Goal: Task Accomplishment & Management: Manage account settings

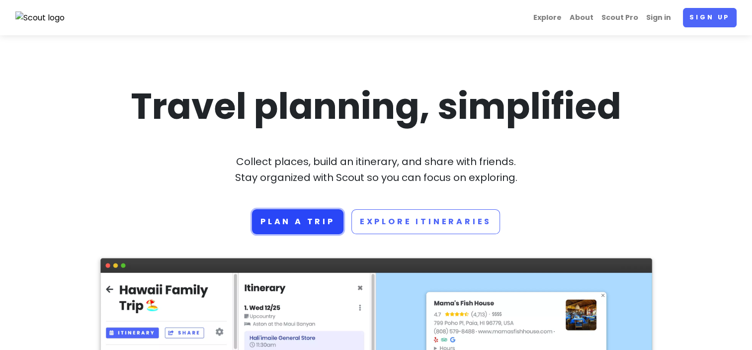
click at [282, 221] on link "Plan a trip" at bounding box center [297, 221] width 91 height 25
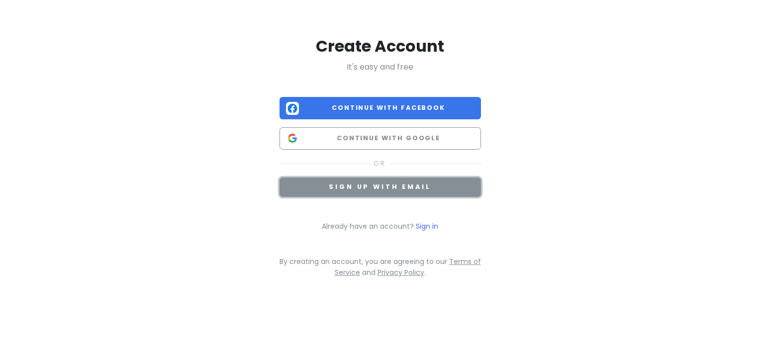
click at [395, 185] on span "Sign up with email" at bounding box center [380, 186] width 102 height 8
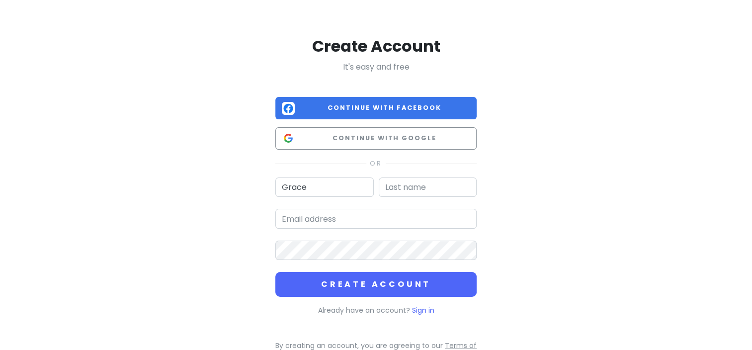
type input "Grace"
type input "Willows"
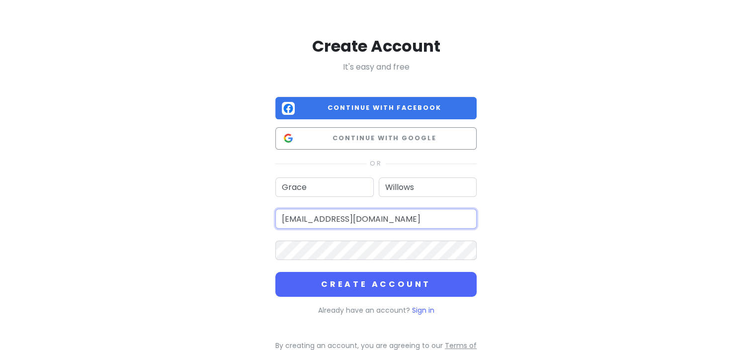
type input "gracewillows7@gmail.com"
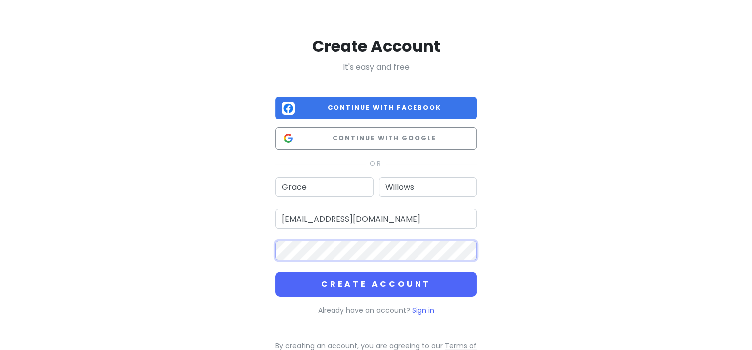
click at [275, 272] on button "Create Account" at bounding box center [375, 284] width 201 height 25
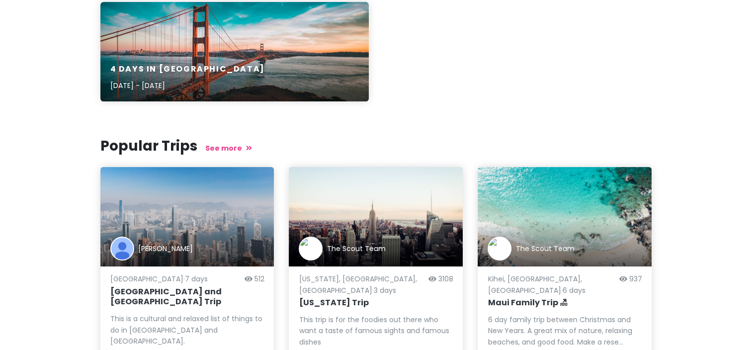
scroll to position [76, 0]
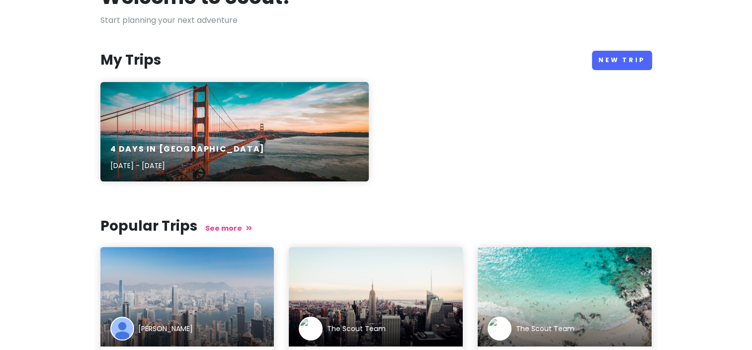
click at [175, 160] on p "Jul 7, 2023 - Feb 11, 2020" at bounding box center [187, 165] width 155 height 11
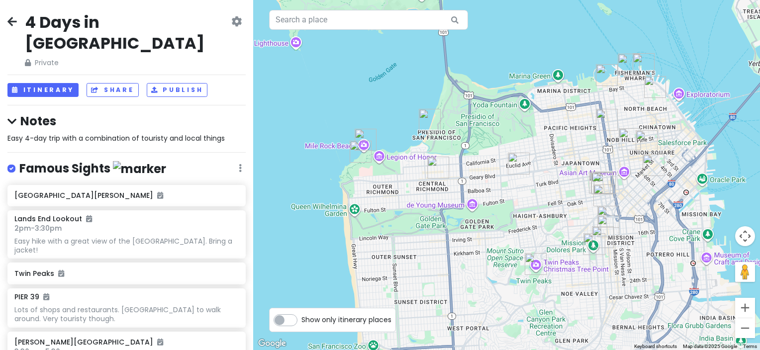
click at [8, 17] on icon at bounding box center [11, 21] width 9 height 8
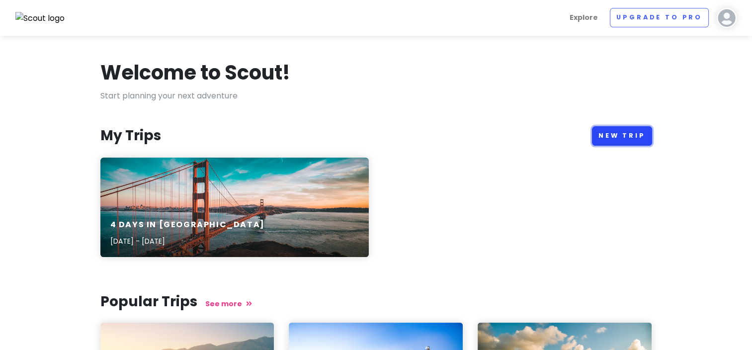
click at [636, 135] on link "New Trip" at bounding box center [622, 135] width 60 height 19
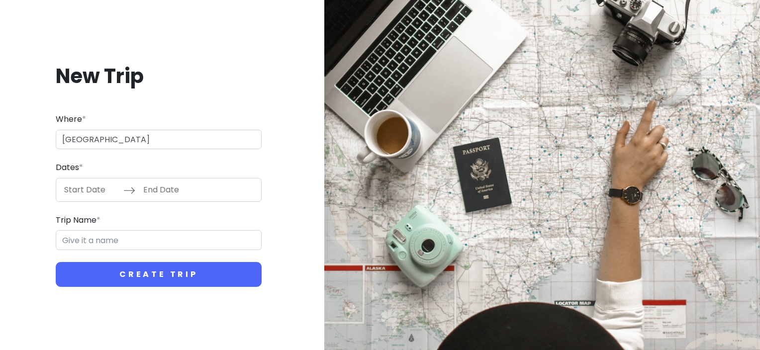
type input "Olympic National Park"
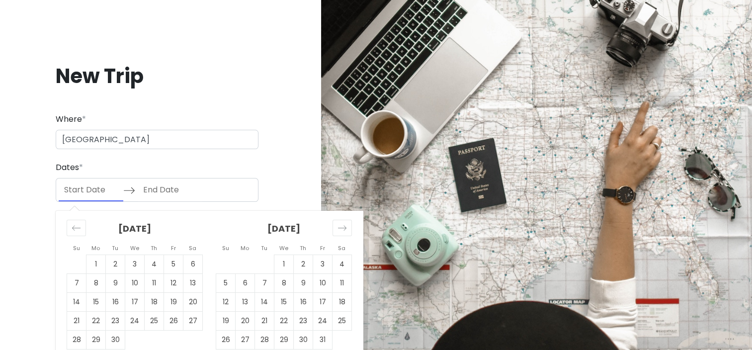
click at [105, 190] on input "Start Date" at bounding box center [91, 189] width 65 height 23
click at [341, 228] on icon "Move forward to switch to the next month." at bounding box center [342, 227] width 8 height 5
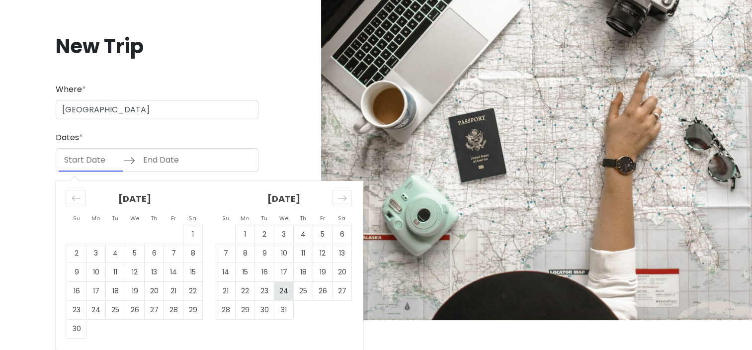
click at [286, 288] on td "24" at bounding box center [283, 290] width 19 height 19
type input "12/24/2025"
click at [283, 306] on td "31" at bounding box center [283, 309] width 19 height 19
type input "12/31/2025"
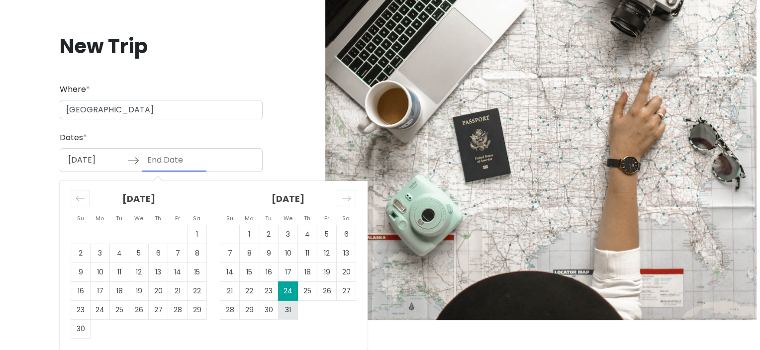
scroll to position [0, 0]
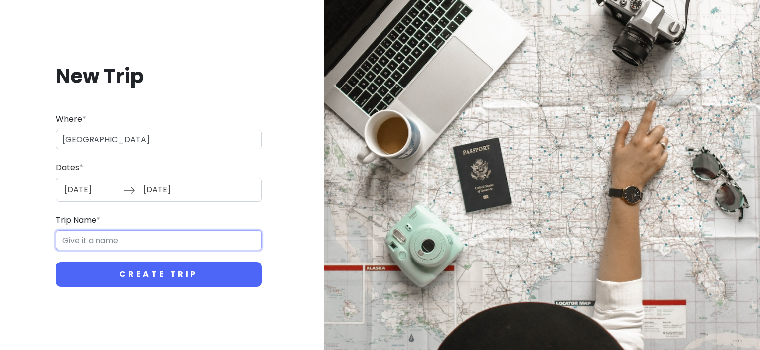
click at [112, 241] on input "Trip Name *" at bounding box center [159, 240] width 206 height 20
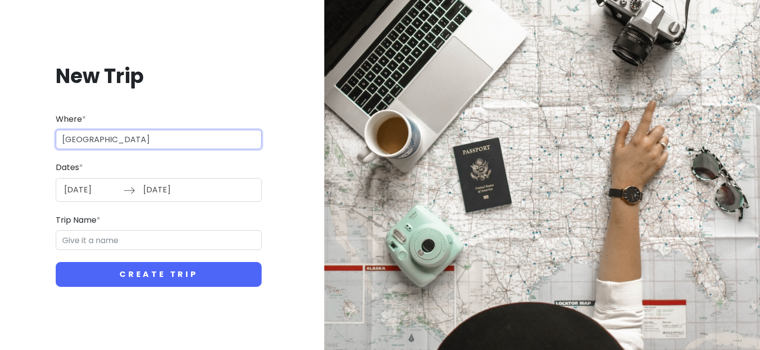
click at [167, 142] on input "Olympic National Park" at bounding box center [159, 140] width 206 height 20
drag, startPoint x: 167, startPoint y: 142, endPoint x: 96, endPoint y: 140, distance: 71.1
click at [96, 140] on input "Olympic National Park" at bounding box center [159, 140] width 206 height 20
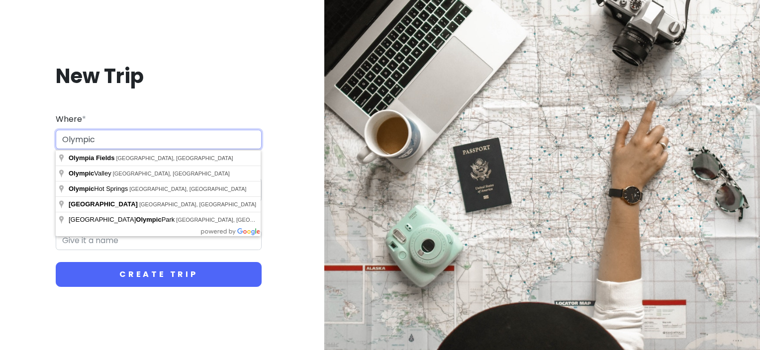
drag, startPoint x: 127, startPoint y: 141, endPoint x: 94, endPoint y: 141, distance: 33.3
click at [94, 141] on input "Olympic" at bounding box center [159, 140] width 206 height 20
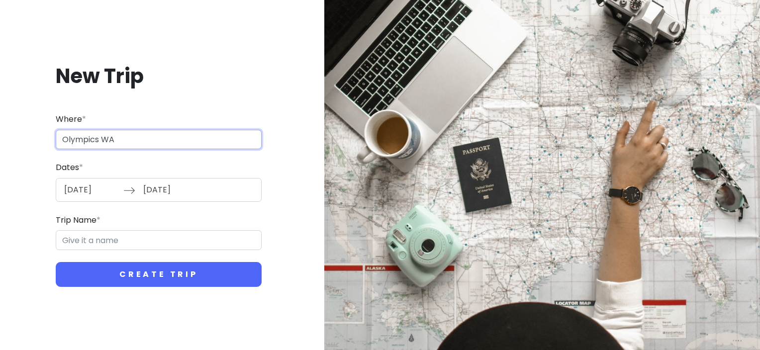
drag, startPoint x: 132, startPoint y: 136, endPoint x: 52, endPoint y: 119, distance: 81.3
click at [52, 119] on div "New Trip Where * Olympics WA Dates * 12/24/2025 Navigate forward to interact wi…" at bounding box center [158, 174] width 301 height 271
type input "N"
type input "O"
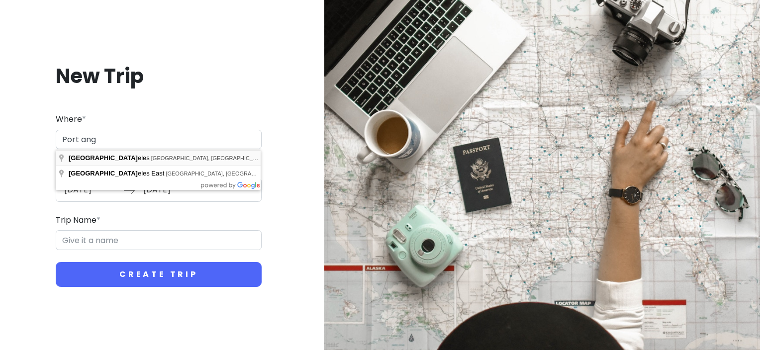
type input "[GEOGRAPHIC_DATA], [GEOGRAPHIC_DATA], [GEOGRAPHIC_DATA]"
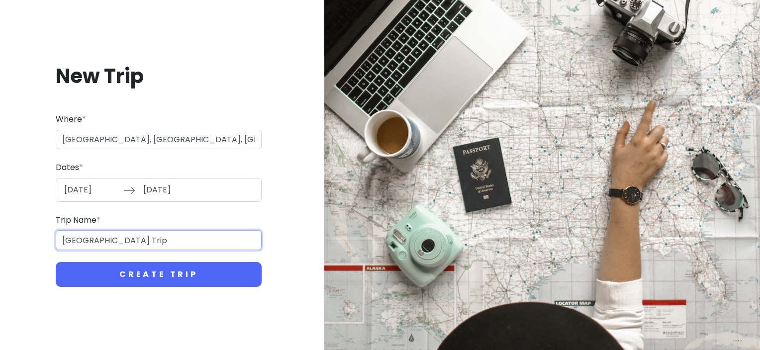
drag, startPoint x: 111, startPoint y: 241, endPoint x: -2, endPoint y: 244, distance: 113.4
click at [0, 244] on html "New Trip Where * Port Angeles, WA, USA Dates * 12/24/2025 Navigate forward to i…" at bounding box center [380, 175] width 760 height 350
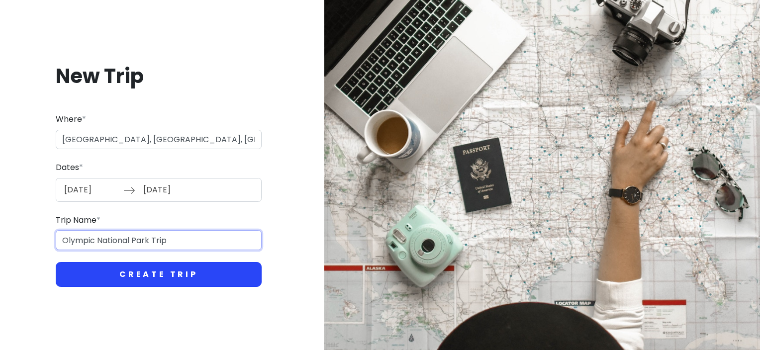
type input "Olympic National Park Trip"
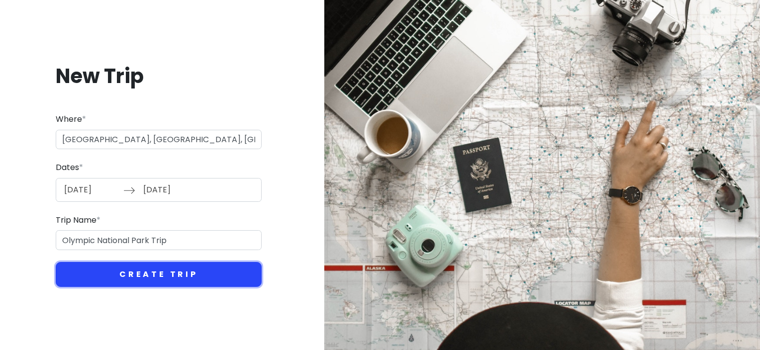
click at [147, 275] on button "Create Trip" at bounding box center [159, 274] width 206 height 25
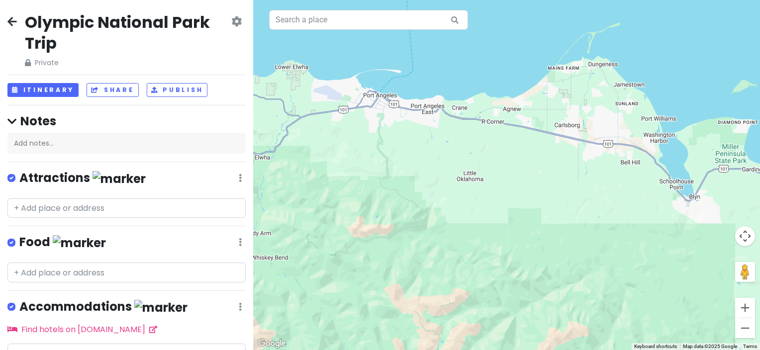
drag, startPoint x: 519, startPoint y: 240, endPoint x: 404, endPoint y: 157, distance: 141.8
click at [405, 157] on div at bounding box center [506, 175] width 507 height 350
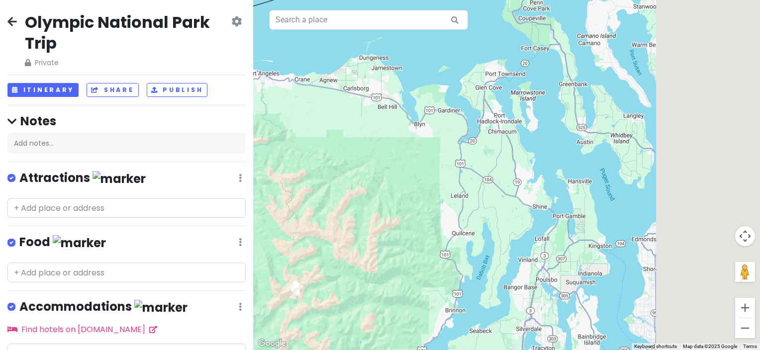
drag, startPoint x: 602, startPoint y: 233, endPoint x: 427, endPoint y: 183, distance: 181.8
click at [427, 183] on div at bounding box center [506, 175] width 507 height 350
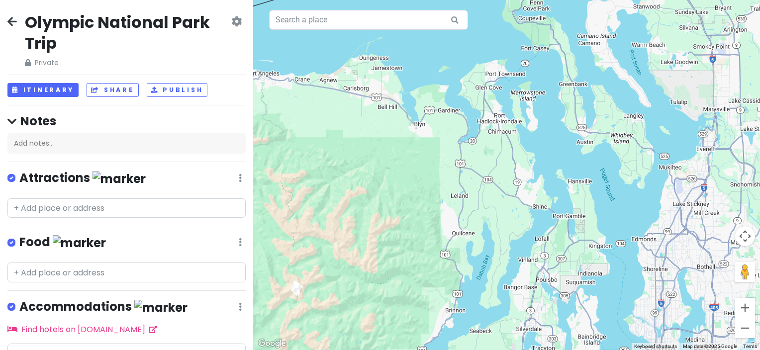
click at [231, 21] on icon at bounding box center [236, 21] width 10 height 8
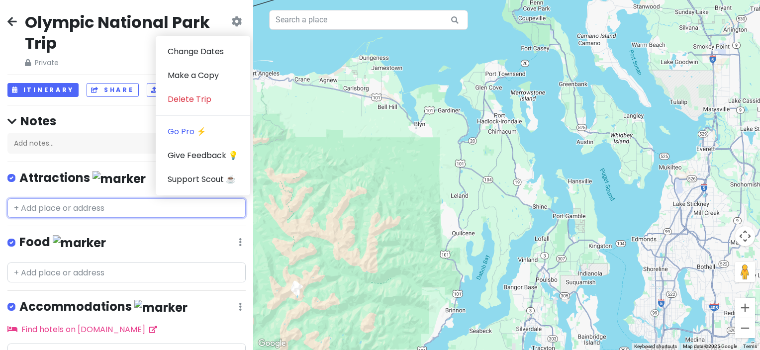
click at [81, 202] on input "text" at bounding box center [126, 208] width 238 height 20
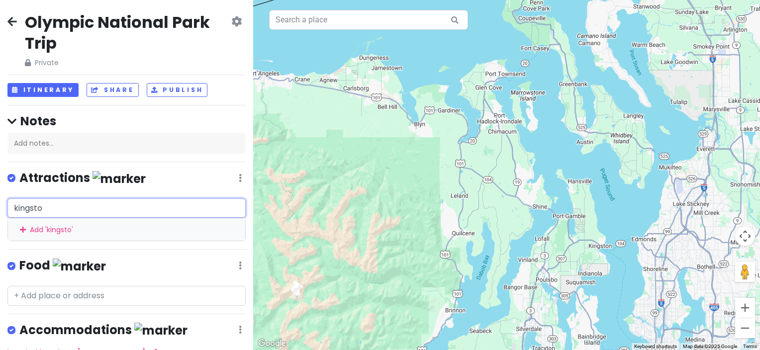
type input "kingston"
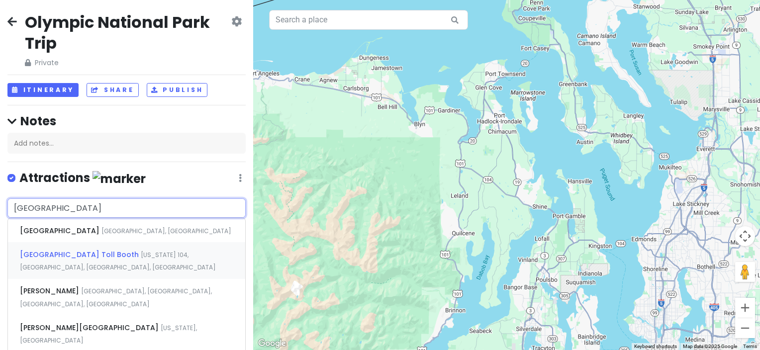
click at [80, 254] on span "Kingston Ferry Terminal Toll Booth" at bounding box center [80, 255] width 121 height 10
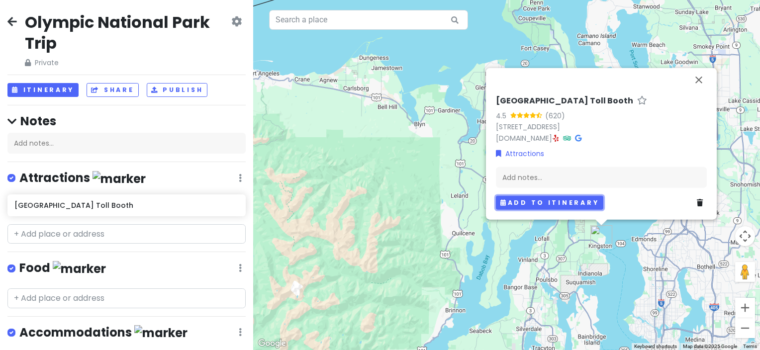
click at [539, 202] on button "Add to itinerary" at bounding box center [549, 202] width 107 height 14
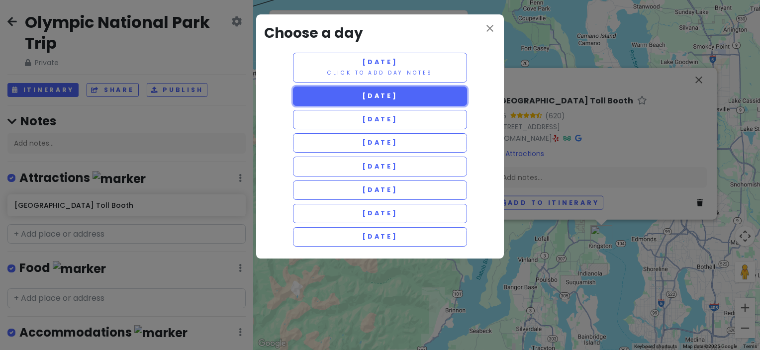
click at [398, 95] on span "[DATE]" at bounding box center [380, 95] width 36 height 8
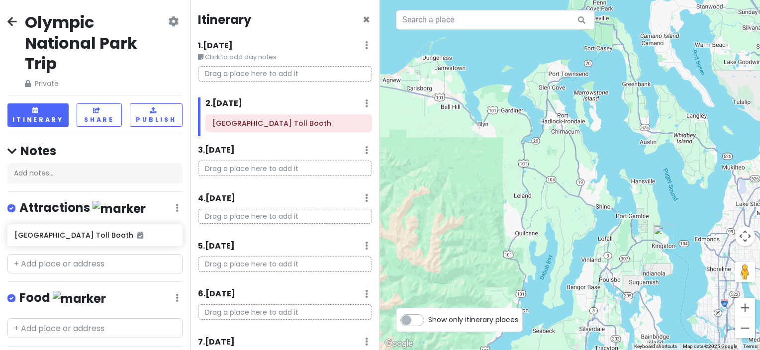
click at [240, 74] on p "Drag a place here to add it" at bounding box center [285, 73] width 174 height 15
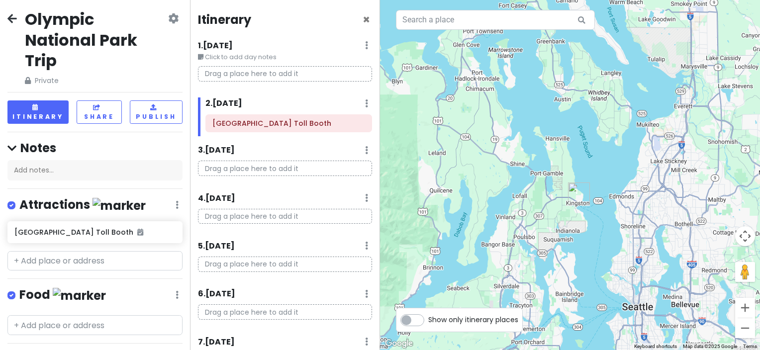
drag, startPoint x: 617, startPoint y: 219, endPoint x: 518, endPoint y: 170, distance: 110.5
click at [519, 170] on div at bounding box center [570, 175] width 380 height 350
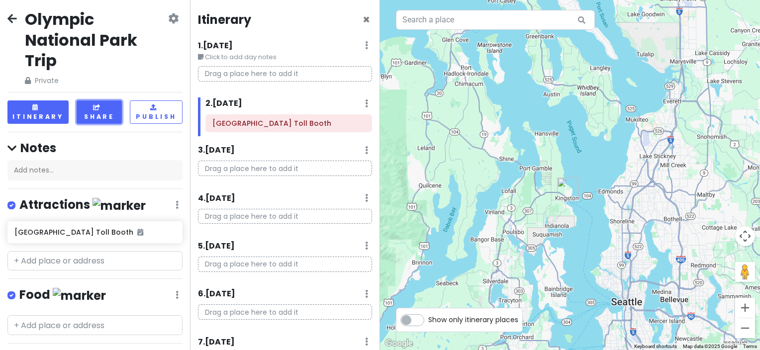
click at [100, 118] on button "Share" at bounding box center [99, 111] width 45 height 23
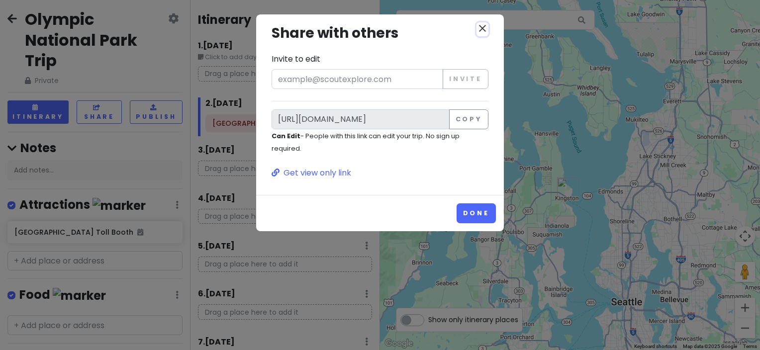
click at [482, 29] on icon "close" at bounding box center [482, 28] width 12 height 12
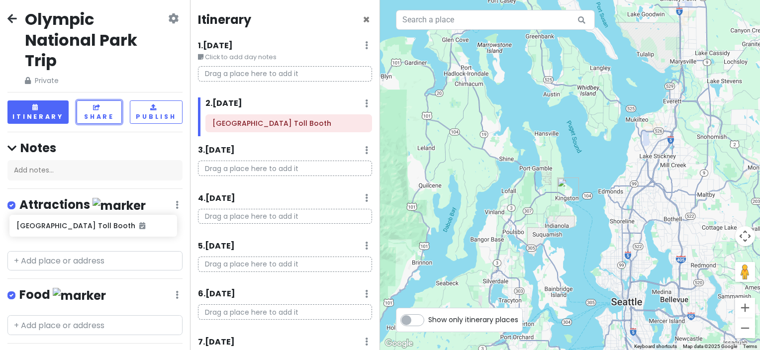
drag, startPoint x: 141, startPoint y: 235, endPoint x: 143, endPoint y: 230, distance: 5.4
click at [143, 230] on div "Kingston Ferry Terminal Toll Booth" at bounding box center [95, 234] width 190 height 26
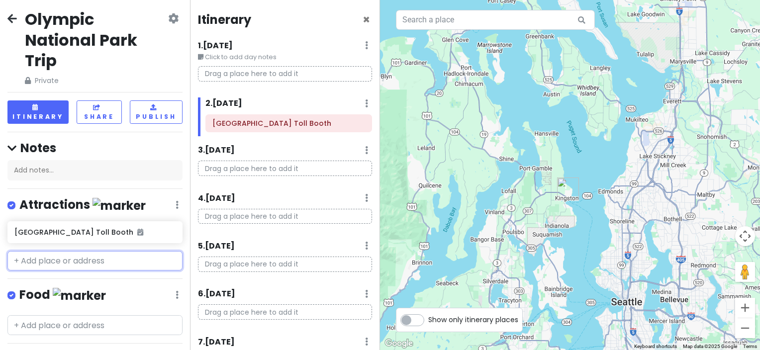
click at [113, 263] on input "text" at bounding box center [94, 261] width 175 height 20
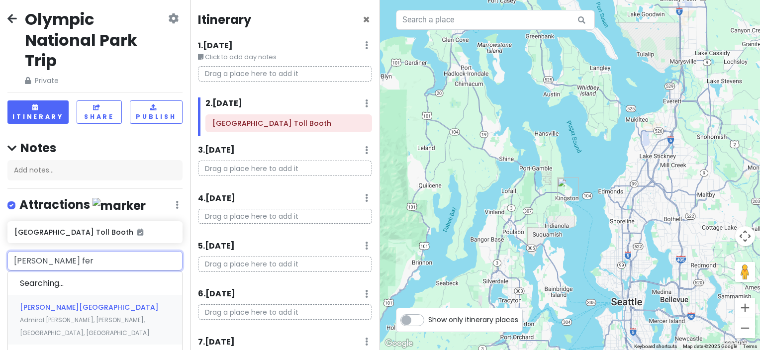
type input "edmonds ferr"
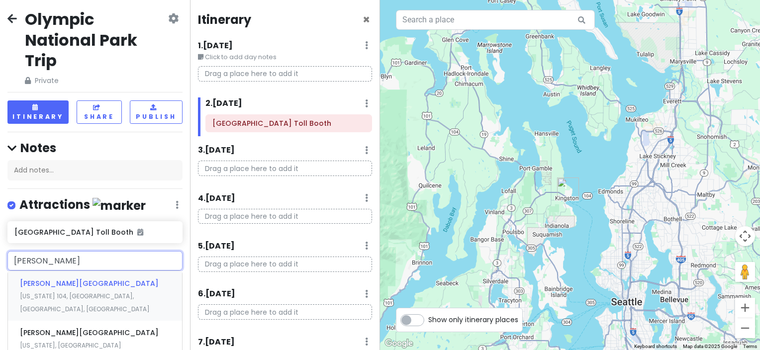
click at [87, 286] on span "Edmonds Ferry Dock" at bounding box center [89, 283] width 139 height 10
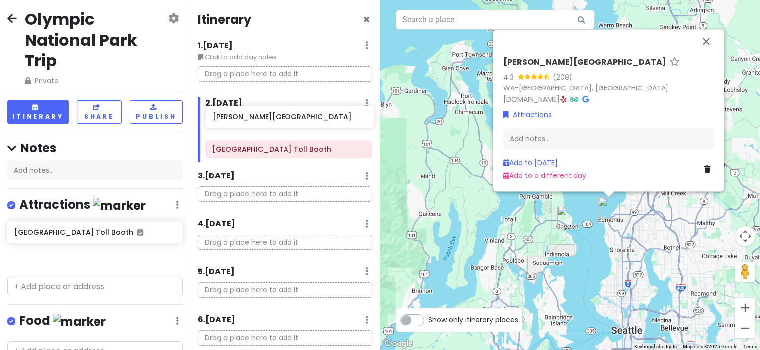
drag, startPoint x: 79, startPoint y: 258, endPoint x: 277, endPoint y: 119, distance: 242.6
click at [277, 119] on div "Olympic National Park Trip Private Change Dates Make a Copy Delete Trip Go Pro …" at bounding box center [380, 175] width 760 height 350
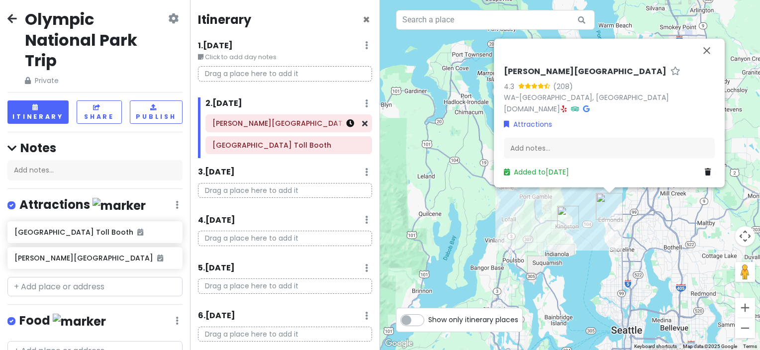
click at [346, 123] on icon at bounding box center [350, 123] width 8 height 8
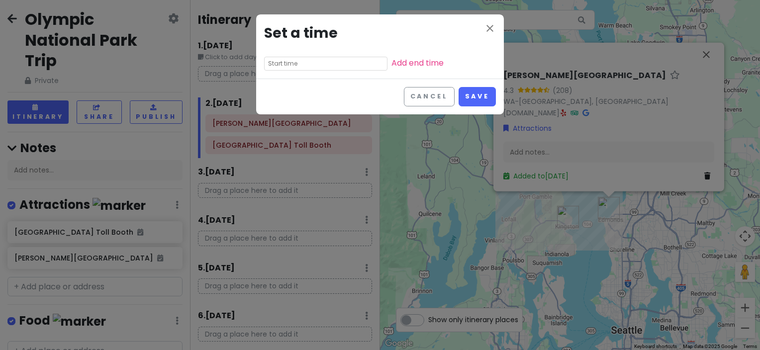
click at [315, 66] on input "text" at bounding box center [325, 64] width 123 height 14
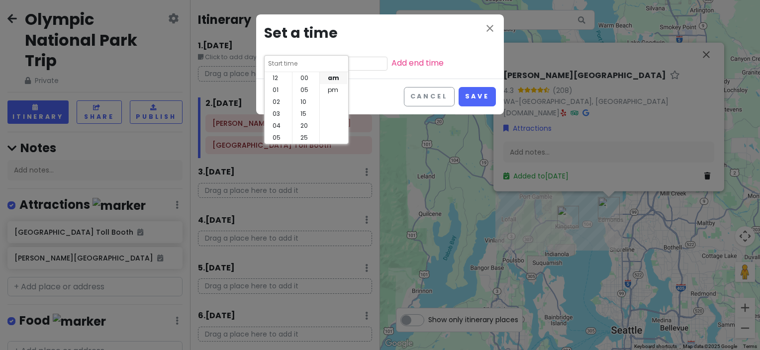
scroll to position [72, 0]
click at [275, 111] on li "09" at bounding box center [277, 114] width 27 height 12
type input "9:40 am"
click at [306, 87] on li "35" at bounding box center [305, 90] width 27 height 12
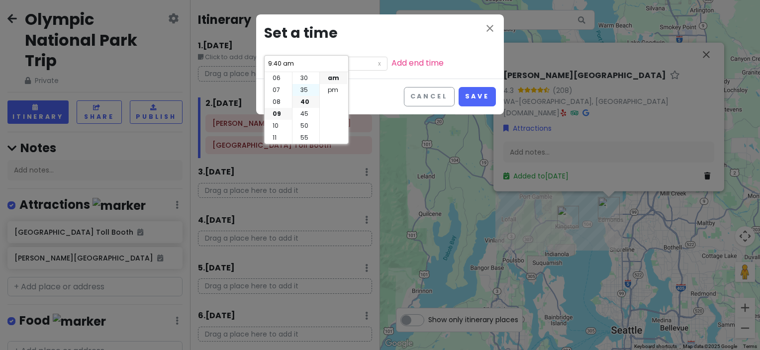
type input "9:35 am"
click at [391, 61] on link "Add end time" at bounding box center [417, 62] width 52 height 11
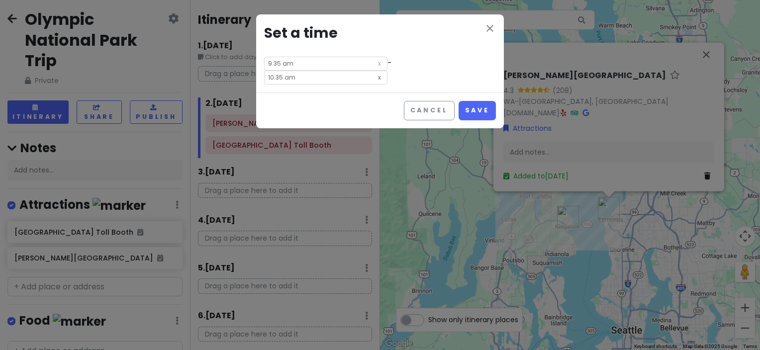
click at [384, 71] on icon at bounding box center [379, 76] width 10 height 11
click at [387, 71] on input "text" at bounding box center [325, 78] width 123 height 14
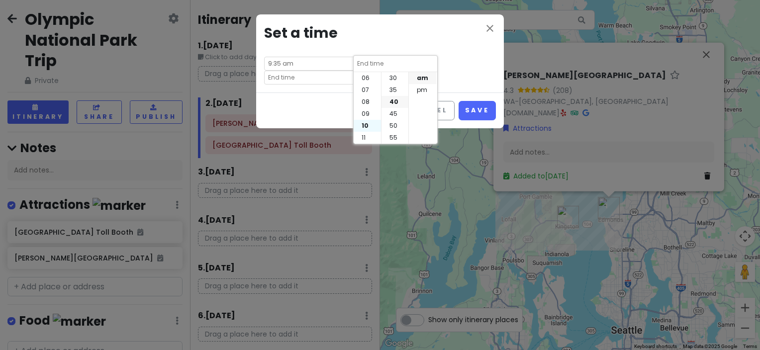
click at [370, 127] on li "10" at bounding box center [366, 126] width 27 height 12
type input "10:40 am"
click at [394, 89] on li "05" at bounding box center [394, 90] width 27 height 12
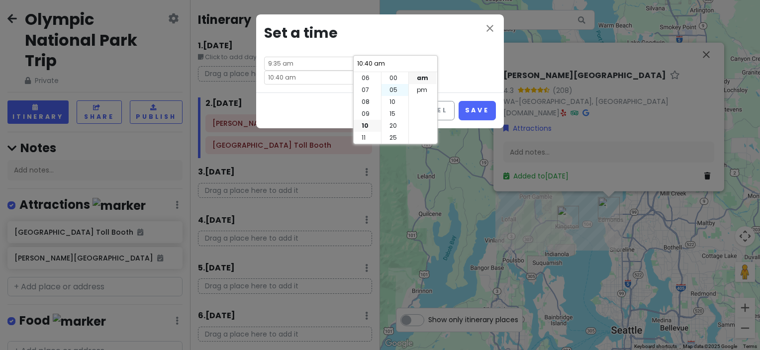
type input "10:05 am"
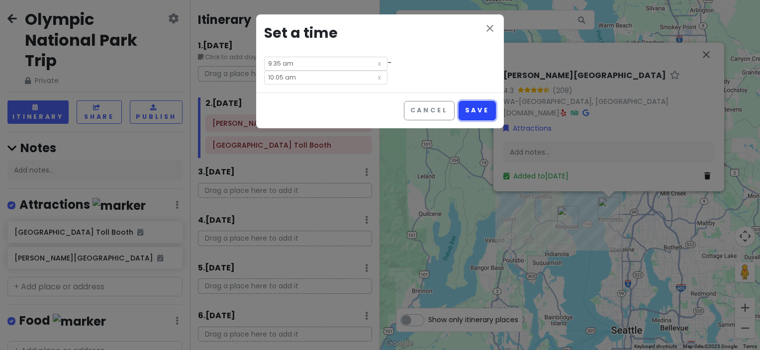
click at [474, 101] on button "Save" at bounding box center [476, 110] width 37 height 19
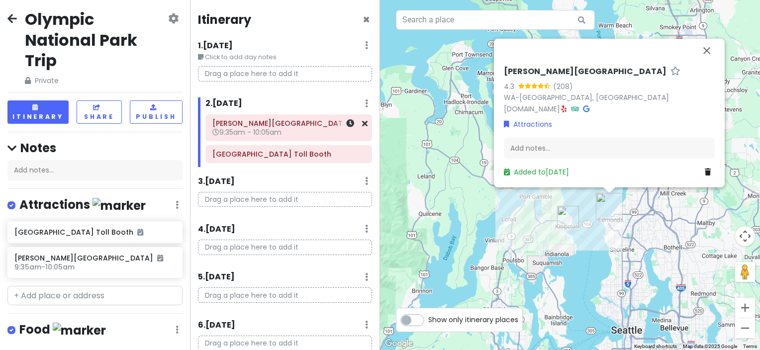
click at [347, 127] on div at bounding box center [350, 128] width 33 height 26
click at [346, 123] on icon at bounding box center [350, 123] width 8 height 8
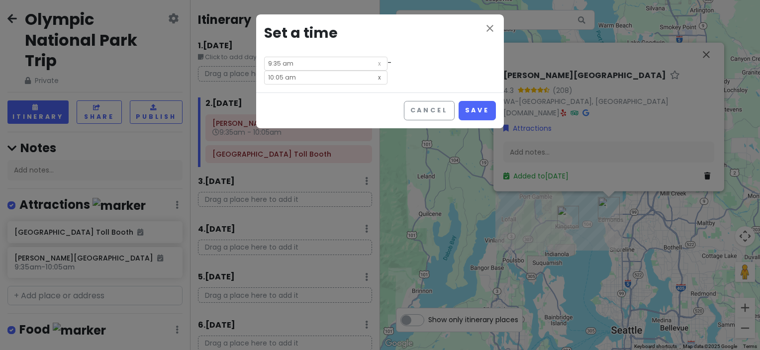
click at [384, 71] on icon at bounding box center [379, 76] width 10 height 11
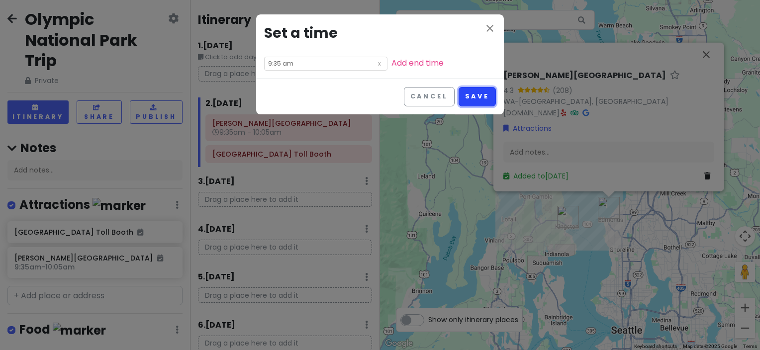
click at [470, 94] on button "Save" at bounding box center [476, 96] width 37 height 19
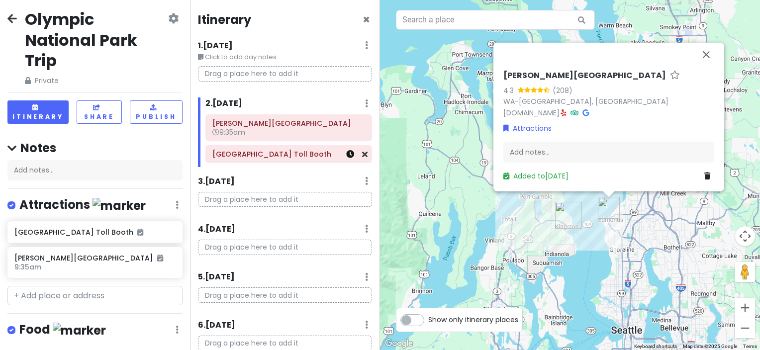
click at [346, 157] on icon at bounding box center [350, 154] width 8 height 8
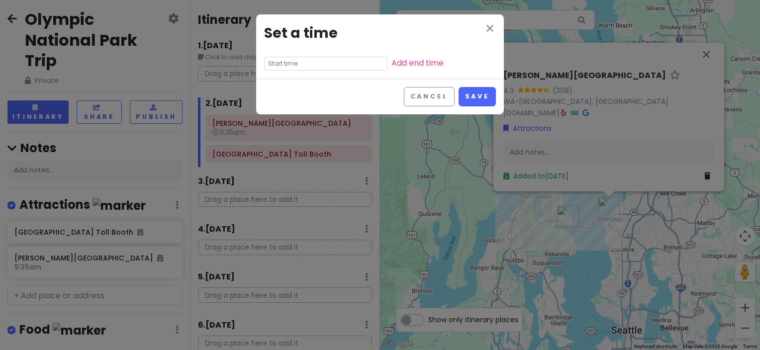
click at [292, 66] on input "text" at bounding box center [325, 64] width 123 height 14
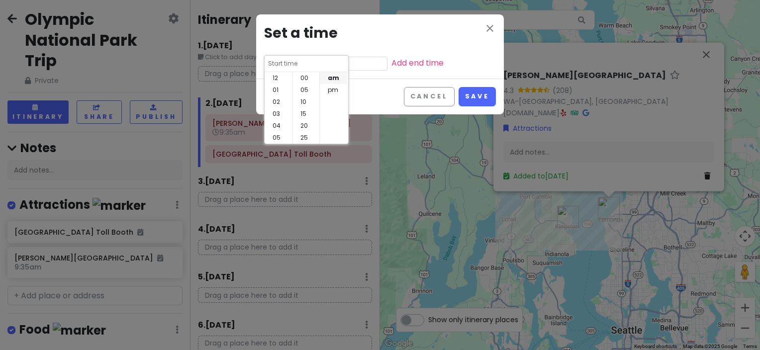
scroll to position [72, 0]
click at [304, 89] on li "35" at bounding box center [305, 90] width 27 height 12
type input "10:35 am"
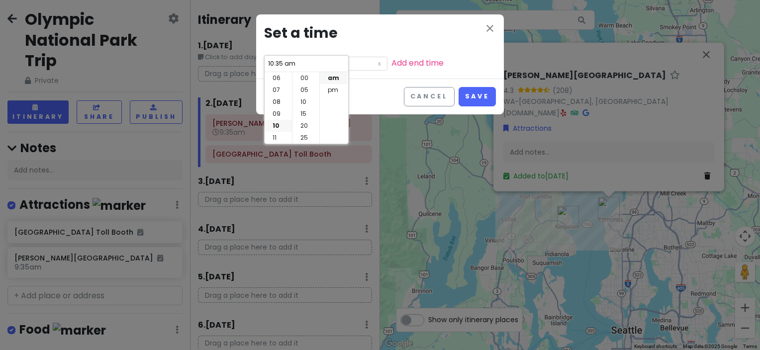
click at [304, 83] on li "00" at bounding box center [305, 78] width 27 height 12
type input "10:00 am"
click at [306, 89] on li "05" at bounding box center [305, 90] width 27 height 12
type input "10:05 am"
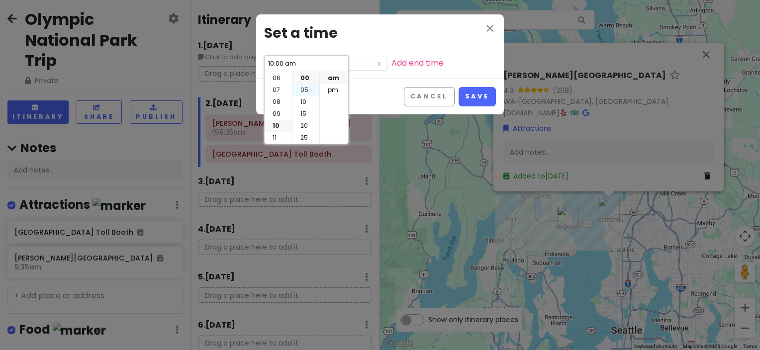
type input "10:05 am"
click at [461, 94] on button "Save" at bounding box center [476, 96] width 37 height 19
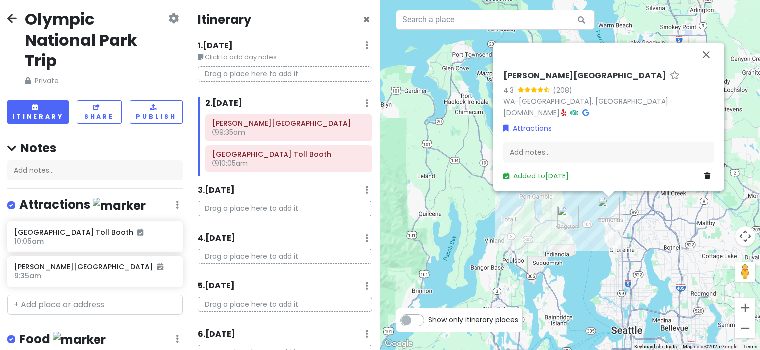
click at [259, 79] on p "Drag a place here to add it" at bounding box center [285, 73] width 174 height 15
click at [66, 306] on input "text" at bounding box center [94, 305] width 175 height 20
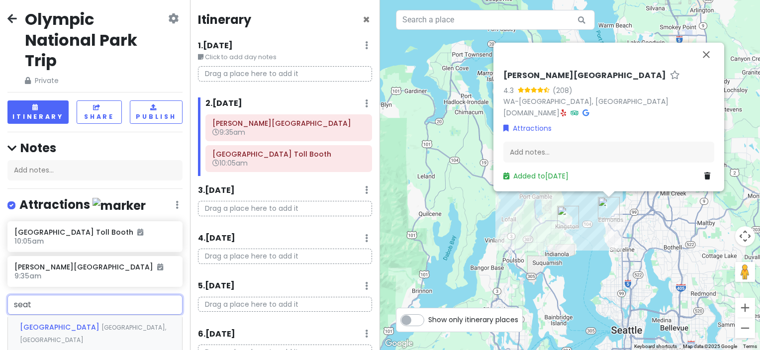
type input "seata"
click at [66, 328] on span "[GEOGRAPHIC_DATA], [GEOGRAPHIC_DATA]" at bounding box center [67, 333] width 94 height 21
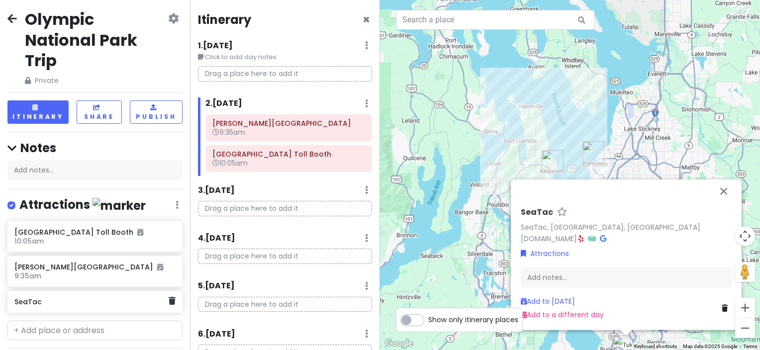
scroll to position [4, 0]
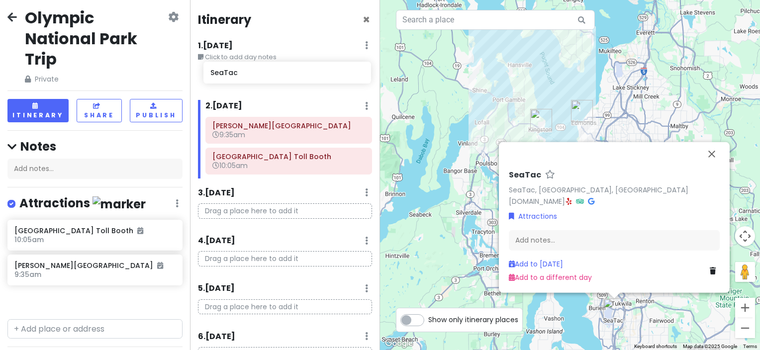
drag, startPoint x: 50, startPoint y: 306, endPoint x: 246, endPoint y: 78, distance: 300.3
click at [246, 78] on div "Olympic National Park Trip Private Change Dates Make a Copy Delete Trip Go Pro …" at bounding box center [380, 175] width 760 height 350
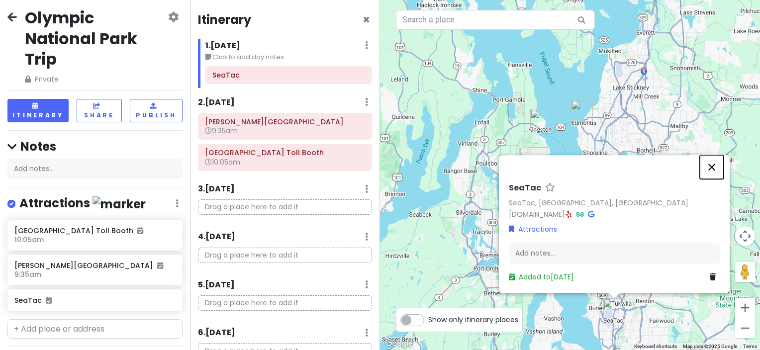
click at [713, 170] on button "Close" at bounding box center [711, 167] width 24 height 24
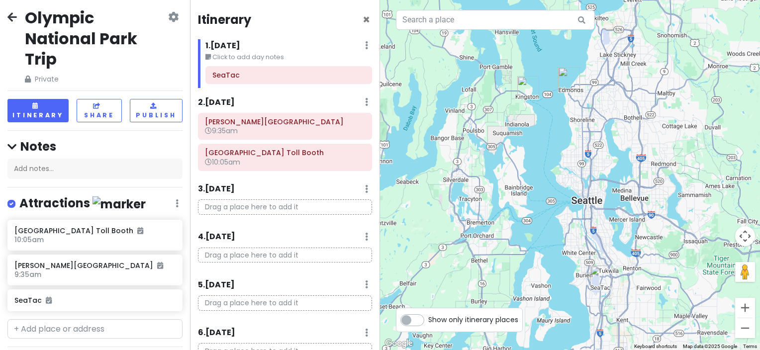
drag, startPoint x: 615, startPoint y: 313, endPoint x: 604, endPoint y: 289, distance: 26.9
click at [604, 290] on div at bounding box center [570, 175] width 380 height 350
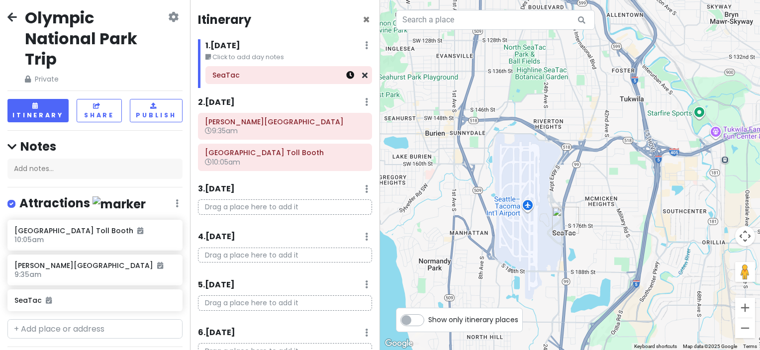
click at [346, 76] on icon at bounding box center [350, 75] width 8 height 8
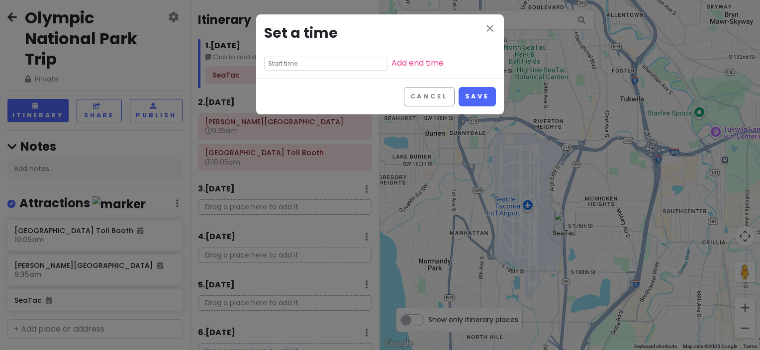
click at [304, 64] on input "text" at bounding box center [325, 64] width 123 height 14
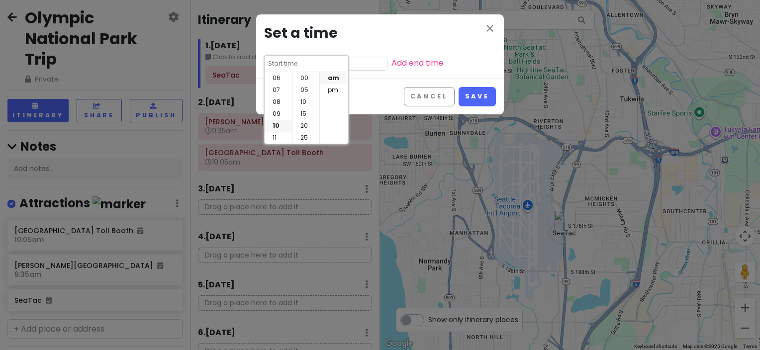
scroll to position [72, 0]
click at [336, 83] on li "am" at bounding box center [333, 78] width 27 height 12
type input "10:40 am"
click at [270, 104] on li "08" at bounding box center [277, 102] width 27 height 12
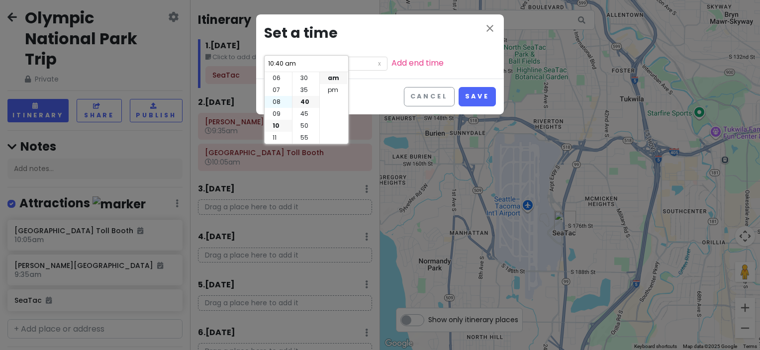
type input "8:40 am"
click at [330, 89] on li "pm" at bounding box center [333, 90] width 27 height 12
type input "8:40 pm"
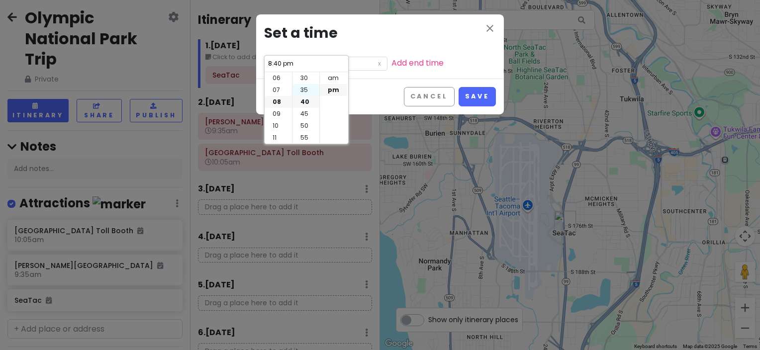
click at [306, 89] on li "35" at bounding box center [305, 90] width 27 height 12
type input "8:35 pm"
click at [473, 99] on button "Save" at bounding box center [476, 96] width 37 height 19
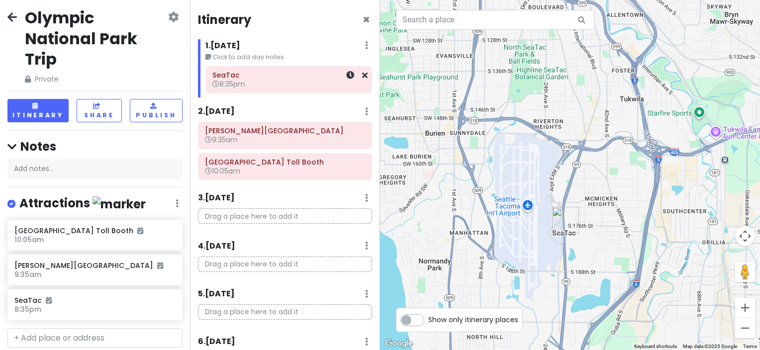
click at [341, 82] on div at bounding box center [350, 80] width 33 height 26
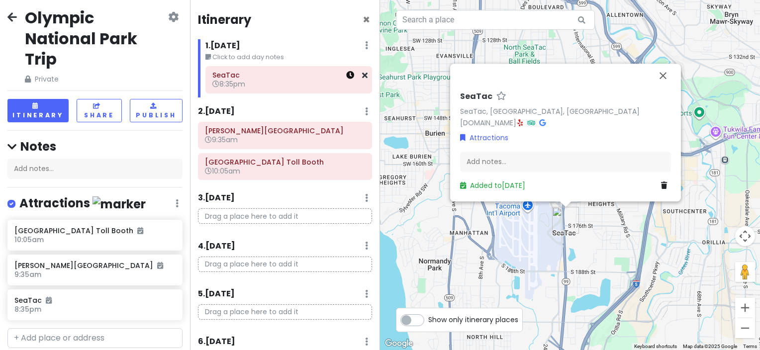
click at [346, 76] on icon at bounding box center [350, 75] width 8 height 8
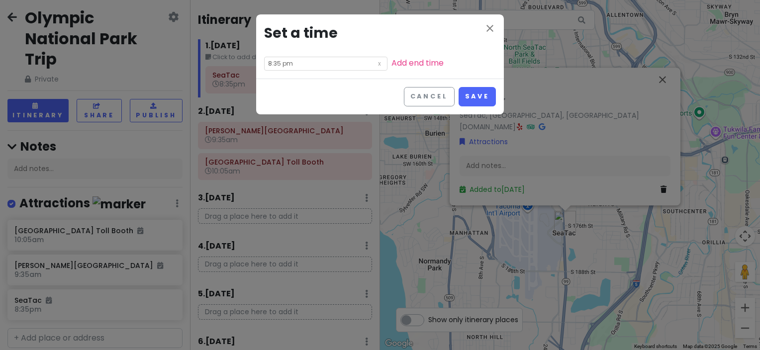
click at [312, 64] on input "8:35 pm" at bounding box center [325, 64] width 123 height 14
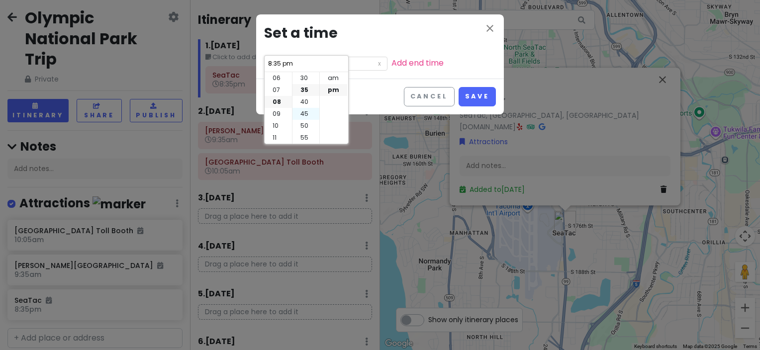
click at [306, 111] on li "45" at bounding box center [305, 114] width 27 height 12
type input "8:45 pm"
click at [468, 90] on button "Save" at bounding box center [476, 96] width 37 height 19
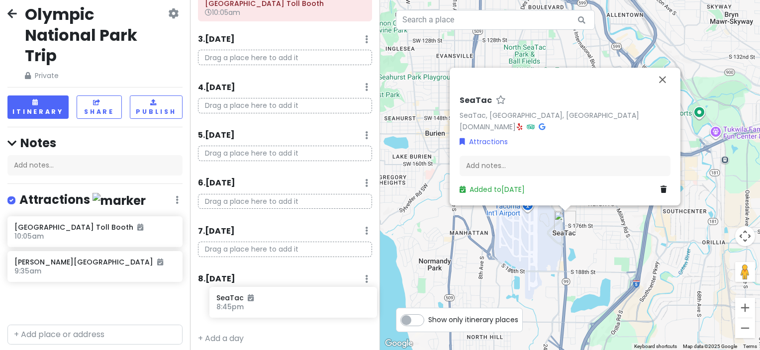
scroll to position [165, 0]
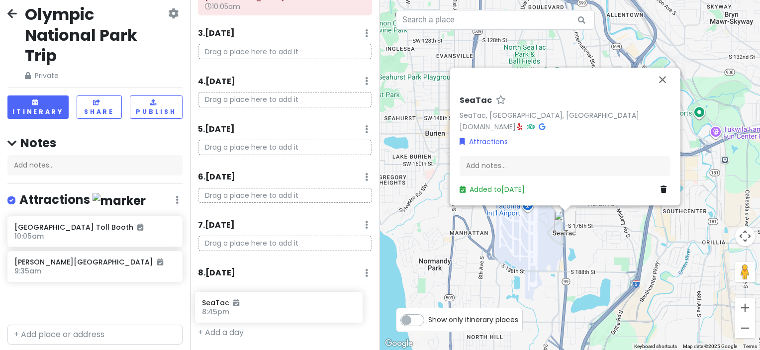
drag, startPoint x: 75, startPoint y: 308, endPoint x: 262, endPoint y: 312, distance: 187.4
click at [262, 312] on div "Olympic National Park Trip Private Change Dates Make a Copy Delete Trip Go Pro …" at bounding box center [380, 175] width 760 height 350
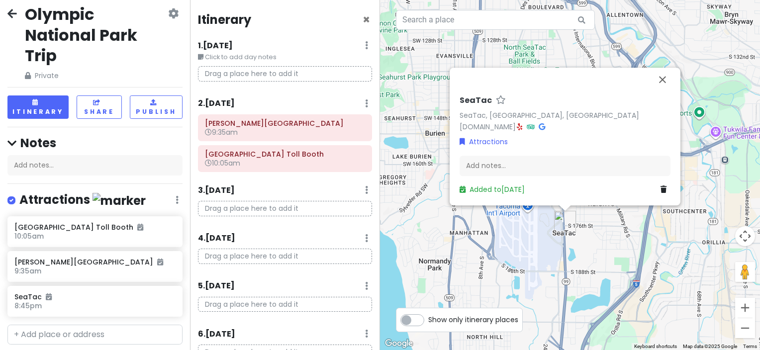
scroll to position [152, 0]
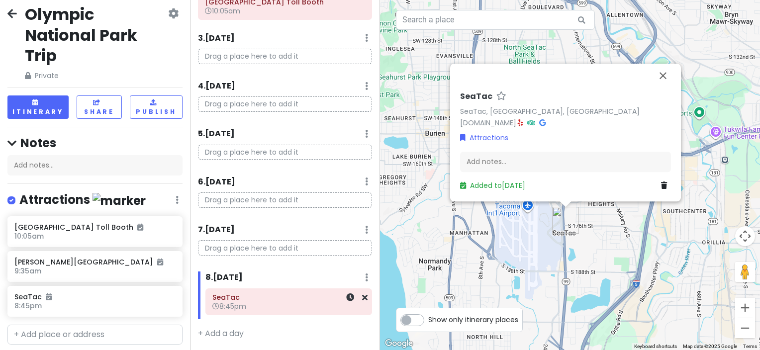
click at [361, 298] on div "SeaTac 8:45pm" at bounding box center [289, 302] width 166 height 26
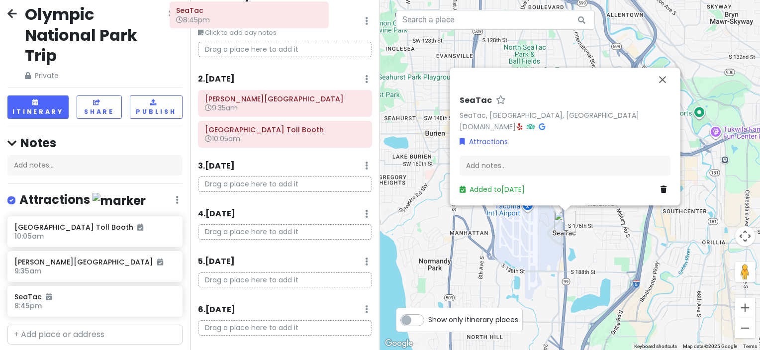
scroll to position [0, 0]
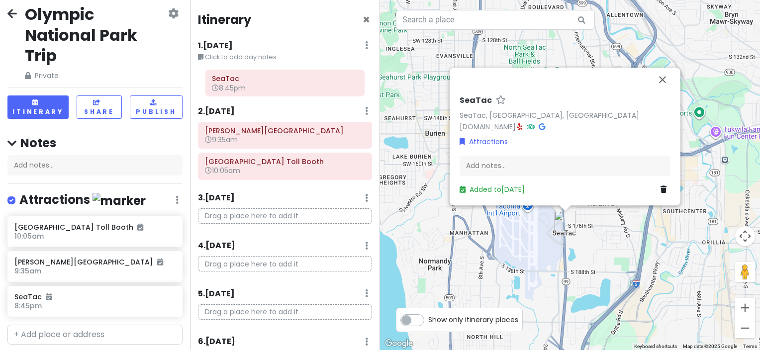
drag, startPoint x: 276, startPoint y: 307, endPoint x: 275, endPoint y: 89, distance: 217.2
click at [275, 89] on div "Itinerary × 1 . Wed 12/24 Edit Day Notes Delete Day Click to add day notes 2 . …" at bounding box center [285, 175] width 190 height 350
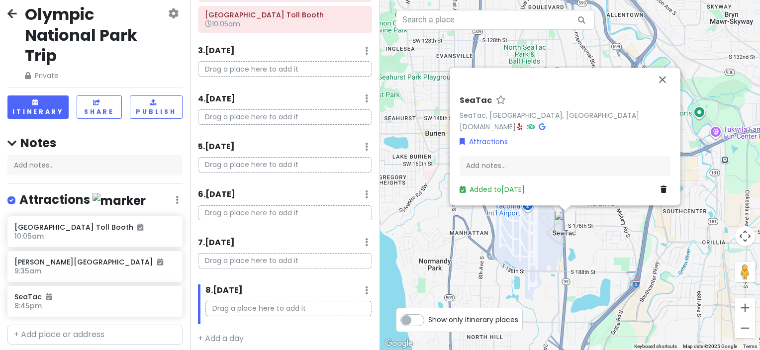
scroll to position [152, 0]
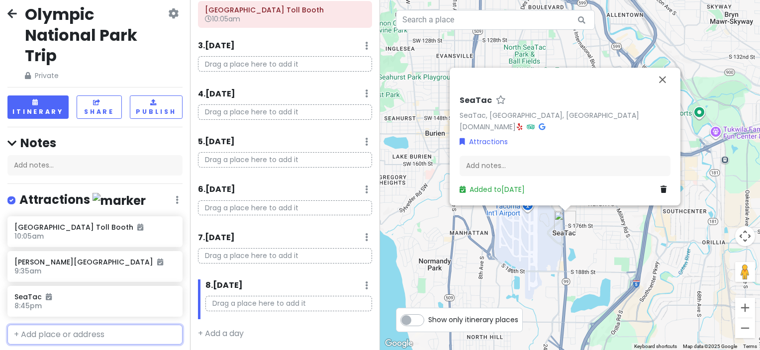
click at [49, 335] on input "text" at bounding box center [94, 335] width 175 height 20
type input "sea airport"
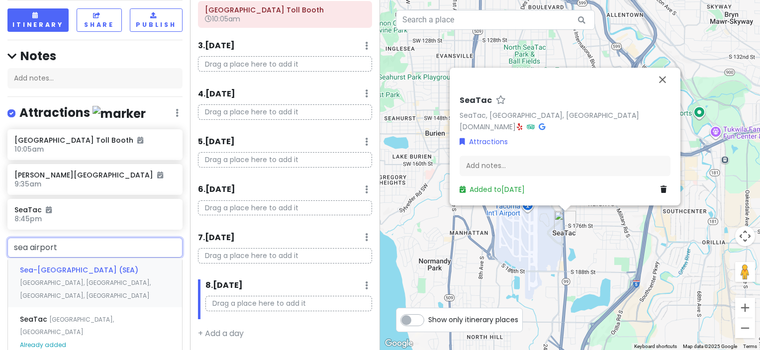
scroll to position [107, 0]
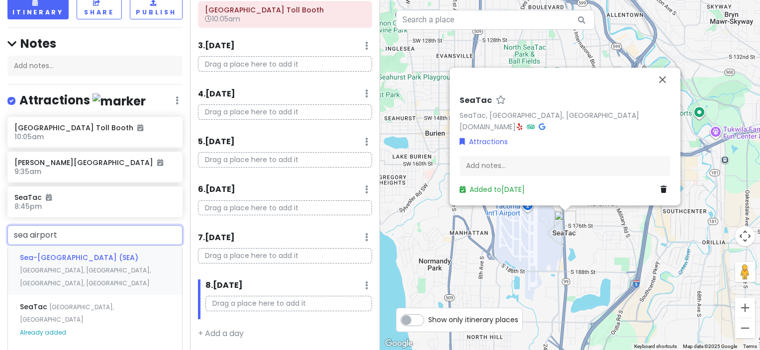
click at [79, 256] on span "Sea-Tac Airport (SEA)" at bounding box center [79, 258] width 118 height 10
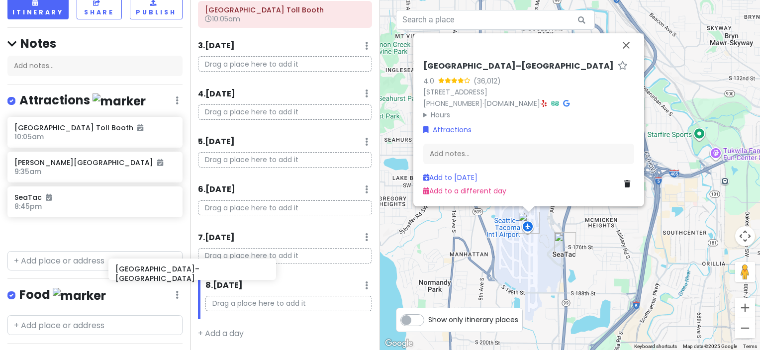
scroll to position [108, 0]
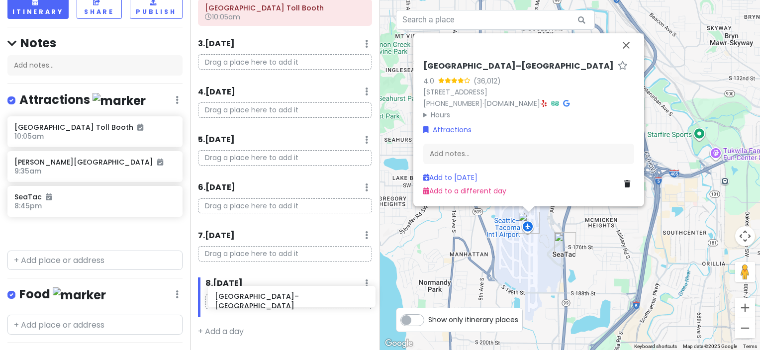
click at [288, 301] on div "Olympic National Park Trip Private Change Dates Make a Copy Delete Trip Go Pro …" at bounding box center [380, 175] width 760 height 350
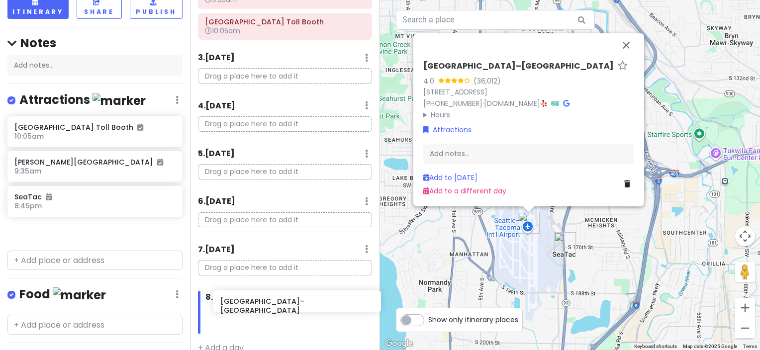
drag, startPoint x: 53, startPoint y: 233, endPoint x: 252, endPoint y: 304, distance: 211.2
click at [253, 304] on div "Olympic National Park Trip Private Change Dates Make a Copy Delete Trip Go Pro …" at bounding box center [380, 175] width 760 height 350
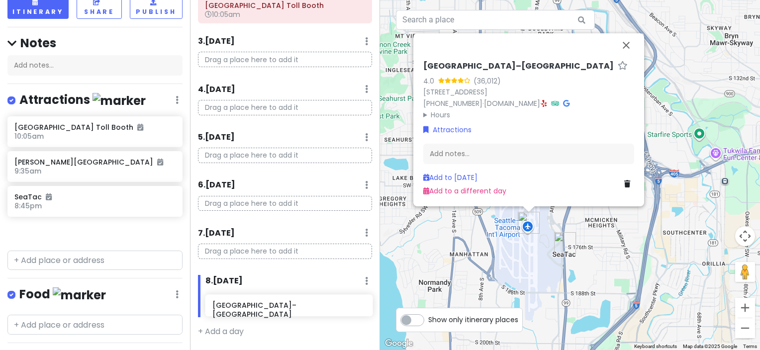
scroll to position [151, 0]
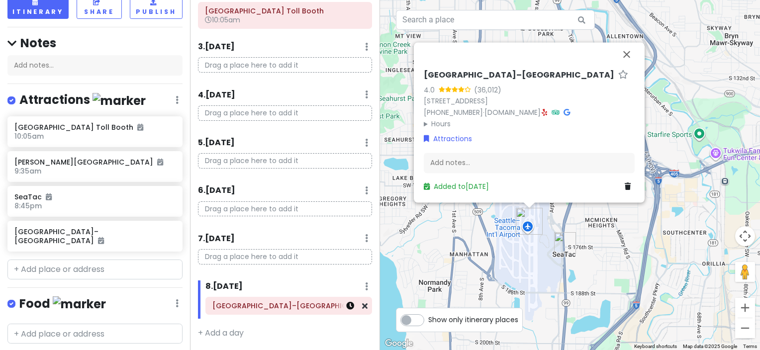
click at [346, 306] on icon at bounding box center [350, 306] width 8 height 8
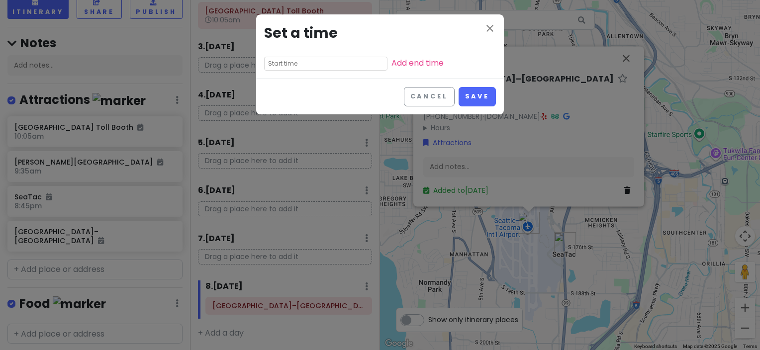
click at [307, 62] on input "text" at bounding box center [325, 64] width 123 height 14
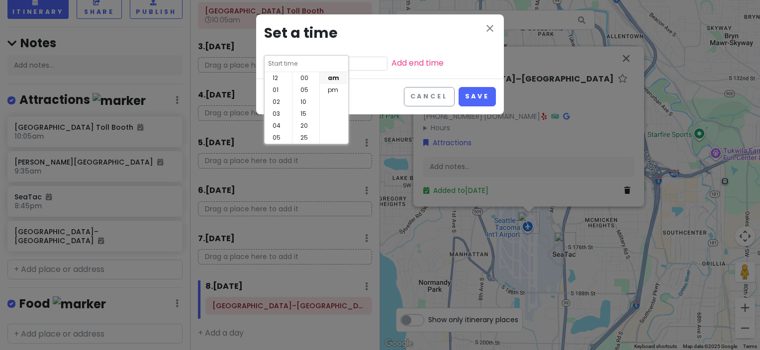
scroll to position [72, 0]
click at [274, 78] on li "06" at bounding box center [277, 78] width 27 height 12
type input "6:40 am"
click at [303, 78] on li "30" at bounding box center [305, 78] width 27 height 12
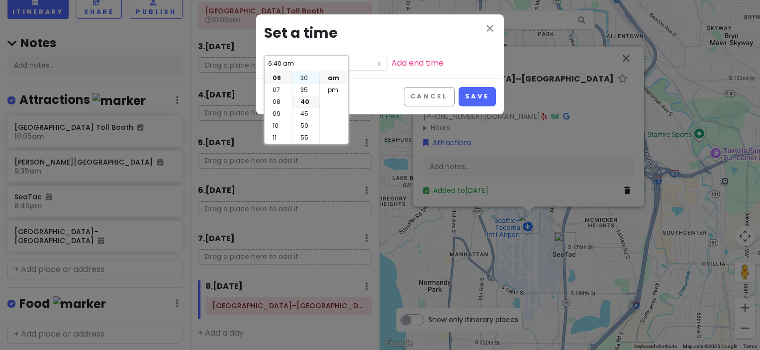
type input "6:30 am"
click at [471, 95] on button "Save" at bounding box center [476, 96] width 37 height 19
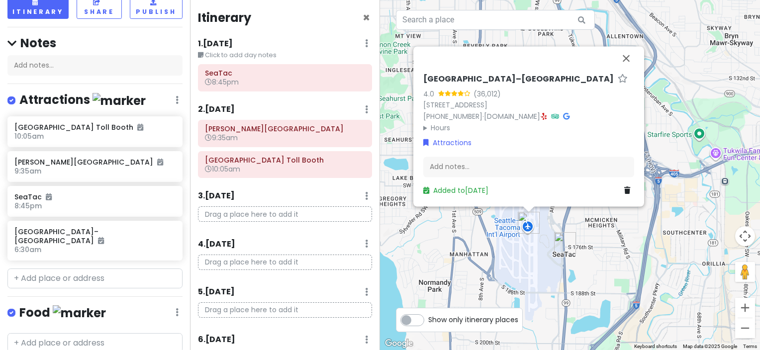
scroll to position [0, 0]
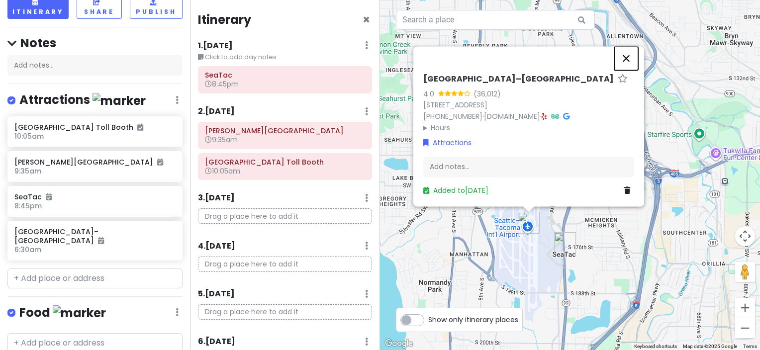
click at [620, 59] on button "Close" at bounding box center [626, 58] width 24 height 24
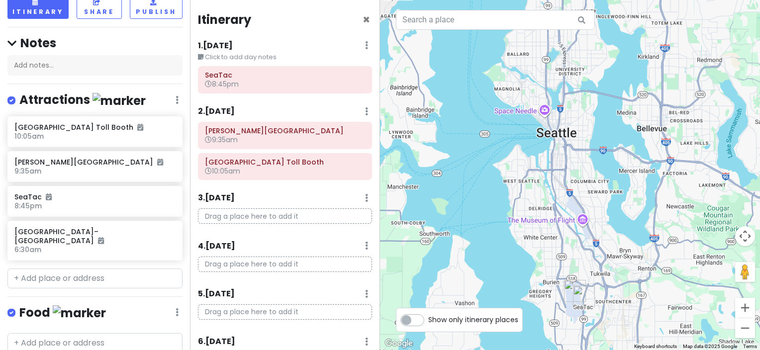
drag, startPoint x: 492, startPoint y: 187, endPoint x: 548, endPoint y: 270, distance: 100.4
click at [548, 270] on div at bounding box center [570, 175] width 380 height 350
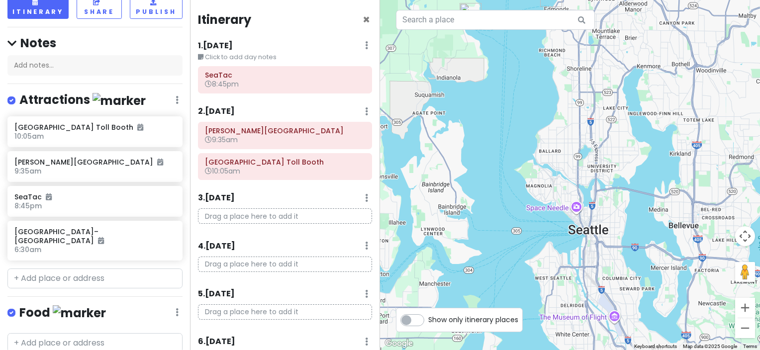
drag, startPoint x: 521, startPoint y: 189, endPoint x: 553, endPoint y: 286, distance: 102.0
click at [553, 286] on div at bounding box center [570, 175] width 380 height 350
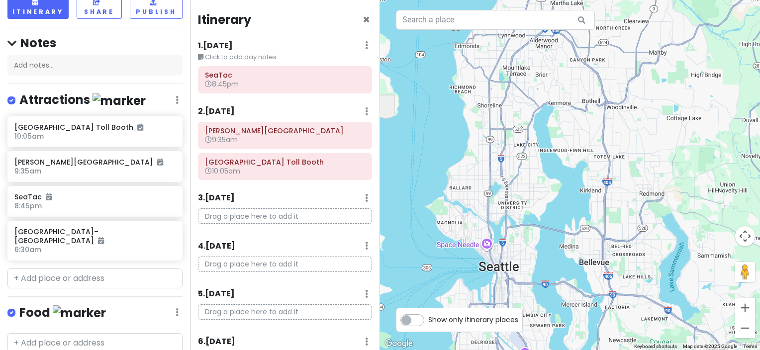
drag, startPoint x: 530, startPoint y: 158, endPoint x: 441, endPoint y: 199, distance: 98.1
click at [441, 199] on div at bounding box center [570, 175] width 380 height 350
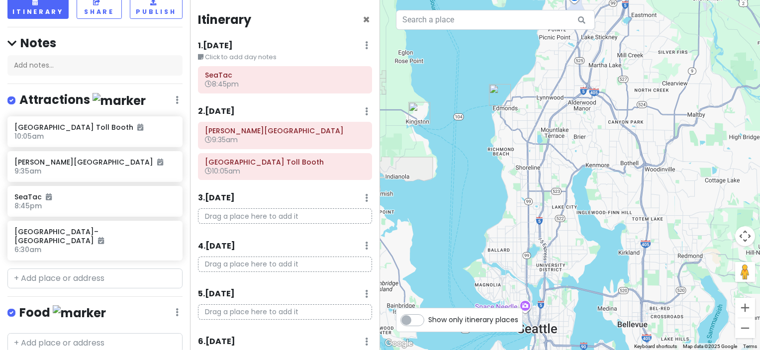
drag, startPoint x: 407, startPoint y: 149, endPoint x: 446, endPoint y: 212, distance: 74.1
click at [446, 212] on div at bounding box center [570, 175] width 380 height 350
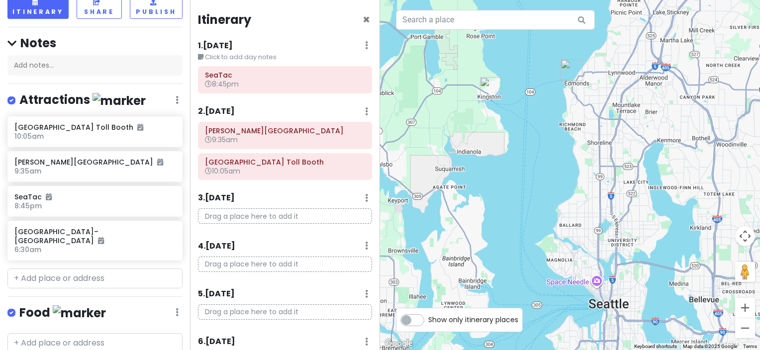
drag, startPoint x: 466, startPoint y: 231, endPoint x: 541, endPoint y: 202, distance: 80.4
click at [541, 202] on div at bounding box center [570, 175] width 380 height 350
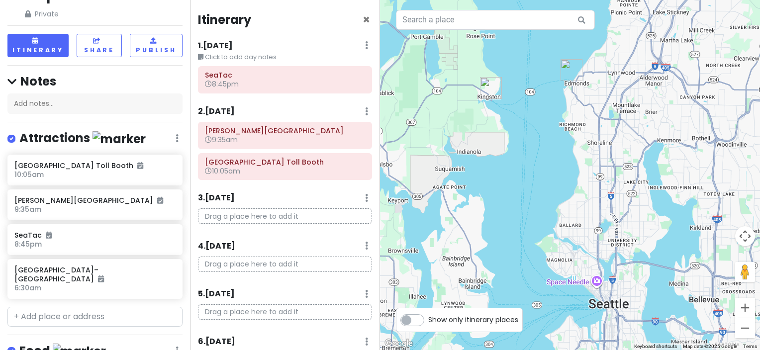
scroll to position [8, 0]
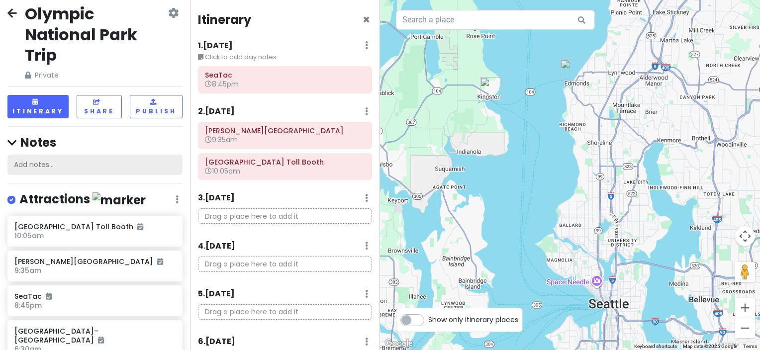
click at [25, 167] on div "Add notes..." at bounding box center [94, 165] width 175 height 21
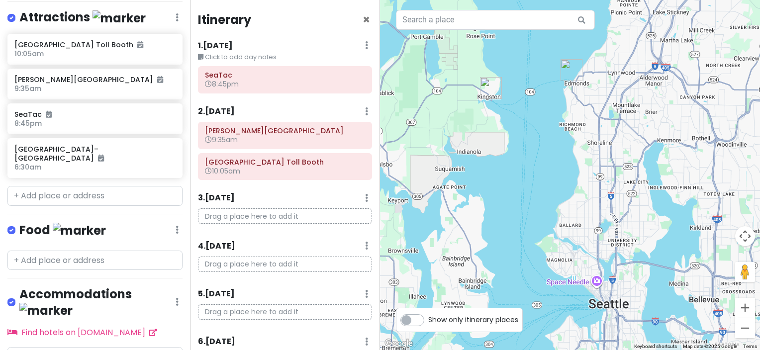
scroll to position [216, 0]
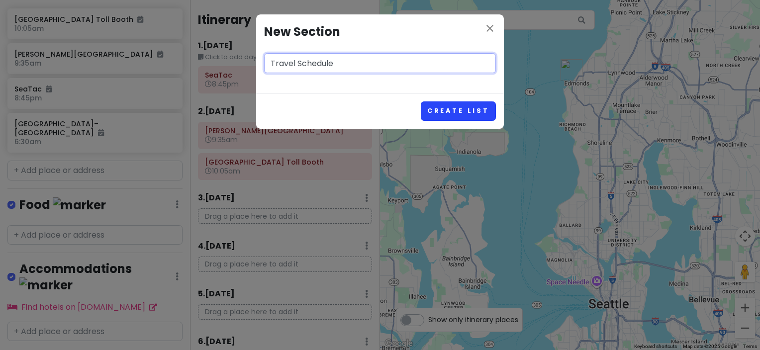
type input "Travel Schedule"
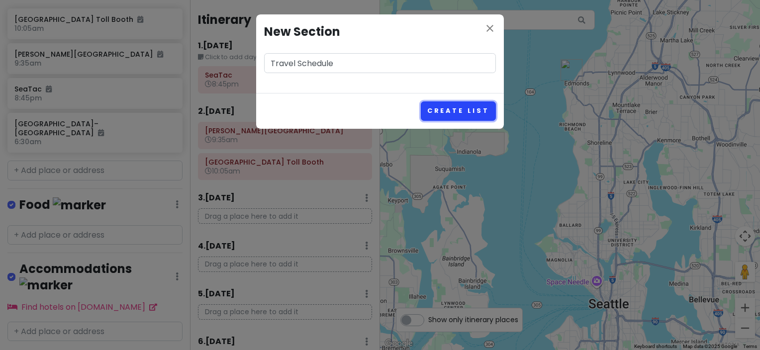
click at [454, 115] on button "Create List" at bounding box center [458, 110] width 75 height 19
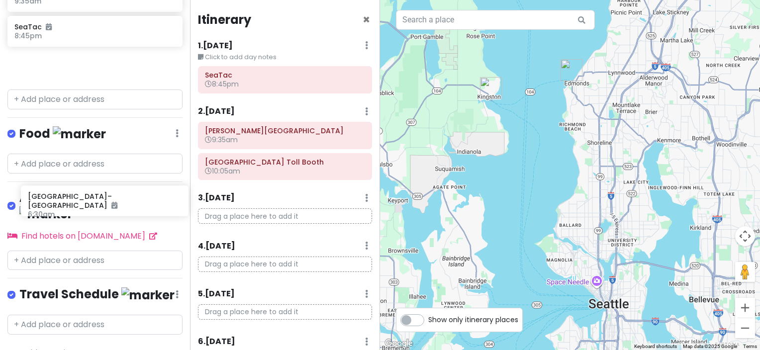
scroll to position [279, 0]
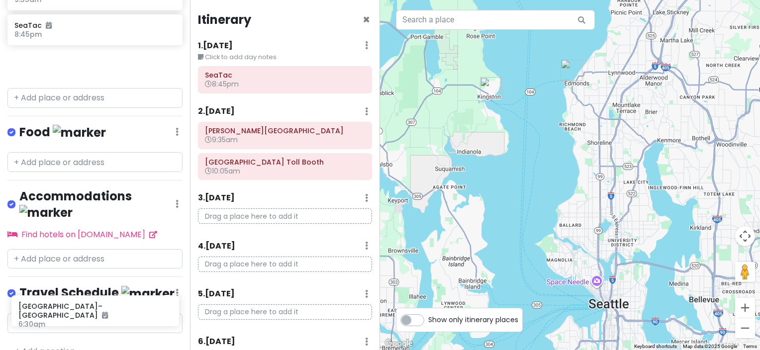
drag, startPoint x: 93, startPoint y: 68, endPoint x: 97, endPoint y: 315, distance: 247.1
click at [97, 315] on div "Olympic National Park Trip Private Change Dates Make a Copy Delete Trip Go Pro …" at bounding box center [95, 175] width 190 height 350
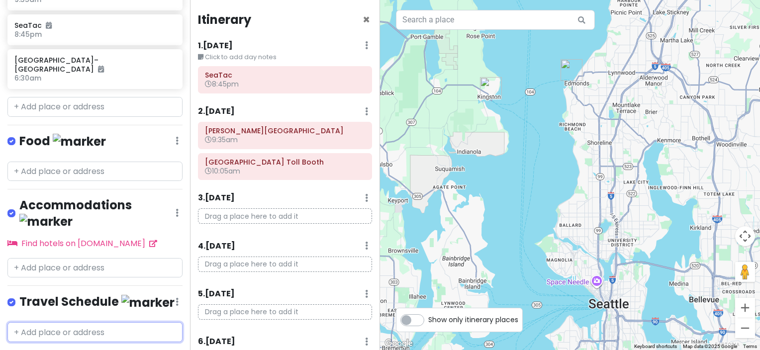
click at [92, 322] on input "text" at bounding box center [94, 332] width 175 height 20
type input "sea"
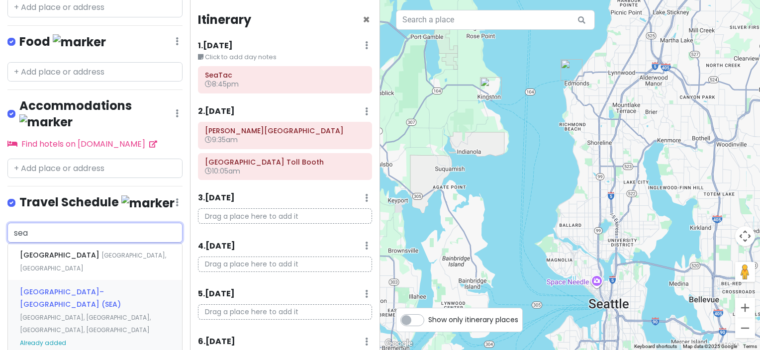
click at [80, 287] on span "Seattle–Tacoma International Airport (SEA)" at bounding box center [70, 298] width 101 height 23
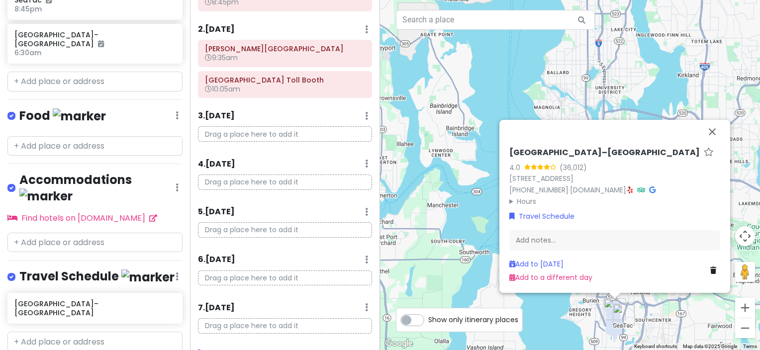
scroll to position [160, 0]
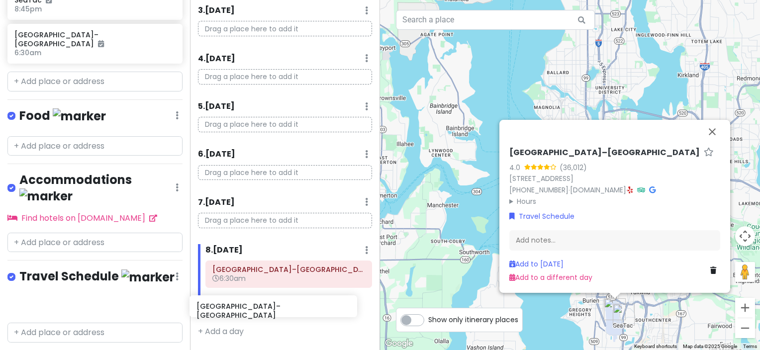
drag, startPoint x: 71, startPoint y: 281, endPoint x: 253, endPoint y: 312, distance: 184.6
click at [253, 312] on div "Olympic National Park Trip Private Change Dates Make a Copy Delete Trip Go Pro …" at bounding box center [380, 175] width 760 height 350
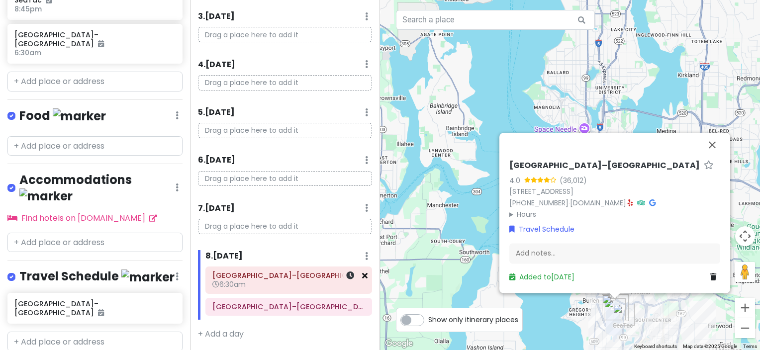
click at [362, 274] on icon at bounding box center [364, 275] width 5 height 8
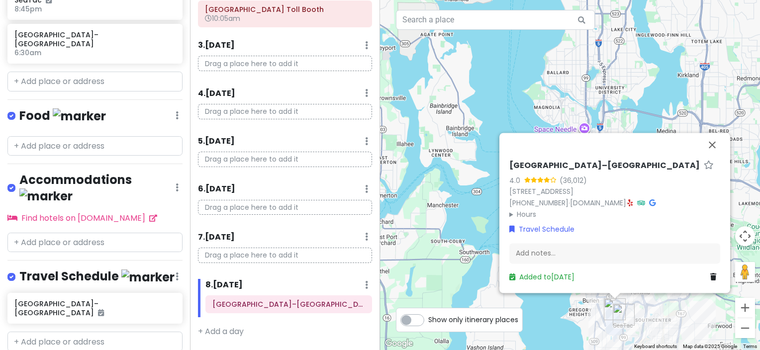
scroll to position [151, 0]
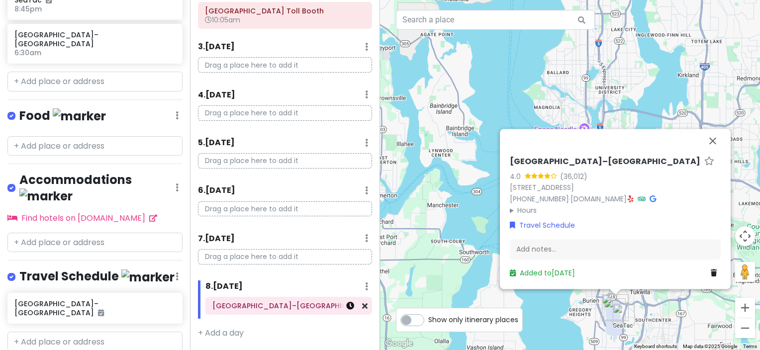
click at [346, 304] on icon at bounding box center [350, 306] width 8 height 8
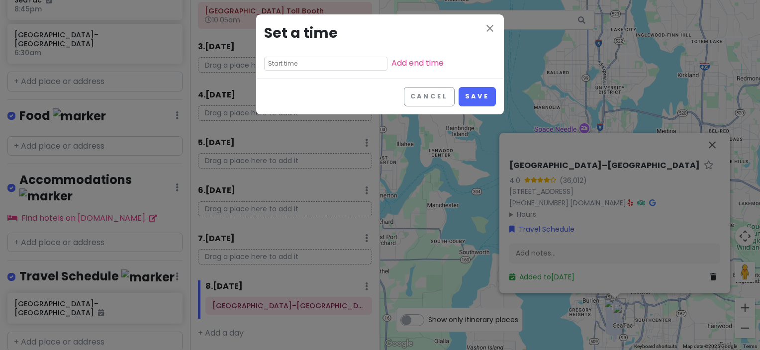
click at [304, 65] on input "text" at bounding box center [325, 64] width 123 height 14
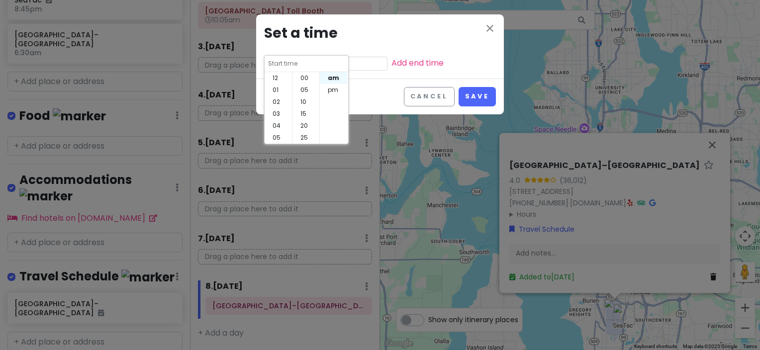
scroll to position [72, 0]
click at [276, 74] on li "06" at bounding box center [277, 78] width 27 height 12
type input "6:40 am"
click at [298, 76] on li "30" at bounding box center [305, 78] width 27 height 12
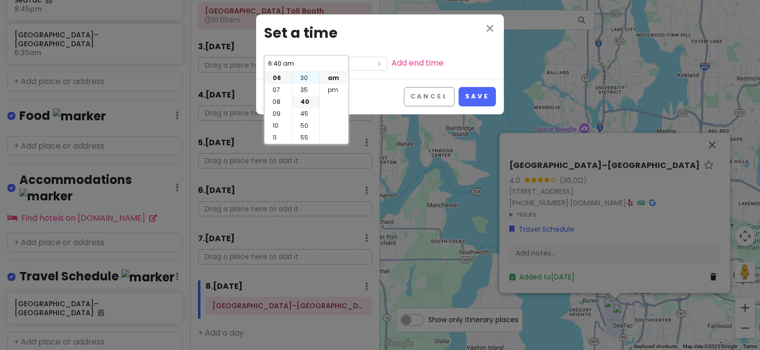
type input "6:30 am"
click at [472, 91] on button "Save" at bounding box center [476, 96] width 37 height 19
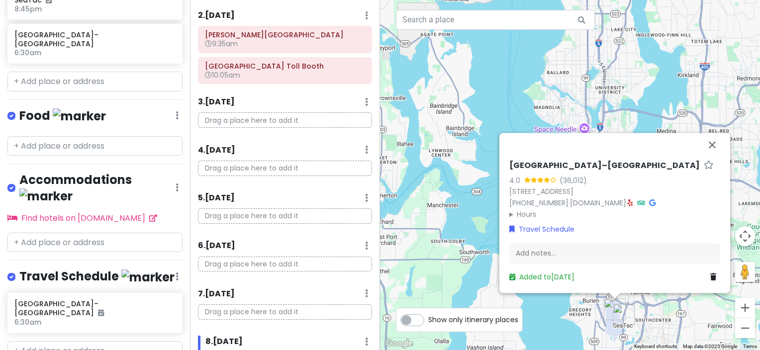
scroll to position [0, 0]
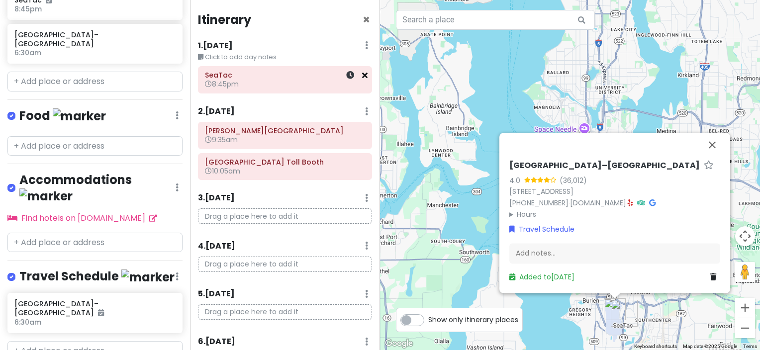
click at [362, 75] on icon at bounding box center [364, 75] width 5 height 8
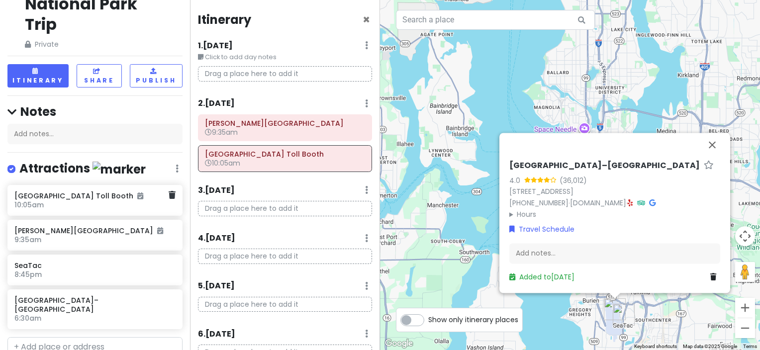
scroll to position [56, 0]
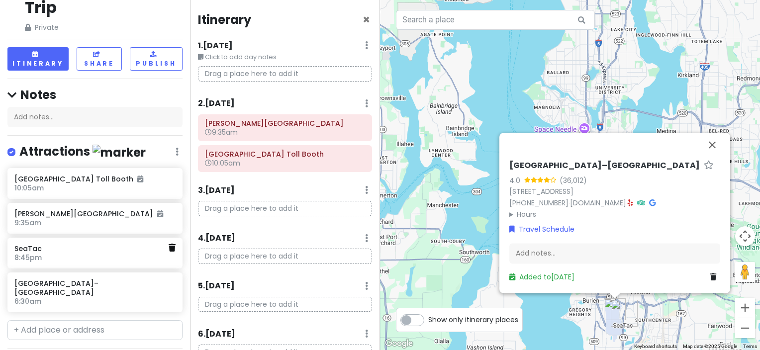
click at [169, 249] on icon at bounding box center [172, 248] width 7 height 8
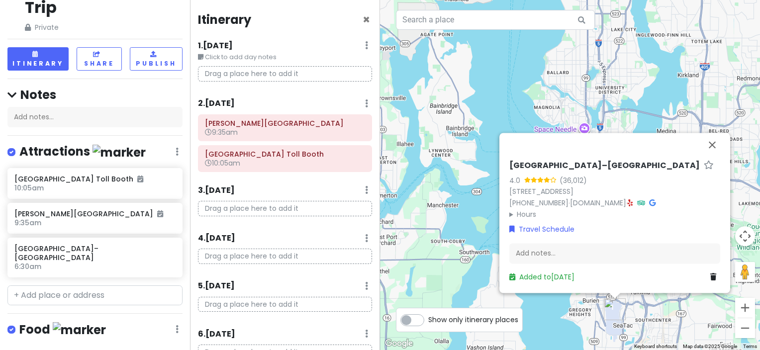
click at [164, 248] on h6 "[GEOGRAPHIC_DATA]–[GEOGRAPHIC_DATA]" at bounding box center [94, 253] width 161 height 18
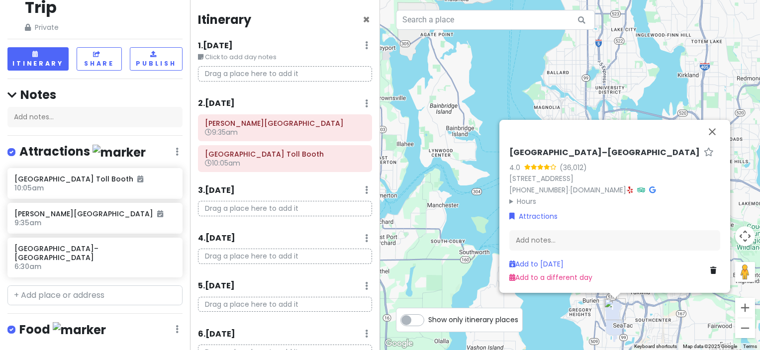
click at [109, 262] on h6 "6:30am" at bounding box center [94, 266] width 161 height 9
click at [169, 179] on icon at bounding box center [172, 178] width 7 height 8
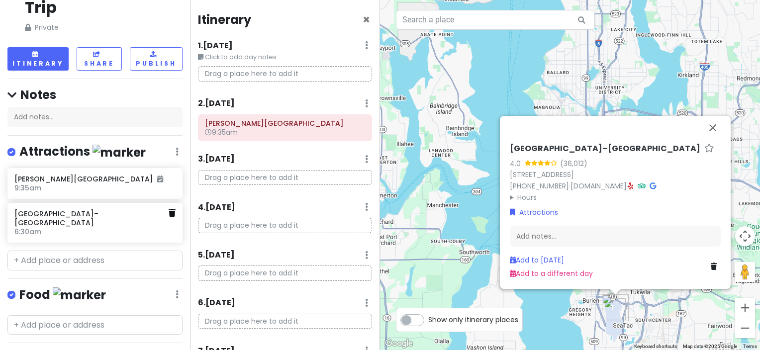
click at [169, 209] on icon at bounding box center [172, 213] width 7 height 8
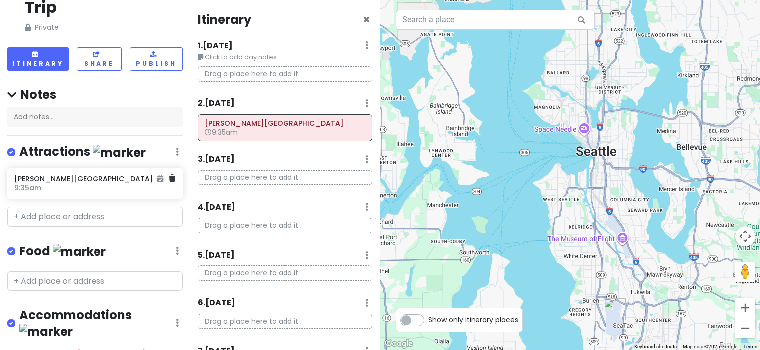
click at [163, 185] on div "Edmonds Ferry Dock 9:35am" at bounding box center [94, 183] width 175 height 31
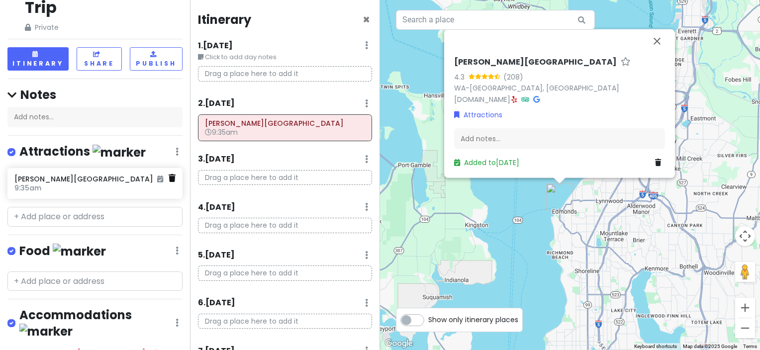
click at [169, 178] on icon at bounding box center [172, 178] width 7 height 8
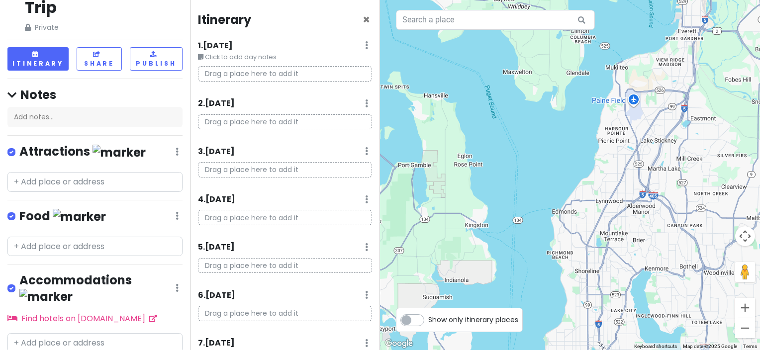
scroll to position [175, 0]
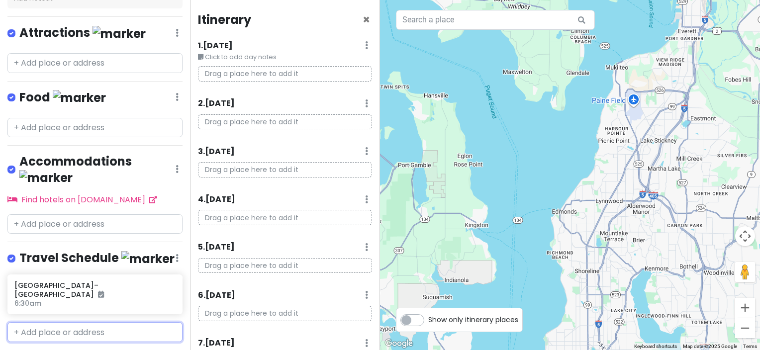
click at [90, 322] on input "text" at bounding box center [94, 332] width 175 height 20
type input "seattle"
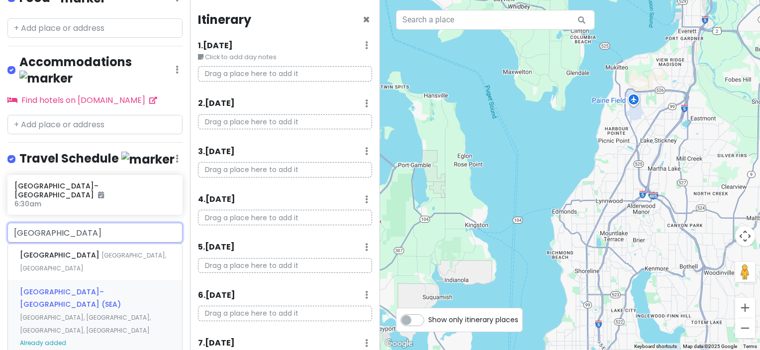
click at [72, 313] on span "[GEOGRAPHIC_DATA], [GEOGRAPHIC_DATA], [GEOGRAPHIC_DATA], [GEOGRAPHIC_DATA]" at bounding box center [85, 323] width 131 height 21
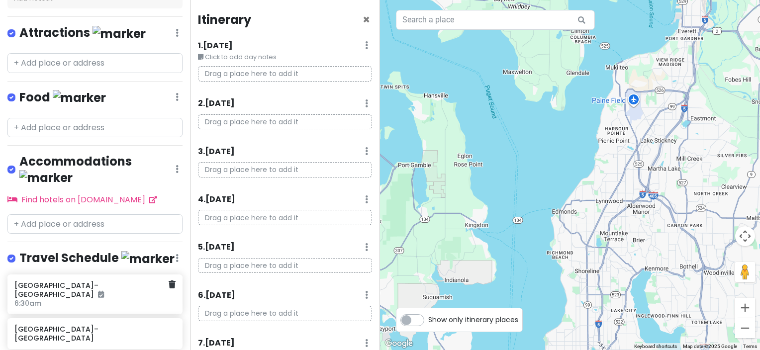
scroll to position [201, 0]
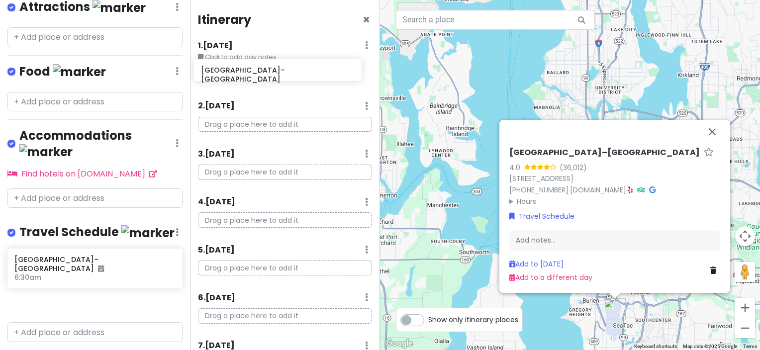
drag, startPoint x: 57, startPoint y: 277, endPoint x: 244, endPoint y: 73, distance: 276.9
click at [244, 73] on div "Olympic National Park Trip Private Change Dates Make a Copy Delete Trip Go Pro …" at bounding box center [380, 175] width 760 height 350
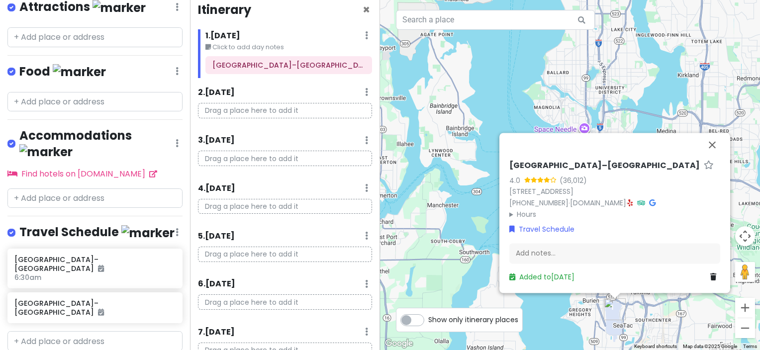
scroll to position [0, 0]
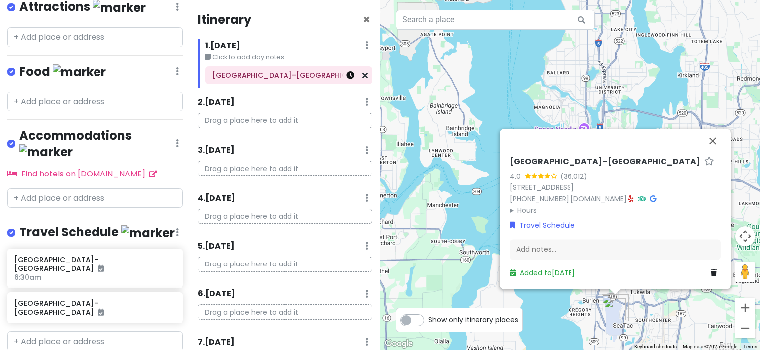
click at [346, 80] on link at bounding box center [350, 75] width 8 height 11
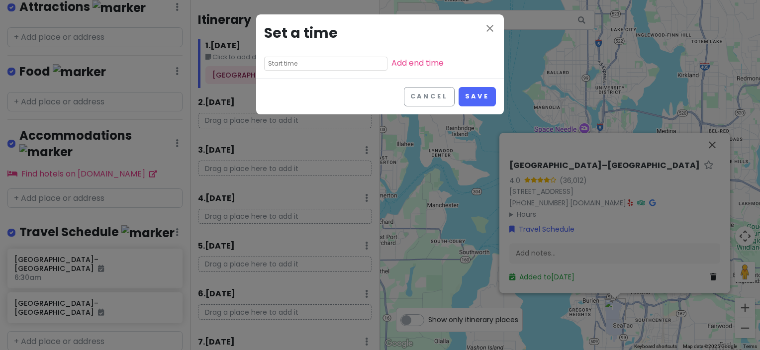
click at [304, 62] on input "text" at bounding box center [325, 64] width 123 height 14
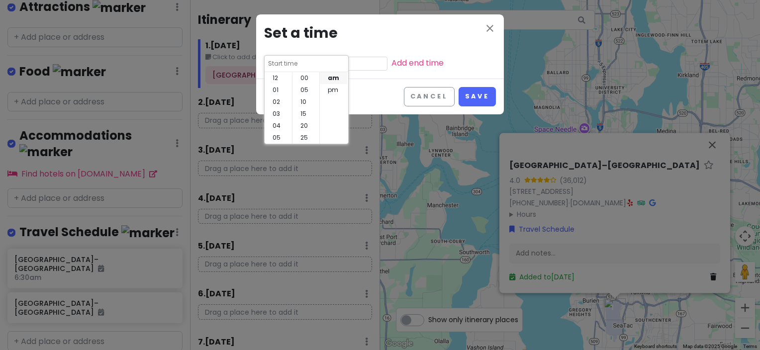
scroll to position [72, 0]
click at [278, 101] on li "08" at bounding box center [277, 102] width 27 height 12
type input "8:40 am"
click at [302, 86] on li "35" at bounding box center [305, 90] width 27 height 12
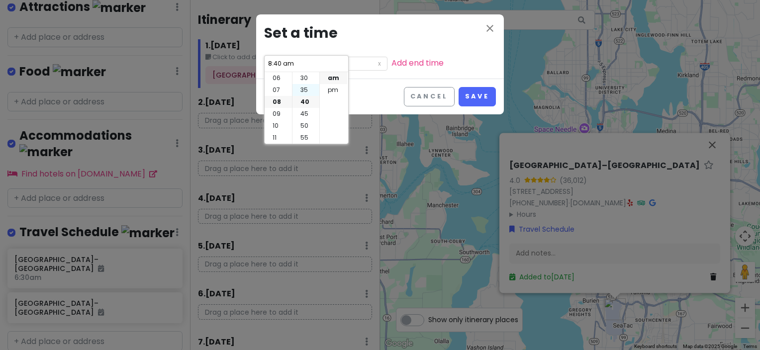
type input "8:35 am"
click at [336, 85] on li "pm" at bounding box center [333, 90] width 27 height 12
type input "8:35 pm"
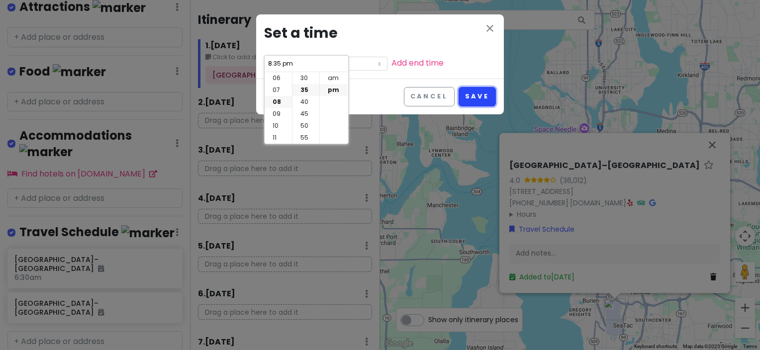
click at [485, 93] on button "Save" at bounding box center [476, 96] width 37 height 19
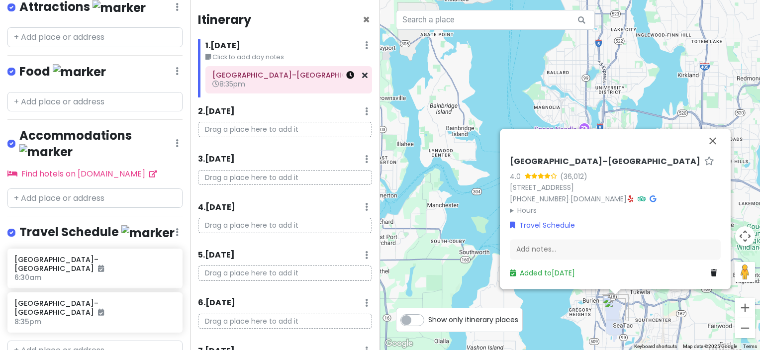
click at [346, 79] on icon at bounding box center [350, 75] width 8 height 8
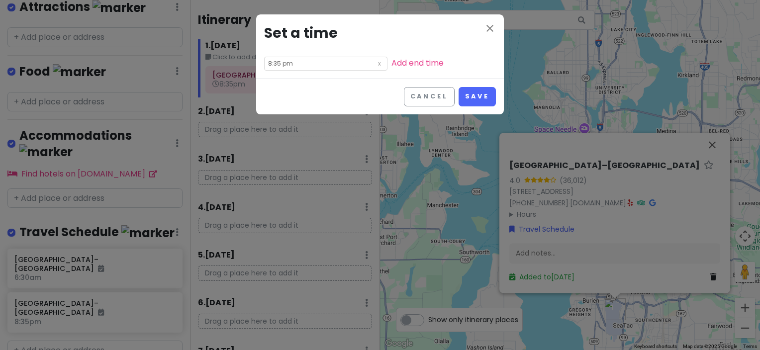
click at [310, 65] on input "8:35 pm" at bounding box center [325, 64] width 123 height 14
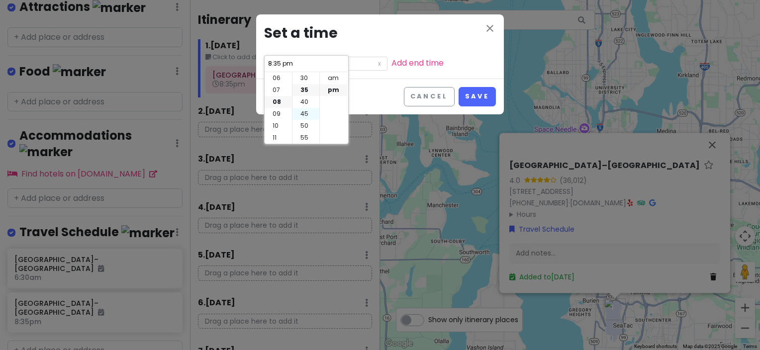
click at [308, 110] on li "45" at bounding box center [305, 114] width 27 height 12
type input "8:45 pm"
click at [477, 92] on button "Save" at bounding box center [476, 96] width 37 height 19
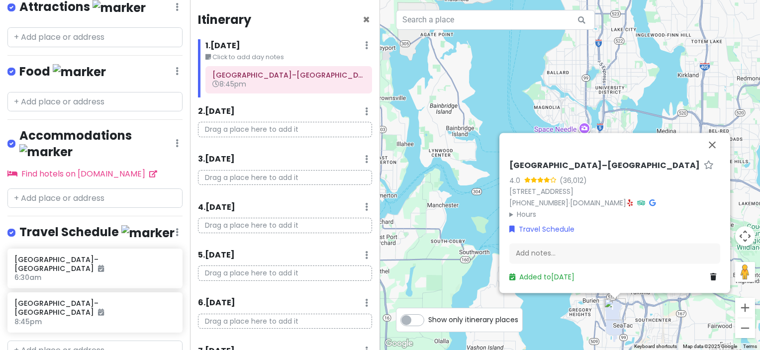
scroll to position [121, 0]
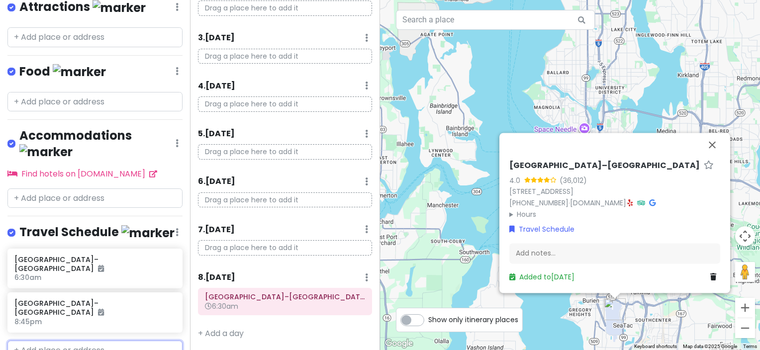
click at [79, 341] on input "text" at bounding box center [94, 351] width 175 height 20
type input "edmonds ferr"
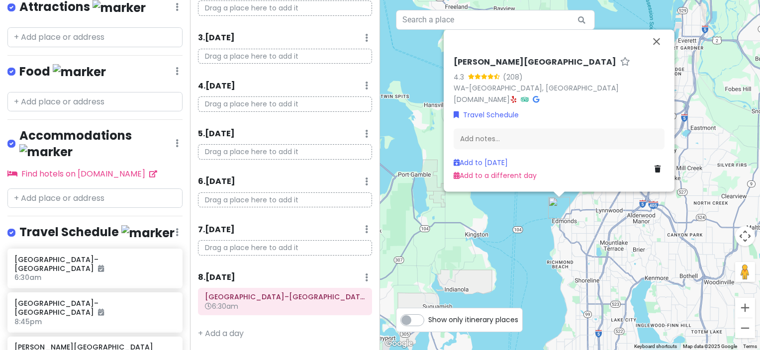
type input "kingston ferr"
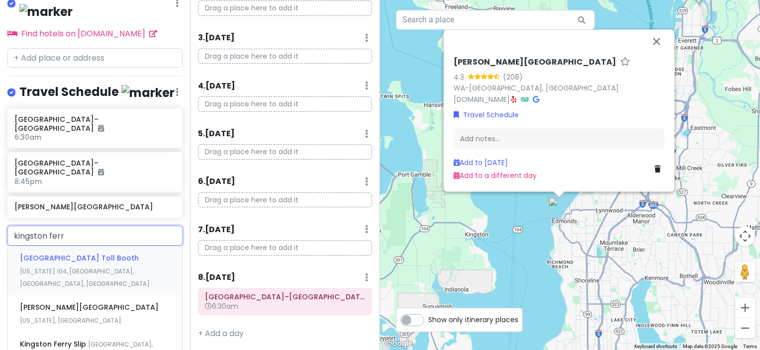
scroll to position [350, 0]
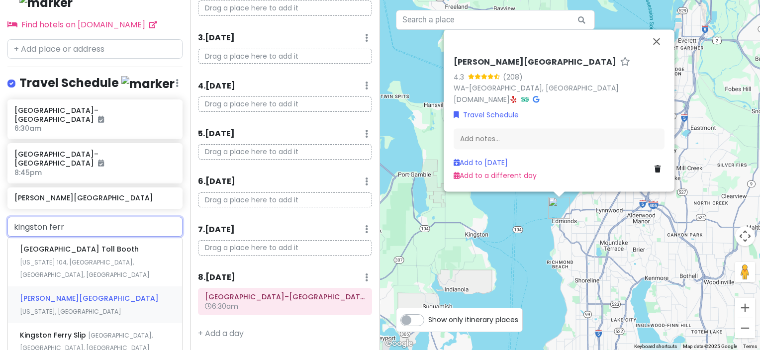
click at [93, 293] on span "[PERSON_NAME][GEOGRAPHIC_DATA]" at bounding box center [89, 298] width 139 height 10
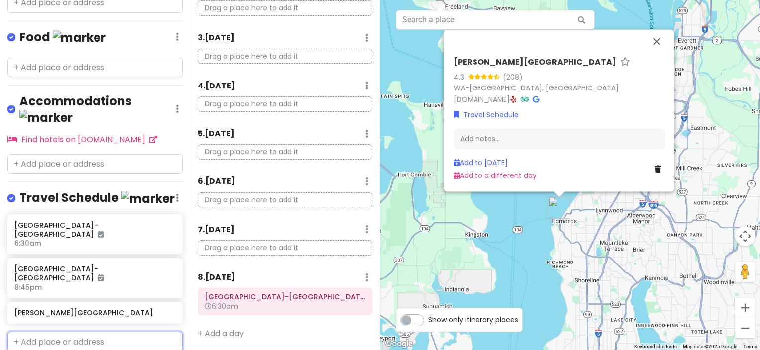
scroll to position [261, 0]
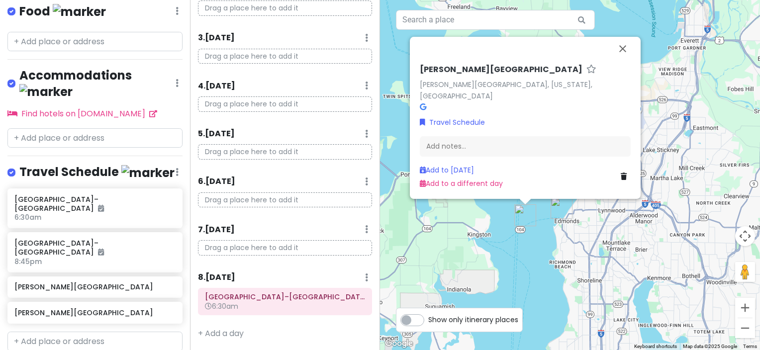
click at [528, 248] on div "Edmonds - Kingston Ferry Edmonds - Kingston Ferry, Washington, USA Travel Sched…" at bounding box center [570, 175] width 380 height 350
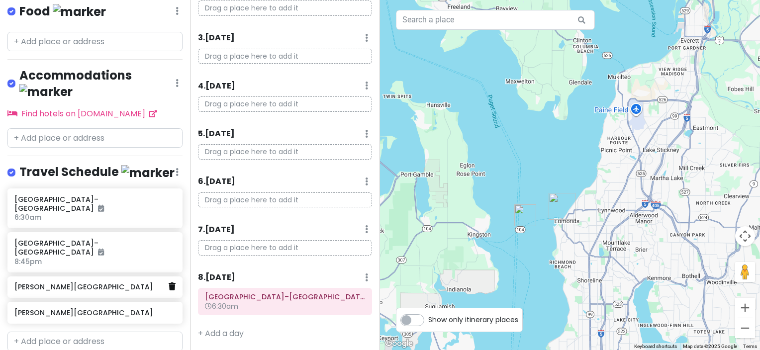
click at [169, 282] on icon at bounding box center [172, 286] width 7 height 8
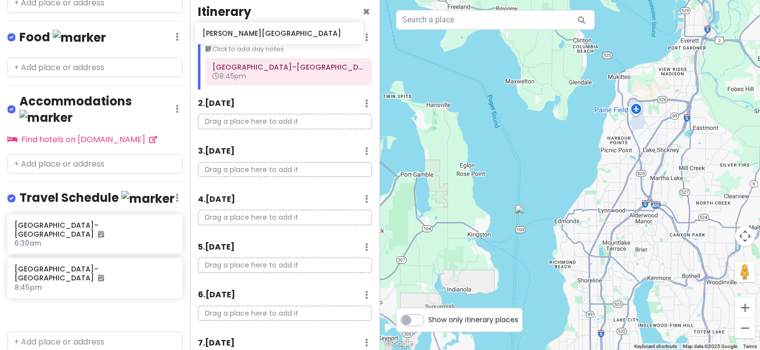
scroll to position [0, 0]
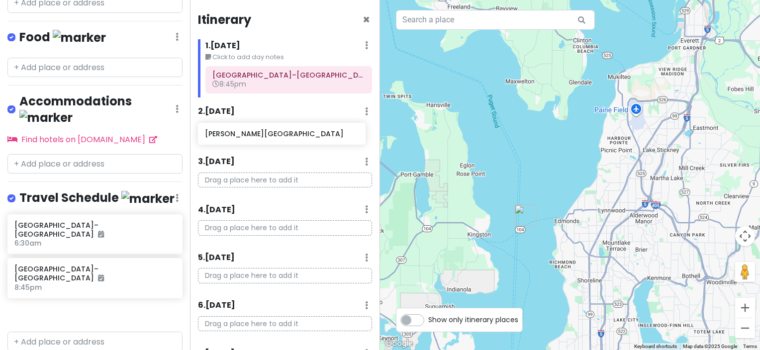
drag, startPoint x: 79, startPoint y: 280, endPoint x: 268, endPoint y: 139, distance: 236.6
click at [268, 139] on div "Olympic National Park Trip Private Change Dates Make a Copy Delete Trip Go Pro …" at bounding box center [380, 175] width 760 height 350
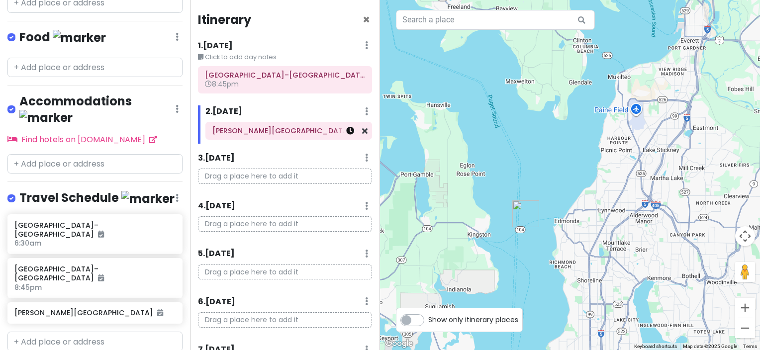
click at [346, 133] on icon at bounding box center [350, 131] width 8 height 8
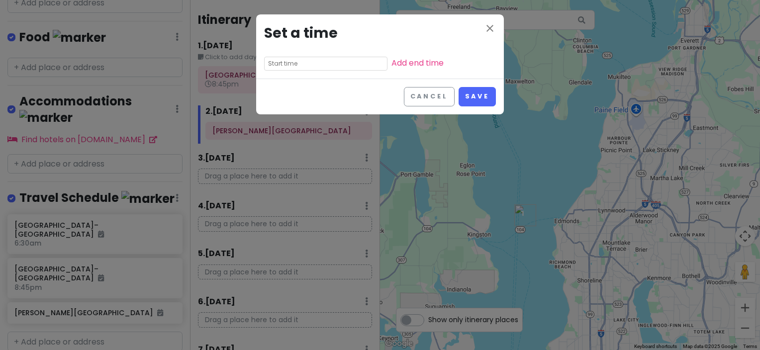
click at [300, 67] on input "text" at bounding box center [325, 64] width 123 height 14
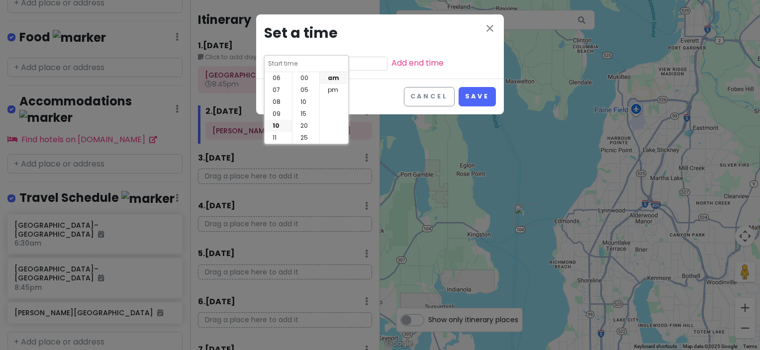
scroll to position [72, 0]
click at [277, 96] on li "08" at bounding box center [277, 102] width 27 height 12
type input "8:40 am"
click at [302, 123] on li "50" at bounding box center [305, 126] width 27 height 12
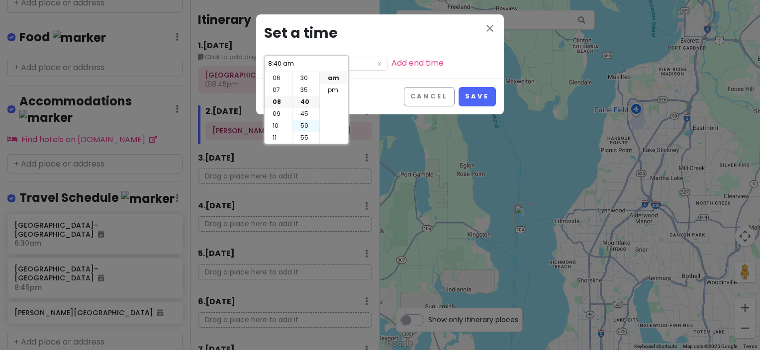
type input "8:50 am"
click at [396, 61] on link "Add end time" at bounding box center [417, 62] width 52 height 11
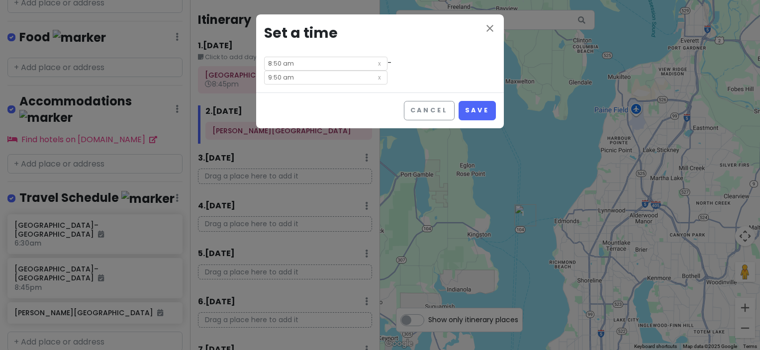
click at [386, 71] on input "9:50 am" at bounding box center [325, 78] width 123 height 14
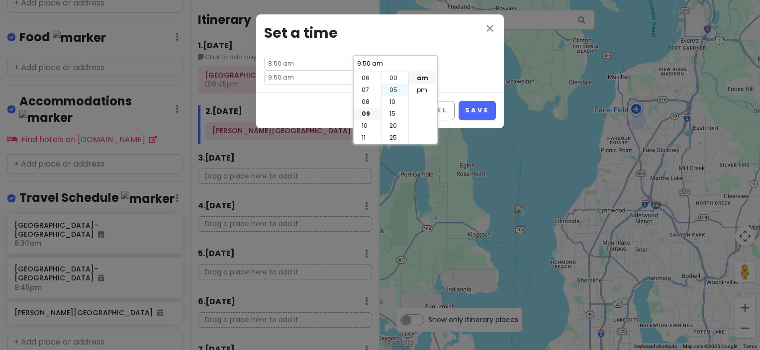
scroll to position [0, 0]
click at [395, 125] on li "20" at bounding box center [394, 126] width 27 height 12
type input "9:20 am"
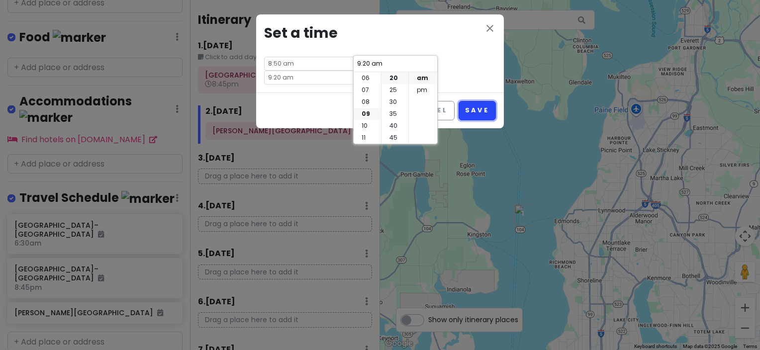
click at [480, 101] on button "Save" at bounding box center [476, 110] width 37 height 19
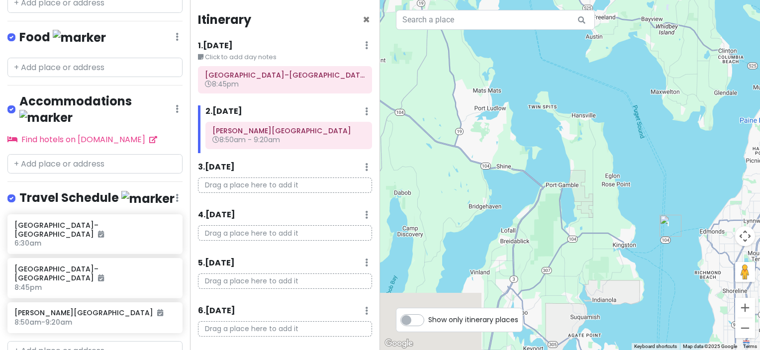
drag, startPoint x: 441, startPoint y: 221, endPoint x: 589, endPoint y: 231, distance: 147.5
click at [589, 231] on div at bounding box center [570, 175] width 380 height 350
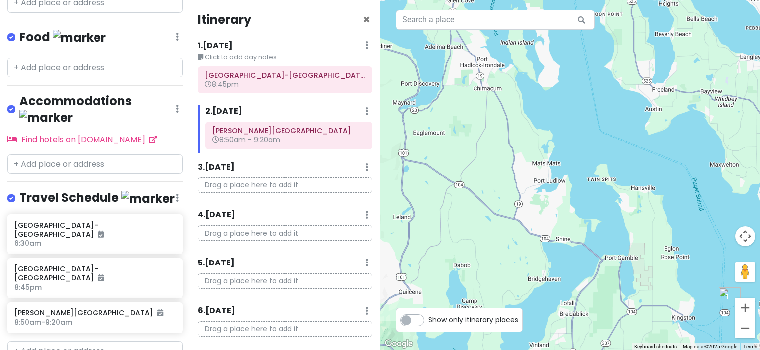
drag, startPoint x: 491, startPoint y: 147, endPoint x: 552, endPoint y: 221, distance: 96.0
click at [552, 220] on div at bounding box center [570, 175] width 380 height 350
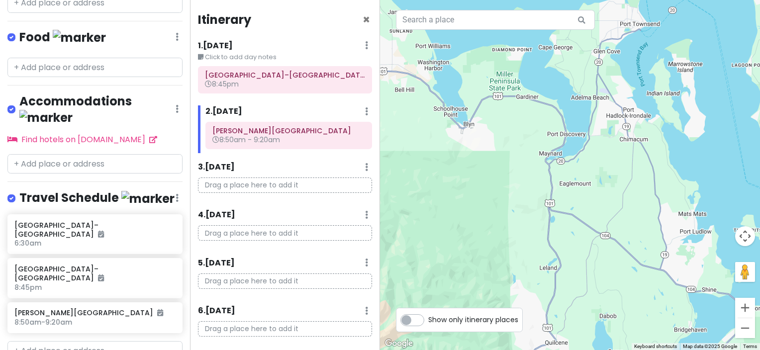
drag, startPoint x: 467, startPoint y: 100, endPoint x: 613, endPoint y: 152, distance: 154.5
click at [613, 152] on div at bounding box center [570, 175] width 380 height 350
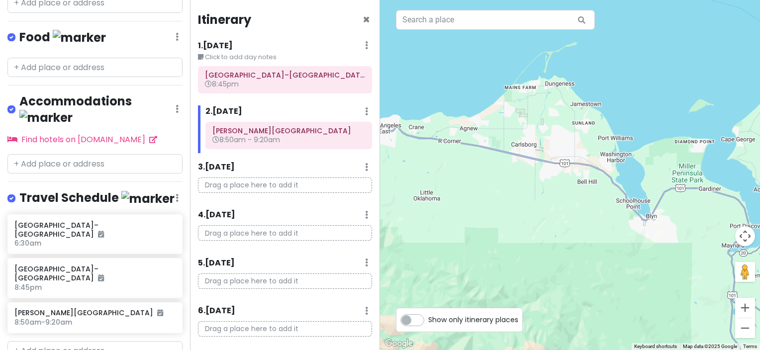
drag, startPoint x: 464, startPoint y: 96, endPoint x: 654, endPoint y: 191, distance: 213.0
click at [654, 191] on div at bounding box center [570, 175] width 380 height 350
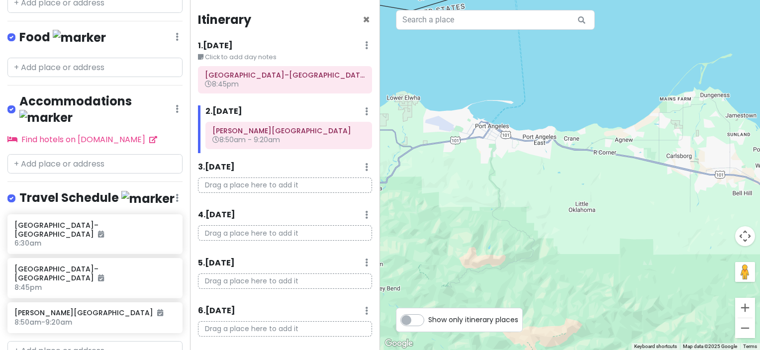
drag, startPoint x: 485, startPoint y: 164, endPoint x: 635, endPoint y: 173, distance: 149.9
click at [635, 173] on div at bounding box center [570, 175] width 380 height 350
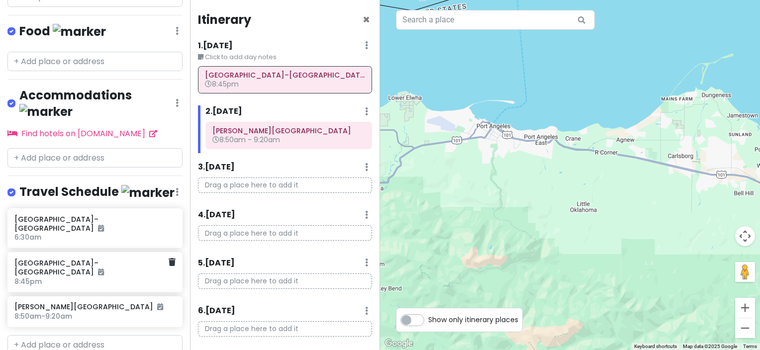
scroll to position [245, 0]
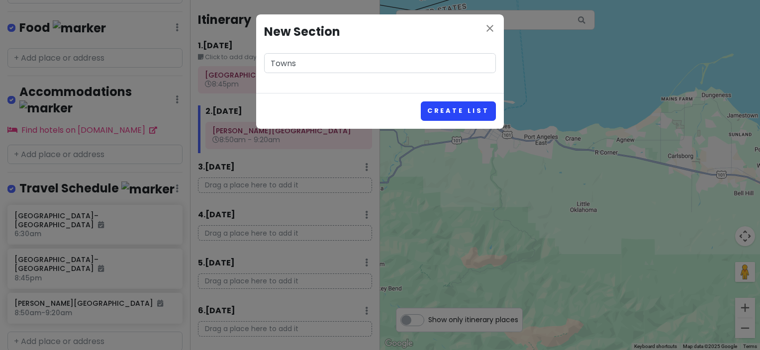
type input "Towns"
click at [455, 111] on button "Create List" at bounding box center [458, 110] width 75 height 19
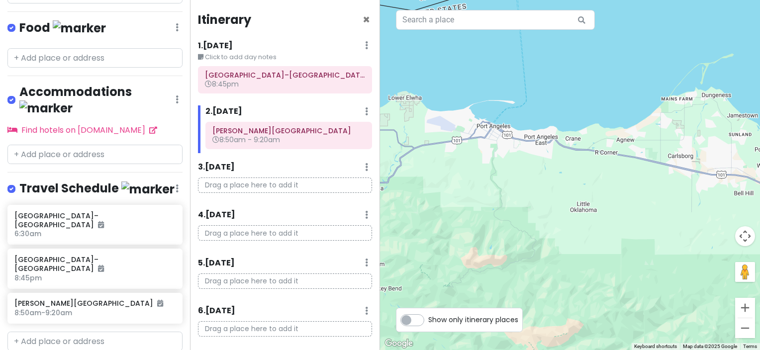
scroll to position [308, 0]
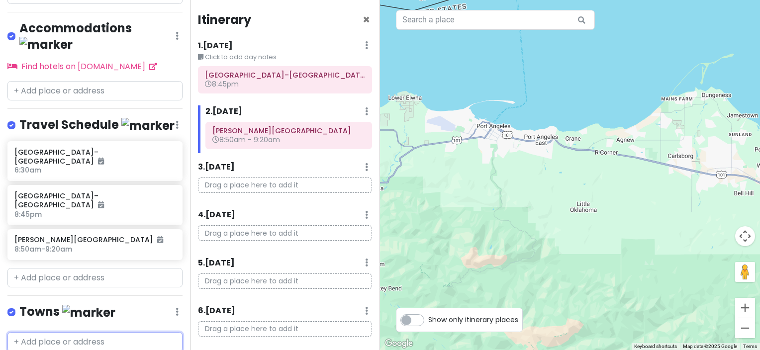
click at [67, 332] on input "text" at bounding box center [94, 342] width 175 height 20
type input "port an"
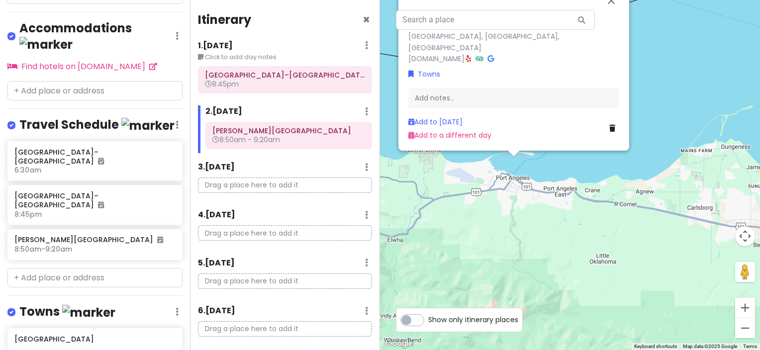
scroll to position [334, 0]
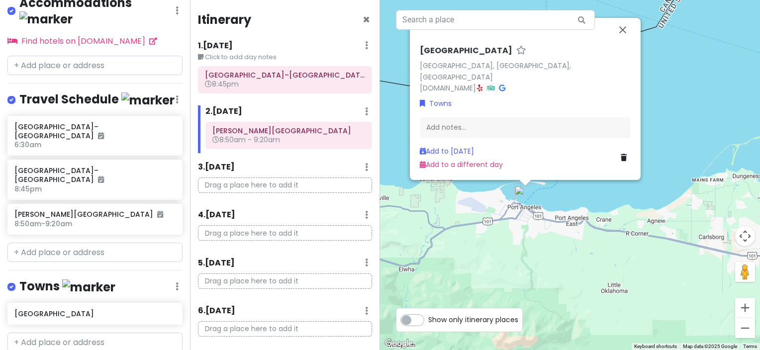
click at [577, 264] on div "Port Angeles Port Angeles, WA, USA www.cityofpa.us · Towns Add notes... Add to …" at bounding box center [570, 175] width 380 height 350
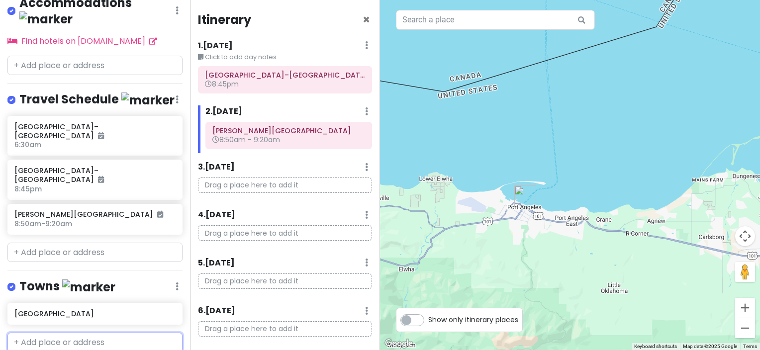
click at [75, 333] on input "text" at bounding box center [94, 343] width 175 height 20
type input "victo"
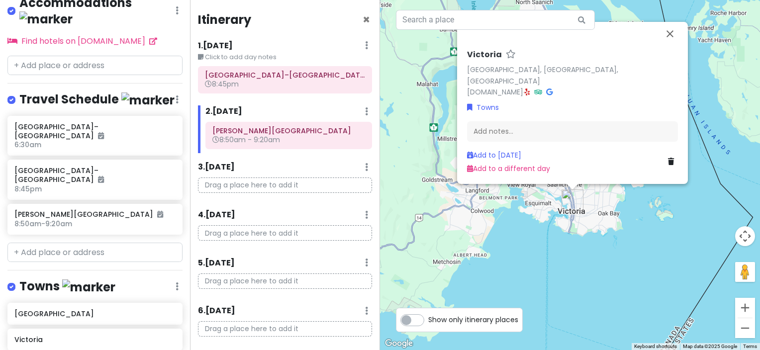
type input "sea"
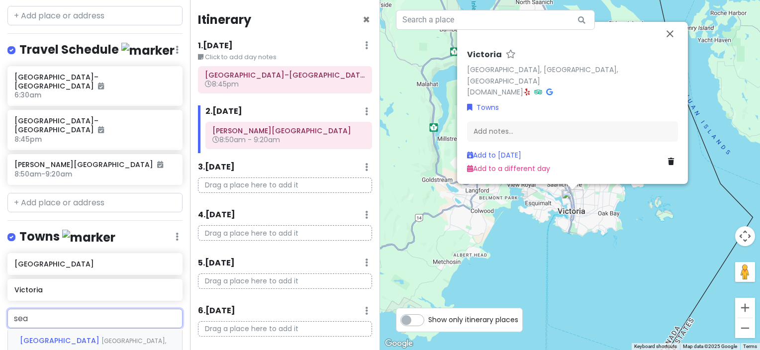
click at [47, 337] on span "[GEOGRAPHIC_DATA], [GEOGRAPHIC_DATA]" at bounding box center [93, 347] width 146 height 21
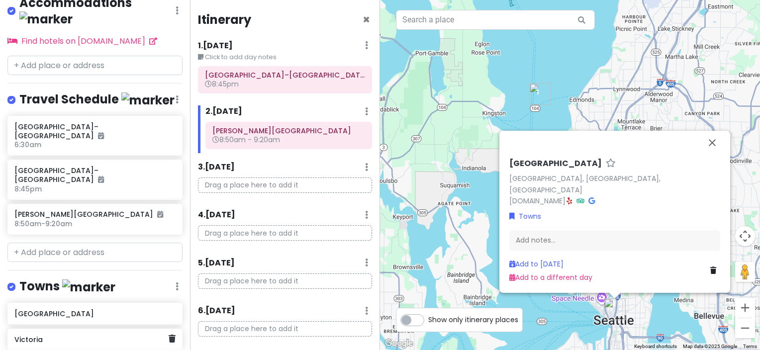
scroll to position [284, 0]
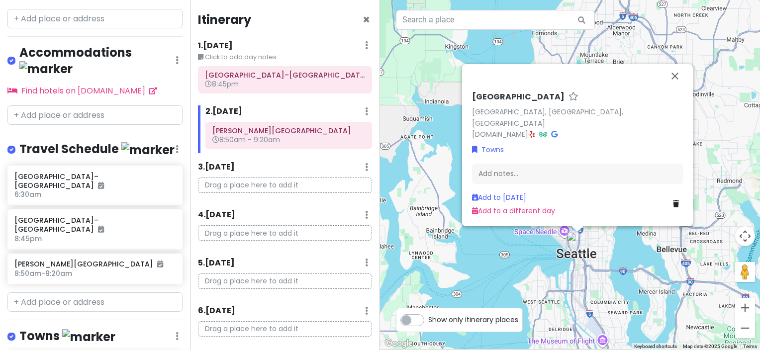
drag, startPoint x: 468, startPoint y: 255, endPoint x: 429, endPoint y: 187, distance: 77.9
click at [429, 187] on div "Seattle Seattle, WA, USA www.seattle.gov · Towns Add notes... Add to Thu 12/25 …" at bounding box center [570, 175] width 380 height 350
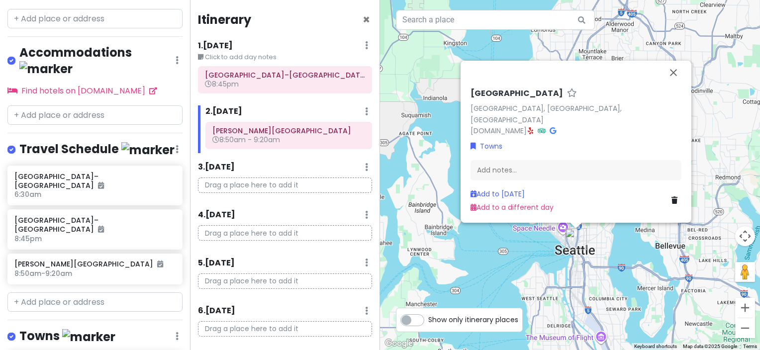
click at [515, 253] on div "Seattle Seattle, WA, USA www.seattle.gov · Towns Add notes... Add to Thu 12/25 …" at bounding box center [570, 175] width 380 height 350
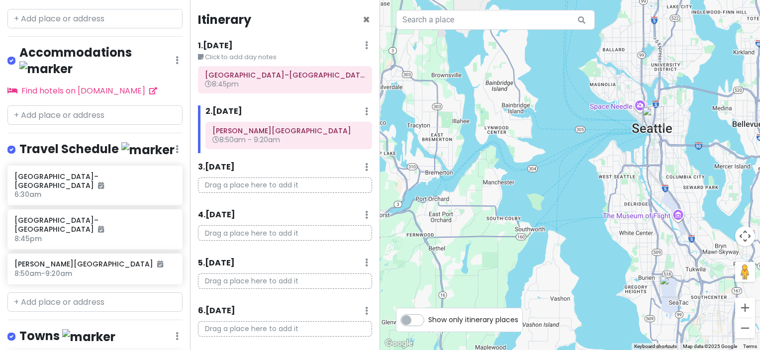
drag, startPoint x: 460, startPoint y: 225, endPoint x: 536, endPoint y: 99, distance: 147.2
click at [536, 99] on div at bounding box center [570, 175] width 380 height 350
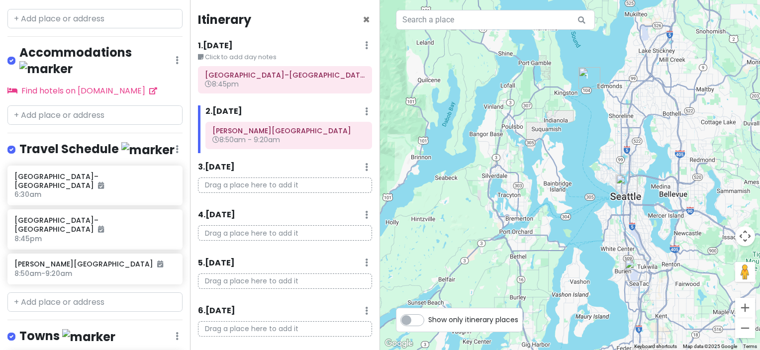
drag, startPoint x: 553, startPoint y: 205, endPoint x: 571, endPoint y: 249, distance: 47.1
click at [571, 249] on div at bounding box center [570, 175] width 380 height 350
click at [632, 269] on img "Seattle–Tacoma International Airport" at bounding box center [635, 271] width 30 height 30
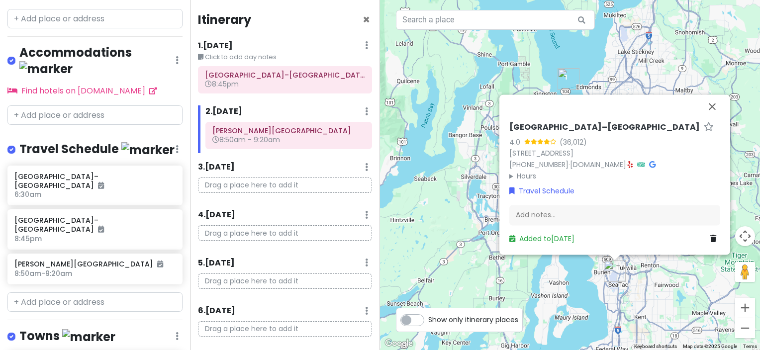
click at [532, 294] on div "Seattle–Tacoma International Airport 4.0 (36,012) 17801 International Blvd, Sea…" at bounding box center [570, 175] width 380 height 350
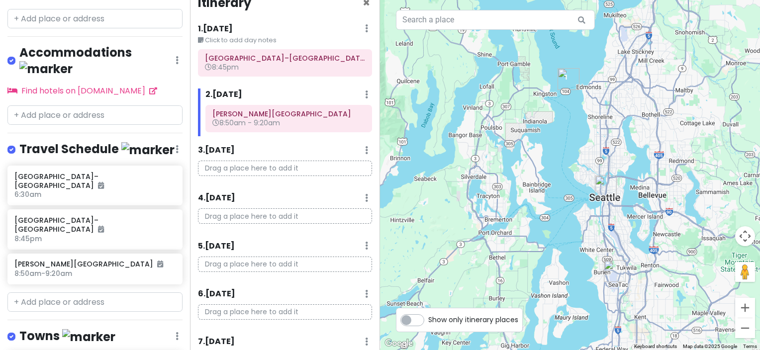
scroll to position [0, 0]
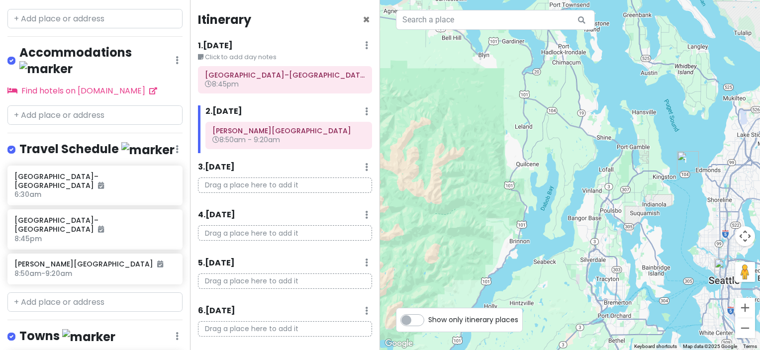
drag, startPoint x: 454, startPoint y: 160, endPoint x: 578, endPoint y: 242, distance: 148.2
click at [579, 248] on div at bounding box center [570, 175] width 380 height 350
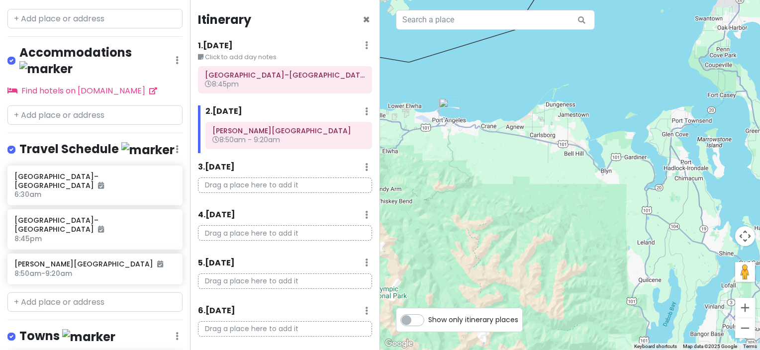
drag, startPoint x: 485, startPoint y: 117, endPoint x: 605, endPoint y: 232, distance: 166.0
click at [605, 232] on div at bounding box center [570, 175] width 380 height 350
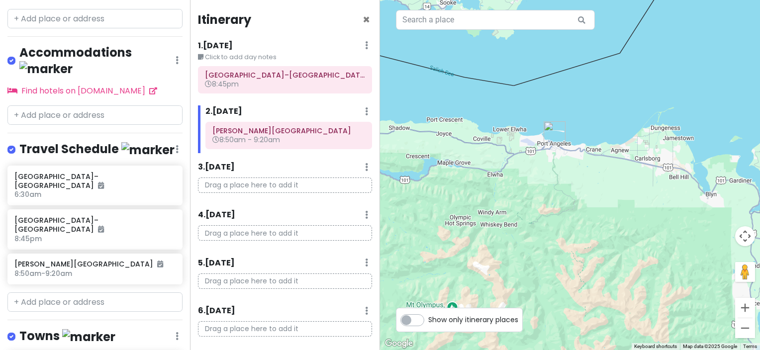
drag, startPoint x: 467, startPoint y: 175, endPoint x: 575, endPoint y: 199, distance: 110.4
click at [575, 199] on div at bounding box center [570, 175] width 380 height 350
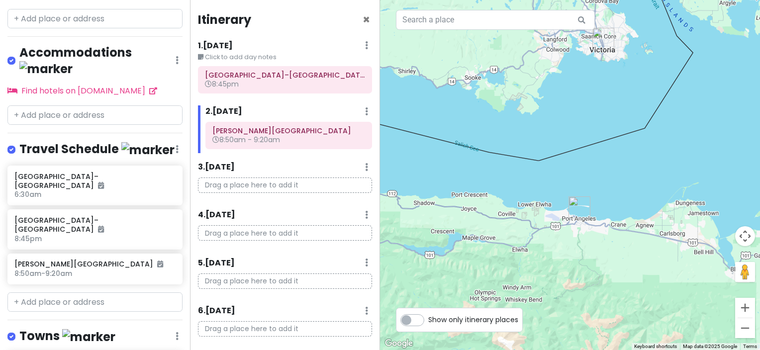
drag, startPoint x: 454, startPoint y: 163, endPoint x: 482, endPoint y: 242, distance: 83.8
click at [482, 242] on div at bounding box center [570, 175] width 380 height 350
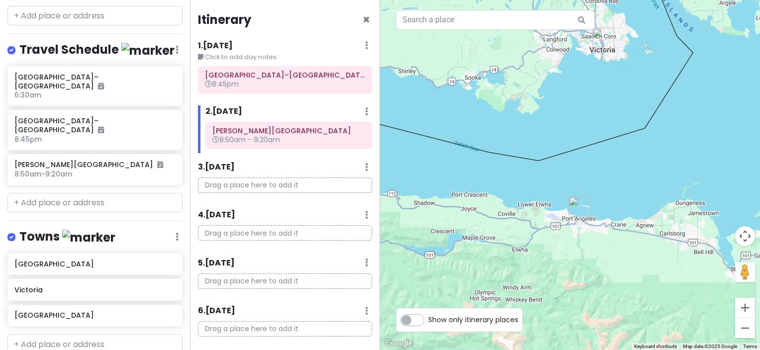
scroll to position [385, 0]
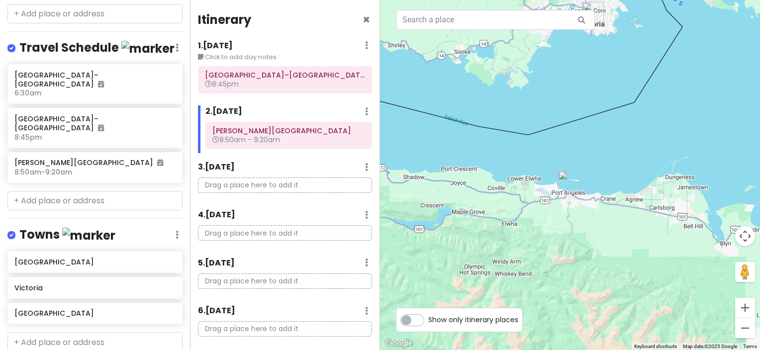
drag, startPoint x: 456, startPoint y: 229, endPoint x: 437, endPoint y: 187, distance: 46.0
click at [437, 187] on div at bounding box center [570, 175] width 380 height 350
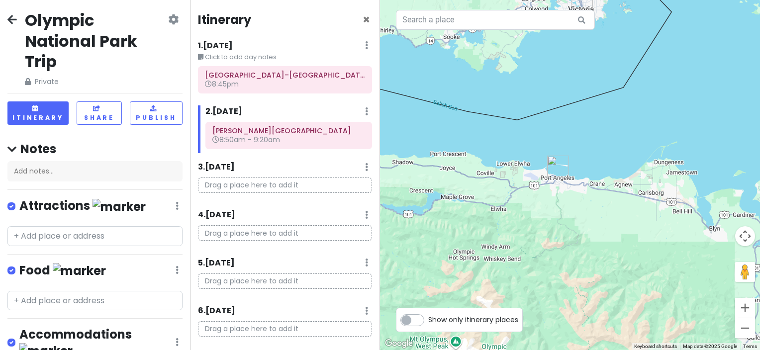
scroll to position [0, 0]
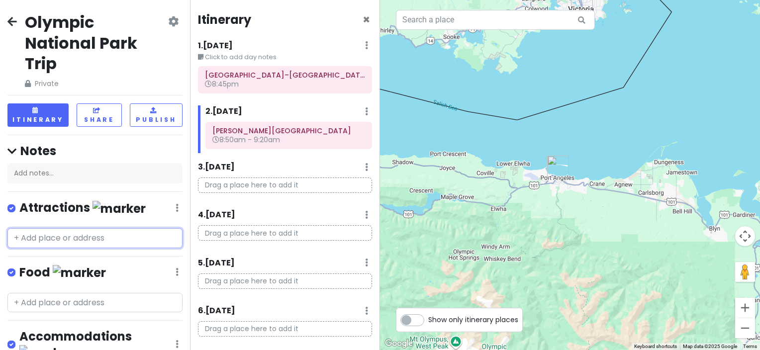
click at [80, 239] on input "text" at bounding box center [94, 238] width 175 height 20
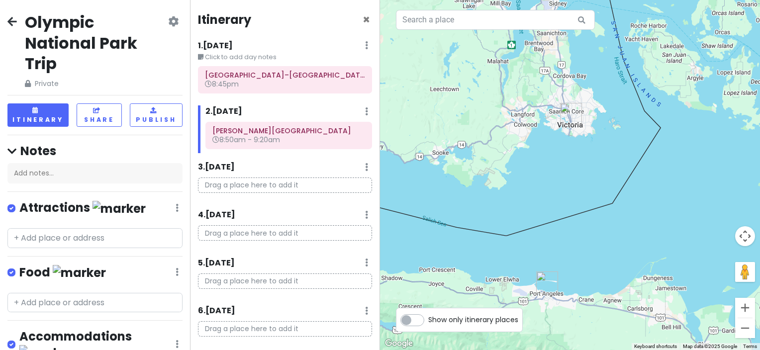
drag, startPoint x: 538, startPoint y: 71, endPoint x: 519, endPoint y: 233, distance: 163.1
click at [519, 233] on div at bounding box center [570, 175] width 380 height 350
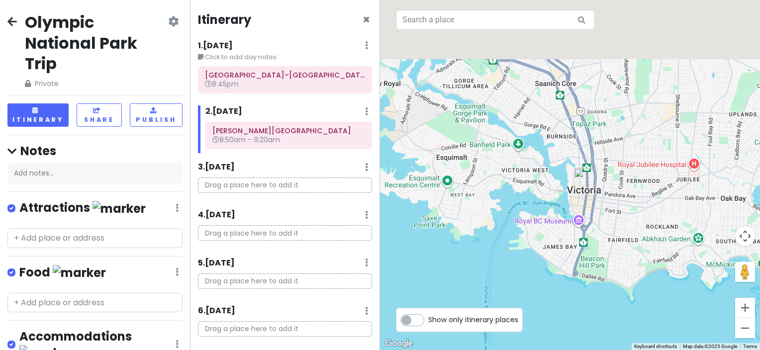
drag, startPoint x: 604, startPoint y: 162, endPoint x: 605, endPoint y: 231, distance: 69.1
click at [605, 231] on div at bounding box center [570, 175] width 380 height 350
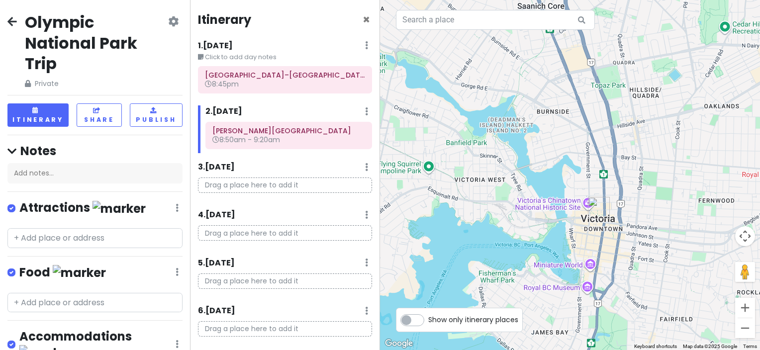
drag, startPoint x: 620, startPoint y: 214, endPoint x: 645, endPoint y: 266, distance: 58.3
click at [645, 266] on div at bounding box center [570, 175] width 380 height 350
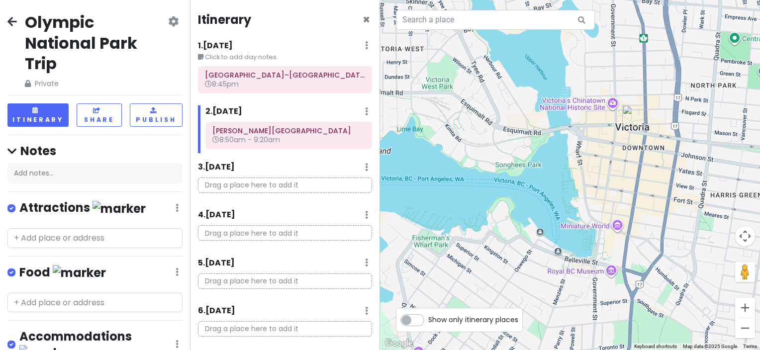
drag, startPoint x: 575, startPoint y: 258, endPoint x: 578, endPoint y: 164, distance: 94.5
click at [578, 164] on div at bounding box center [570, 175] width 380 height 350
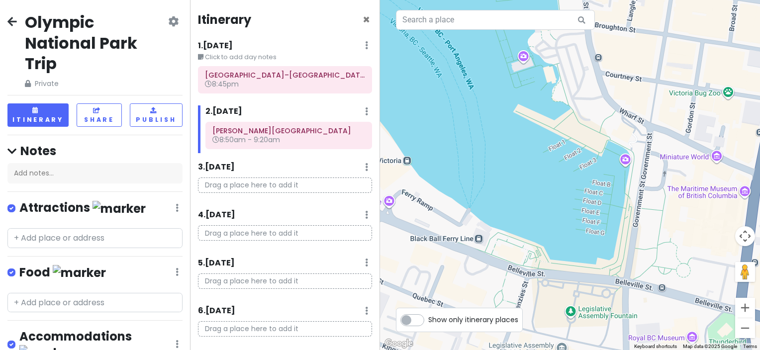
drag, startPoint x: 521, startPoint y: 234, endPoint x: 461, endPoint y: 226, distance: 60.1
click at [462, 226] on div at bounding box center [570, 175] width 380 height 350
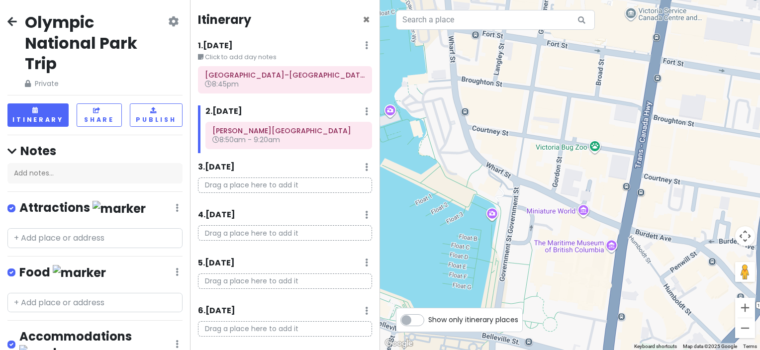
drag, startPoint x: 622, startPoint y: 199, endPoint x: 507, endPoint y: 246, distance: 124.7
click at [507, 246] on div at bounding box center [570, 175] width 380 height 350
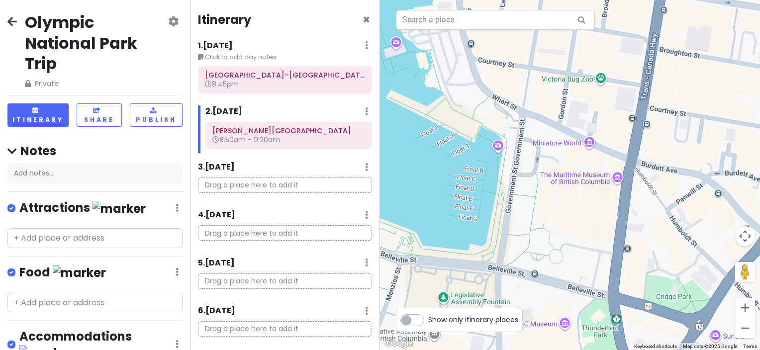
drag, startPoint x: 571, startPoint y: 274, endPoint x: 576, endPoint y: 206, distance: 68.8
click at [576, 206] on div at bounding box center [570, 175] width 380 height 350
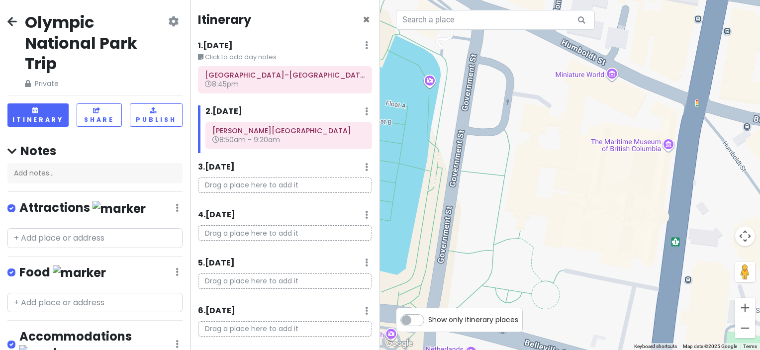
drag, startPoint x: 555, startPoint y: 216, endPoint x: 567, endPoint y: 213, distance: 11.7
click at [567, 213] on div at bounding box center [570, 175] width 380 height 350
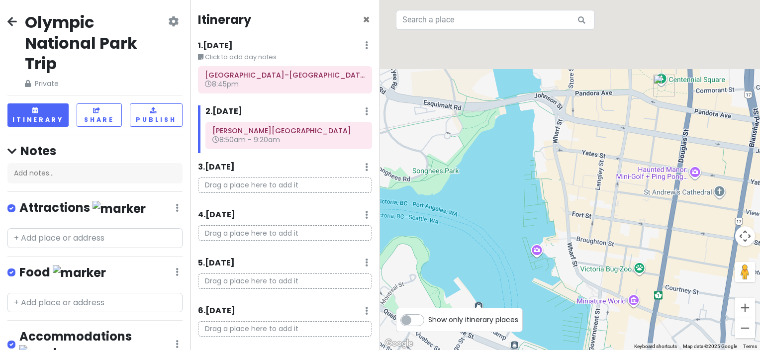
drag, startPoint x: 520, startPoint y: 170, endPoint x: 579, endPoint y: 308, distance: 149.7
click at [579, 308] on div at bounding box center [570, 175] width 380 height 350
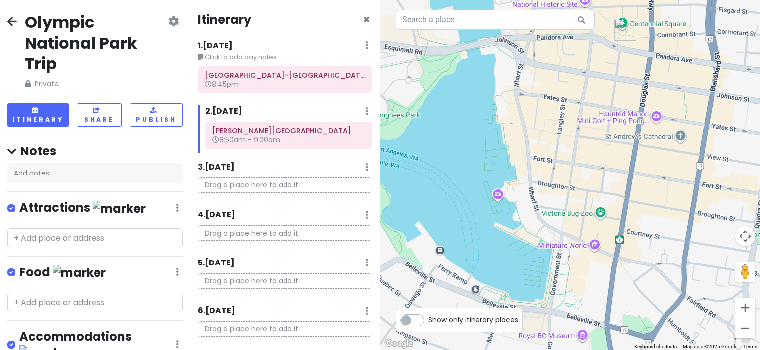
drag, startPoint x: 555, startPoint y: 172, endPoint x: 511, endPoint y: 109, distance: 77.1
click at [511, 109] on div at bounding box center [570, 175] width 380 height 350
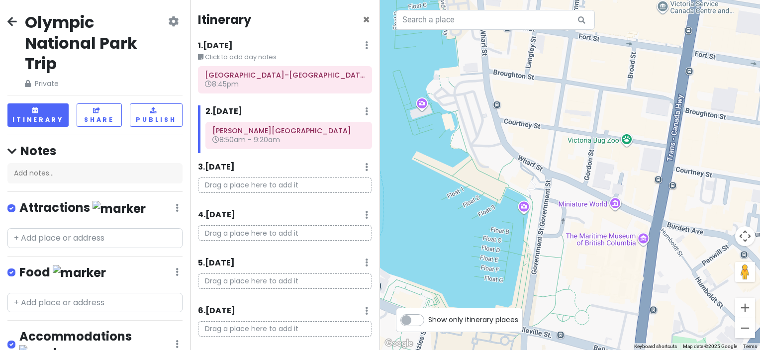
drag, startPoint x: 553, startPoint y: 229, endPoint x: 537, endPoint y: 98, distance: 131.8
click at [537, 98] on div at bounding box center [570, 175] width 380 height 350
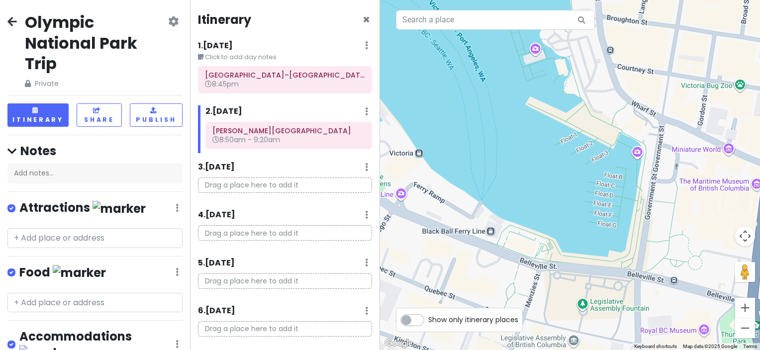
drag, startPoint x: 567, startPoint y: 249, endPoint x: 681, endPoint y: 193, distance: 126.7
click at [681, 193] on div at bounding box center [570, 175] width 380 height 350
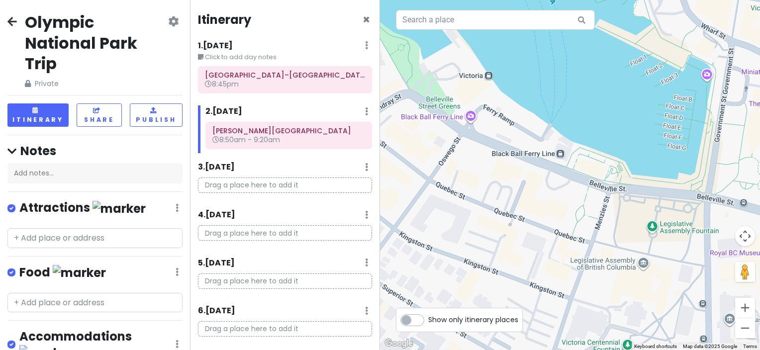
drag, startPoint x: 559, startPoint y: 225, endPoint x: 627, endPoint y: 143, distance: 106.2
click at [627, 143] on div at bounding box center [570, 175] width 380 height 350
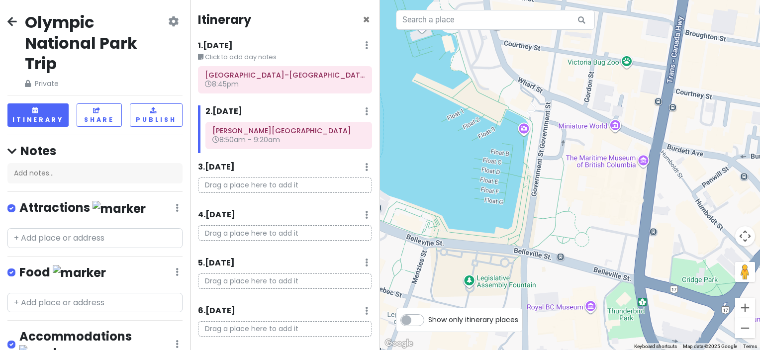
drag, startPoint x: 660, startPoint y: 238, endPoint x: 469, endPoint y: 302, distance: 202.0
click at [469, 302] on div at bounding box center [570, 175] width 380 height 350
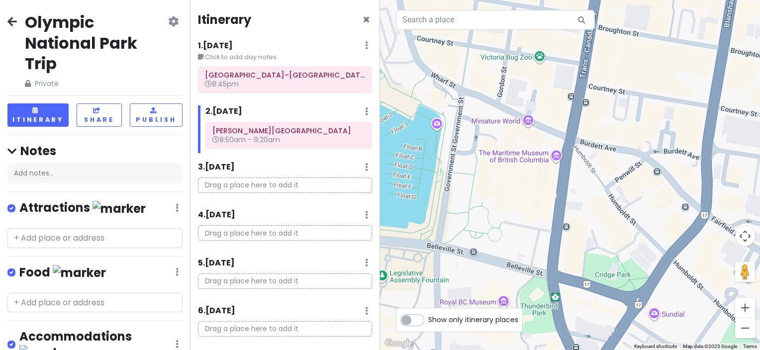
drag, startPoint x: 596, startPoint y: 187, endPoint x: 519, endPoint y: 173, distance: 78.7
click at [519, 173] on div at bounding box center [570, 175] width 380 height 350
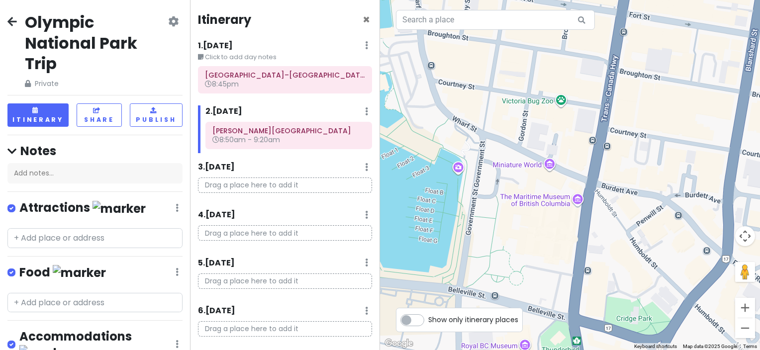
drag, startPoint x: 624, startPoint y: 249, endPoint x: 649, endPoint y: 294, distance: 51.2
click at [649, 294] on div at bounding box center [570, 175] width 380 height 350
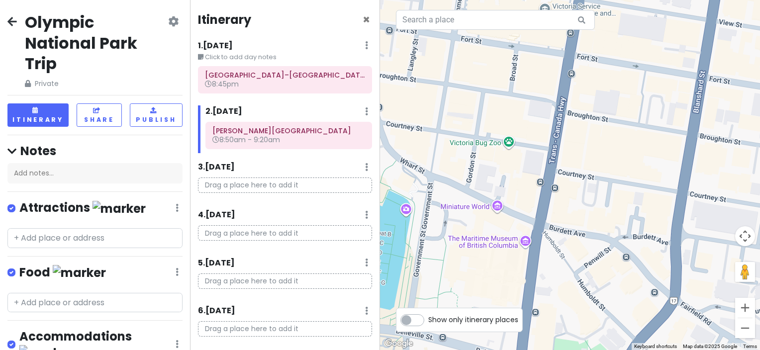
drag, startPoint x: 593, startPoint y: 180, endPoint x: 540, endPoint y: 224, distance: 68.1
click at [540, 224] on div at bounding box center [570, 175] width 380 height 350
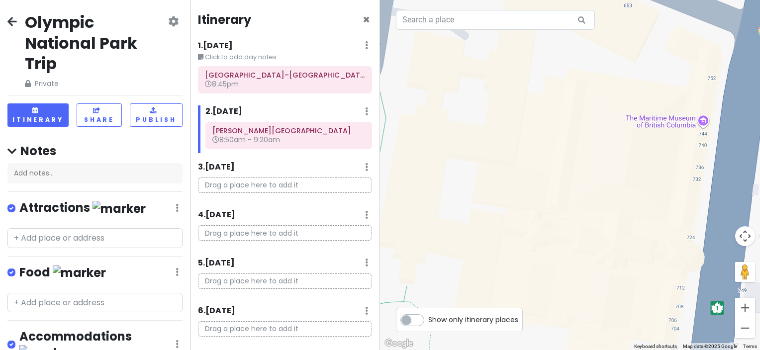
drag, startPoint x: 469, startPoint y: 233, endPoint x: 553, endPoint y: 245, distance: 84.8
click at [553, 245] on div at bounding box center [570, 175] width 380 height 350
click at [528, 196] on div at bounding box center [570, 175] width 380 height 350
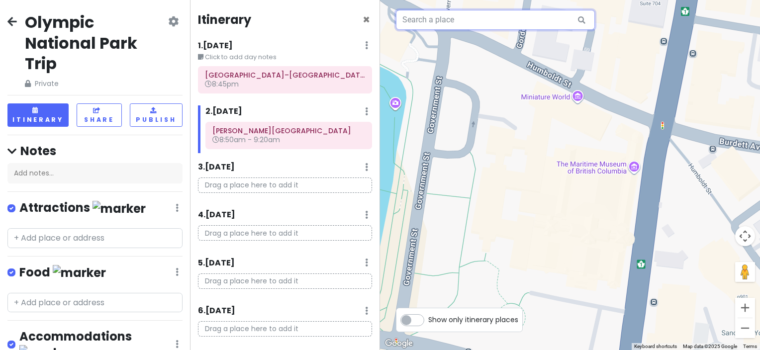
click at [450, 26] on input "text" at bounding box center [495, 20] width 199 height 20
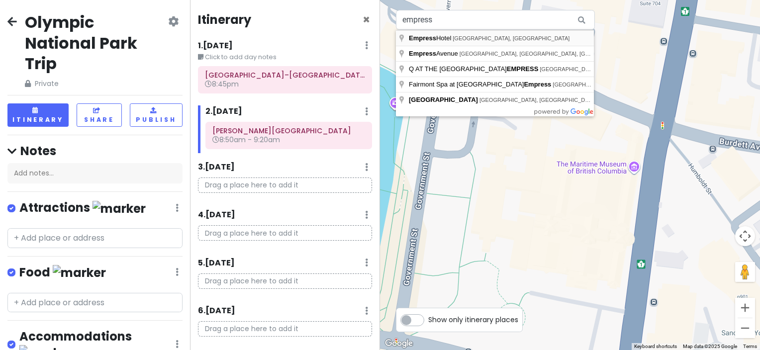
type input "Empress Hotel, Government Street, Victoria, BC, Canada"
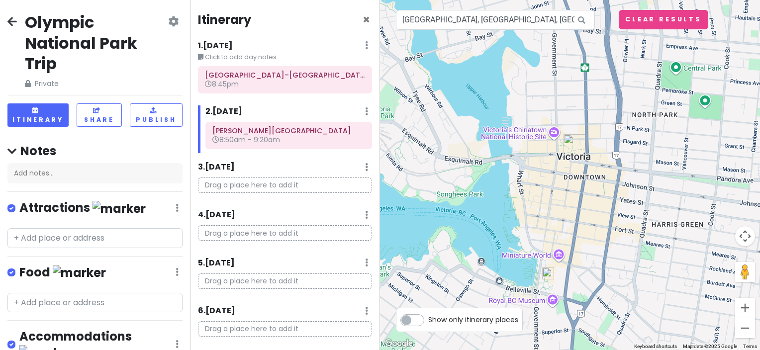
drag, startPoint x: 576, startPoint y: 104, endPoint x: 567, endPoint y: 180, distance: 76.6
click at [567, 180] on div at bounding box center [570, 175] width 380 height 350
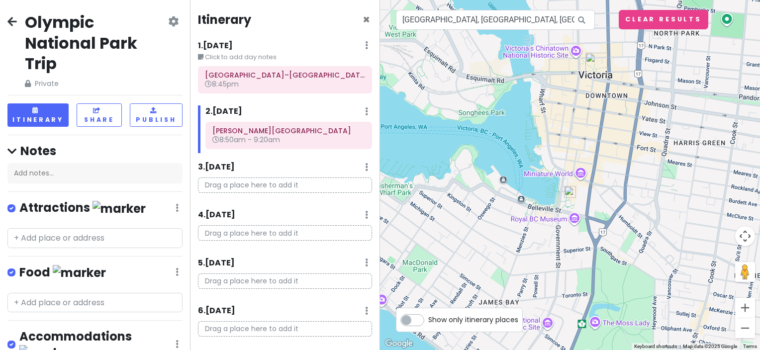
drag, startPoint x: 540, startPoint y: 245, endPoint x: 565, endPoint y: 146, distance: 102.0
click at [565, 146] on div at bounding box center [570, 175] width 380 height 350
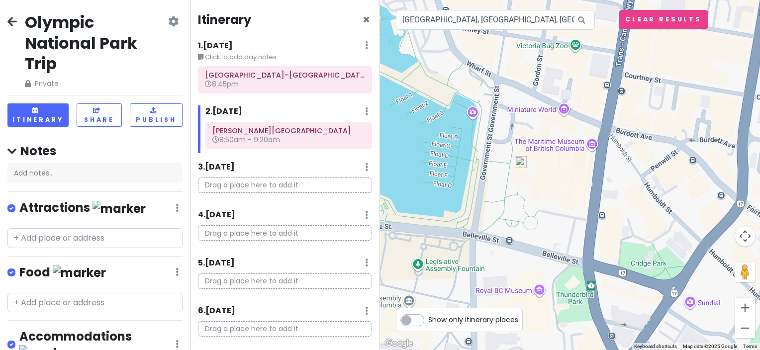
drag, startPoint x: 543, startPoint y: 197, endPoint x: 552, endPoint y: 205, distance: 11.6
click at [552, 205] on div at bounding box center [570, 175] width 380 height 350
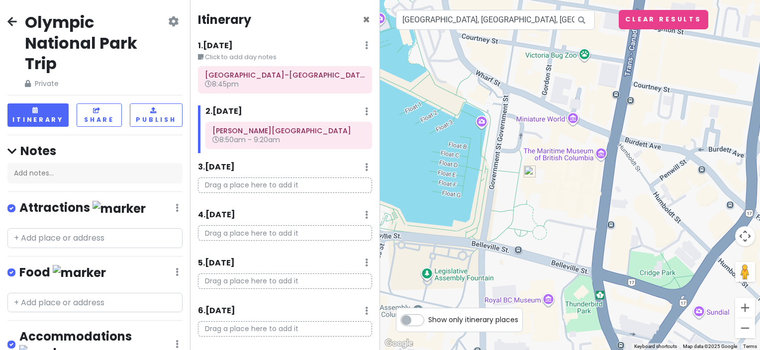
click at [528, 169] on img at bounding box center [529, 172] width 20 height 20
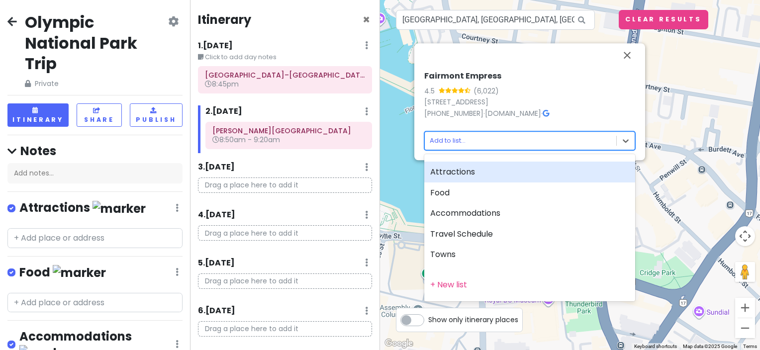
click at [487, 143] on body "Olympic National Park Trip Private Change Dates Make a Copy Delete Trip Go Pro …" at bounding box center [380, 175] width 760 height 350
click at [487, 173] on div "Attractions" at bounding box center [529, 172] width 211 height 21
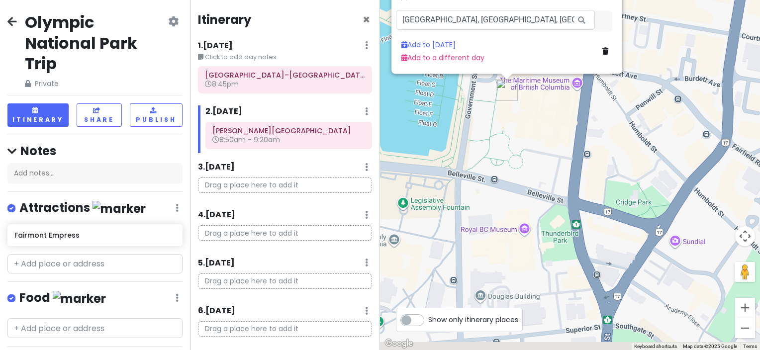
drag, startPoint x: 555, startPoint y: 298, endPoint x: 529, endPoint y: 171, distance: 129.0
click at [529, 171] on div "Fairmont Empress 4.5 (6,022) 721 Government St, Victoria, BC V8W 1W5, Canada (2…" at bounding box center [570, 175] width 380 height 350
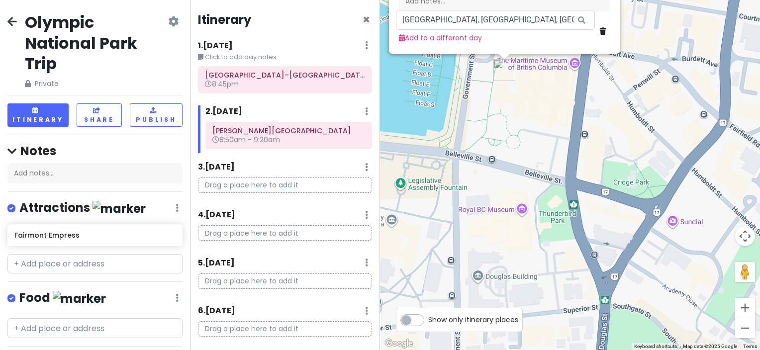
click at [517, 213] on div "Fairmont Empress 4.5 (6,022) 721 Government St, Victoria, BC V8W 1W5, Canada (2…" at bounding box center [570, 175] width 380 height 350
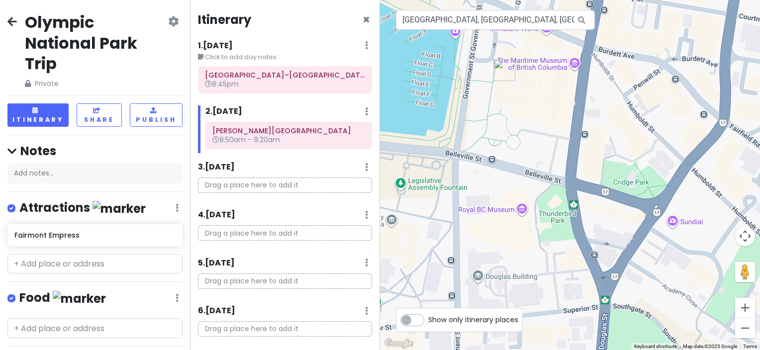
click at [521, 211] on div at bounding box center [570, 175] width 380 height 350
click at [485, 210] on div at bounding box center [570, 175] width 380 height 350
click at [522, 213] on div at bounding box center [570, 175] width 380 height 350
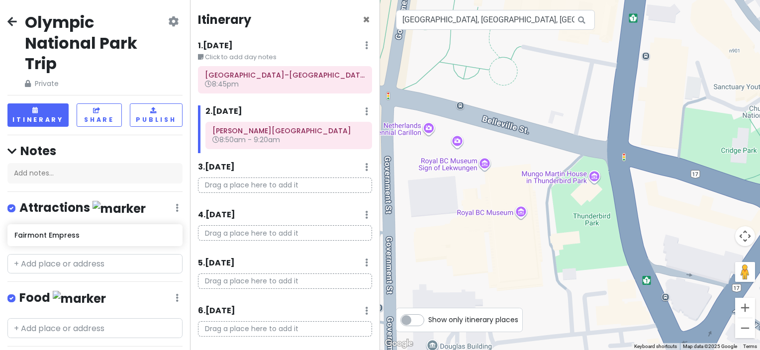
click at [500, 216] on div at bounding box center [570, 175] width 380 height 350
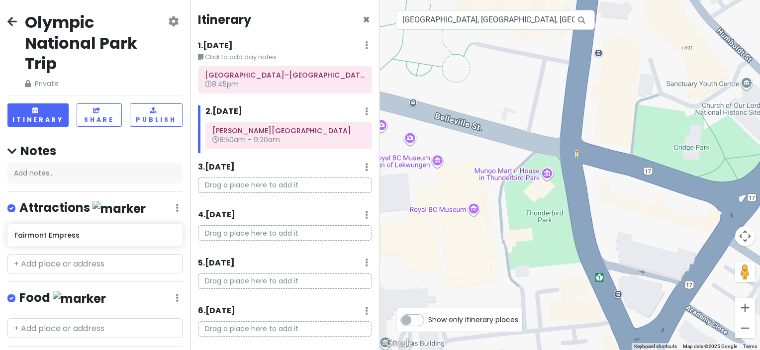
drag, startPoint x: 522, startPoint y: 213, endPoint x: 482, endPoint y: 213, distance: 40.8
click at [482, 213] on div at bounding box center [570, 175] width 380 height 350
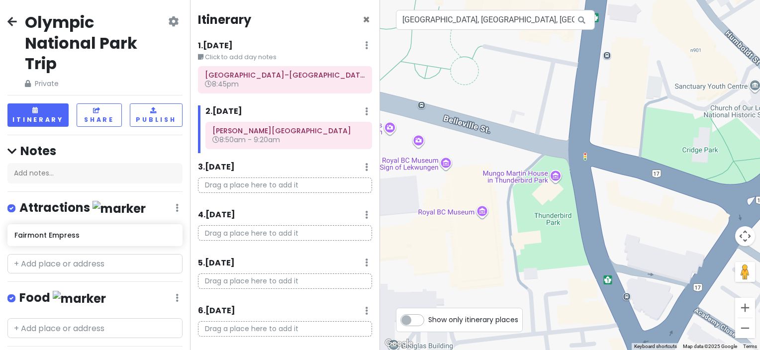
click at [428, 323] on label "Show only itinerary places" at bounding box center [473, 318] width 90 height 12
click at [428, 318] on input "Show only itinerary places" at bounding box center [431, 315] width 6 height 6
click at [428, 323] on label "Show only itinerary places" at bounding box center [473, 318] width 90 height 12
click at [428, 318] on input "Show only itinerary places" at bounding box center [431, 315] width 6 height 6
checkbox input "false"
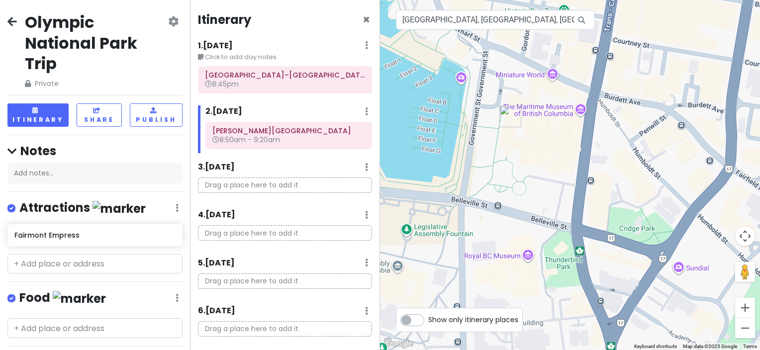
drag, startPoint x: 479, startPoint y: 172, endPoint x: 527, endPoint y: 221, distance: 68.2
click at [527, 221] on div at bounding box center [570, 175] width 380 height 350
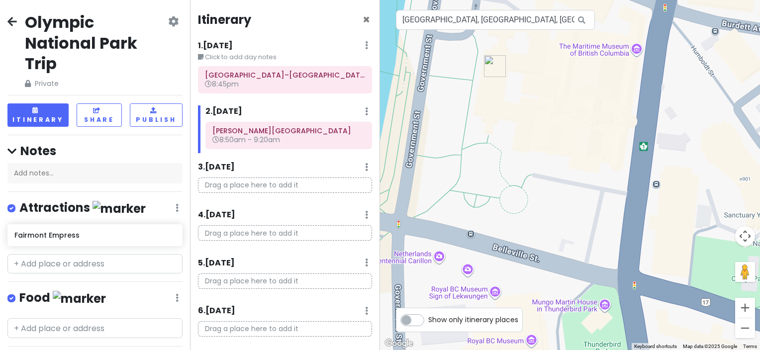
drag, startPoint x: 507, startPoint y: 122, endPoint x: 510, endPoint y: 85, distance: 36.9
click at [510, 85] on div at bounding box center [570, 175] width 380 height 350
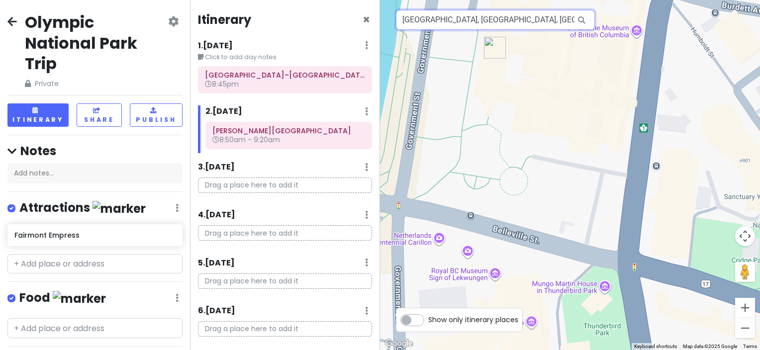
click at [554, 22] on input "Empress Hotel, Government Street, Victoria, BC, Canada" at bounding box center [495, 20] width 199 height 20
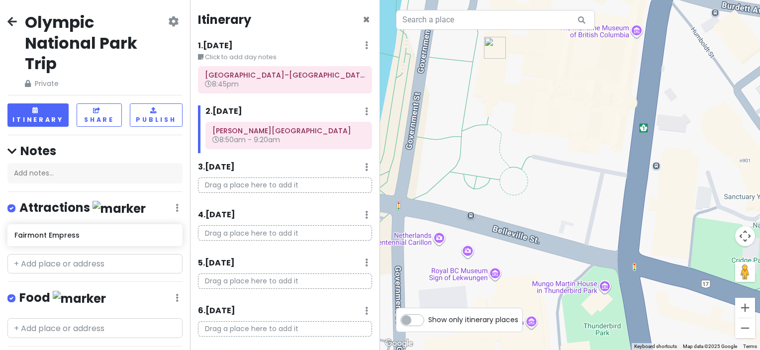
click at [594, 82] on div at bounding box center [570, 175] width 380 height 350
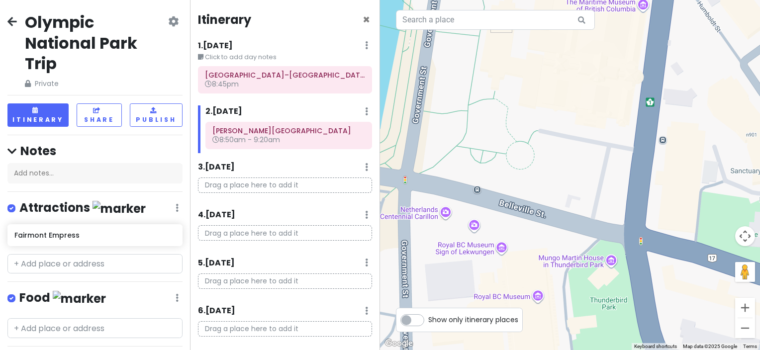
drag, startPoint x: 554, startPoint y: 187, endPoint x: 578, endPoint y: 128, distance: 63.8
click at [578, 128] on div at bounding box center [570, 175] width 380 height 350
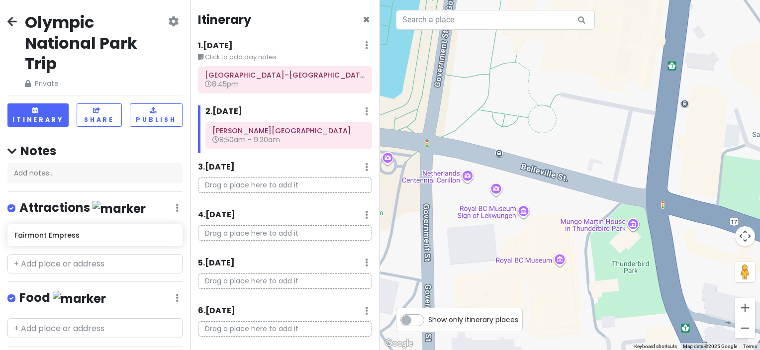
click at [561, 261] on div at bounding box center [570, 175] width 380 height 350
click at [475, 16] on input "text" at bounding box center [495, 20] width 199 height 20
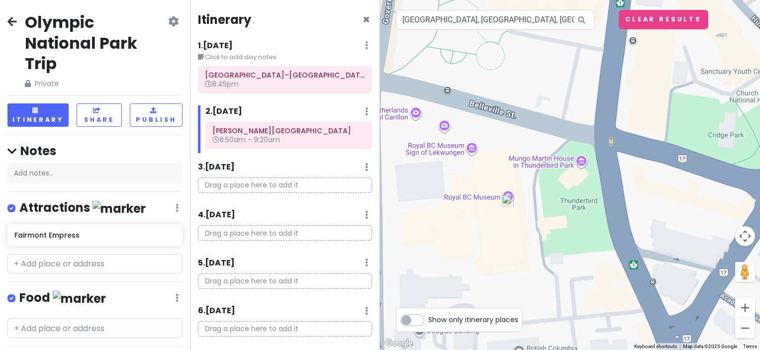
drag, startPoint x: 576, startPoint y: 197, endPoint x: 506, endPoint y: 200, distance: 70.2
click at [506, 200] on img at bounding box center [508, 200] width 20 height 20
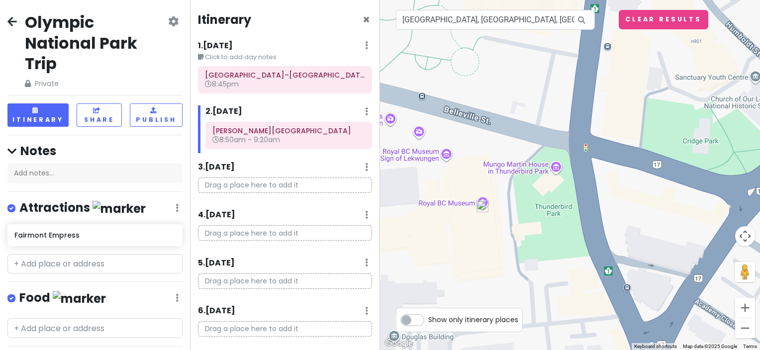
drag, startPoint x: 490, startPoint y: 197, endPoint x: 463, endPoint y: 203, distance: 27.0
click at [463, 203] on div at bounding box center [570, 175] width 380 height 350
click at [483, 206] on img at bounding box center [482, 206] width 20 height 20
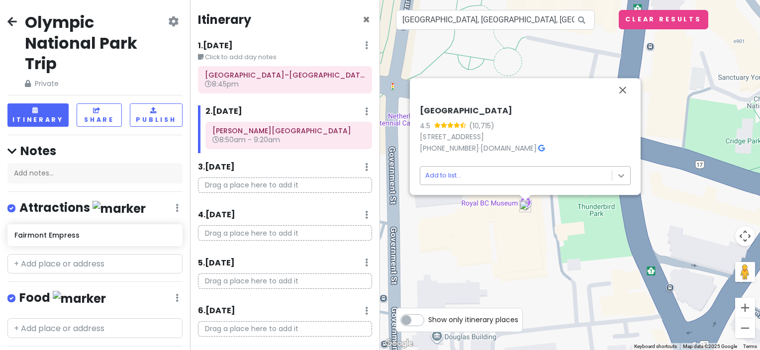
click at [620, 175] on body "Olympic National Park Trip Private Change Dates Make a Copy Delete Trip Go Pro …" at bounding box center [380, 175] width 760 height 350
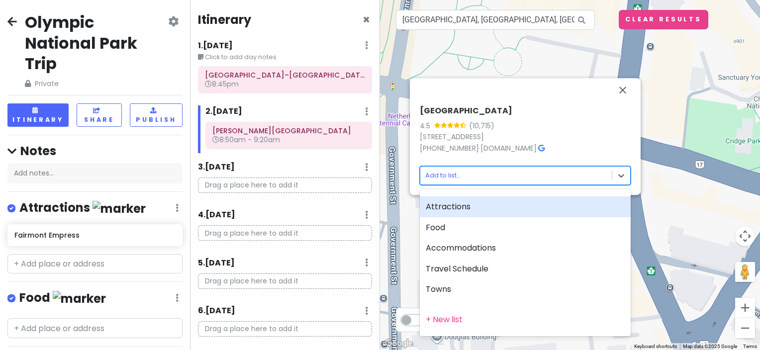
click at [469, 210] on div "Attractions" at bounding box center [525, 206] width 211 height 21
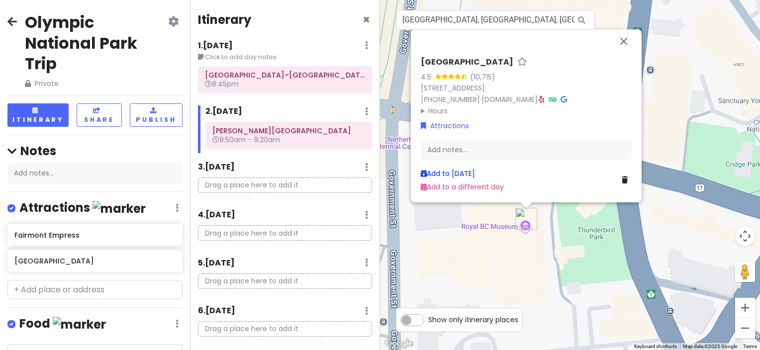
drag, startPoint x: 483, startPoint y: 169, endPoint x: 614, endPoint y: 263, distance: 161.4
click at [614, 263] on div "Royal BC Museum 4.5 (10,715) 675 Belleville St., Victoria, BC V8W 9W2, Canada (…" at bounding box center [570, 175] width 380 height 350
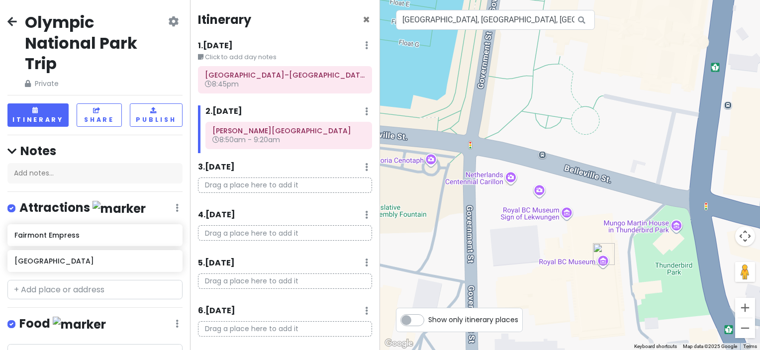
drag, startPoint x: 545, startPoint y: 245, endPoint x: 625, endPoint y: 281, distance: 87.4
click at [625, 281] on div at bounding box center [570, 175] width 380 height 350
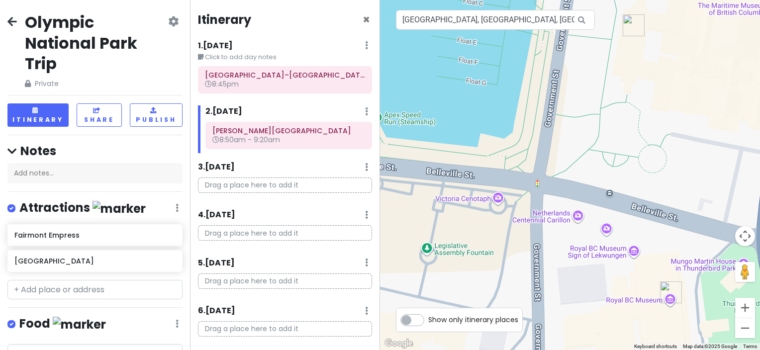
drag, startPoint x: 495, startPoint y: 195, endPoint x: 561, endPoint y: 235, distance: 77.2
click at [561, 235] on div at bounding box center [570, 175] width 380 height 350
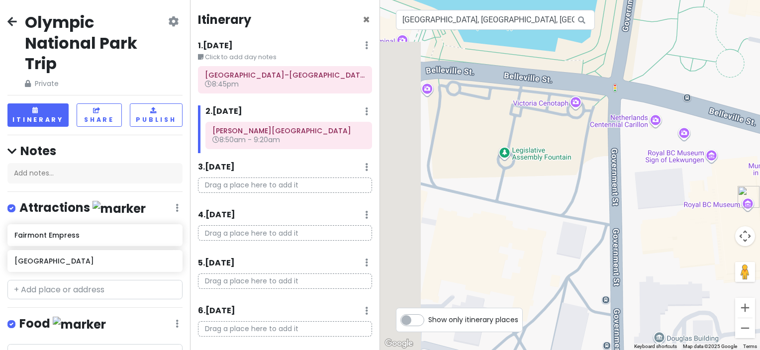
drag, startPoint x: 514, startPoint y: 200, endPoint x: 594, endPoint y: 104, distance: 124.2
click at [594, 104] on div at bounding box center [570, 175] width 380 height 350
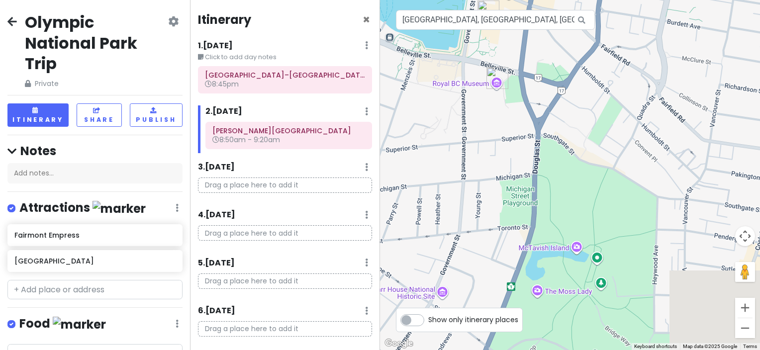
drag, startPoint x: 637, startPoint y: 113, endPoint x: 528, endPoint y: 47, distance: 127.4
click at [528, 47] on div at bounding box center [570, 175] width 380 height 350
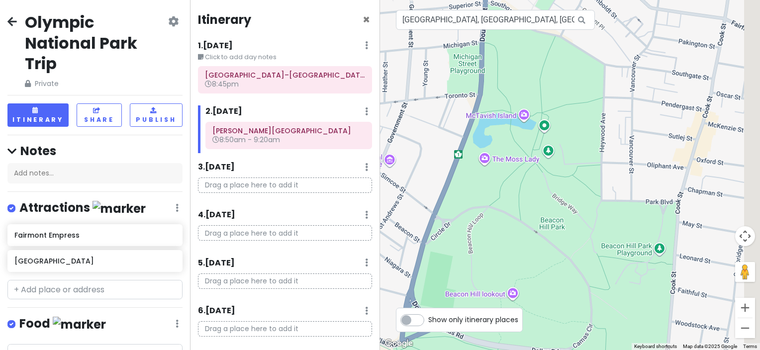
drag, startPoint x: 598, startPoint y: 246, endPoint x: 561, endPoint y: 127, distance: 125.1
click at [561, 127] on div at bounding box center [570, 175] width 380 height 350
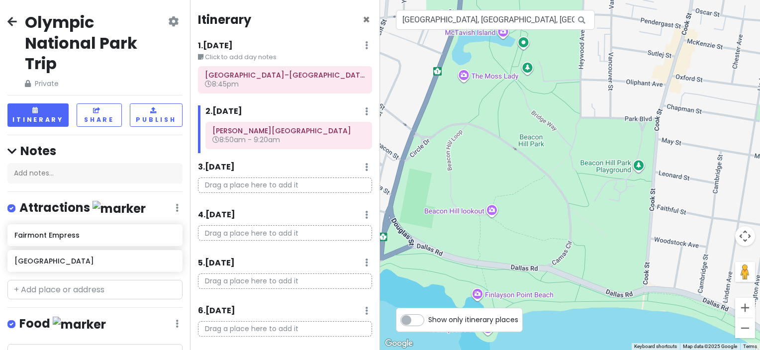
drag, startPoint x: 548, startPoint y: 230, endPoint x: 525, endPoint y: 146, distance: 87.1
click at [525, 146] on div at bounding box center [570, 175] width 380 height 350
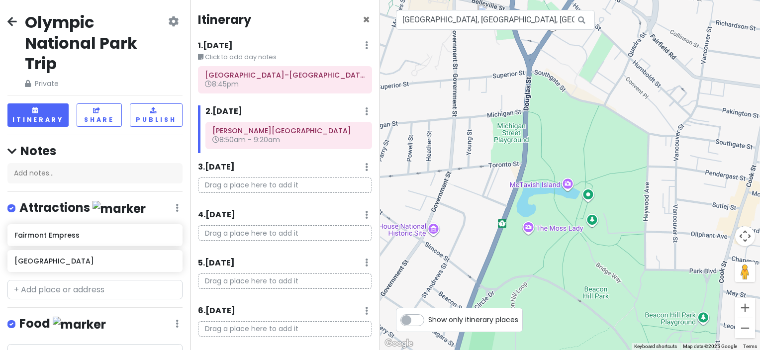
drag, startPoint x: 493, startPoint y: 139, endPoint x: 561, endPoint y: 290, distance: 165.1
click at [561, 290] on div at bounding box center [570, 175] width 380 height 350
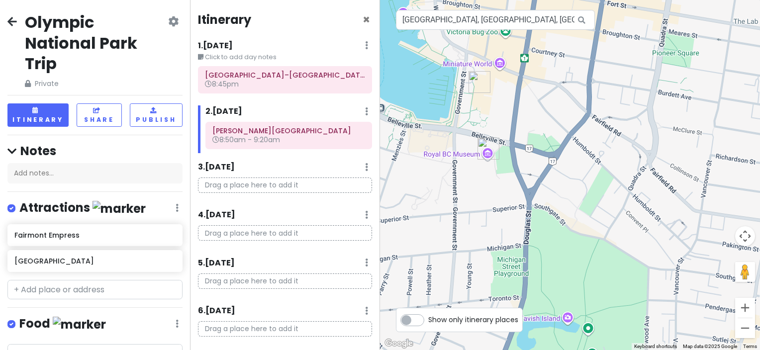
drag, startPoint x: 521, startPoint y: 130, endPoint x: 514, endPoint y: 252, distance: 122.0
click at [520, 271] on div at bounding box center [570, 175] width 380 height 350
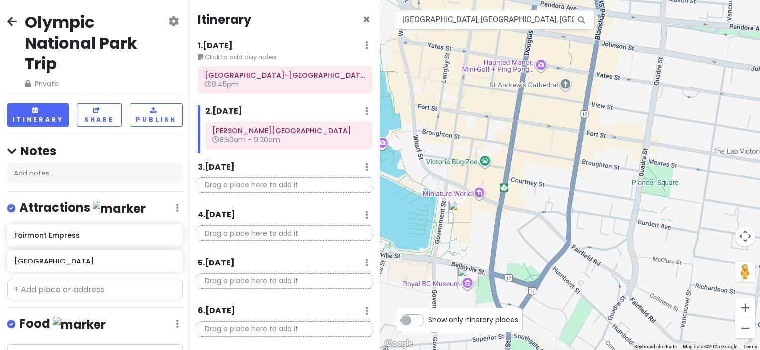
drag, startPoint x: 507, startPoint y: 121, endPoint x: 485, endPoint y: 251, distance: 131.6
click at [485, 251] on div at bounding box center [570, 175] width 380 height 350
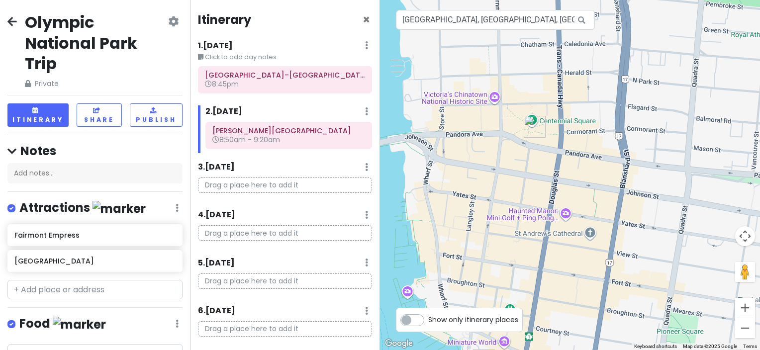
drag, startPoint x: 480, startPoint y: 121, endPoint x: 507, endPoint y: 237, distance: 118.4
click at [509, 269] on div at bounding box center [570, 175] width 380 height 350
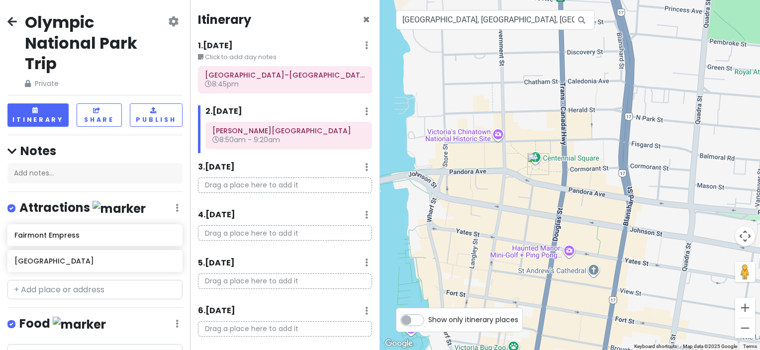
click at [497, 191] on div at bounding box center [570, 175] width 380 height 350
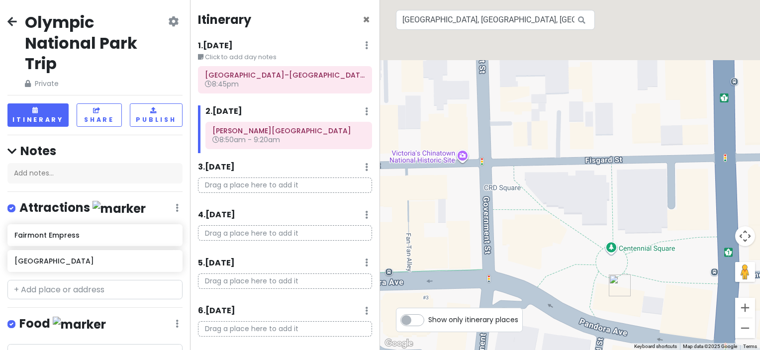
drag, startPoint x: 505, startPoint y: 129, endPoint x: 565, endPoint y: 251, distance: 135.2
click at [565, 251] on div at bounding box center [570, 175] width 380 height 350
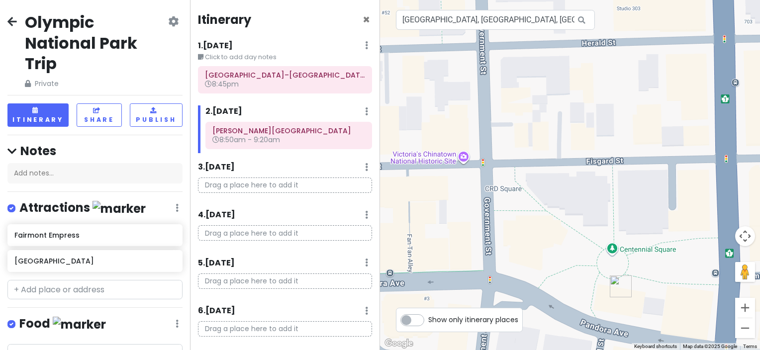
click at [464, 157] on div at bounding box center [570, 175] width 380 height 350
click at [538, 24] on input "Royal BC Museum, Belleville Street, Victoria, BC, Canada" at bounding box center [495, 20] width 199 height 20
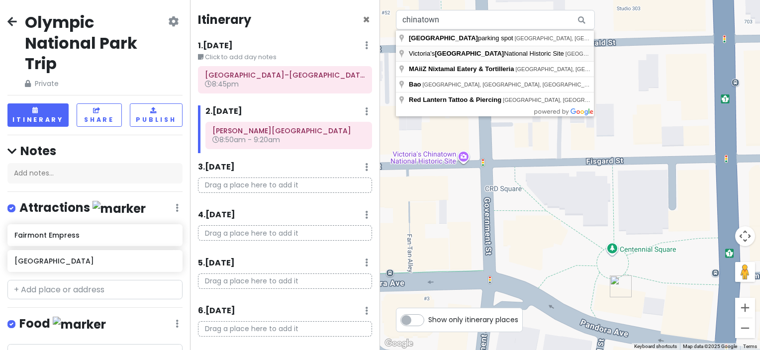
type input "Victoria’s Chinatown National Historic Site, Fisgard Street, Victoria, BC, Cana…"
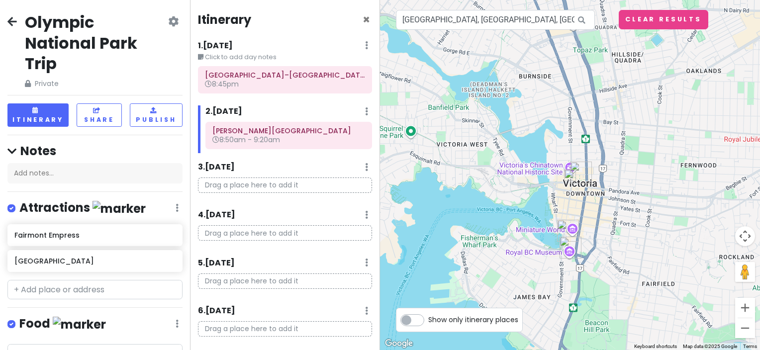
click at [556, 171] on div at bounding box center [570, 175] width 380 height 350
click at [567, 172] on img at bounding box center [570, 175] width 20 height 20
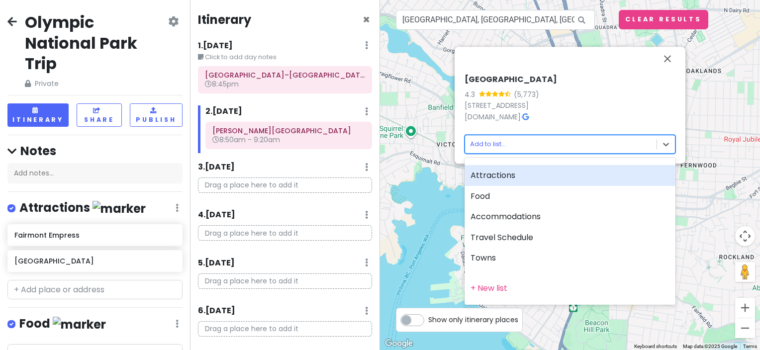
click at [548, 149] on body "Olympic National Park Trip Private Change Dates Make a Copy Delete Trip Go Pro …" at bounding box center [380, 175] width 760 height 350
click at [531, 181] on div "Attractions" at bounding box center [569, 175] width 211 height 21
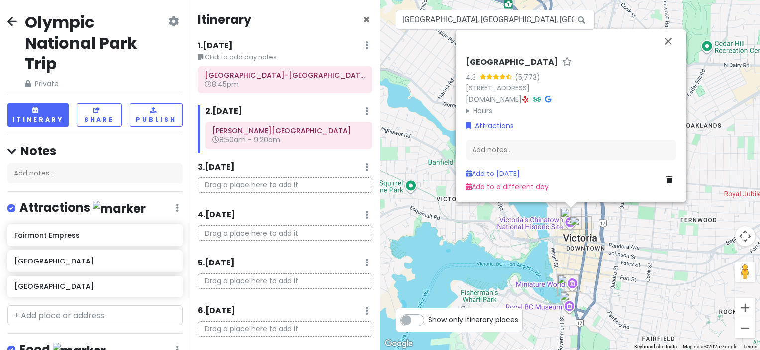
click at [630, 228] on div "Victoria’s Chinatown National Historic Site 4.3 (5,773) 500 Fisgard St, Victori…" at bounding box center [570, 175] width 380 height 350
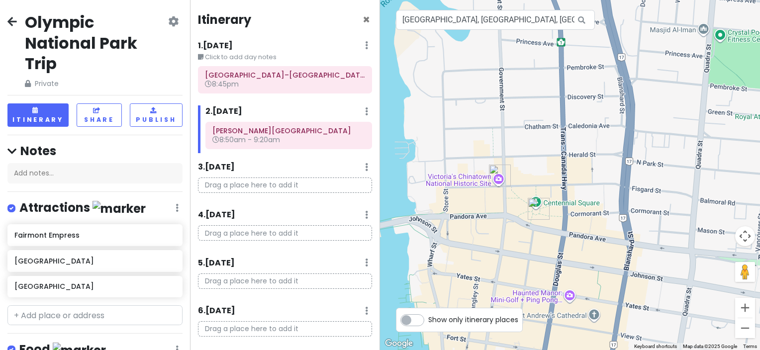
drag, startPoint x: 585, startPoint y: 227, endPoint x: 494, endPoint y: 205, distance: 93.6
click at [494, 205] on div at bounding box center [570, 175] width 380 height 350
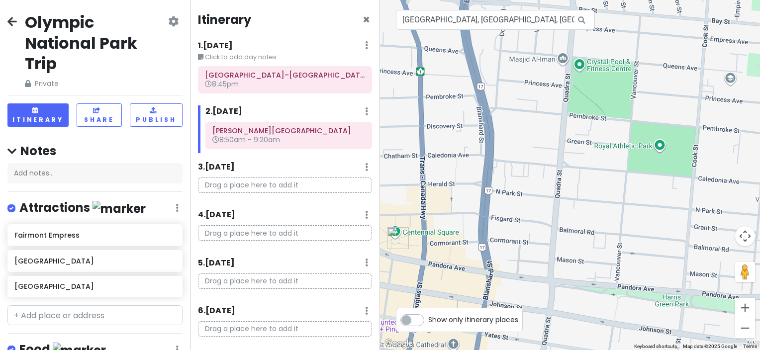
drag, startPoint x: 707, startPoint y: 144, endPoint x: 565, endPoint y: 175, distance: 145.1
click at [565, 175] on div at bounding box center [570, 175] width 380 height 350
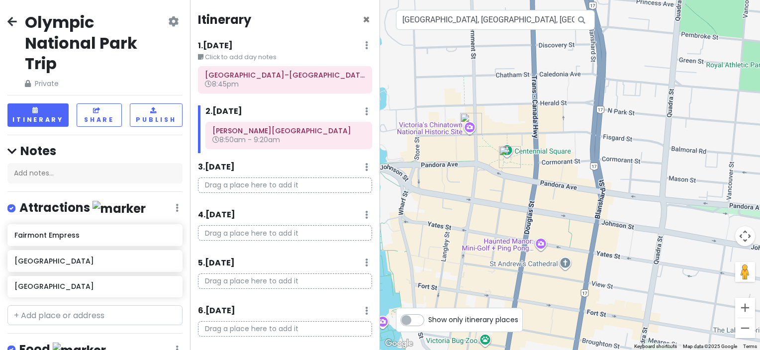
drag, startPoint x: 531, startPoint y: 215, endPoint x: 689, endPoint y: 103, distance: 193.2
click at [689, 103] on div at bounding box center [570, 175] width 380 height 350
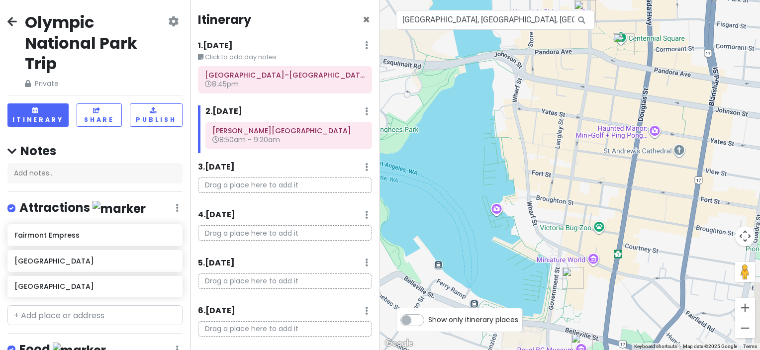
drag, startPoint x: 594, startPoint y: 213, endPoint x: 652, endPoint y: 124, distance: 106.3
click at [652, 124] on div at bounding box center [570, 175] width 380 height 350
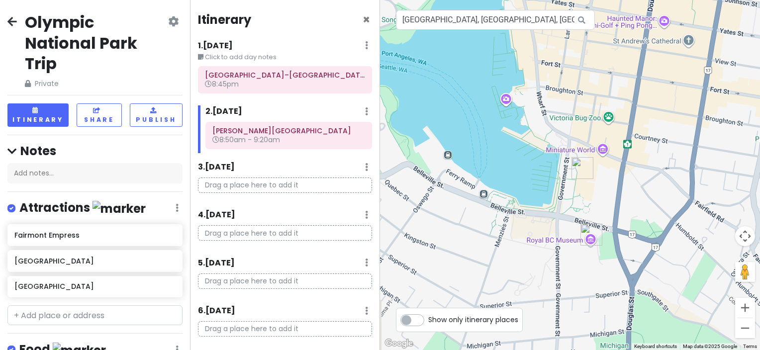
drag, startPoint x: 589, startPoint y: 245, endPoint x: 610, endPoint y: 133, distance: 113.9
click at [610, 133] on div at bounding box center [570, 175] width 380 height 350
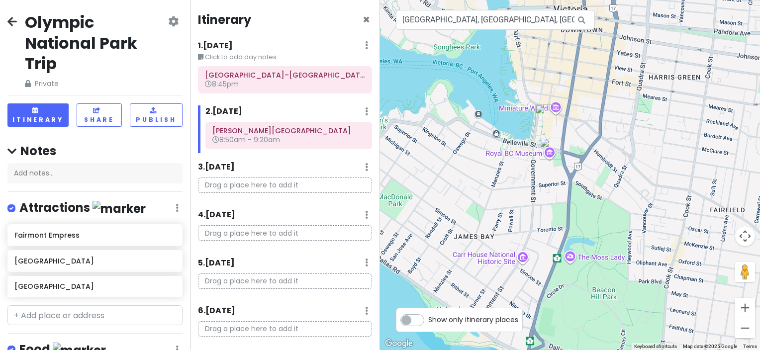
drag, startPoint x: 644, startPoint y: 256, endPoint x: 574, endPoint y: 190, distance: 96.3
click at [574, 190] on div at bounding box center [570, 175] width 380 height 350
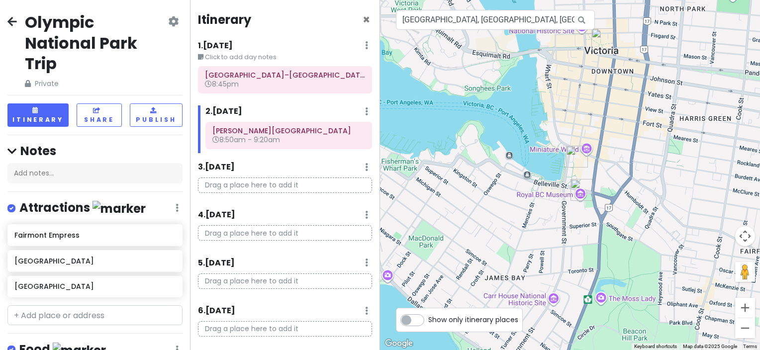
drag, startPoint x: 527, startPoint y: 197, endPoint x: 561, endPoint y: 219, distance: 40.7
click at [561, 219] on div at bounding box center [570, 175] width 380 height 350
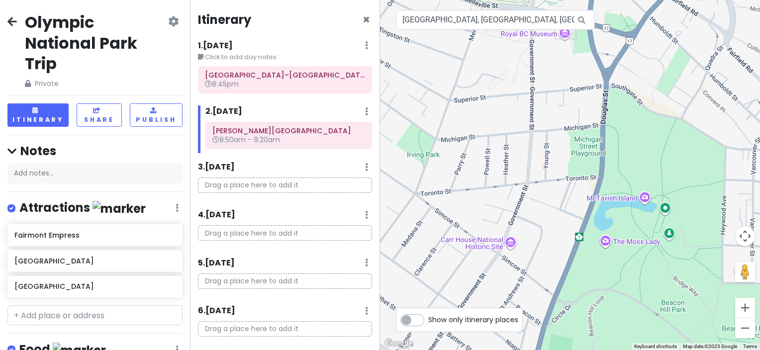
drag, startPoint x: 538, startPoint y: 262, endPoint x: 509, endPoint y: 218, distance: 52.8
click at [509, 218] on div at bounding box center [570, 175] width 380 height 350
click at [643, 199] on div at bounding box center [570, 175] width 380 height 350
click at [631, 199] on div at bounding box center [570, 175] width 380 height 350
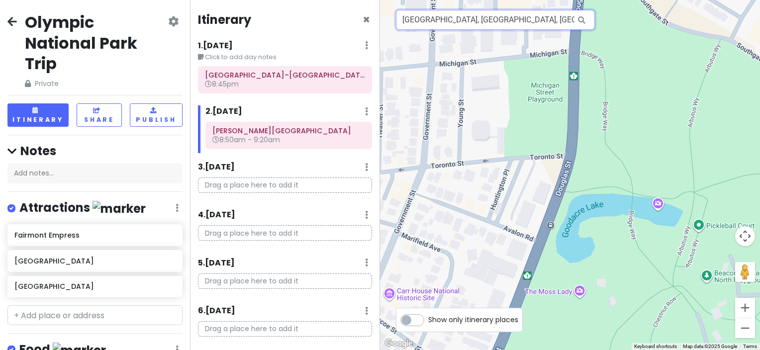
click at [505, 21] on input "Victoria’s Chinatown National Historic Site, Fisgard Street, Victoria, BC, Cana…" at bounding box center [495, 20] width 199 height 20
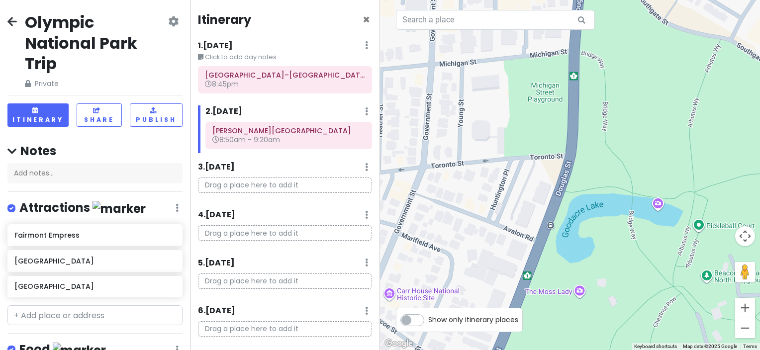
click at [600, 89] on div at bounding box center [570, 175] width 380 height 350
click at [658, 203] on div at bounding box center [570, 175] width 380 height 350
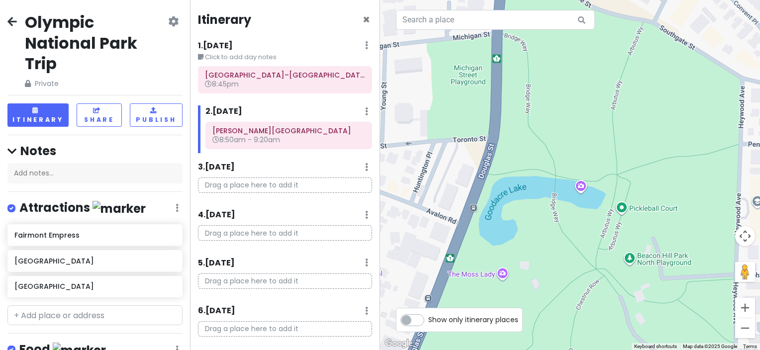
drag, startPoint x: 662, startPoint y: 203, endPoint x: 580, endPoint y: 181, distance: 84.5
click at [580, 181] on div at bounding box center [570, 175] width 380 height 350
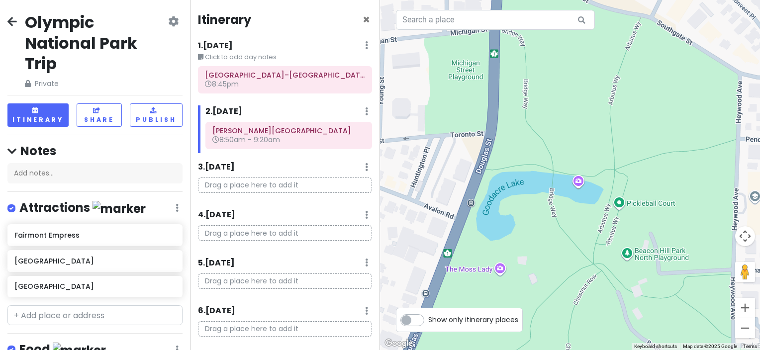
click at [428, 323] on label "Show only itinerary places" at bounding box center [473, 318] width 90 height 12
click at [428, 318] on input "Show only itinerary places" at bounding box center [431, 315] width 6 height 6
click at [579, 184] on div at bounding box center [570, 175] width 380 height 350
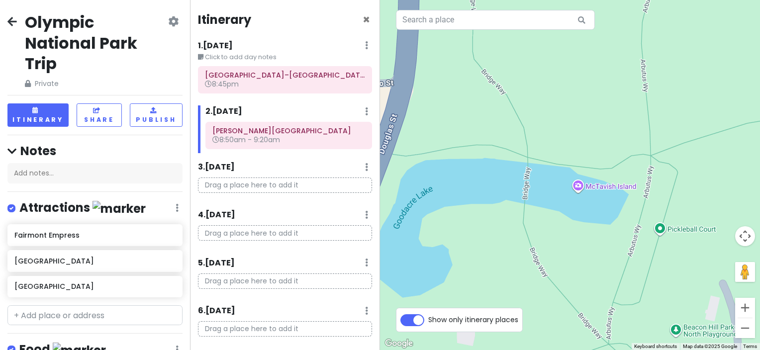
click at [412, 329] on div "Show only itinerary places" at bounding box center [459, 320] width 127 height 24
click at [428, 323] on label "Show only itinerary places" at bounding box center [473, 318] width 90 height 12
click at [428, 318] on input "Show only itinerary places" at bounding box center [431, 315] width 6 height 6
checkbox input "false"
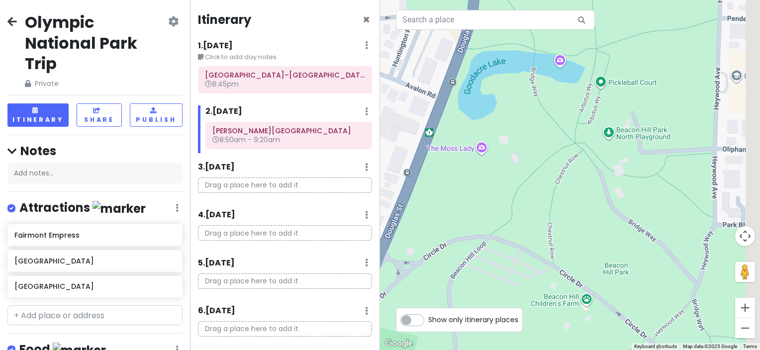
drag, startPoint x: 619, startPoint y: 309, endPoint x: 593, endPoint y: 165, distance: 147.0
click at [593, 165] on div at bounding box center [570, 175] width 380 height 350
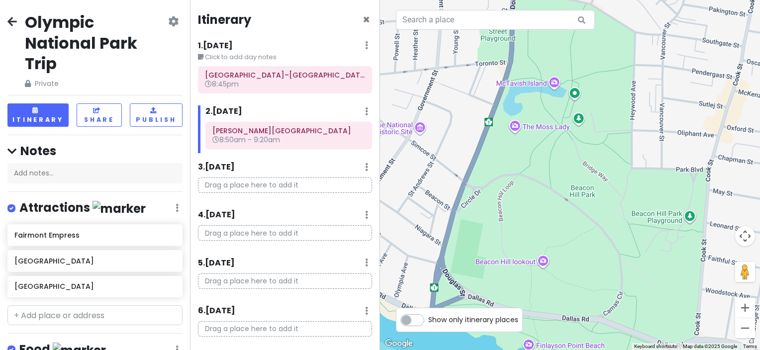
drag, startPoint x: 600, startPoint y: 289, endPoint x: 587, endPoint y: 249, distance: 42.4
click at [587, 249] on div at bounding box center [570, 175] width 380 height 350
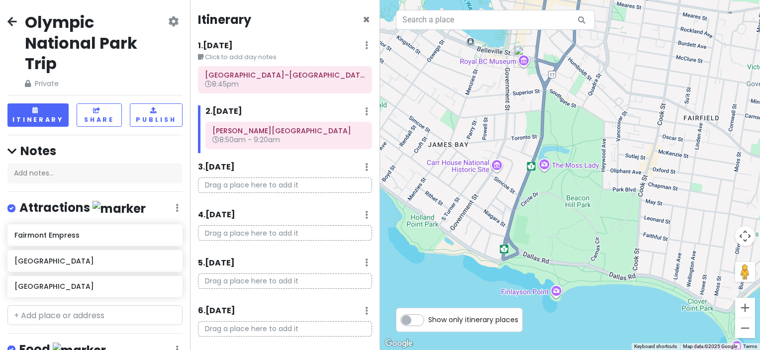
click at [576, 204] on div at bounding box center [570, 175] width 380 height 350
click at [475, 26] on input "text" at bounding box center [495, 20] width 199 height 20
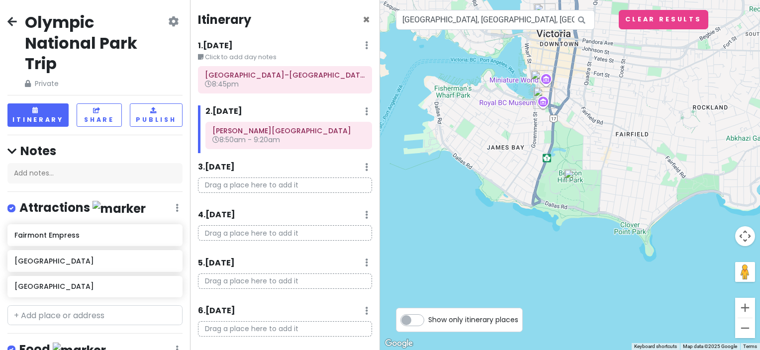
click at [566, 175] on img at bounding box center [570, 175] width 20 height 20
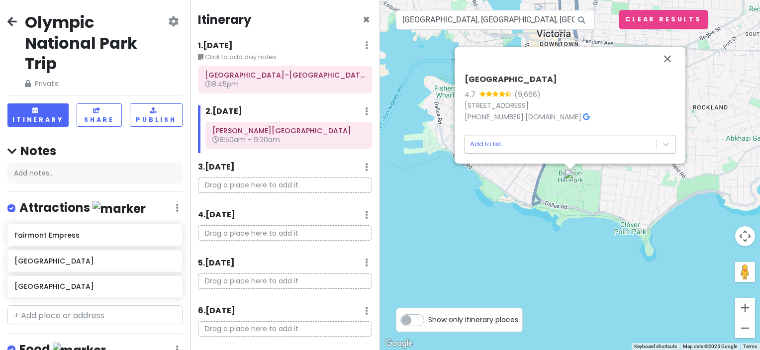
click at [560, 153] on body "Olympic National Park Trip Private Change Dates Make a Copy Delete Trip Go Pro …" at bounding box center [380, 175] width 760 height 350
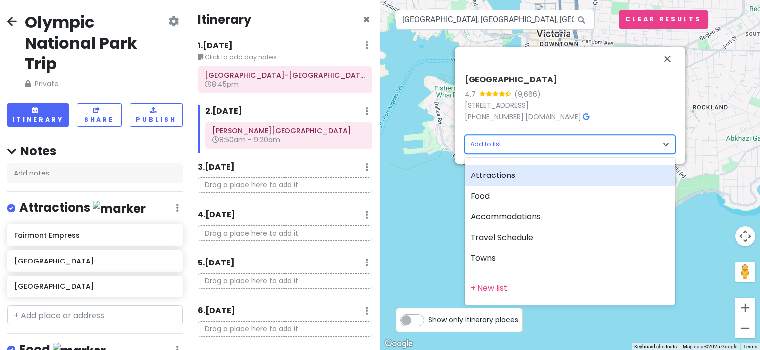
click at [543, 175] on div "Attractions" at bounding box center [569, 175] width 211 height 21
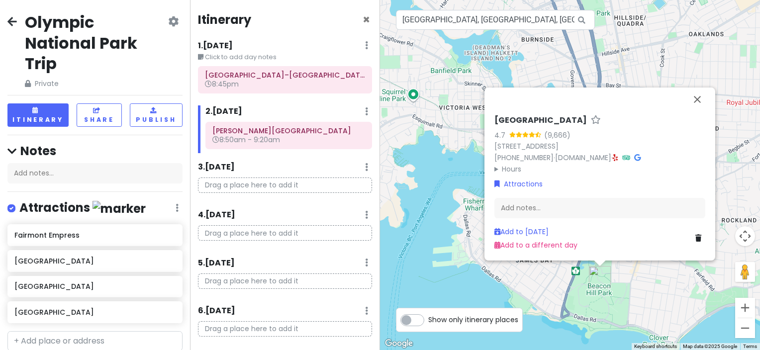
drag, startPoint x: 533, startPoint y: 149, endPoint x: 567, endPoint y: 264, distance: 120.2
click at [567, 264] on div "Beacon Hill Park 4.7 (9,666) 100 Cook St, Victoria, BC V8V 4Z8, Canada (250) 36…" at bounding box center [570, 175] width 380 height 350
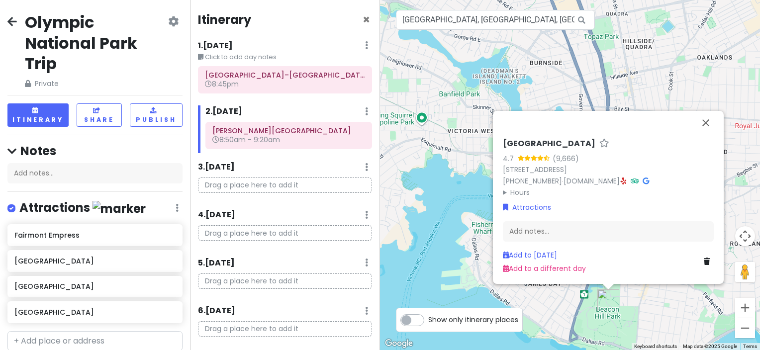
click at [464, 186] on div "Beacon Hill Park 4.7 (9,666) 100 Cook St, Victoria, BC V8V 4Z8, Canada (250) 36…" at bounding box center [570, 175] width 380 height 350
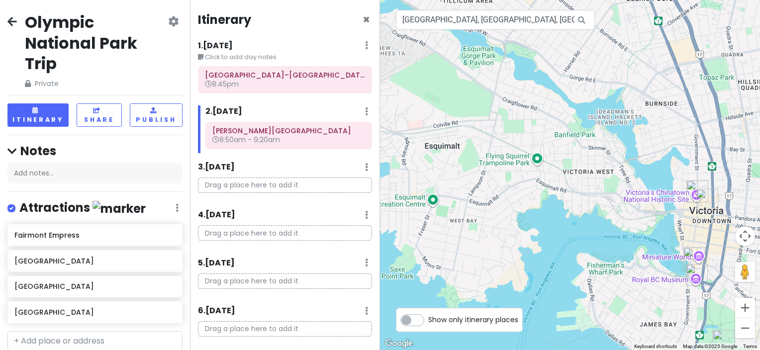
drag, startPoint x: 446, startPoint y: 145, endPoint x: 563, endPoint y: 185, distance: 123.3
click at [563, 185] on div at bounding box center [570, 175] width 380 height 350
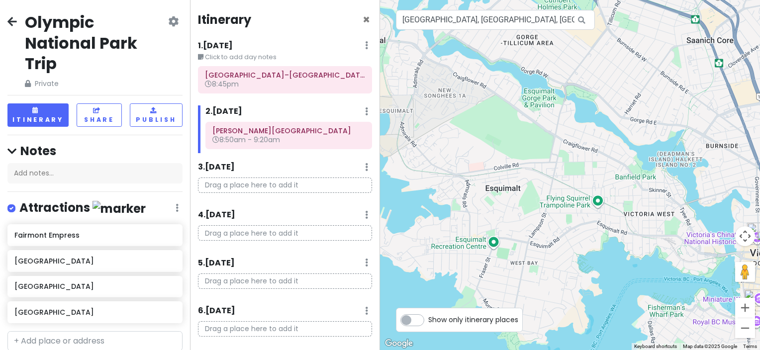
drag, startPoint x: 475, startPoint y: 111, endPoint x: 537, endPoint y: 156, distance: 76.6
click at [537, 156] on div at bounding box center [570, 175] width 380 height 350
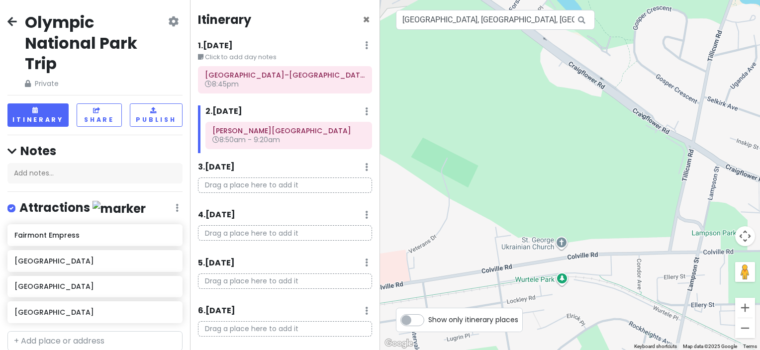
drag, startPoint x: 587, startPoint y: 185, endPoint x: 586, endPoint y: 168, distance: 17.4
click at [586, 168] on div at bounding box center [570, 175] width 380 height 350
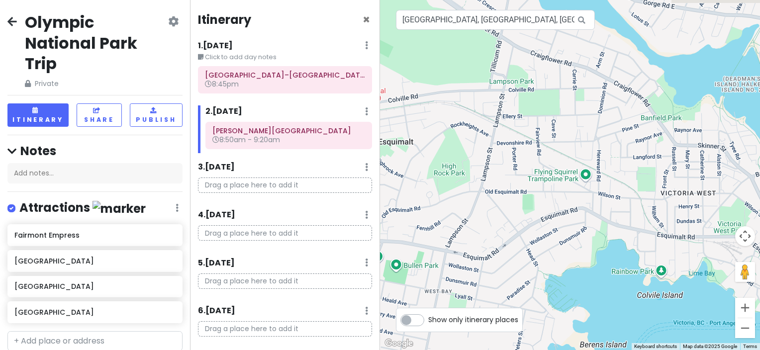
drag, startPoint x: 614, startPoint y: 219, endPoint x: 473, endPoint y: 99, distance: 184.4
click at [473, 99] on div at bounding box center [570, 175] width 380 height 350
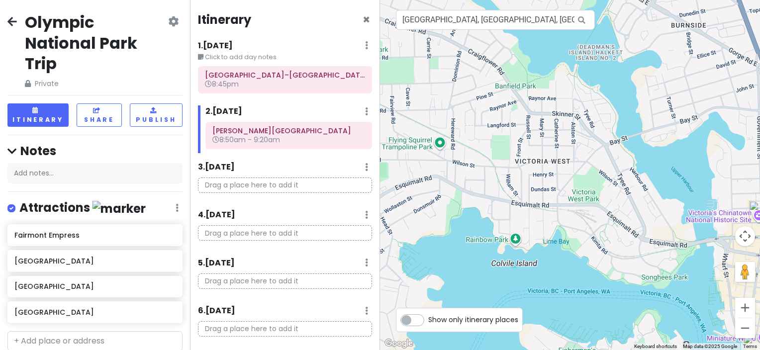
drag, startPoint x: 656, startPoint y: 219, endPoint x: 486, endPoint y: 196, distance: 171.5
click at [486, 196] on div at bounding box center [570, 175] width 380 height 350
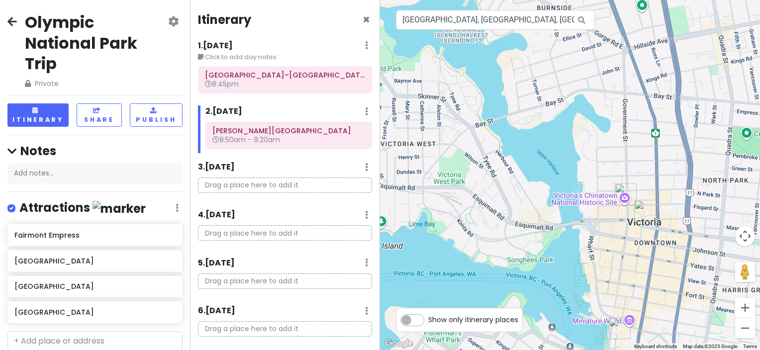
drag, startPoint x: 606, startPoint y: 220, endPoint x: 522, endPoint y: 210, distance: 84.1
click at [522, 210] on div at bounding box center [570, 175] width 380 height 350
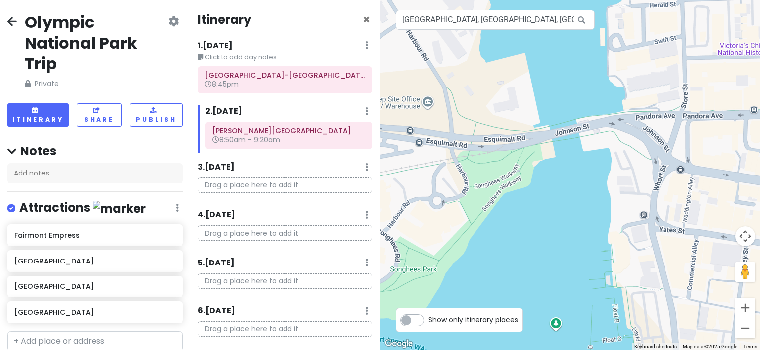
drag, startPoint x: 564, startPoint y: 255, endPoint x: 649, endPoint y: 146, distance: 138.0
click at [649, 146] on div at bounding box center [570, 175] width 380 height 350
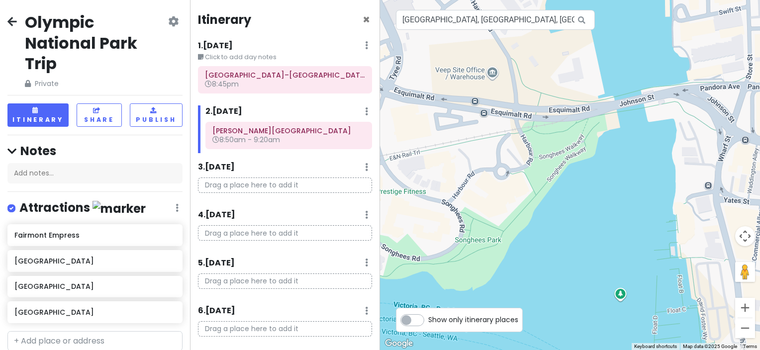
drag, startPoint x: 556, startPoint y: 213, endPoint x: 605, endPoint y: 197, distance: 52.0
click at [605, 197] on div at bounding box center [570, 175] width 380 height 350
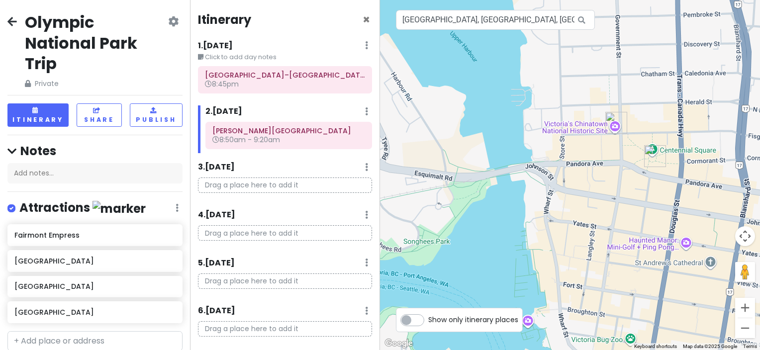
drag, startPoint x: 646, startPoint y: 220, endPoint x: 570, endPoint y: 221, distance: 76.6
click at [517, 247] on div at bounding box center [570, 175] width 380 height 350
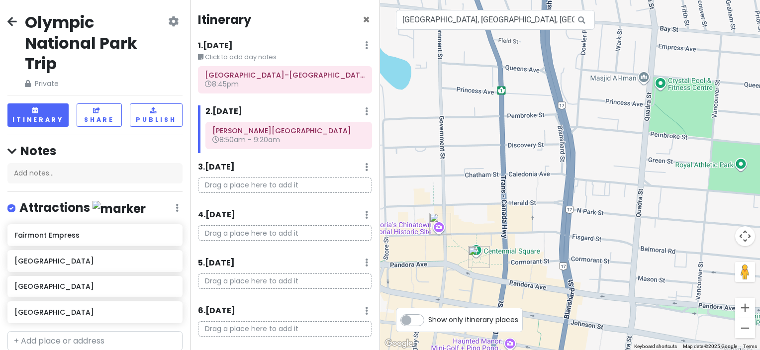
drag, startPoint x: 663, startPoint y: 176, endPoint x: 544, endPoint y: 255, distance: 142.4
click at [516, 268] on div at bounding box center [570, 175] width 380 height 350
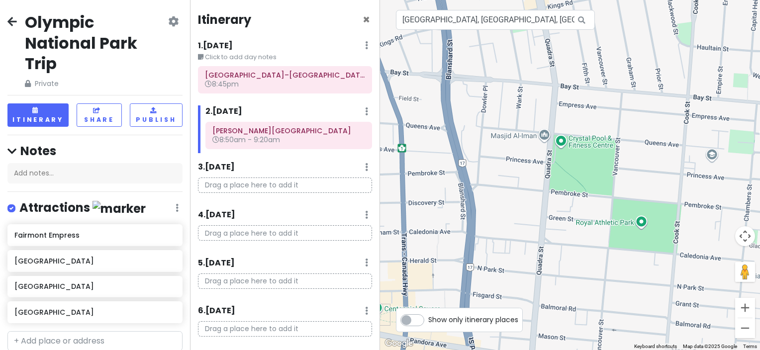
drag, startPoint x: 634, startPoint y: 193, endPoint x: 545, endPoint y: 227, distance: 95.2
click at [545, 227] on div at bounding box center [570, 175] width 380 height 350
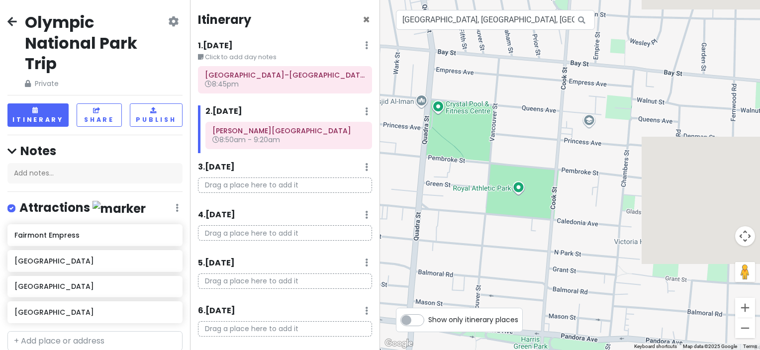
drag, startPoint x: 618, startPoint y: 225, endPoint x: 493, endPoint y: 188, distance: 130.6
click at [494, 188] on div at bounding box center [570, 175] width 380 height 350
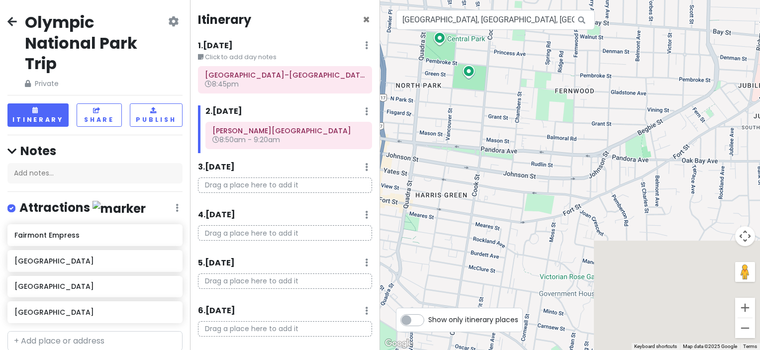
drag, startPoint x: 562, startPoint y: 255, endPoint x: 521, endPoint y: 103, distance: 157.3
click at [521, 103] on div at bounding box center [570, 175] width 380 height 350
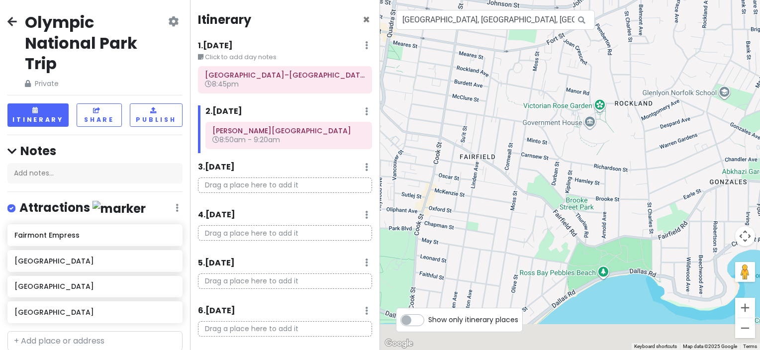
drag, startPoint x: 572, startPoint y: 204, endPoint x: 609, endPoint y: 101, distance: 109.9
click at [608, 103] on div at bounding box center [570, 175] width 380 height 350
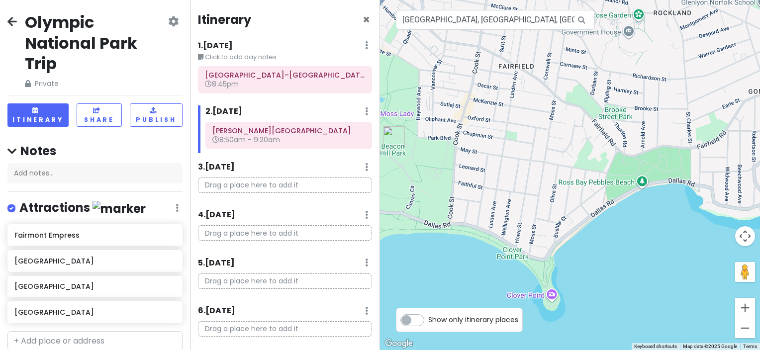
drag, startPoint x: 576, startPoint y: 222, endPoint x: 589, endPoint y: 210, distance: 17.6
click at [589, 210] on div at bounding box center [570, 175] width 380 height 350
click at [643, 183] on div at bounding box center [570, 175] width 380 height 350
click at [602, 184] on div at bounding box center [570, 175] width 380 height 350
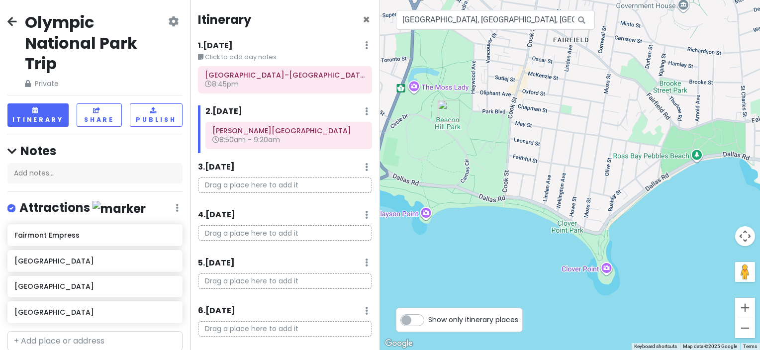
drag, startPoint x: 567, startPoint y: 259, endPoint x: 638, endPoint y: 210, distance: 86.5
click at [638, 210] on div at bounding box center [570, 175] width 380 height 350
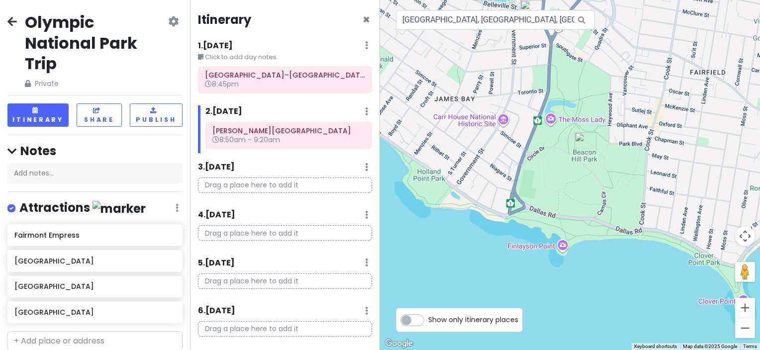
drag, startPoint x: 471, startPoint y: 217, endPoint x: 571, endPoint y: 235, distance: 101.0
click at [610, 249] on div at bounding box center [570, 175] width 380 height 350
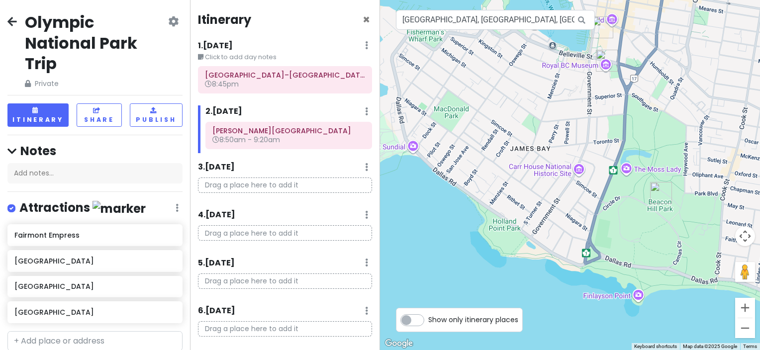
drag, startPoint x: 439, startPoint y: 195, endPoint x: 514, endPoint y: 246, distance: 90.6
click at [514, 246] on div at bounding box center [570, 175] width 380 height 350
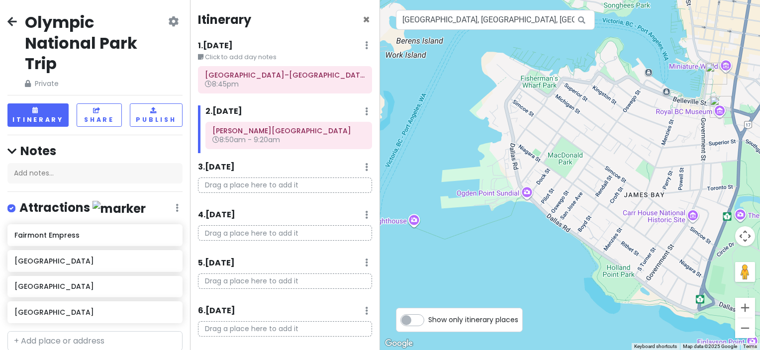
drag, startPoint x: 444, startPoint y: 178, endPoint x: 557, endPoint y: 224, distance: 121.3
click at [557, 224] on div at bounding box center [570, 175] width 380 height 350
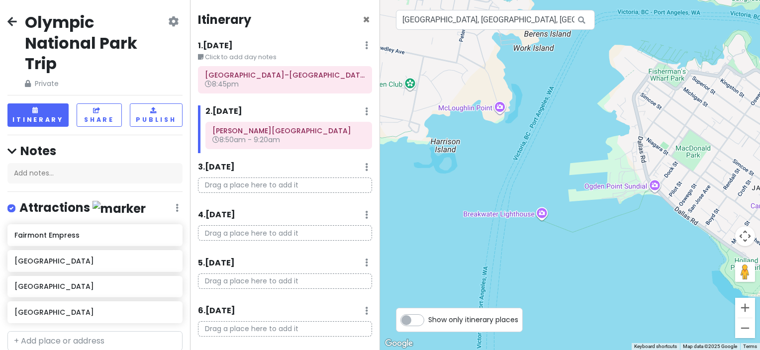
drag, startPoint x: 475, startPoint y: 219, endPoint x: 606, endPoint y: 212, distance: 130.9
click at [606, 212] on div at bounding box center [570, 175] width 380 height 350
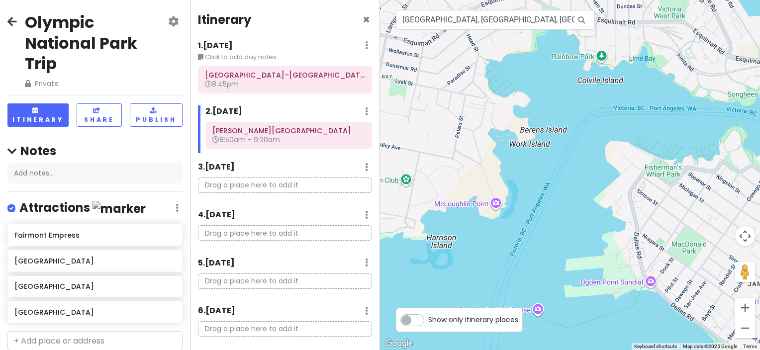
drag, startPoint x: 511, startPoint y: 152, endPoint x: 507, endPoint y: 250, distance: 98.0
click at [507, 250] on div at bounding box center [570, 175] width 380 height 350
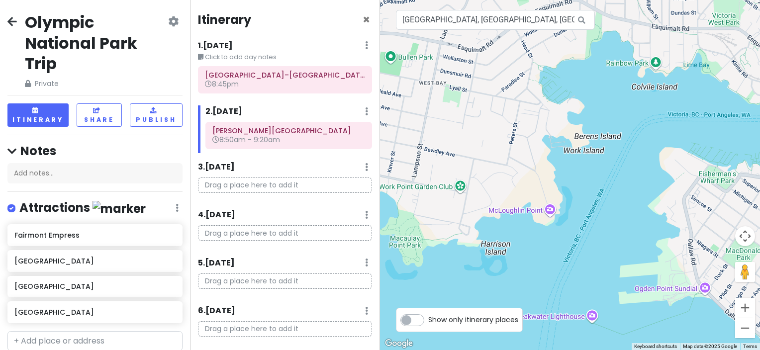
drag, startPoint x: 506, startPoint y: 235, endPoint x: 562, endPoint y: 241, distance: 57.0
click at [562, 241] on div at bounding box center [570, 175] width 380 height 350
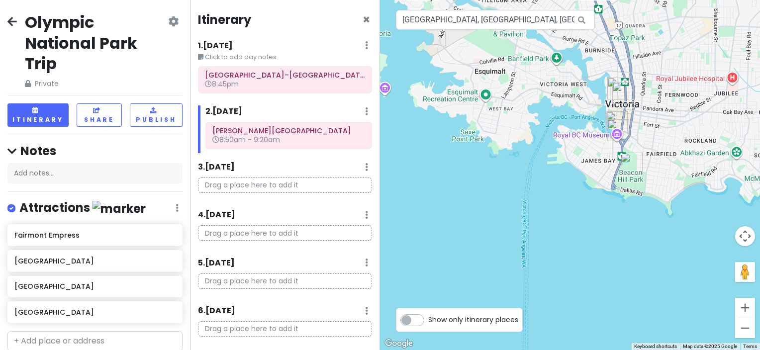
drag, startPoint x: 602, startPoint y: 123, endPoint x: 519, endPoint y: 163, distance: 91.6
click at [519, 163] on div at bounding box center [570, 175] width 380 height 350
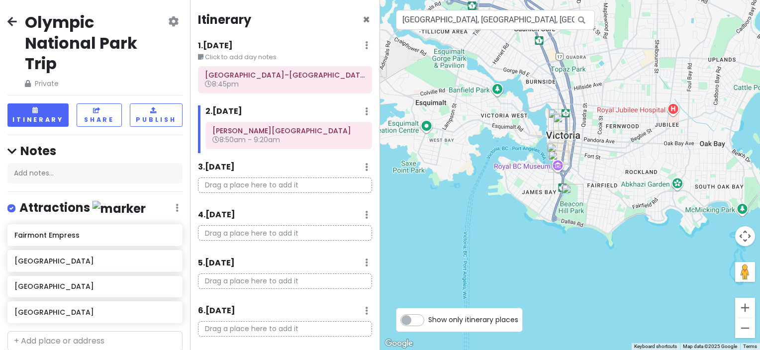
scroll to position [50, 0]
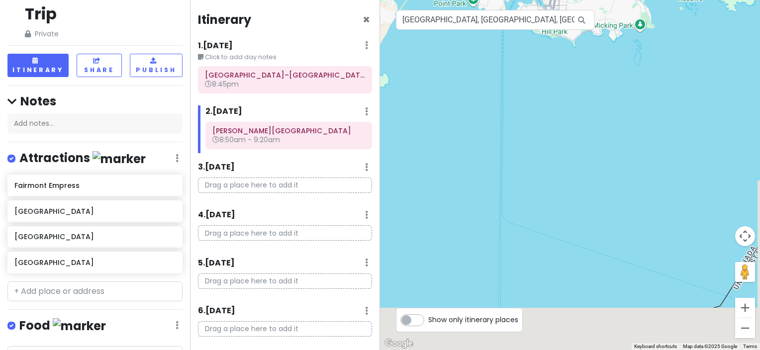
drag, startPoint x: 478, startPoint y: 255, endPoint x: 524, endPoint y: 50, distance: 209.8
click at [522, 41] on div at bounding box center [570, 175] width 380 height 350
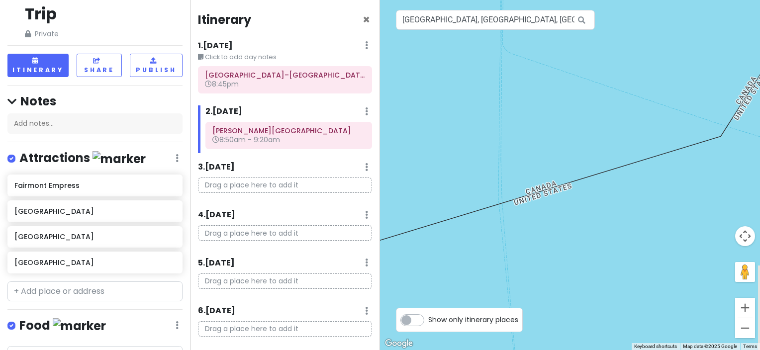
drag, startPoint x: 547, startPoint y: 213, endPoint x: 472, endPoint y: 79, distance: 154.0
click at [473, 81] on div at bounding box center [570, 175] width 380 height 350
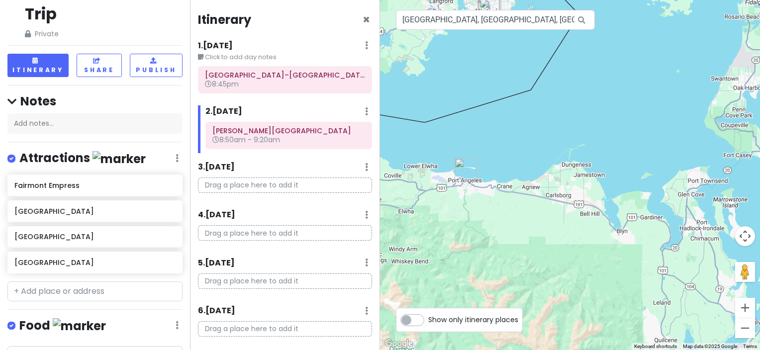
drag, startPoint x: 529, startPoint y: 233, endPoint x: 500, endPoint y: 186, distance: 54.5
click at [500, 186] on div at bounding box center [570, 175] width 380 height 350
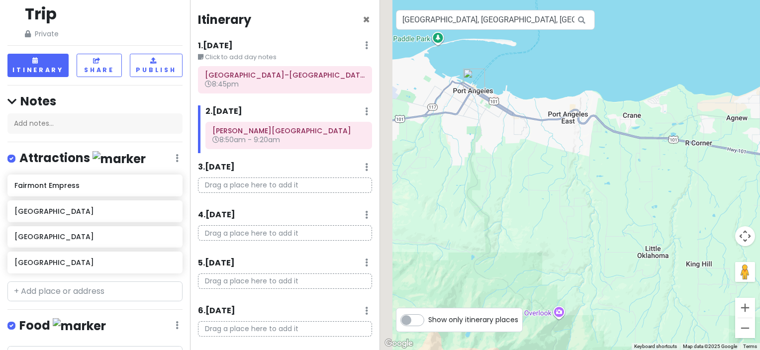
drag, startPoint x: 461, startPoint y: 150, endPoint x: 539, endPoint y: 134, distance: 79.2
click at [539, 134] on div at bounding box center [570, 175] width 380 height 350
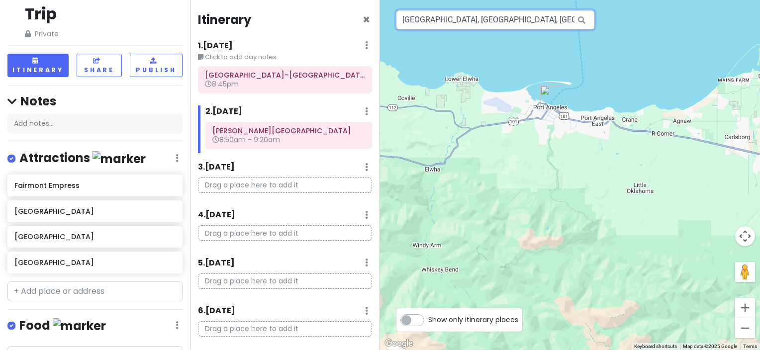
click at [530, 17] on input "Beacon Hill Park, Cook Street, Victoria, BC, Canada" at bounding box center [495, 20] width 199 height 20
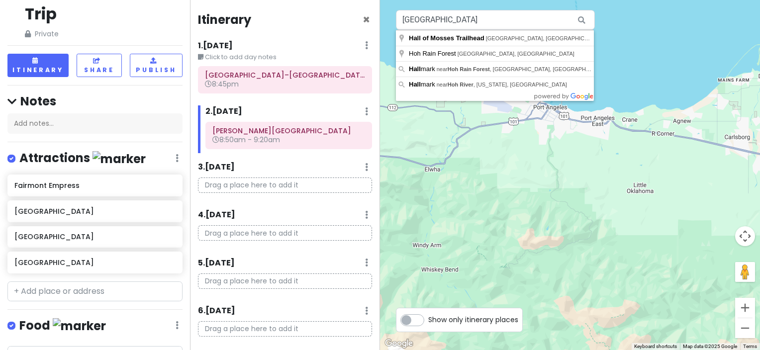
type input "Hall of Mosses Trailhead, Hoh Valley Road, Forks, WA, USA"
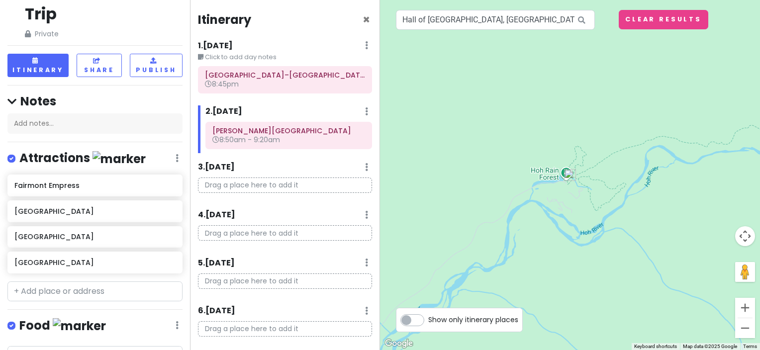
click at [566, 173] on img at bounding box center [570, 175] width 20 height 20
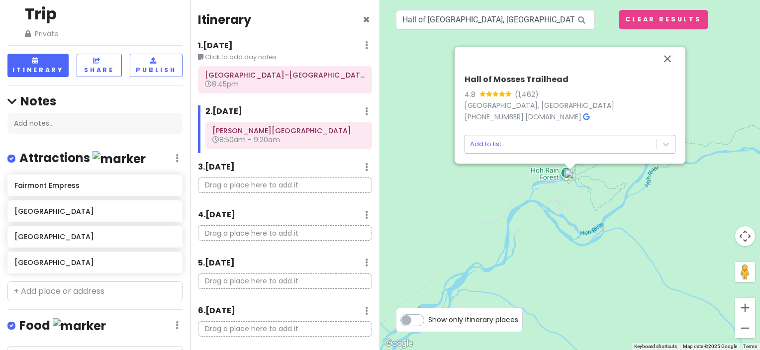
click at [551, 138] on body "Olympic National Park Trip Private Change Dates Make a Copy Delete Trip Go Pro …" at bounding box center [380, 175] width 760 height 350
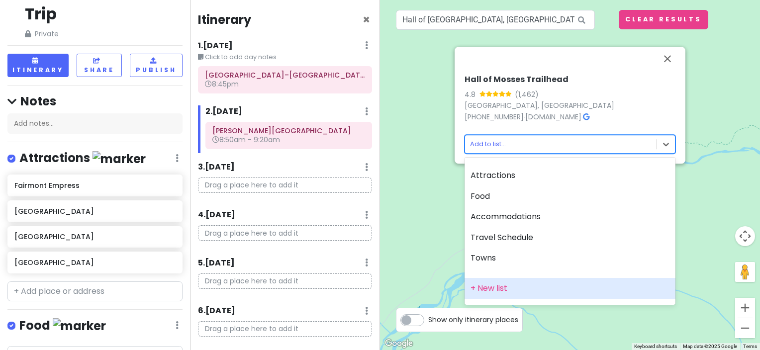
click at [517, 290] on div "+ New list" at bounding box center [569, 288] width 211 height 21
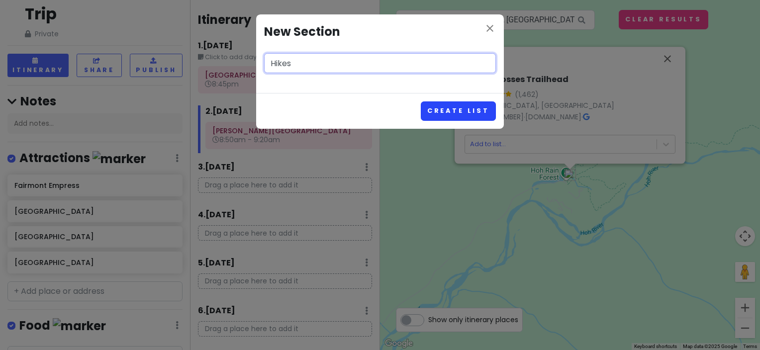
type input "Hikes"
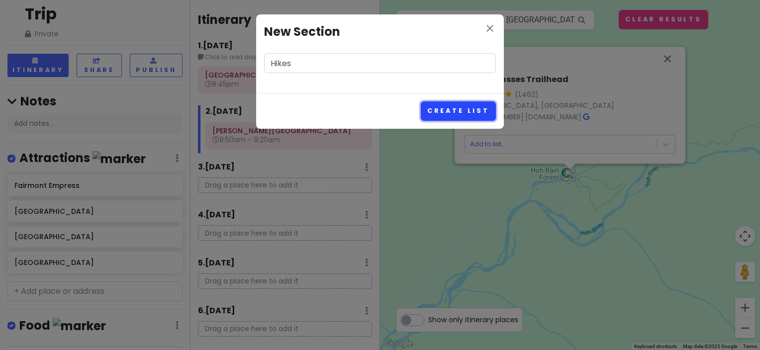
click at [464, 118] on button "Create List" at bounding box center [458, 110] width 75 height 19
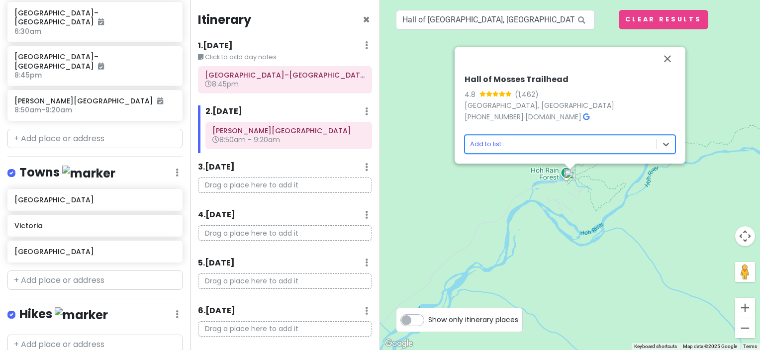
scroll to position [551, 0]
click at [530, 144] on body "Olympic National Park Trip Private Change Dates Make a Copy Delete Trip Go Pro …" at bounding box center [380, 175] width 760 height 350
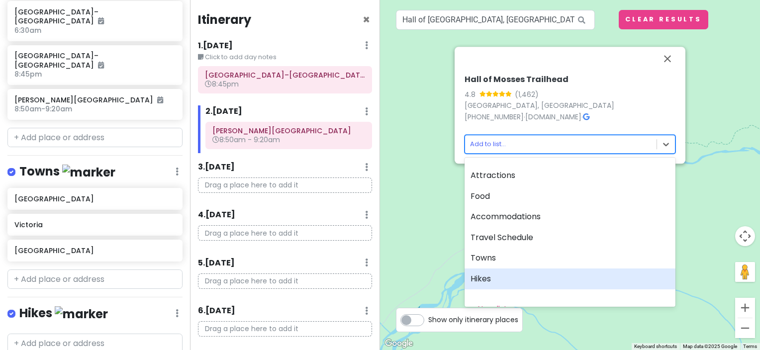
click at [508, 275] on div "Hikes" at bounding box center [569, 278] width 211 height 21
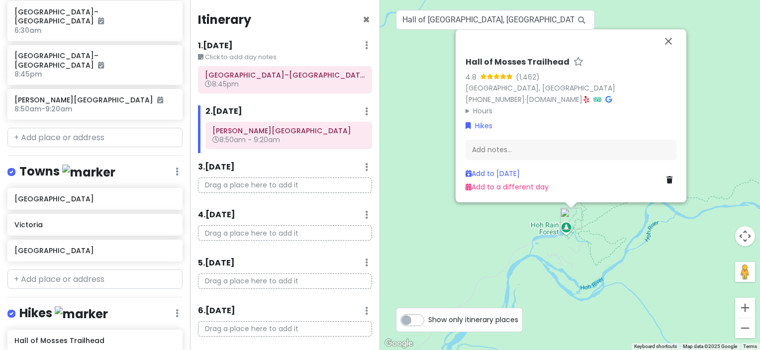
click at [535, 229] on div "Hall of Mosses Trailhead 4.8 (1,462) Hoh Valley Rd, Forks, WA 98331, USA (360) …" at bounding box center [570, 175] width 380 height 350
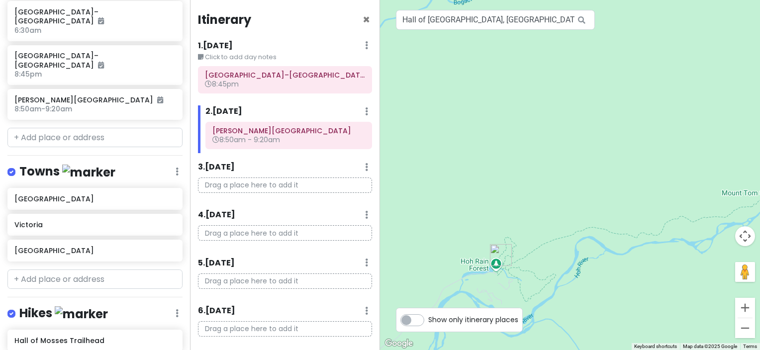
drag, startPoint x: 565, startPoint y: 164, endPoint x: 495, endPoint y: 200, distance: 78.9
click at [495, 200] on div at bounding box center [570, 175] width 380 height 350
click at [58, 306] on img at bounding box center [81, 313] width 53 height 15
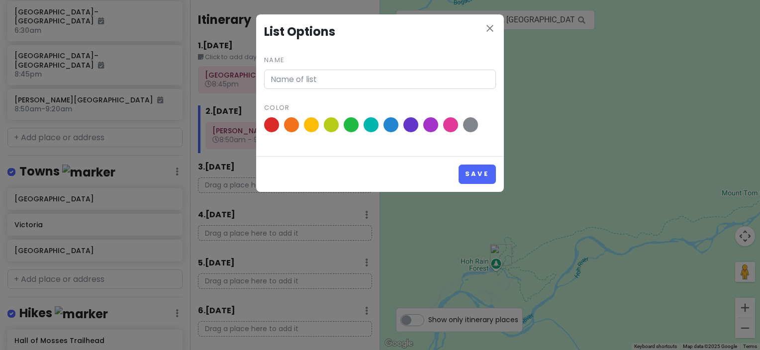
type input "Hikes"
click at [333, 124] on span at bounding box center [331, 124] width 17 height 17
click at [0, 0] on input "radio" at bounding box center [0, 0] width 0 height 0
click at [479, 170] on button "Save" at bounding box center [476, 174] width 37 height 19
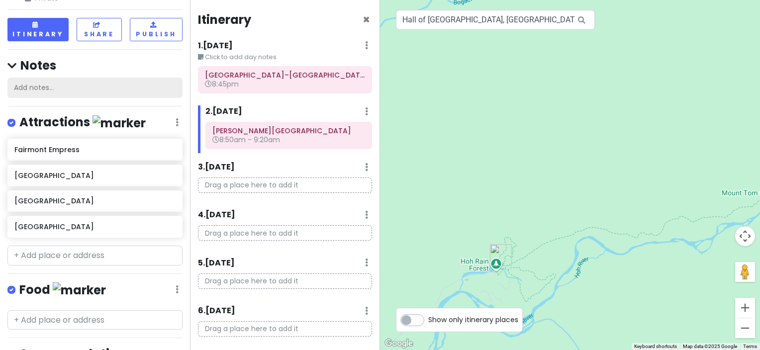
scroll to position [99, 0]
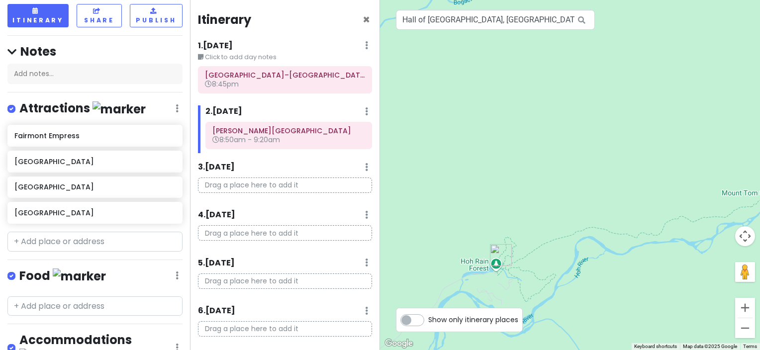
click at [97, 109] on img at bounding box center [118, 108] width 53 height 15
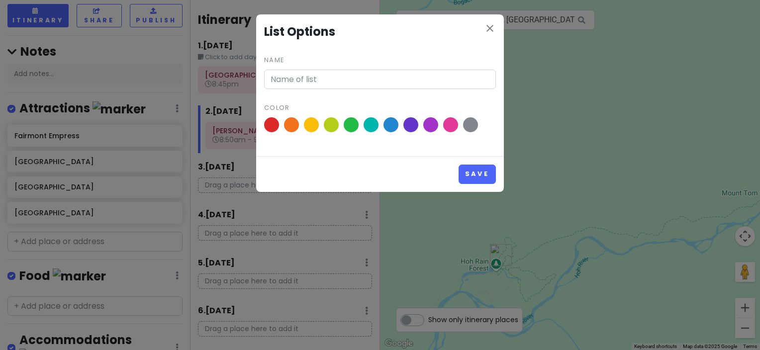
type input "Attractions"
click at [465, 127] on span at bounding box center [470, 124] width 17 height 17
click at [0, 0] on input "radio" at bounding box center [0, 0] width 0 height 0
click at [478, 168] on button "Save" at bounding box center [476, 174] width 37 height 19
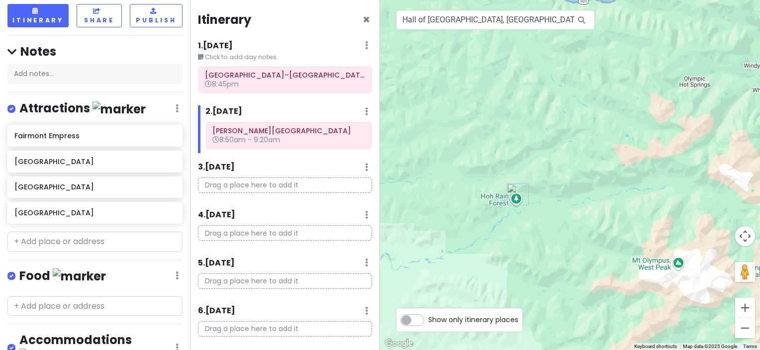
click at [93, 107] on img at bounding box center [118, 108] width 53 height 15
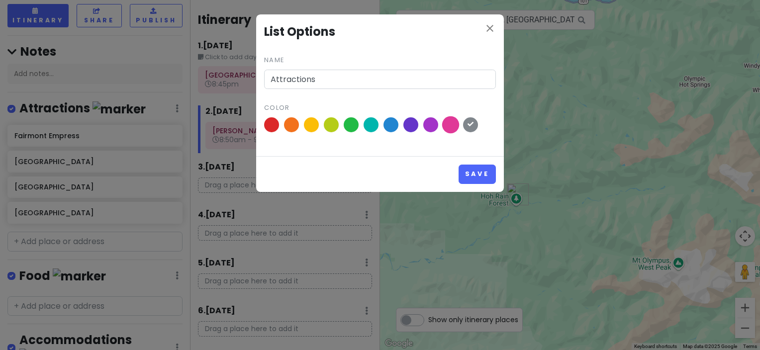
click at [452, 127] on span at bounding box center [450, 124] width 17 height 17
click at [0, 0] on input "radio" at bounding box center [0, 0] width 0 height 0
click at [476, 171] on button "Save" at bounding box center [476, 174] width 37 height 19
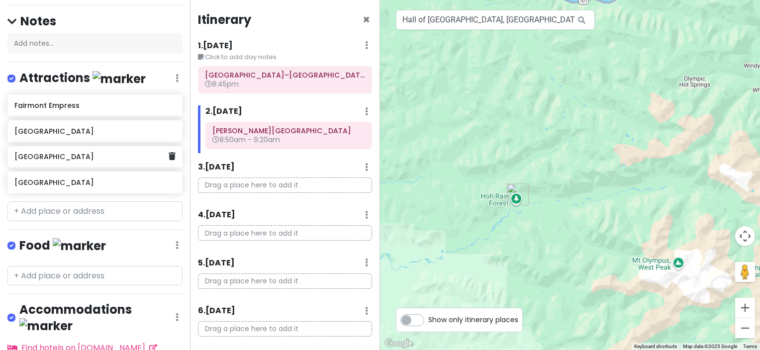
scroll to position [0, 0]
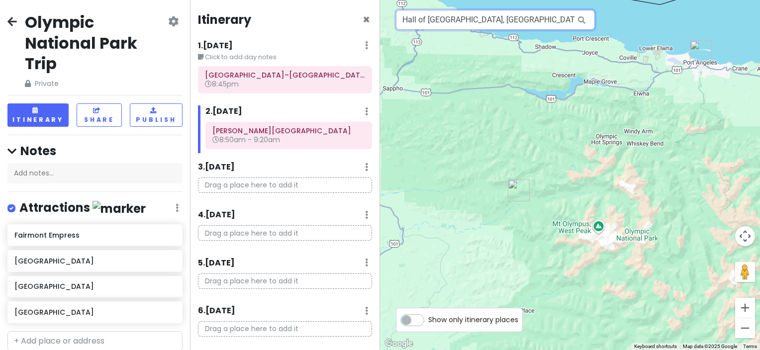
click at [448, 16] on input "Hall of Mosses Trailhead, Hoh Valley Road, Forks, WA, USA" at bounding box center [495, 20] width 199 height 20
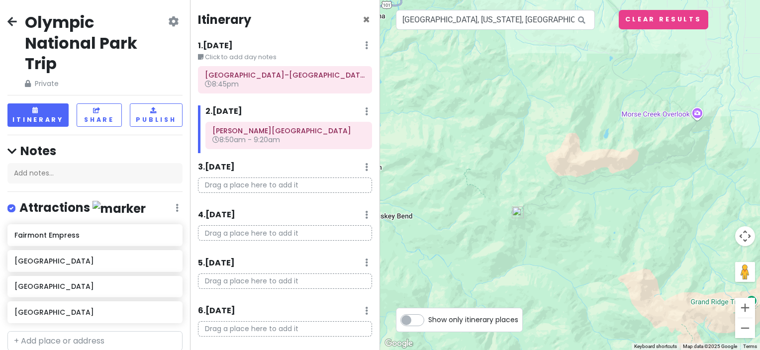
drag, startPoint x: 578, startPoint y: 137, endPoint x: 507, endPoint y: 195, distance: 92.2
click at [507, 195] on div at bounding box center [570, 175] width 380 height 350
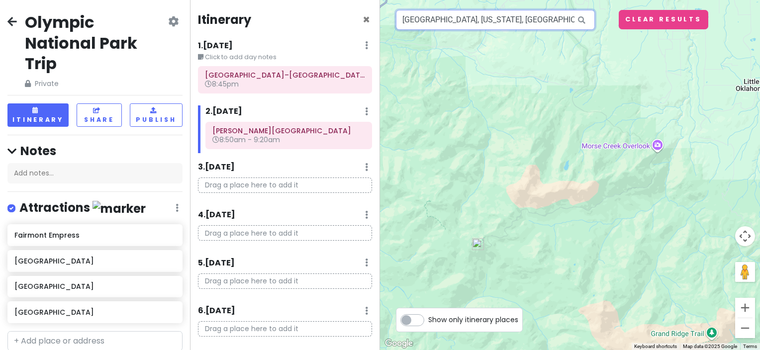
click at [478, 22] on input "Hurricane Ridge Loop Trailhead, Washington, USA" at bounding box center [495, 20] width 199 height 20
drag, startPoint x: 457, startPoint y: 19, endPoint x: 764, endPoint y: 8, distance: 306.4
click at [759, 8] on html "Olympic National Park Trip Private Change Dates Make a Copy Delete Trip Go Pro …" at bounding box center [380, 175] width 760 height 350
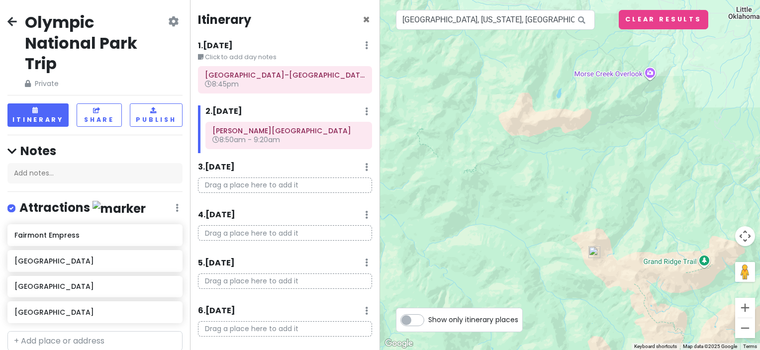
drag, startPoint x: 556, startPoint y: 124, endPoint x: 598, endPoint y: 215, distance: 100.8
click at [598, 215] on div at bounding box center [570, 175] width 380 height 350
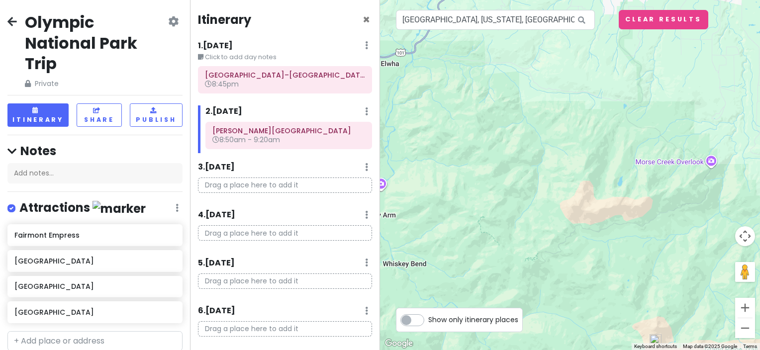
drag, startPoint x: 517, startPoint y: 158, endPoint x: 581, endPoint y: 241, distance: 104.3
click at [583, 255] on div at bounding box center [570, 175] width 380 height 350
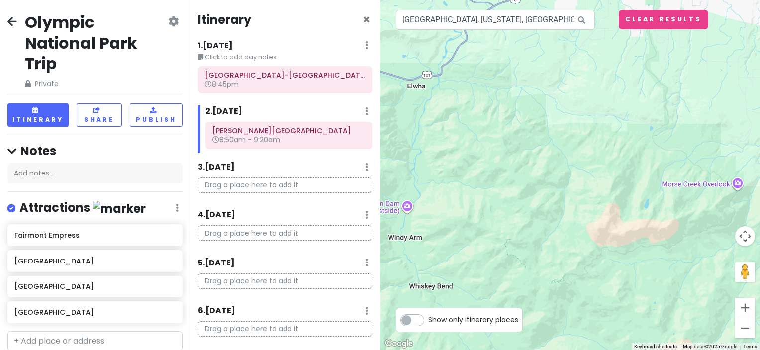
drag, startPoint x: 519, startPoint y: 224, endPoint x: 476, endPoint y: 246, distance: 48.0
click at [476, 246] on div at bounding box center [570, 175] width 380 height 350
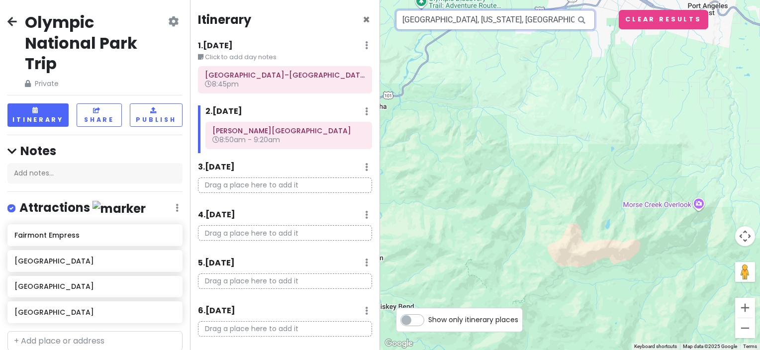
click at [465, 25] on input "Hurricane Ridge, Washington, USA" at bounding box center [495, 20] width 199 height 20
drag, startPoint x: 457, startPoint y: 21, endPoint x: 570, endPoint y: 17, distance: 112.9
click at [570, 17] on div "Hurricane Ridge, Washington, USA" at bounding box center [495, 20] width 199 height 20
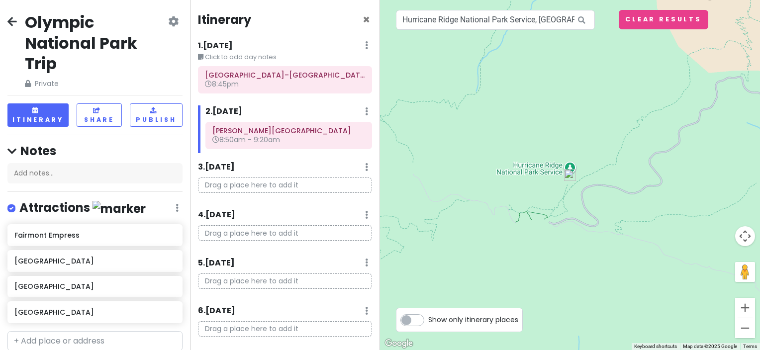
click at [569, 170] on img at bounding box center [570, 175] width 20 height 20
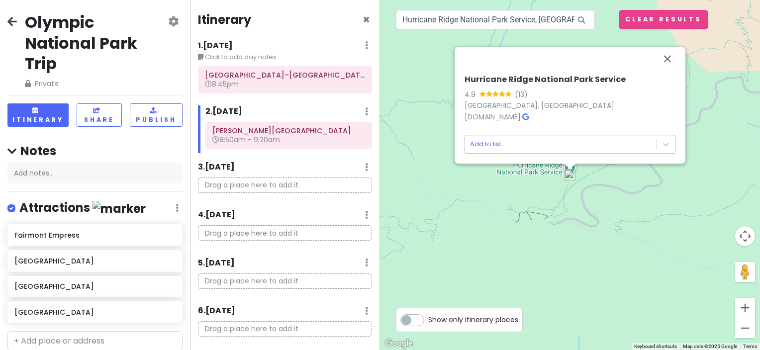
click at [565, 141] on body "Olympic National Park Trip Private Change Dates Make a Copy Delete Trip Go Pro …" at bounding box center [380, 175] width 760 height 350
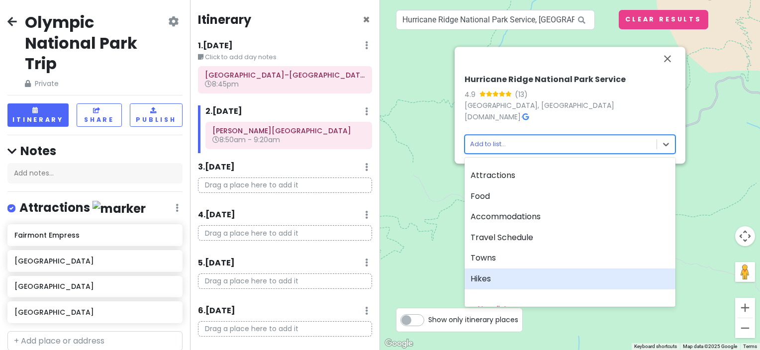
click at [539, 276] on div "Hikes" at bounding box center [569, 278] width 211 height 21
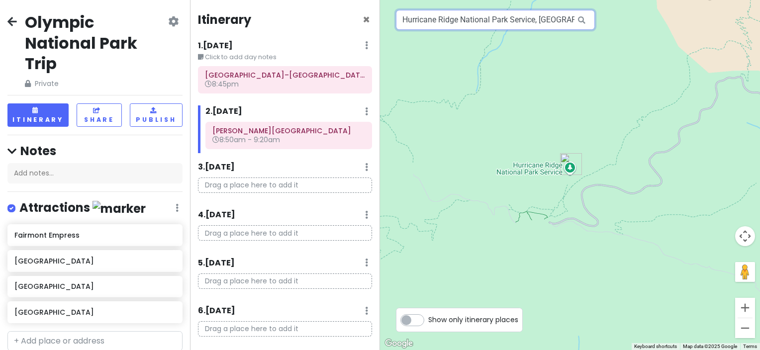
click at [510, 22] on input "Hurricane Ridge National Park Service, Port Angeles, WA, USA" at bounding box center [495, 20] width 199 height 20
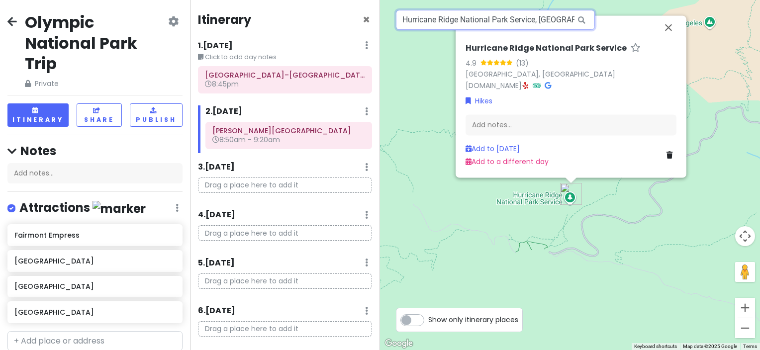
scroll to position [0, 45]
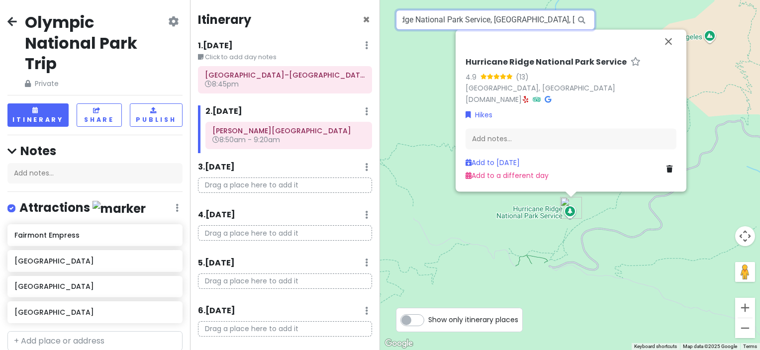
drag, startPoint x: 458, startPoint y: 19, endPoint x: 690, endPoint y: 17, distance: 231.7
click at [688, 16] on div "1 Hurricane Ridge National Park Service 4.9 (13) Port Angeles, WA 98363, USA ww…" at bounding box center [570, 175] width 380 height 350
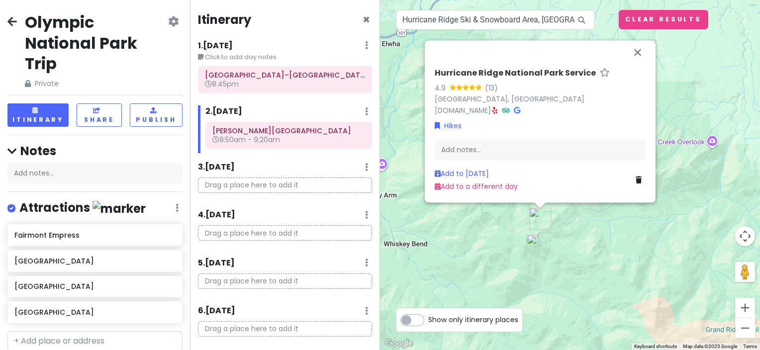
drag, startPoint x: 641, startPoint y: 153, endPoint x: 549, endPoint y: 237, distance: 123.9
click at [549, 237] on div "Hurricane Ridge National Park Service 4.9 (13) Port Angeles, WA 98363, USA www.…" at bounding box center [570, 175] width 380 height 350
click at [635, 52] on button "Close" at bounding box center [637, 52] width 24 height 24
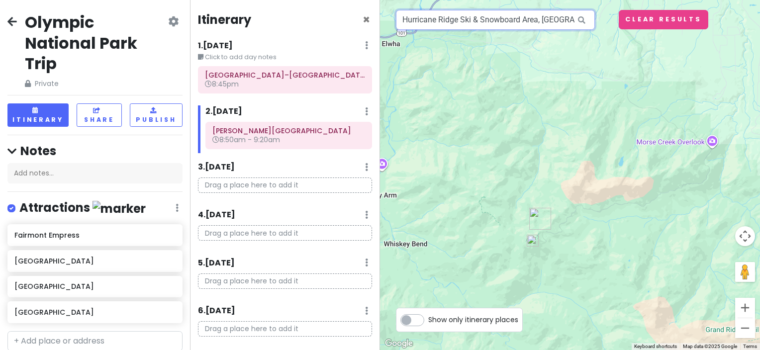
click at [509, 17] on input "Hurricane Ridge Ski & Snowboard Area, Hurricane Ridge Road, Port Angeles, WA, U…" at bounding box center [495, 20] width 199 height 20
drag, startPoint x: 456, startPoint y: 20, endPoint x: 784, endPoint y: 19, distance: 328.1
click at [759, 19] on html "Olympic National Park Trip Private Change Dates Make a Copy Delete Trip Go Pro …" at bounding box center [380, 175] width 760 height 350
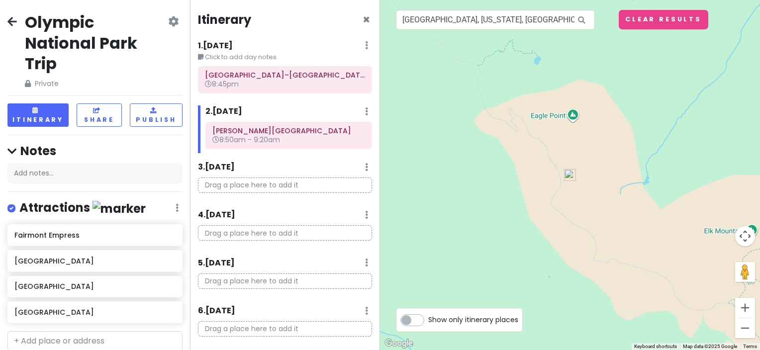
click at [567, 173] on img at bounding box center [570, 175] width 20 height 20
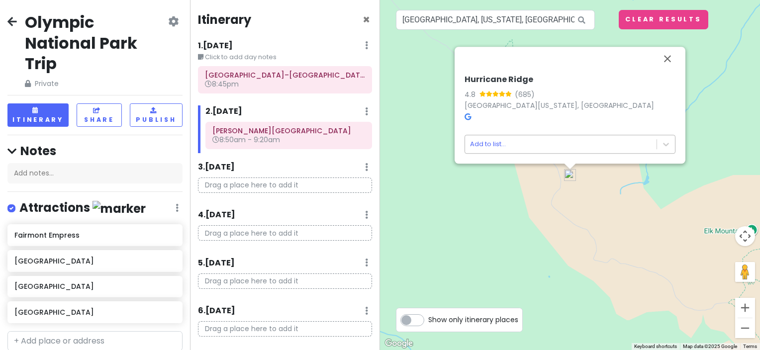
click at [573, 145] on body "Olympic National Park Trip Private Change Dates Make a Copy Delete Trip Go Pro …" at bounding box center [380, 175] width 760 height 350
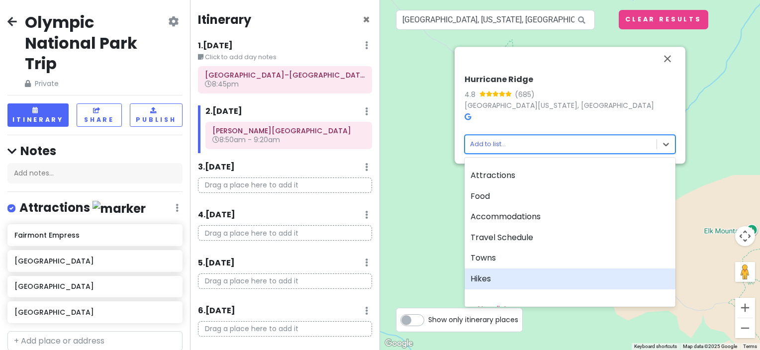
click at [538, 276] on div "Hikes" at bounding box center [569, 278] width 211 height 21
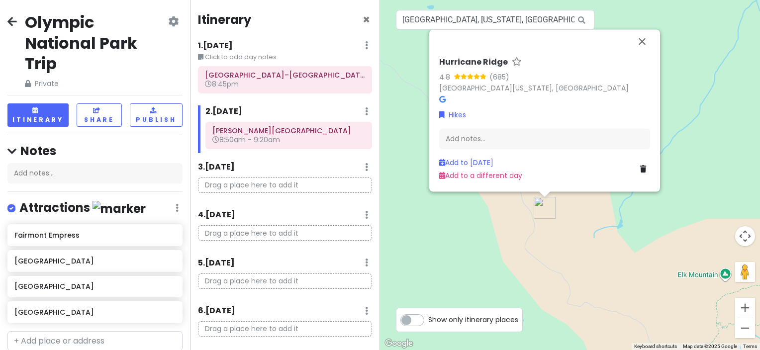
drag, startPoint x: 627, startPoint y: 213, endPoint x: 495, endPoint y: 247, distance: 136.0
click at [495, 247] on div "Hurricane Ridge 4.8 (685) Hurricane Ridge, Washington 98362, USA Hikes Add note…" at bounding box center [570, 175] width 380 height 350
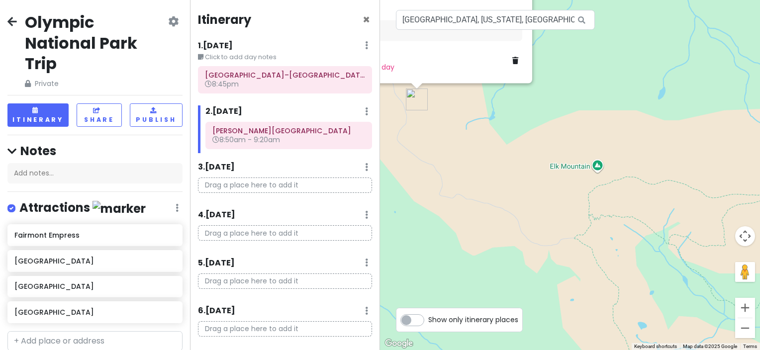
drag, startPoint x: 605, startPoint y: 271, endPoint x: 476, endPoint y: 163, distance: 169.0
click at [476, 163] on div "Hurricane Ridge 4.8 (685) Hurricane Ridge, Washington 98362, USA Hikes Add note…" at bounding box center [570, 175] width 380 height 350
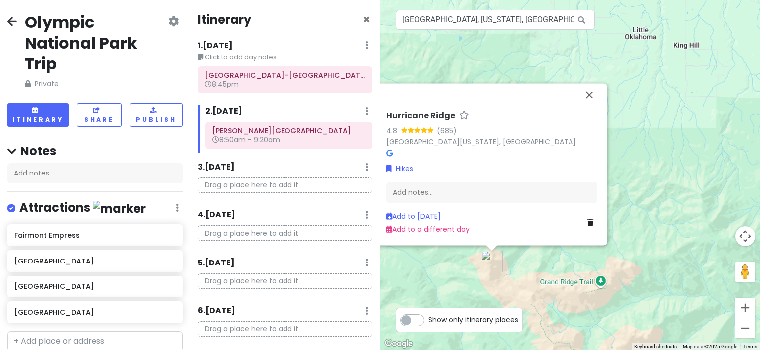
drag, startPoint x: 504, startPoint y: 169, endPoint x: 521, endPoint y: 280, distance: 112.6
click at [521, 280] on div "Hurricane Ridge 4.8 (685) Hurricane Ridge, Washington 98362, USA Hikes Add note…" at bounding box center [570, 175] width 380 height 350
click at [639, 211] on div "Hurricane Ridge 4.8 (685) Hurricane Ridge, Washington 98362, USA Hikes Add note…" at bounding box center [570, 175] width 380 height 350
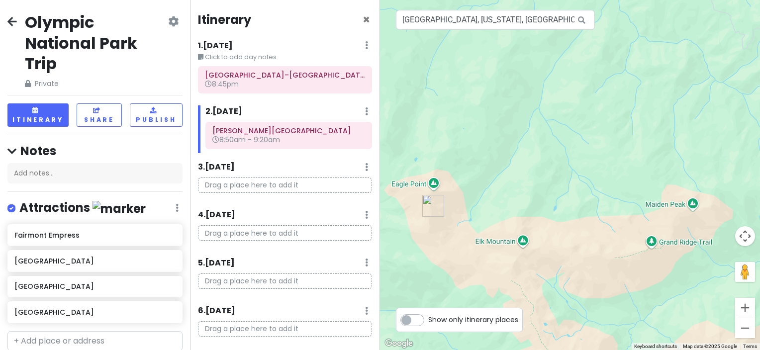
drag, startPoint x: 499, startPoint y: 284, endPoint x: 465, endPoint y: 196, distance: 94.9
click at [465, 196] on div at bounding box center [570, 175] width 380 height 350
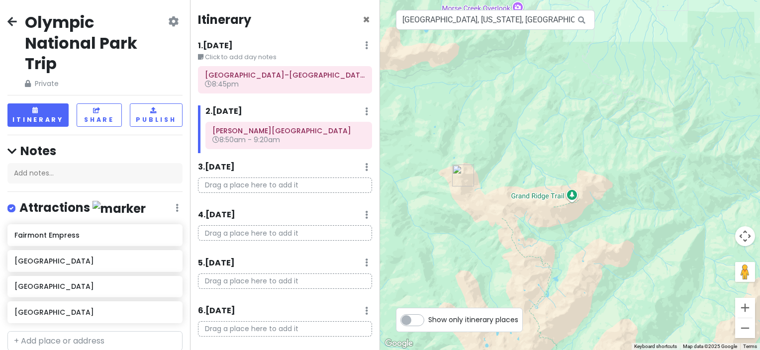
drag, startPoint x: 532, startPoint y: 233, endPoint x: 521, endPoint y: 214, distance: 21.6
click at [521, 214] on div at bounding box center [570, 175] width 380 height 350
click at [503, 29] on input "Hurricane Ridge, Washington, USA" at bounding box center [495, 20] width 199 height 20
drag, startPoint x: 457, startPoint y: 19, endPoint x: 611, endPoint y: 11, distance: 153.8
click at [611, 11] on div "1 Hurricane Ridge, Washington, USA Keyboard shortcuts Map Data Map data ©2025 G…" at bounding box center [570, 175] width 380 height 350
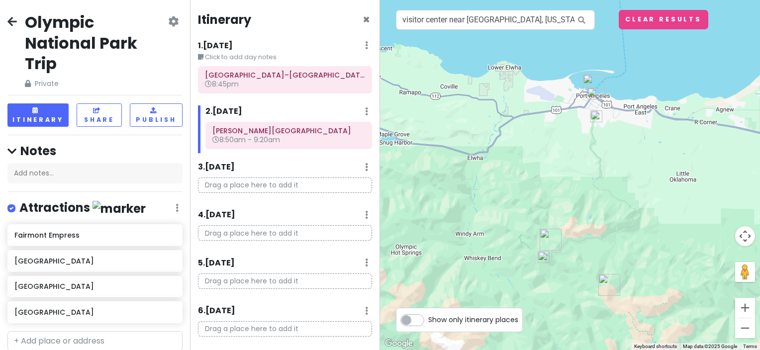
click at [596, 116] on img at bounding box center [596, 116] width 20 height 20
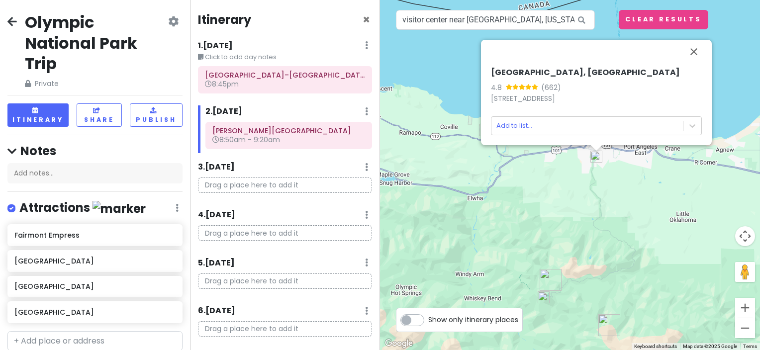
click at [541, 295] on img at bounding box center [543, 297] width 20 height 20
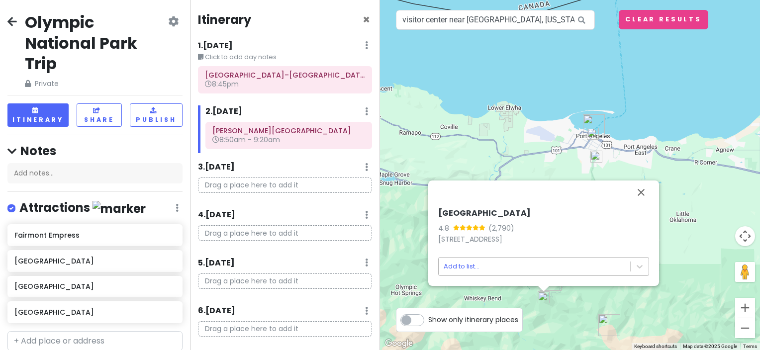
click at [485, 257] on body "Olympic National Park Trip Private Change Dates Make a Copy Delete Trip Go Pro …" at bounding box center [380, 175] width 760 height 350
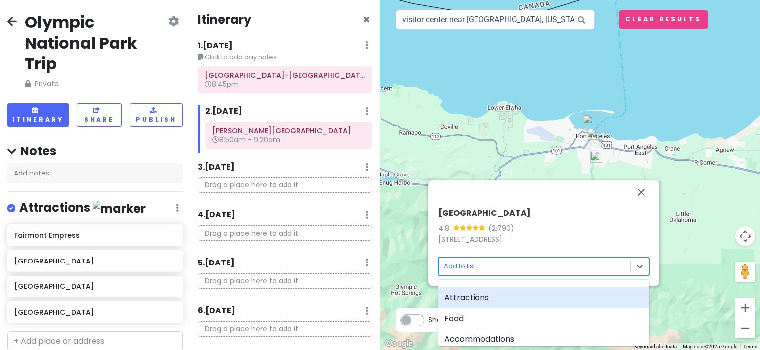
scroll to position [101, 0]
click at [482, 301] on div "Hikes" at bounding box center [543, 299] width 211 height 21
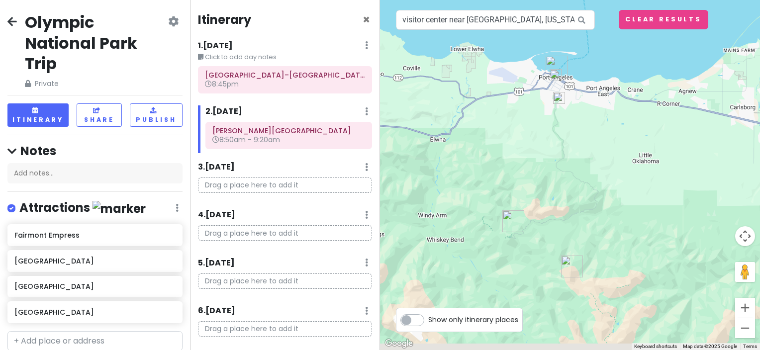
drag, startPoint x: 578, startPoint y: 283, endPoint x: 533, endPoint y: 211, distance: 84.7
click at [533, 211] on div at bounding box center [570, 175] width 380 height 350
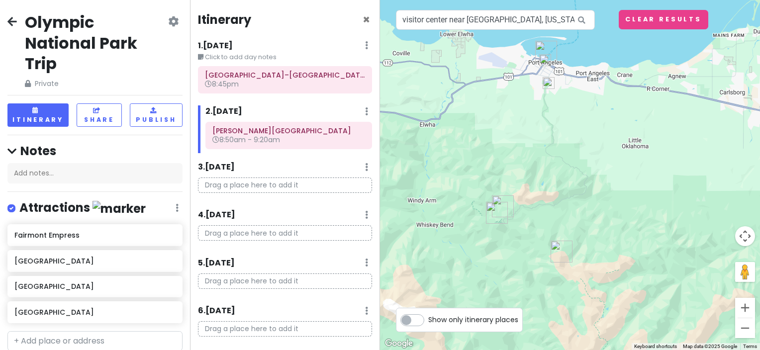
click at [557, 250] on img "Hurricane Ridge" at bounding box center [561, 252] width 30 height 30
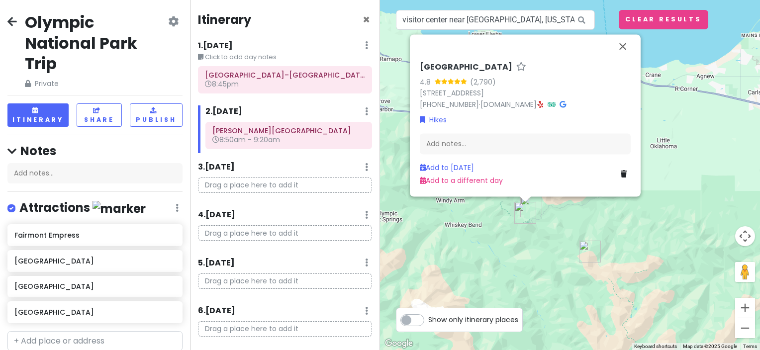
click at [584, 254] on img "Hurricane Ridge" at bounding box center [590, 252] width 30 height 30
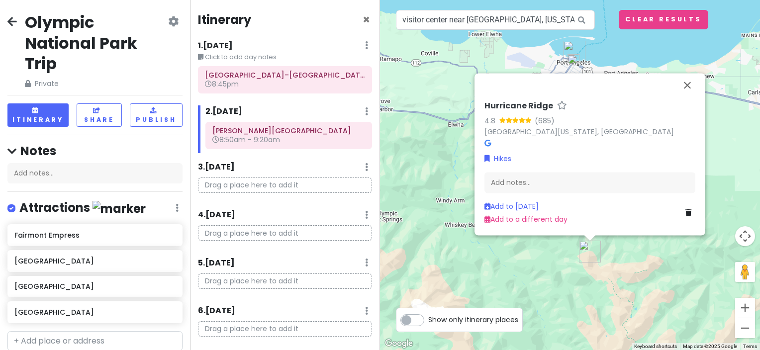
click at [688, 213] on icon at bounding box center [688, 212] width 6 height 7
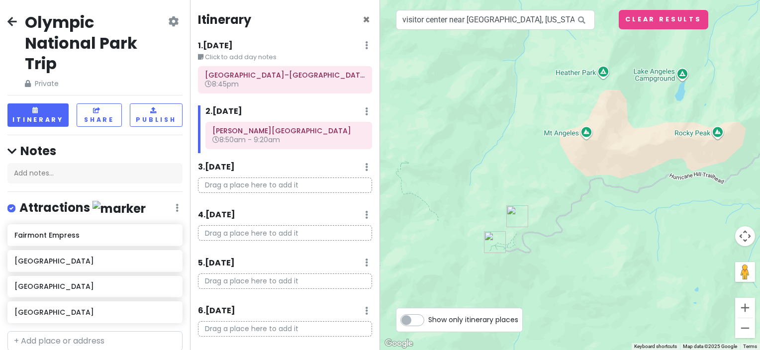
drag, startPoint x: 670, startPoint y: 193, endPoint x: 645, endPoint y: 210, distance: 30.5
click at [645, 210] on div at bounding box center [570, 175] width 380 height 350
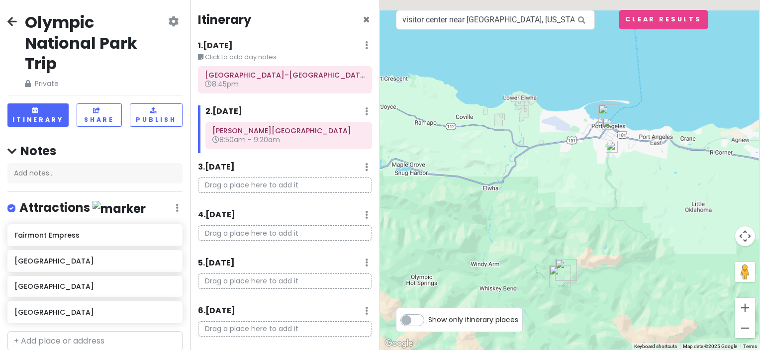
drag, startPoint x: 631, startPoint y: 169, endPoint x: 580, endPoint y: 254, distance: 99.1
click at [584, 262] on div at bounding box center [570, 175] width 380 height 350
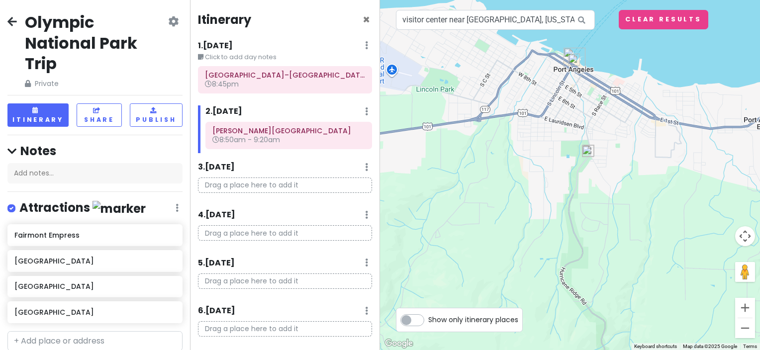
click at [589, 149] on img at bounding box center [588, 151] width 20 height 20
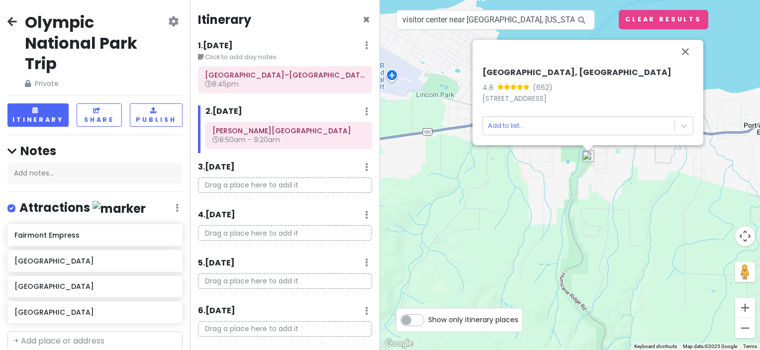
click at [537, 183] on div "Olympic National Park, Wilderness Information Center 4.8 (662) 3002 Mt Angeles …" at bounding box center [570, 175] width 380 height 350
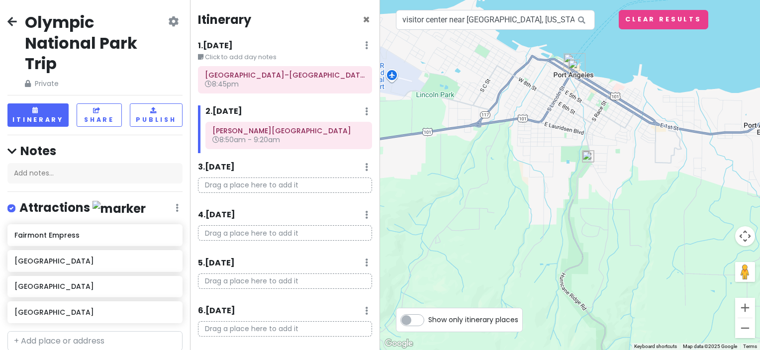
click at [572, 64] on img at bounding box center [574, 65] width 20 height 20
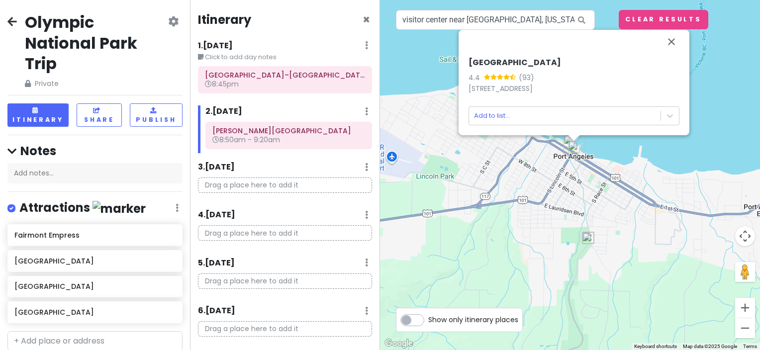
click at [587, 236] on img at bounding box center [588, 238] width 20 height 20
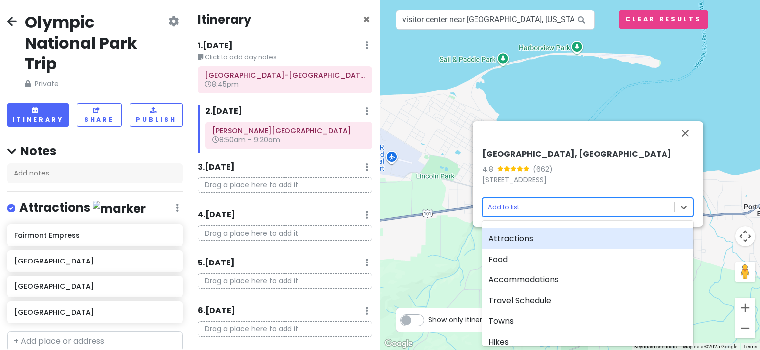
click at [587, 202] on body "Olympic National Park Trip Private Change Dates Make a Copy Delete Trip Go Pro …" at bounding box center [380, 175] width 760 height 350
click at [558, 243] on div "Attractions" at bounding box center [587, 238] width 211 height 21
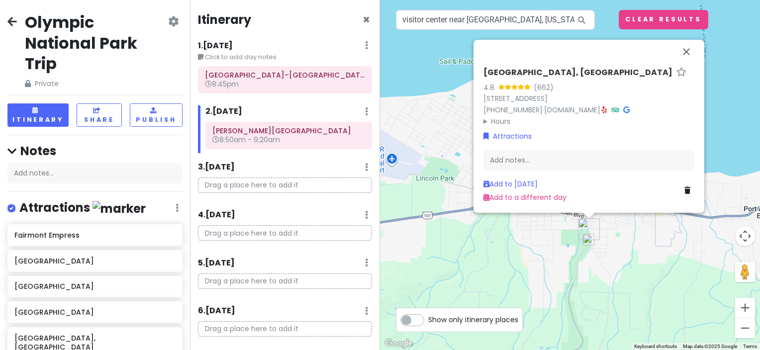
click at [727, 78] on div "[GEOGRAPHIC_DATA] 4.8 (662) [STREET_ADDRESS] [PHONE_NUMBER] · [DOMAIN_NAME] · H…" at bounding box center [570, 175] width 380 height 350
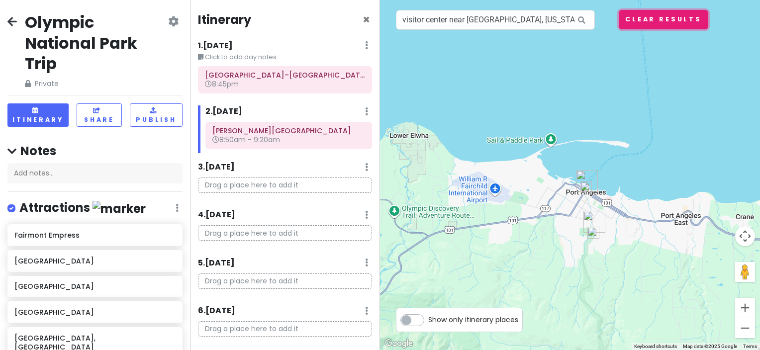
click at [629, 17] on button "Clear Results" at bounding box center [662, 19] width 89 height 19
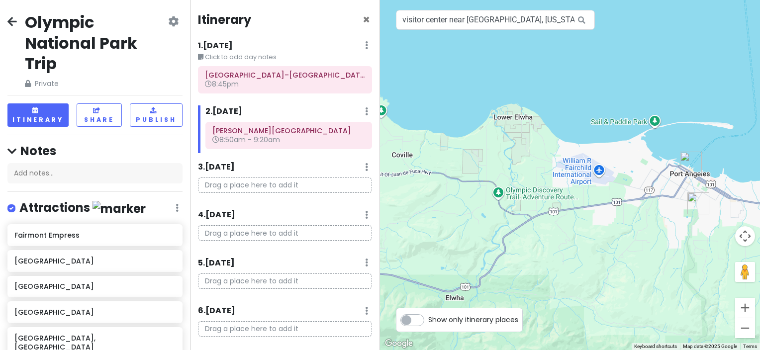
drag, startPoint x: 542, startPoint y: 257, endPoint x: 646, endPoint y: 228, distance: 108.4
click at [646, 228] on div at bounding box center [570, 175] width 380 height 350
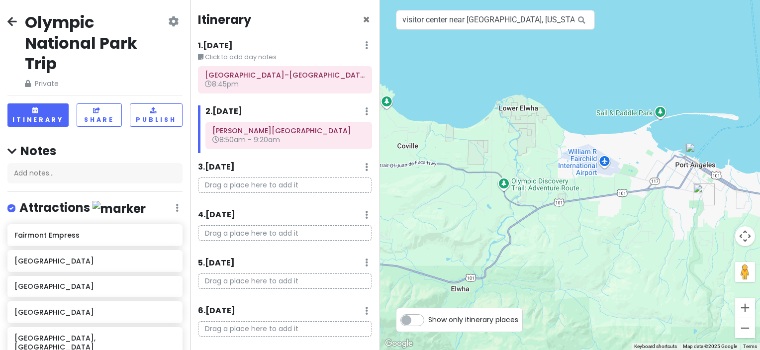
click at [503, 184] on div at bounding box center [570, 175] width 380 height 350
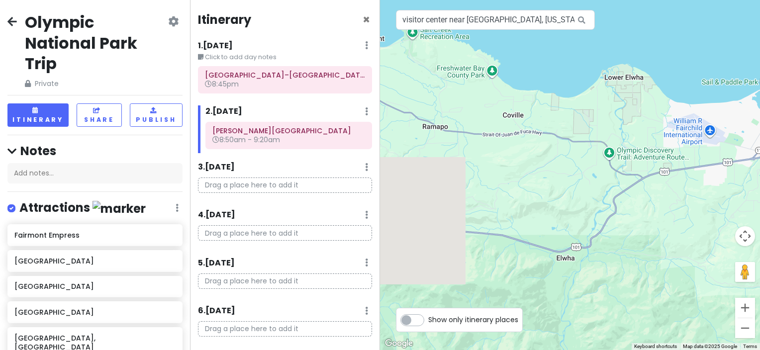
drag, startPoint x: 469, startPoint y: 194, endPoint x: 581, endPoint y: 164, distance: 115.5
click at [581, 164] on div at bounding box center [570, 175] width 380 height 350
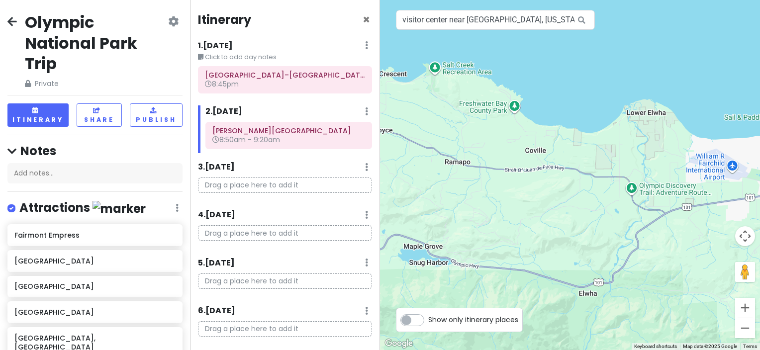
drag, startPoint x: 517, startPoint y: 143, endPoint x: 538, endPoint y: 176, distance: 39.3
click at [538, 176] on div at bounding box center [570, 175] width 380 height 350
click at [489, 20] on input "visitor center near Hurricane Ridge, Washington, USA" at bounding box center [495, 20] width 199 height 20
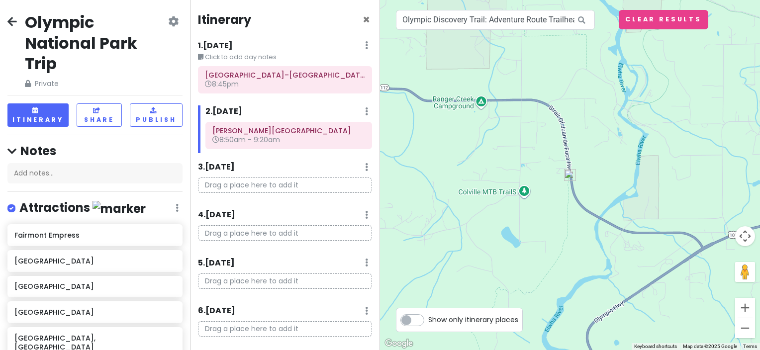
click at [567, 171] on img at bounding box center [570, 175] width 20 height 20
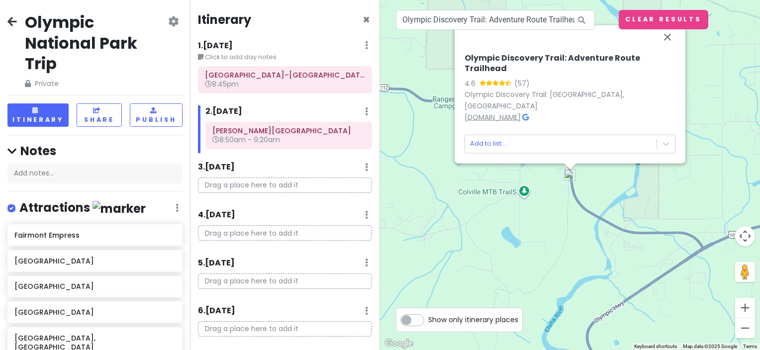
click at [520, 117] on link "olympicdiscoverytrail.org" at bounding box center [492, 117] width 56 height 10
click at [669, 49] on button "Close" at bounding box center [667, 37] width 24 height 24
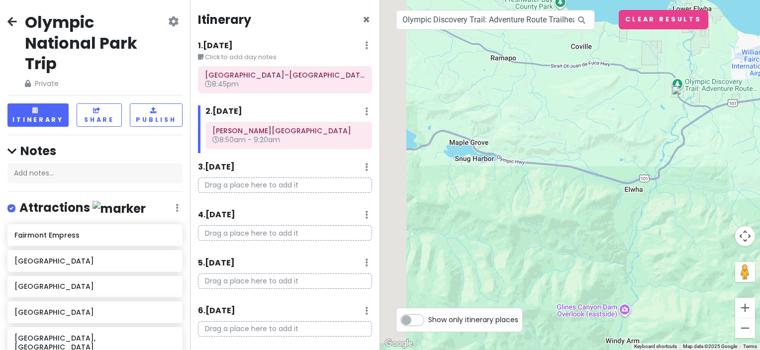
drag, startPoint x: 614, startPoint y: 187, endPoint x: 681, endPoint y: 123, distance: 92.1
click at [681, 123] on div at bounding box center [570, 175] width 380 height 350
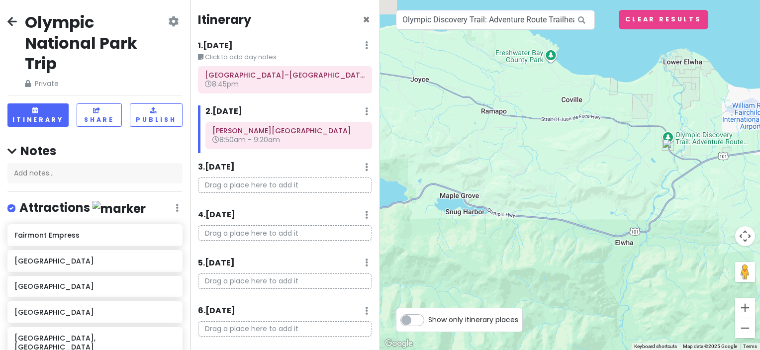
drag, startPoint x: 517, startPoint y: 168, endPoint x: 457, endPoint y: 239, distance: 92.7
click at [456, 241] on div at bounding box center [570, 175] width 380 height 350
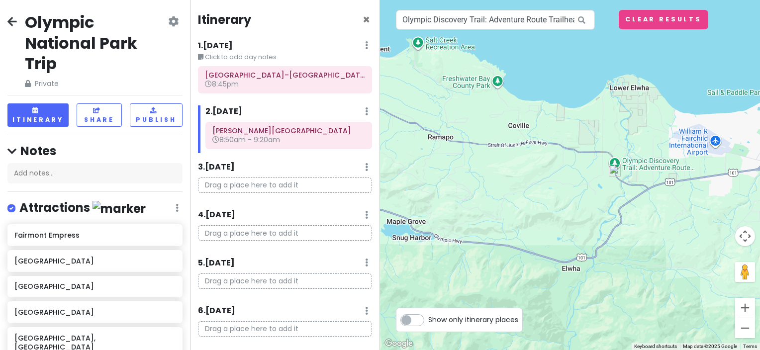
drag, startPoint x: 538, startPoint y: 153, endPoint x: 429, endPoint y: 159, distance: 109.5
click at [432, 159] on div at bounding box center [570, 175] width 380 height 350
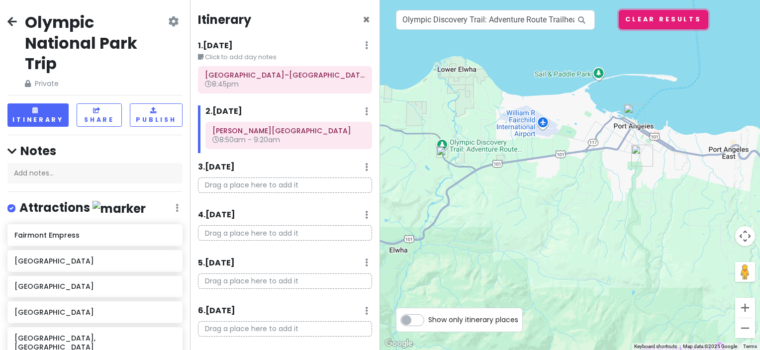
click at [655, 14] on button "Clear Results" at bounding box center [662, 19] width 89 height 19
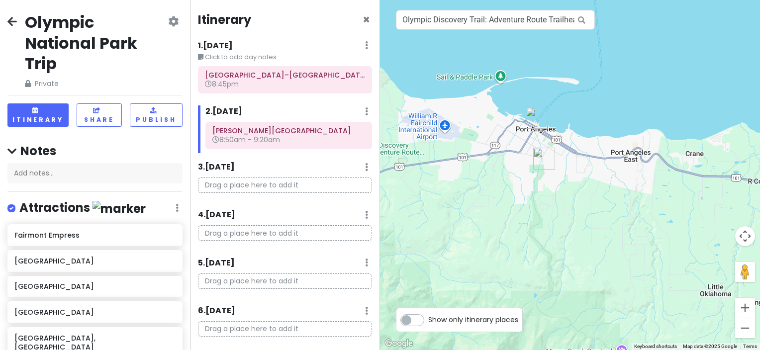
drag, startPoint x: 561, startPoint y: 136, endPoint x: 460, endPoint y: 139, distance: 101.4
click at [460, 139] on div at bounding box center [570, 175] width 380 height 350
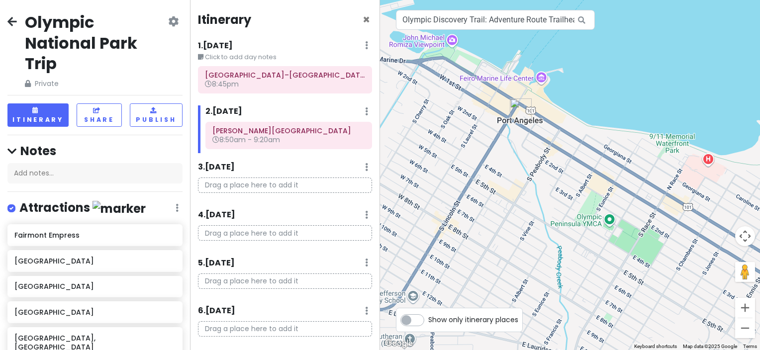
drag, startPoint x: 537, startPoint y: 168, endPoint x: 489, endPoint y: 54, distance: 123.4
click at [489, 55] on div at bounding box center [570, 175] width 380 height 350
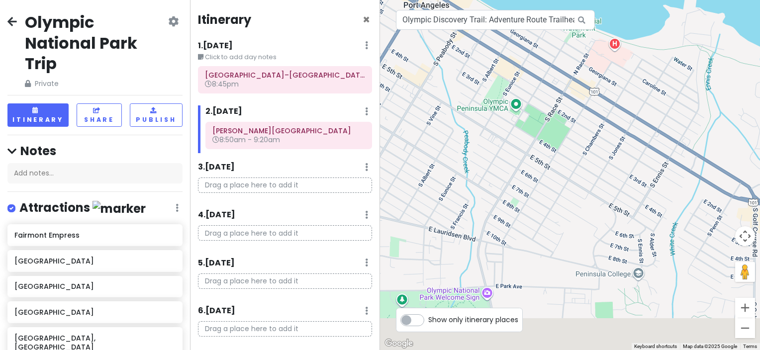
drag, startPoint x: 540, startPoint y: 175, endPoint x: 500, endPoint y: 115, distance: 72.2
click at [500, 115] on div at bounding box center [570, 175] width 380 height 350
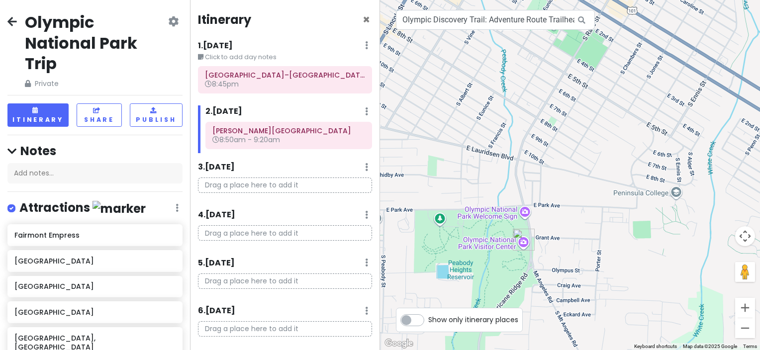
drag, startPoint x: 454, startPoint y: 186, endPoint x: 519, endPoint y: 87, distance: 118.6
click at [519, 85] on div at bounding box center [570, 175] width 380 height 350
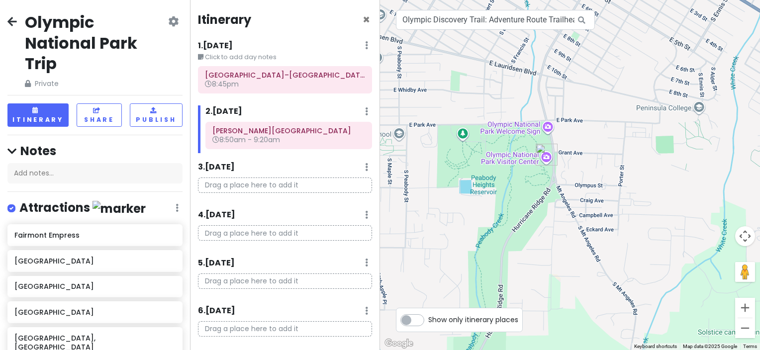
drag, startPoint x: 516, startPoint y: 207, endPoint x: 522, endPoint y: 126, distance: 80.7
click at [522, 126] on div at bounding box center [570, 175] width 380 height 350
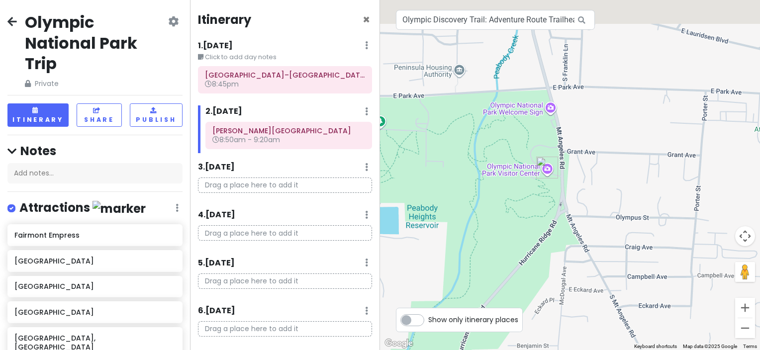
drag, startPoint x: 501, startPoint y: 191, endPoint x: 474, endPoint y: 228, distance: 45.5
click at [474, 228] on div at bounding box center [570, 175] width 380 height 350
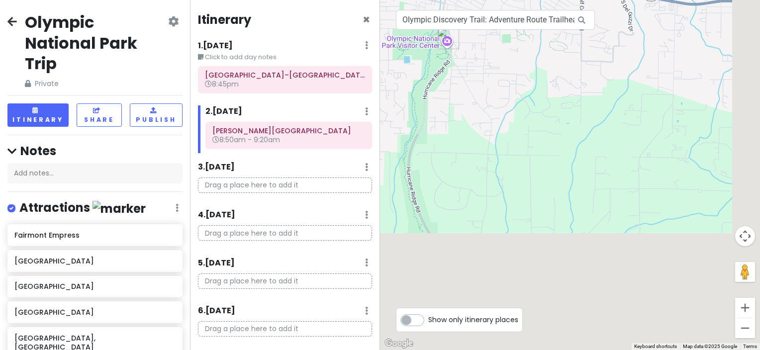
drag, startPoint x: 516, startPoint y: 221, endPoint x: 455, endPoint y: 42, distance: 189.1
click at [455, 42] on div at bounding box center [570, 175] width 380 height 350
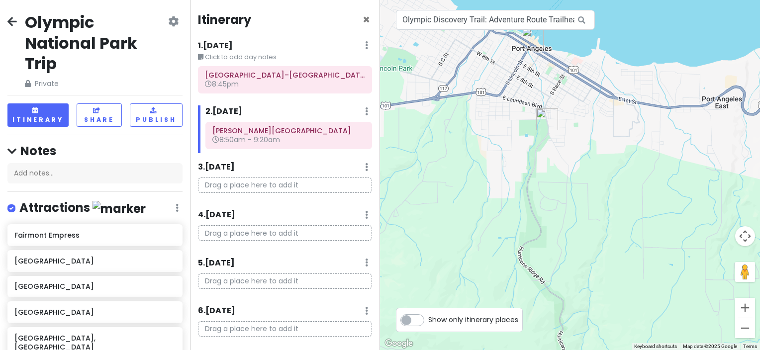
drag, startPoint x: 488, startPoint y: 129, endPoint x: 585, endPoint y: 243, distance: 149.1
click at [585, 243] on div at bounding box center [570, 175] width 380 height 350
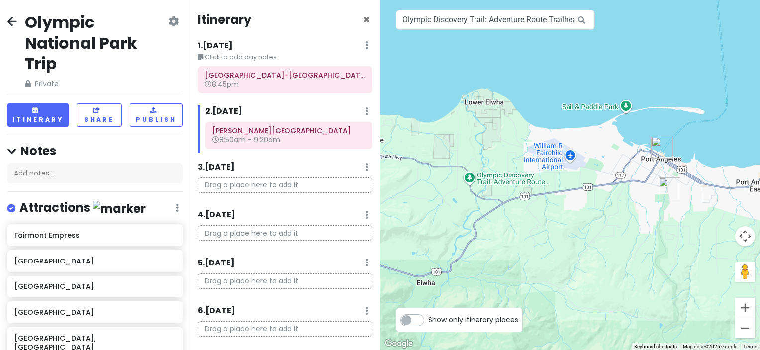
drag, startPoint x: 496, startPoint y: 199, endPoint x: 578, endPoint y: 213, distance: 83.2
click at [578, 213] on div at bounding box center [570, 175] width 380 height 350
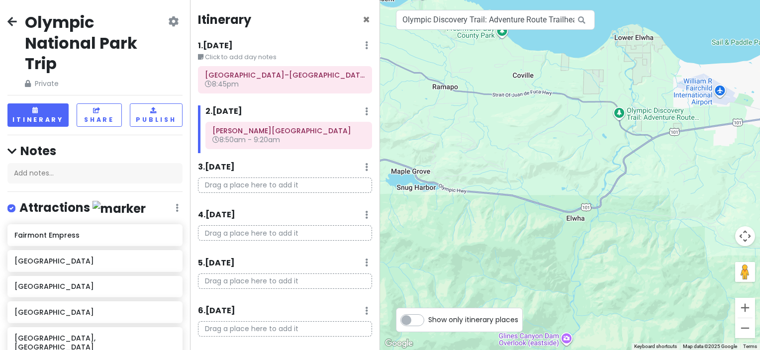
drag, startPoint x: 529, startPoint y: 223, endPoint x: 680, endPoint y: 157, distance: 164.7
click at [680, 157] on div at bounding box center [570, 175] width 380 height 350
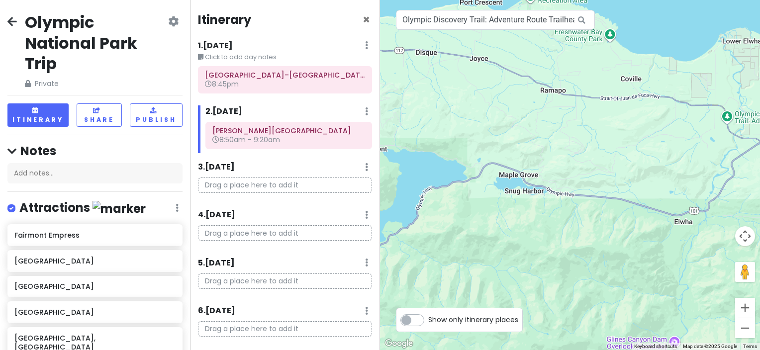
drag, startPoint x: 511, startPoint y: 191, endPoint x: 692, endPoint y: 183, distance: 181.6
click at [692, 183] on div at bounding box center [570, 175] width 380 height 350
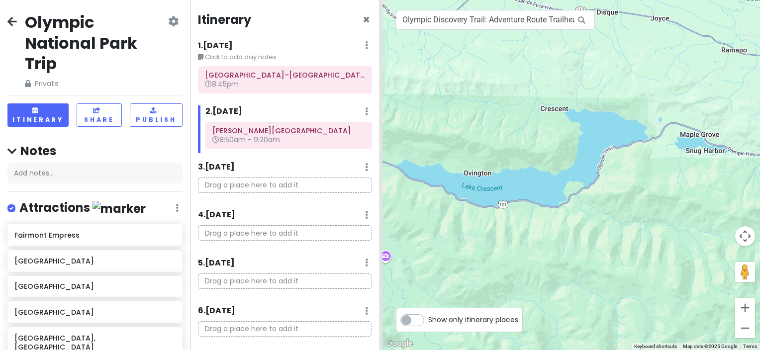
drag, startPoint x: 477, startPoint y: 195, endPoint x: 565, endPoint y: 169, distance: 91.2
click at [565, 169] on div at bounding box center [570, 175] width 380 height 350
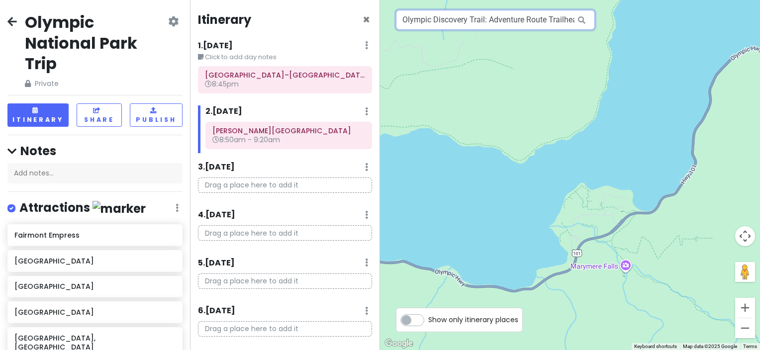
click at [491, 23] on input "Olympic Discovery Trail: Adventure Route Trailhead, Olympic Discovery Trail: Ad…" at bounding box center [495, 20] width 199 height 20
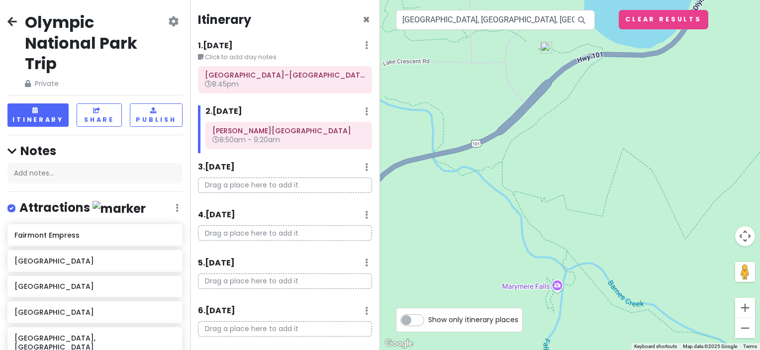
drag, startPoint x: 596, startPoint y: 262, endPoint x: 571, endPoint y: 170, distance: 95.4
click at [571, 170] on div at bounding box center [570, 175] width 380 height 350
click at [544, 48] on img at bounding box center [546, 48] width 20 height 20
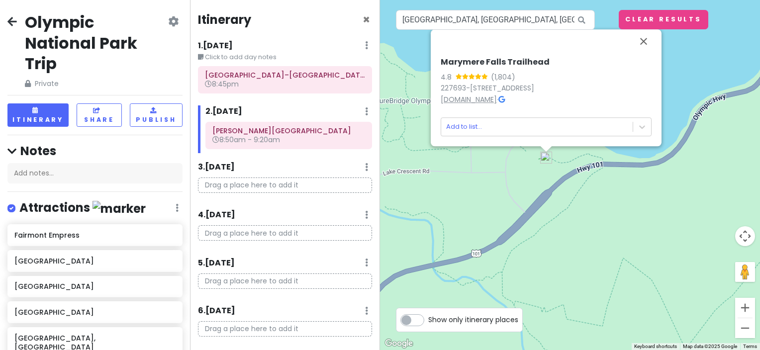
click at [471, 101] on link "[DOMAIN_NAME]" at bounding box center [468, 99] width 56 height 10
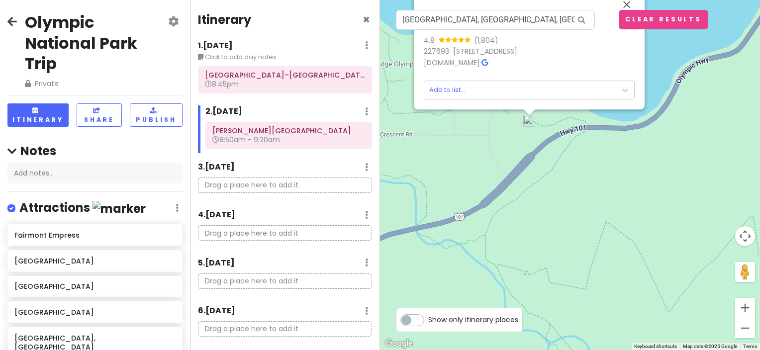
drag, startPoint x: 543, startPoint y: 229, endPoint x: 526, endPoint y: 192, distance: 40.7
click at [526, 192] on div "Marymere Falls Trailhead 4.8 (1,804) 227693-227769 Olympic Hwy, Port Angeles, W…" at bounding box center [570, 175] width 380 height 350
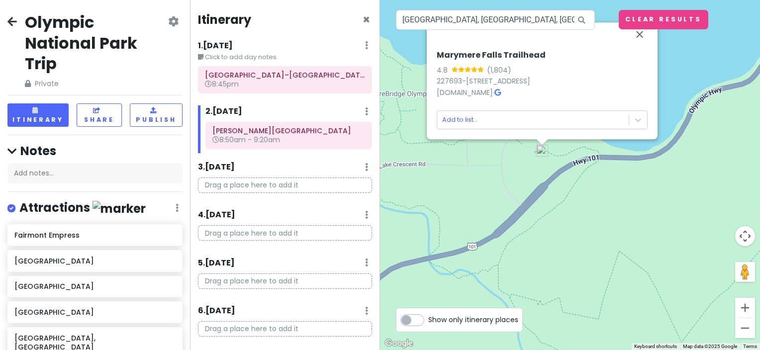
drag, startPoint x: 488, startPoint y: 136, endPoint x: 503, endPoint y: 172, distance: 39.9
click at [503, 172] on div "Marymere Falls Trailhead 4.8 (1,804) 227693-227769 Olympic Hwy, Port Angeles, W…" at bounding box center [570, 175] width 380 height 350
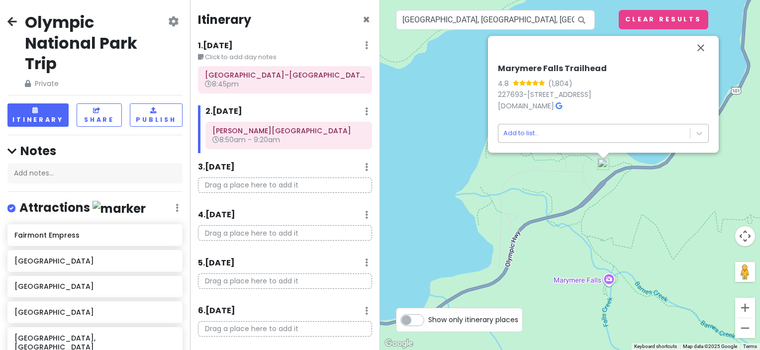
click at [576, 141] on body "Olympic National Park Trip Private Change Dates Make a Copy Delete Trip Go Pro …" at bounding box center [380, 175] width 760 height 350
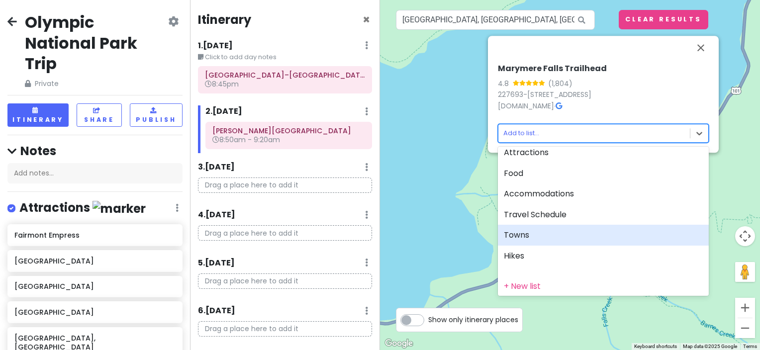
scroll to position [18, 0]
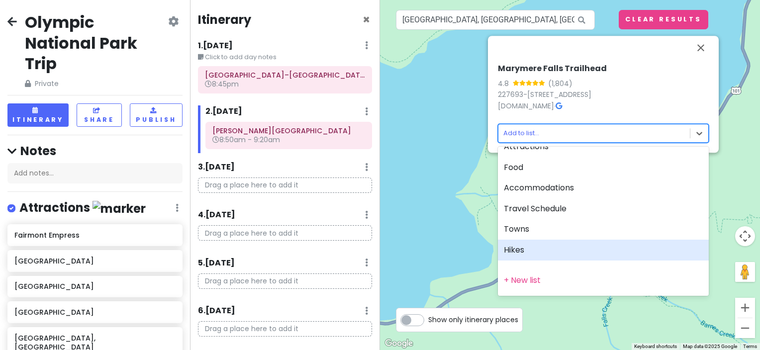
click at [541, 252] on div "Hikes" at bounding box center [603, 250] width 211 height 21
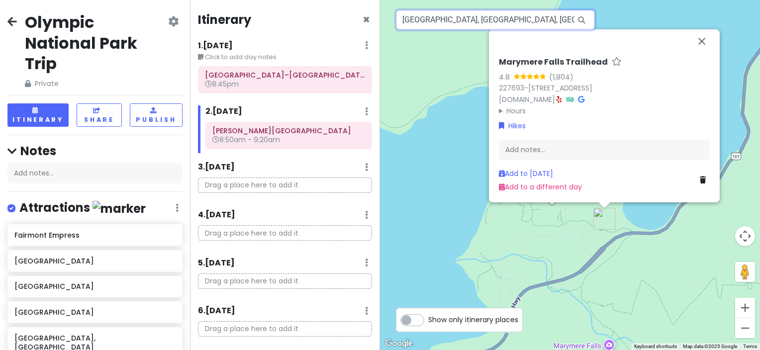
click at [501, 23] on input "Marymere Falls Trailhead, Olympic Highway, Port Angeles, WA, USA" at bounding box center [495, 20] width 199 height 20
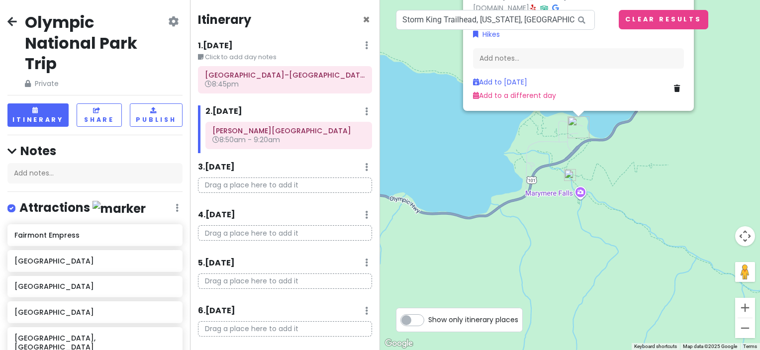
click at [569, 174] on img at bounding box center [570, 175] width 20 height 20
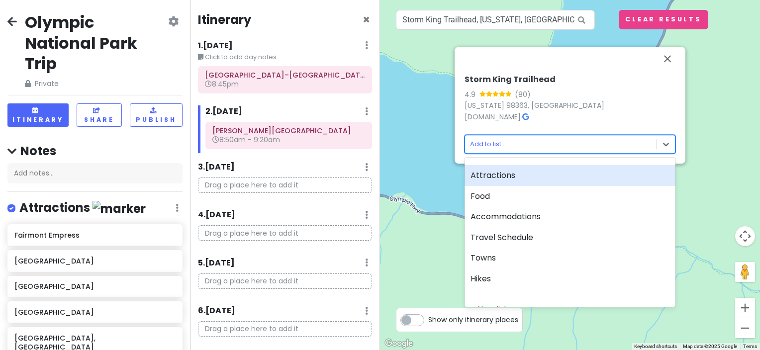
click at [574, 142] on body "Olympic National Park Trip Private Change Dates Make a Copy Delete Trip Go Pro …" at bounding box center [380, 175] width 760 height 350
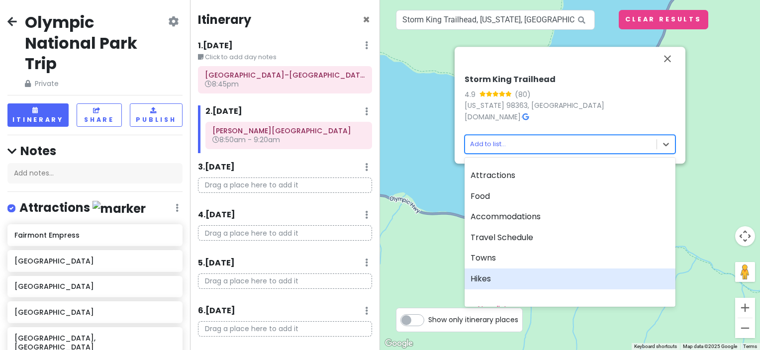
click at [560, 282] on div "Hikes" at bounding box center [569, 278] width 211 height 21
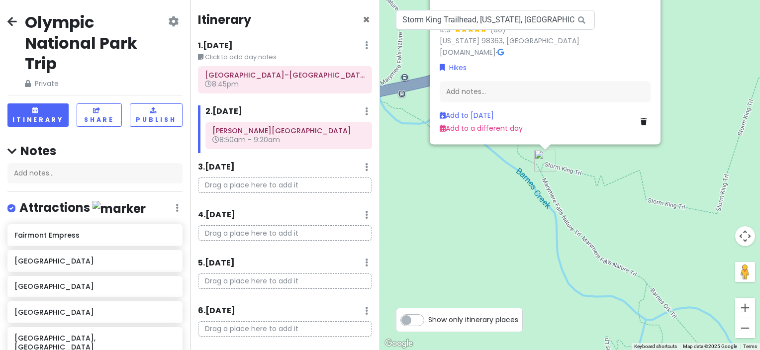
click at [647, 124] on link at bounding box center [645, 121] width 10 height 11
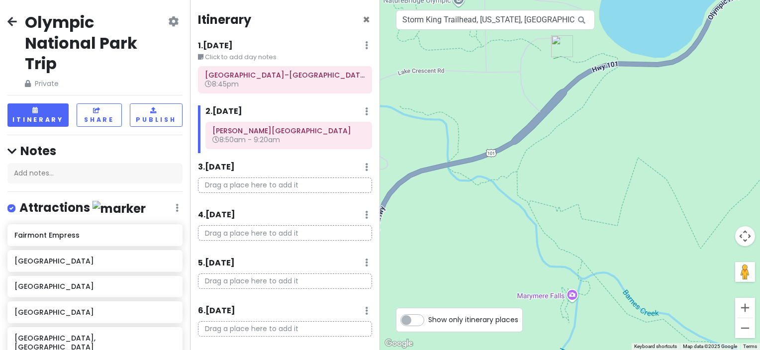
drag, startPoint x: 615, startPoint y: 209, endPoint x: 567, endPoint y: 224, distance: 50.0
click at [567, 224] on div at bounding box center [570, 175] width 380 height 350
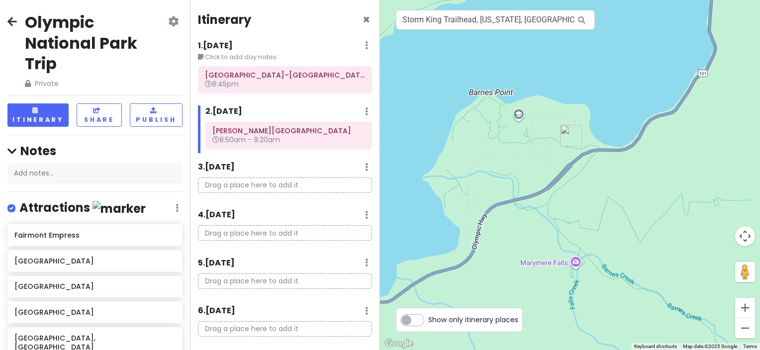
drag, startPoint x: 561, startPoint y: 191, endPoint x: 567, endPoint y: 199, distance: 9.7
click at [570, 204] on div at bounding box center [570, 175] width 380 height 350
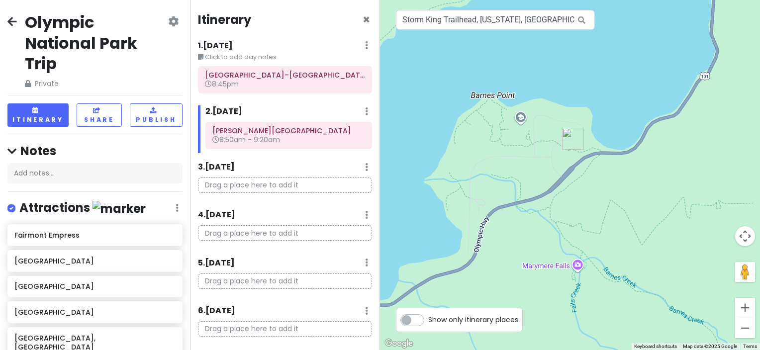
click at [566, 170] on div at bounding box center [570, 175] width 380 height 350
click at [523, 117] on div at bounding box center [570, 175] width 380 height 350
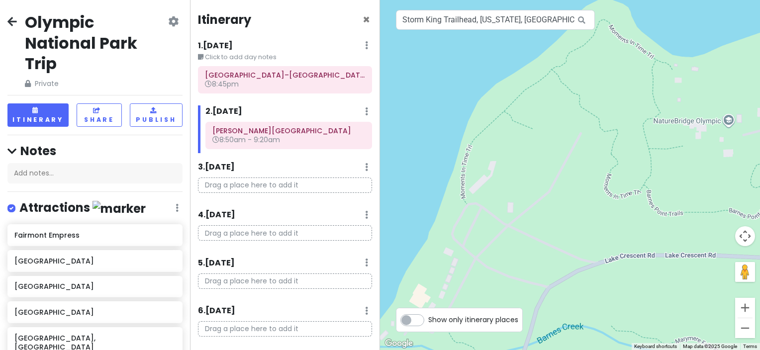
drag, startPoint x: 505, startPoint y: 129, endPoint x: 493, endPoint y: 46, distance: 83.9
click at [496, 46] on div at bounding box center [570, 175] width 380 height 350
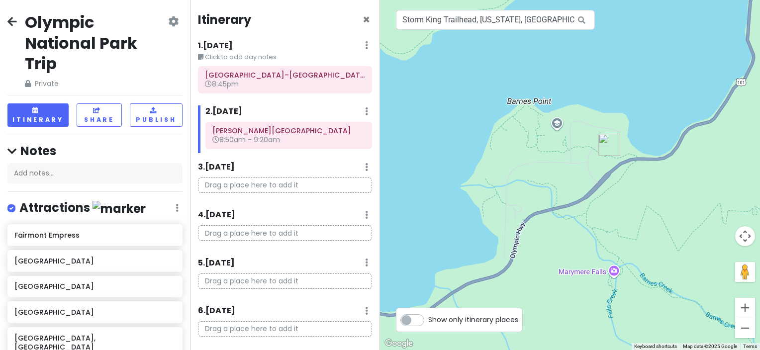
drag, startPoint x: 595, startPoint y: 213, endPoint x: 575, endPoint y: 158, distance: 58.6
click at [575, 158] on div at bounding box center [570, 175] width 380 height 350
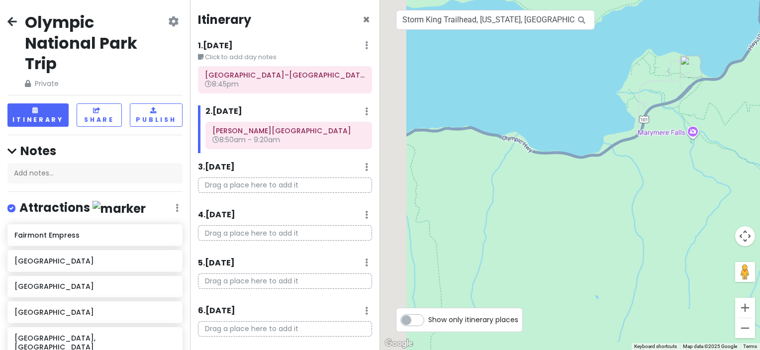
drag, startPoint x: 501, startPoint y: 175, endPoint x: 625, endPoint y: 137, distance: 129.7
click at [625, 137] on div at bounding box center [570, 175] width 380 height 350
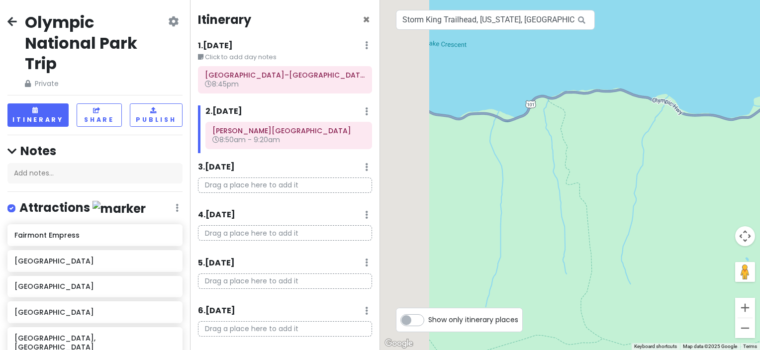
drag, startPoint x: 463, startPoint y: 163, endPoint x: 596, endPoint y: 128, distance: 137.7
click at [596, 128] on div at bounding box center [570, 175] width 380 height 350
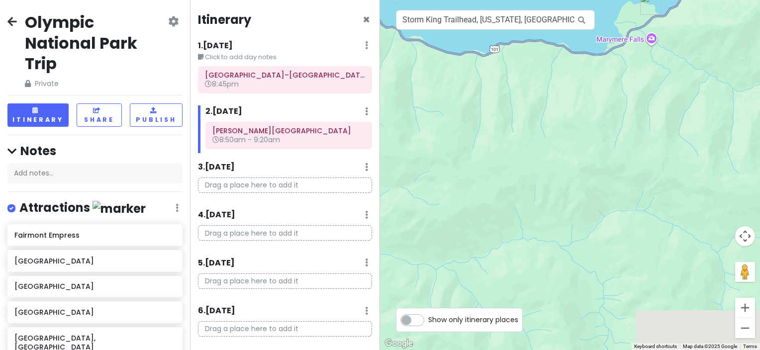
drag, startPoint x: 605, startPoint y: 187, endPoint x: 538, endPoint y: 118, distance: 96.3
click at [538, 118] on div at bounding box center [570, 175] width 380 height 350
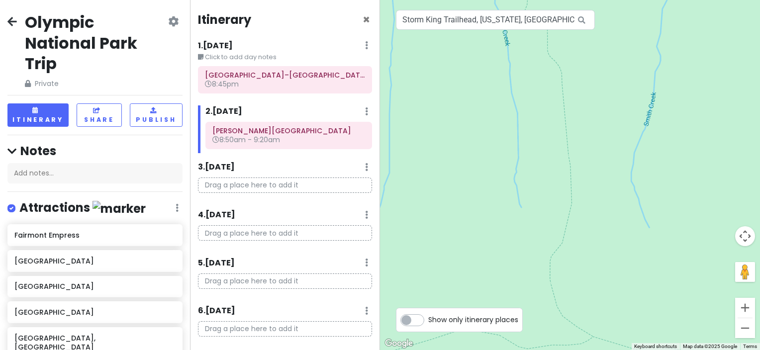
drag, startPoint x: 541, startPoint y: 145, endPoint x: 465, endPoint y: 10, distance: 155.1
click at [465, 10] on div "1 Storm King Trailhead, Washington, USA Keyboard shortcuts Map Data Map data ©2…" at bounding box center [570, 175] width 380 height 350
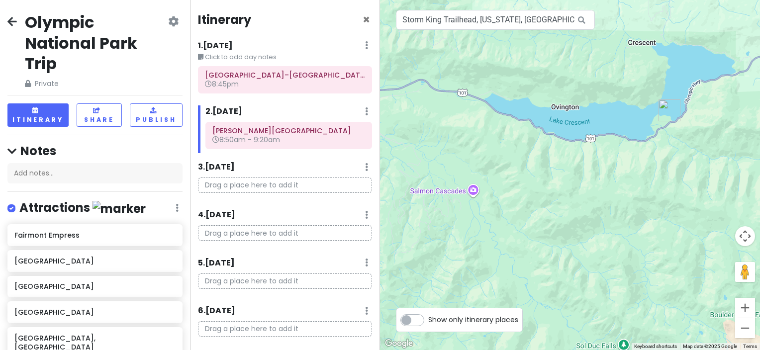
drag, startPoint x: 442, startPoint y: 136, endPoint x: 575, endPoint y: 172, distance: 137.6
click at [575, 172] on div at bounding box center [570, 175] width 380 height 350
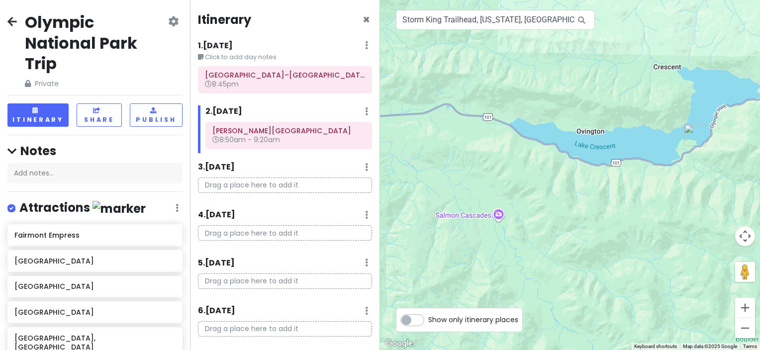
drag, startPoint x: 487, startPoint y: 166, endPoint x: 514, endPoint y: 192, distance: 37.6
click at [514, 192] on div at bounding box center [570, 175] width 380 height 350
click at [501, 217] on div at bounding box center [570, 175] width 380 height 350
click at [479, 22] on input "Storm King Trailhead, Washington, USA" at bounding box center [495, 20] width 199 height 20
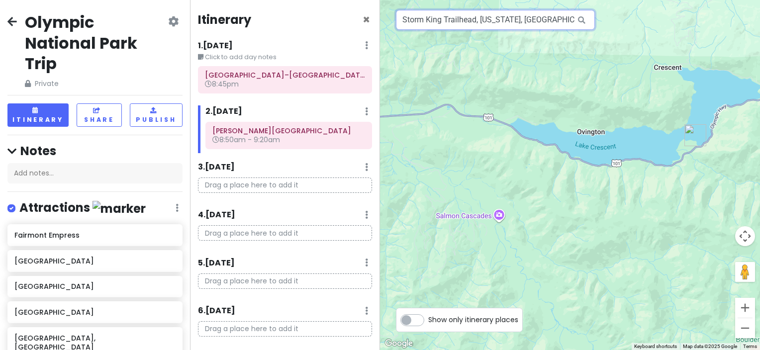
click at [479, 22] on input "Storm King Trailhead, Washington, USA" at bounding box center [495, 20] width 199 height 20
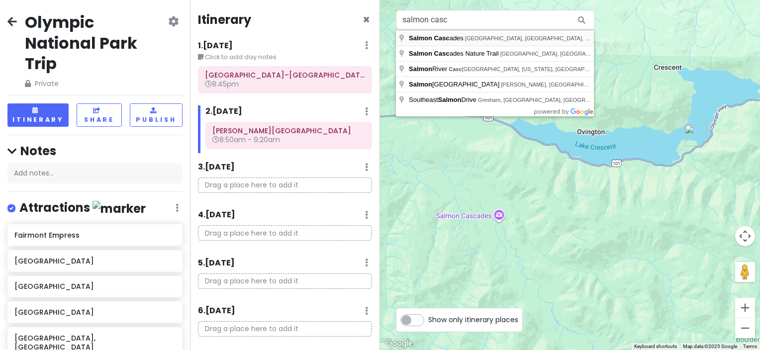
type input "Salmon Cascades, Port Angeles, WA, USA"
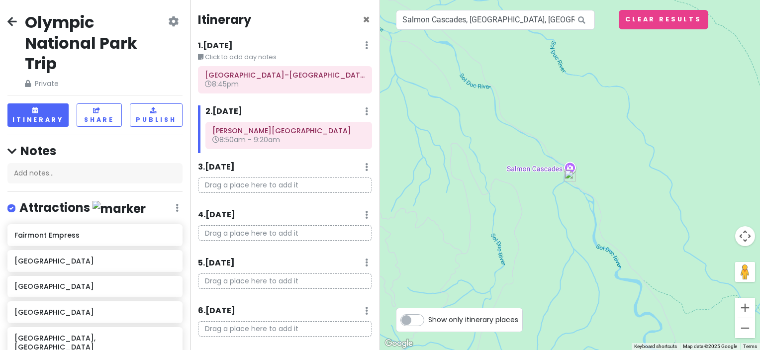
click at [571, 175] on img at bounding box center [570, 176] width 20 height 20
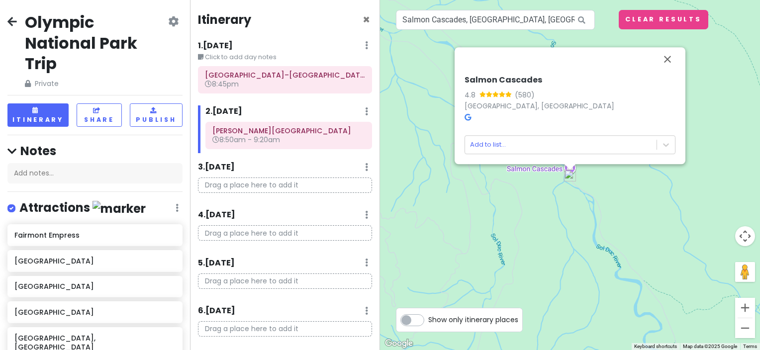
click at [600, 199] on div "Salmon Cascades 4.8 (580) Port Angeles, WA 98363, USA Add to list..." at bounding box center [570, 175] width 380 height 350
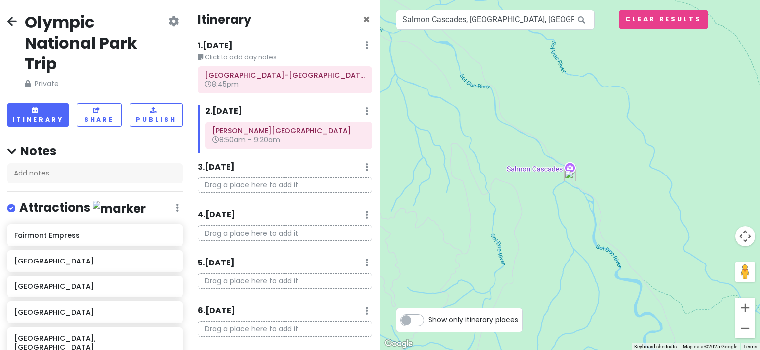
click at [573, 172] on img at bounding box center [570, 176] width 20 height 20
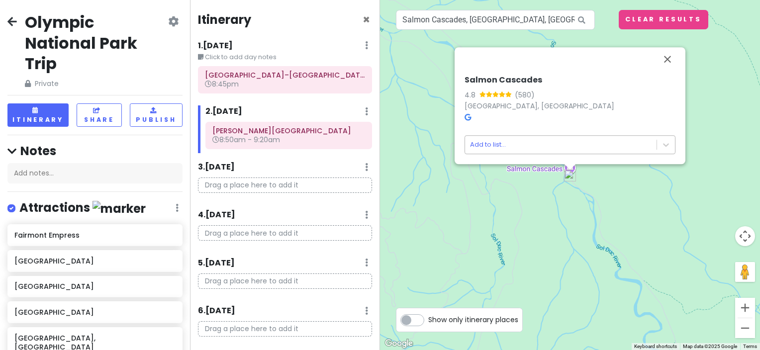
click at [568, 141] on body "Olympic National Park Trip Private Change Dates Make a Copy Delete Trip Go Pro …" at bounding box center [380, 175] width 760 height 350
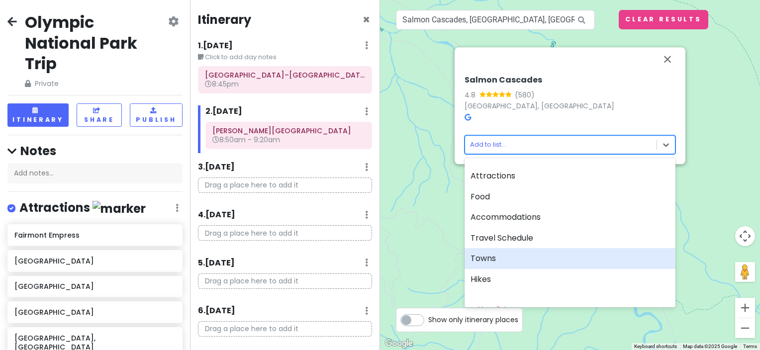
click at [410, 226] on div at bounding box center [380, 175] width 760 height 350
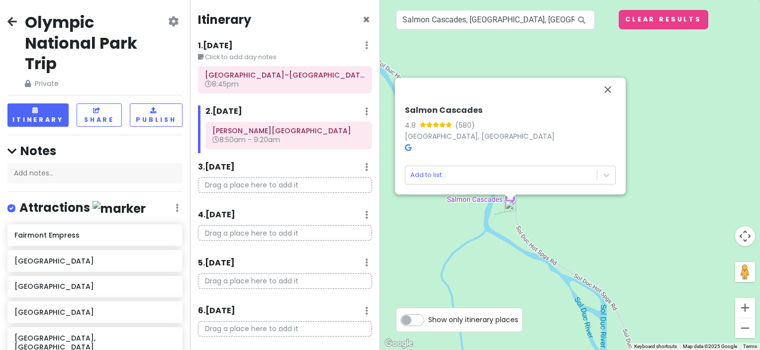
drag, startPoint x: 597, startPoint y: 156, endPoint x: 479, endPoint y: 224, distance: 136.9
click at [479, 224] on div "Salmon Cascades 4.8 (580) Port Angeles, WA 98363, USA Add to list..." at bounding box center [570, 175] width 380 height 350
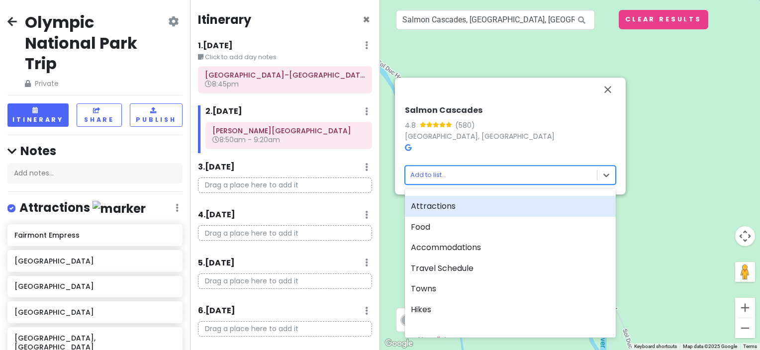
click at [525, 182] on body "Olympic National Park Trip Private Change Dates Make a Copy Delete Trip Go Pro …" at bounding box center [380, 175] width 760 height 350
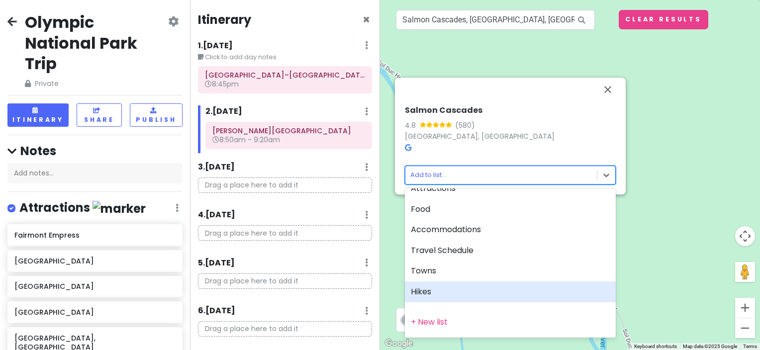
click at [429, 289] on div "Hikes" at bounding box center [510, 291] width 211 height 21
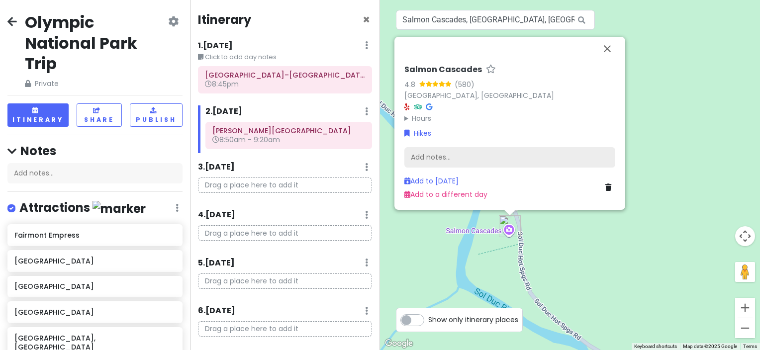
click at [451, 163] on div "Add notes..." at bounding box center [509, 157] width 211 height 21
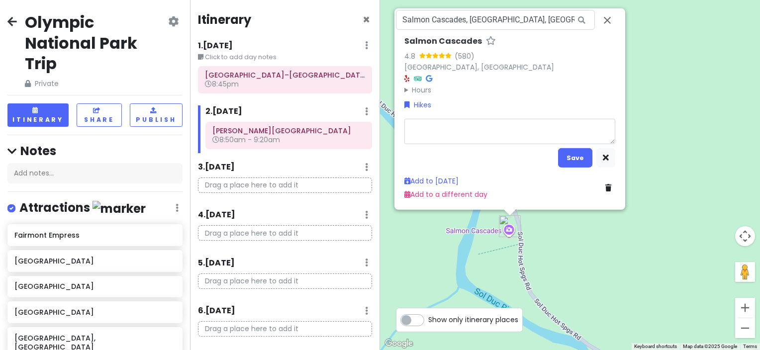
type textarea "x"
type textarea "J"
type textarea "x"
type textarea "Ju"
type textarea "x"
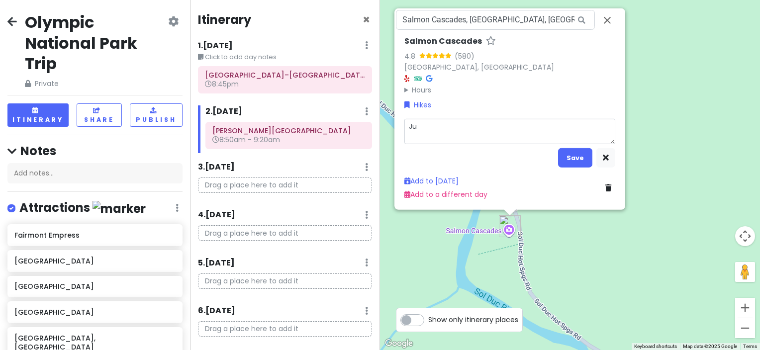
type textarea "Jus"
type textarea "x"
type textarea "Just"
type textarea "x"
type textarea "Just"
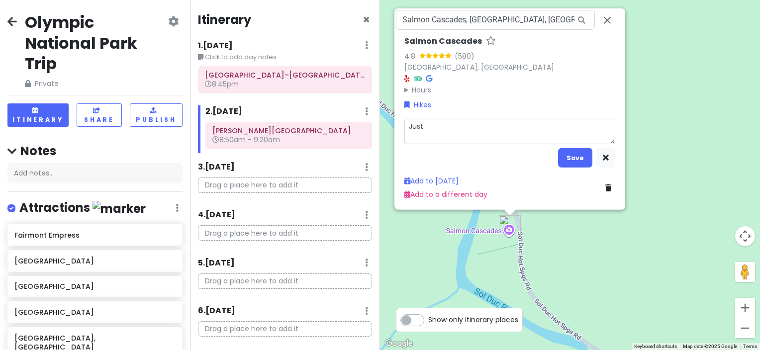
type textarea "x"
type textarea "Just a"
type textarea "x"
type textarea "Just a"
type textarea "x"
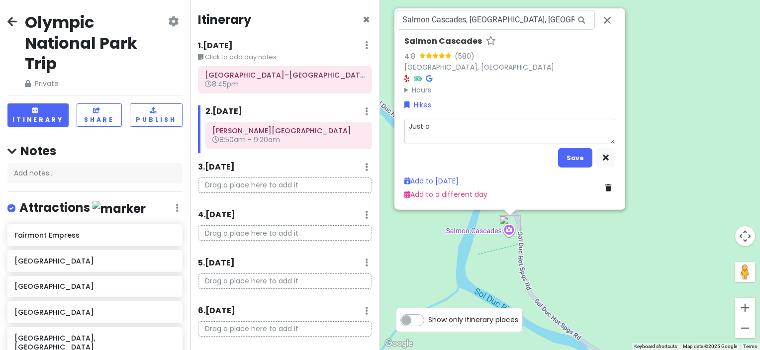
type textarea "Just a s"
type textarea "x"
type textarea "Just a sh"
type textarea "x"
type textarea "Just a sho"
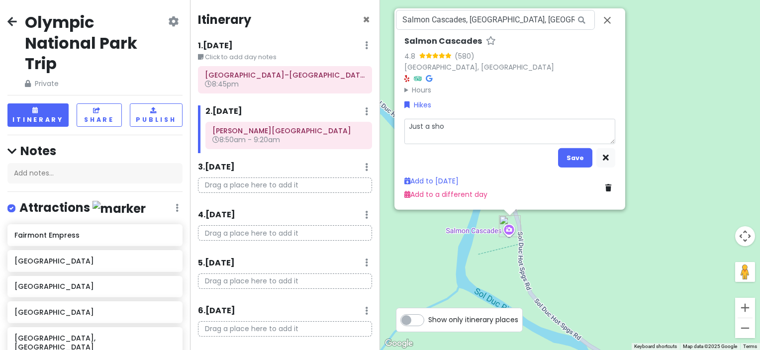
type textarea "x"
type textarea "Just a shor"
type textarea "x"
type textarea "Just a short"
type textarea "x"
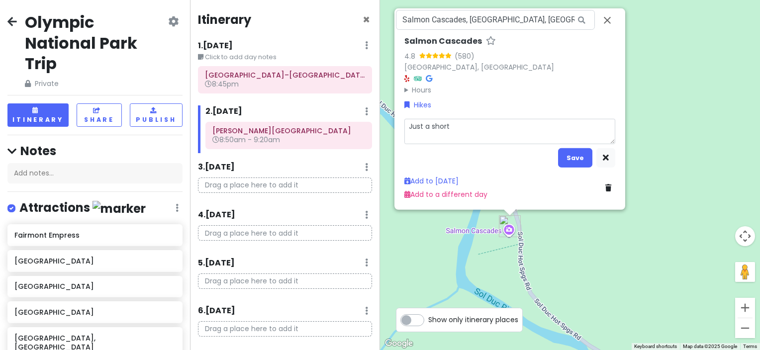
type textarea "Just a short"
type textarea "x"
type textarea "Just a short w"
type textarea "x"
type textarea "Just a short wa"
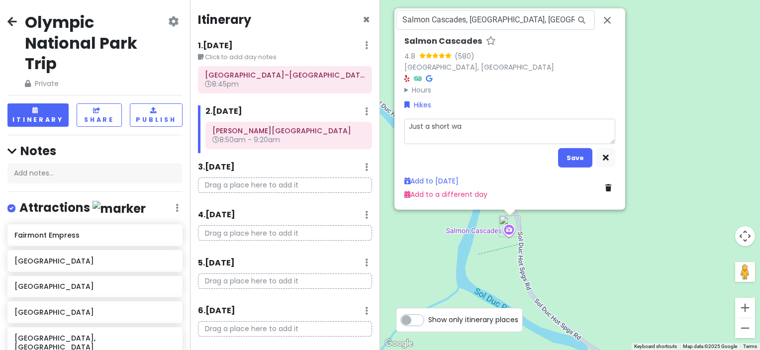
type textarea "x"
type textarea "Just a short wal"
type textarea "x"
type textarea "Just a short walk"
type textarea "x"
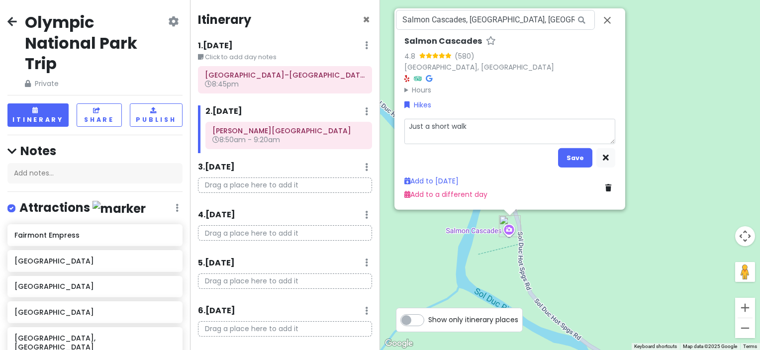
type textarea "Just a short walk"
type textarea "x"
type textarea "Just a short walk"
type textarea "x"
type textarea "Just a short wal"
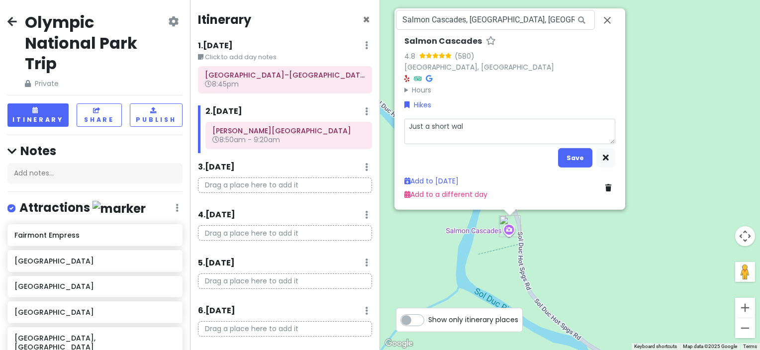
type textarea "x"
type textarea "Just a short wa"
type textarea "x"
type textarea "Just a short w"
type textarea "x"
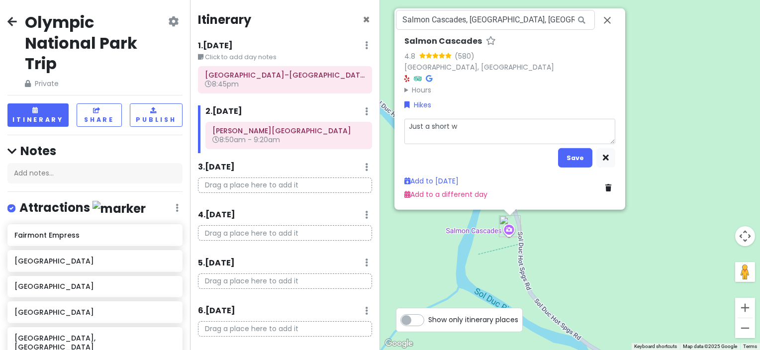
type textarea "Just a short"
type textarea "x"
type textarea "Just a short 5"
type textarea "x"
type textarea "Just a short 5"
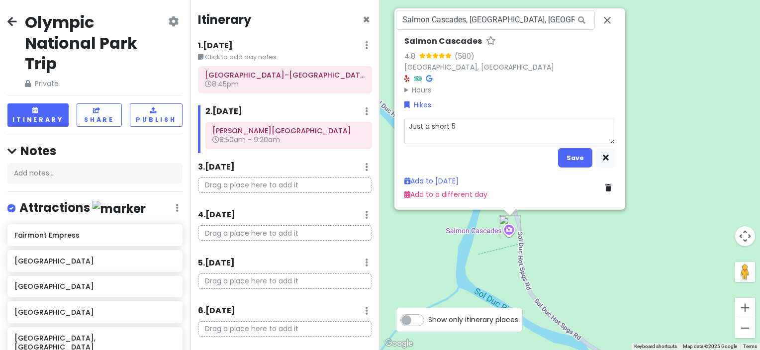
type textarea "x"
type textarea "Just a short 5 m"
type textarea "x"
type textarea "Just a short 5 mi"
type textarea "x"
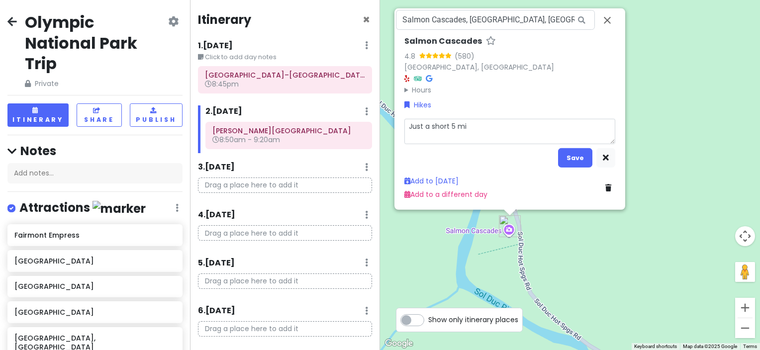
type textarea "Just a short 5 min"
type textarea "x"
type textarea "Just a short 5 min"
type textarea "x"
type textarea "Just a short 5 min w"
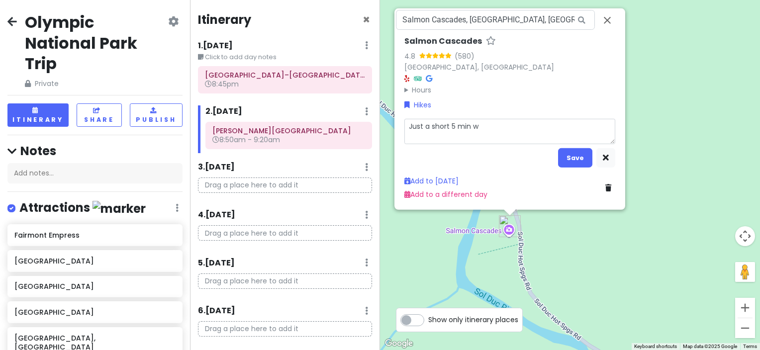
type textarea "x"
type textarea "Just a short 5 min wa"
type textarea "x"
type textarea "Just a short 5 min w"
type textarea "x"
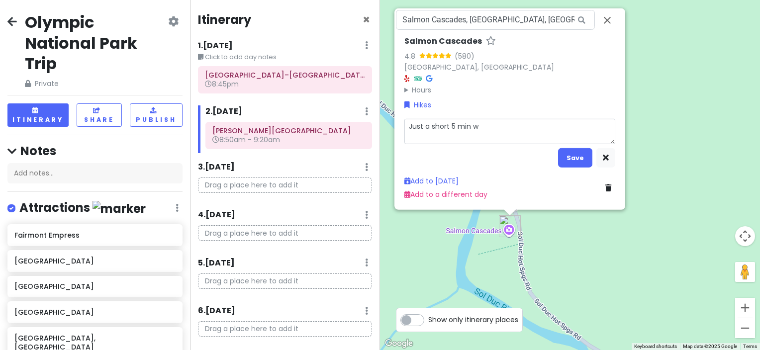
type textarea "Just a short 5 min"
type textarea "x"
type textarea "Just a short 5 min w"
type textarea "x"
type textarea "Just a short 5 min wa"
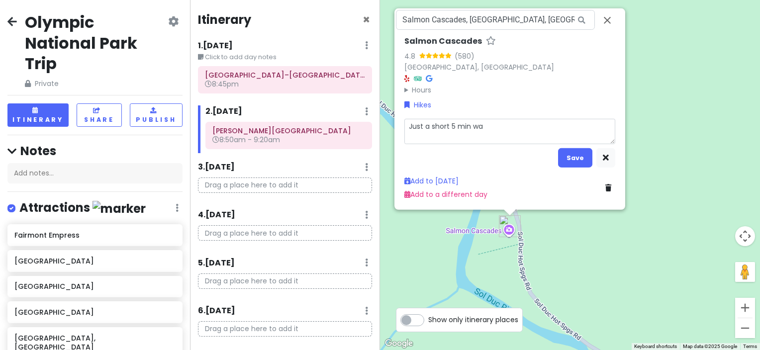
type textarea "x"
type textarea "Just a short 5 min wal"
type textarea "x"
type textarea "Just a short 5 min walk"
type textarea "x"
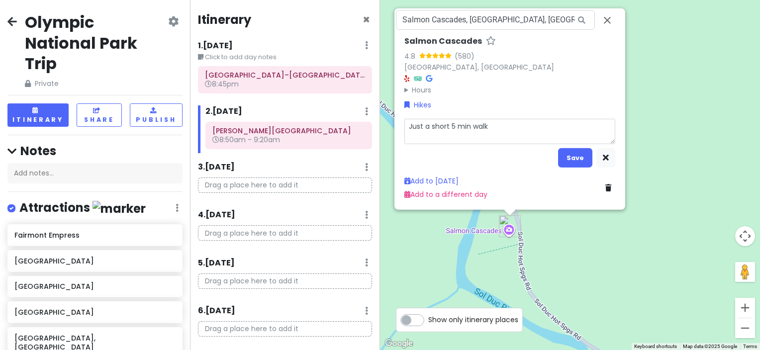
type textarea "Just a short 5 min walk"
type textarea "x"
type textarea "Just a short 5 min walk f"
type textarea "x"
type textarea "Just a short 5 min walk fr"
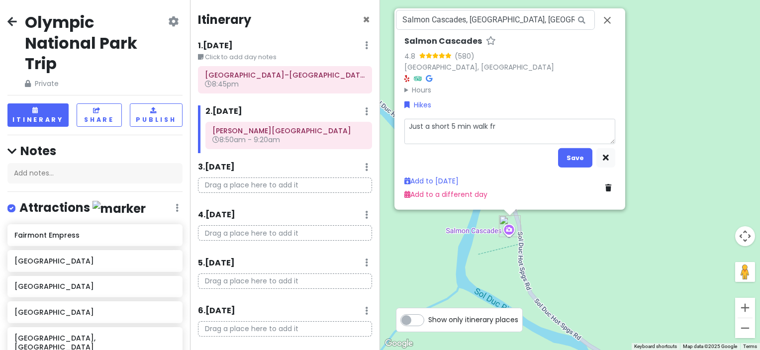
type textarea "x"
type textarea "Just a short 5 min walk fro"
type textarea "x"
type textarea "Just a short 5 min walk from"
type textarea "x"
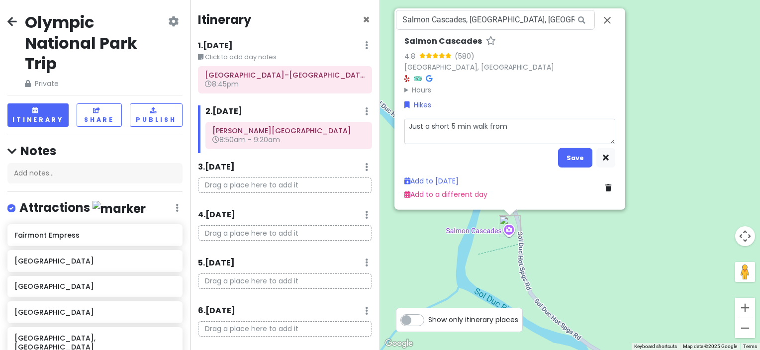
type textarea "Just a short 5 min walk from"
type textarea "x"
type textarea "Just a short 5 min walk from t"
type textarea "x"
type textarea "Just a short 5 min walk from th"
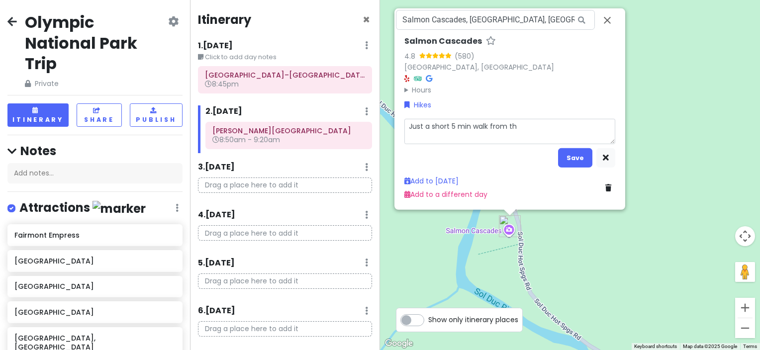
type textarea "x"
type textarea "Just a short 5 min walk from the"
type textarea "x"
type textarea "Just a short 5 min walk from the"
type textarea "x"
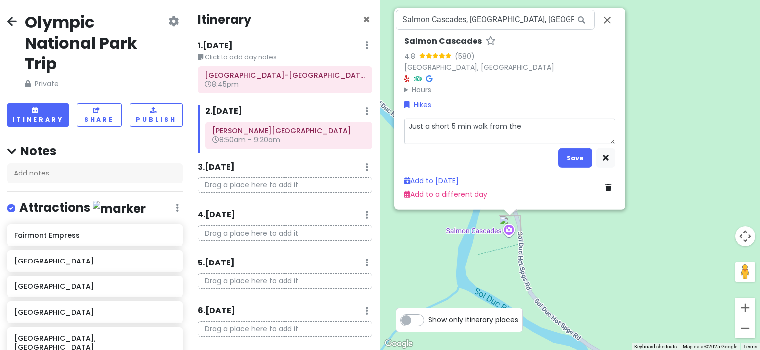
type textarea "Just a short 5 min walk from the r"
type textarea "x"
type textarea "Just a short 5 min walk from the ro"
type textarea "x"
type textarea "Just a short 5 min walk from the roa"
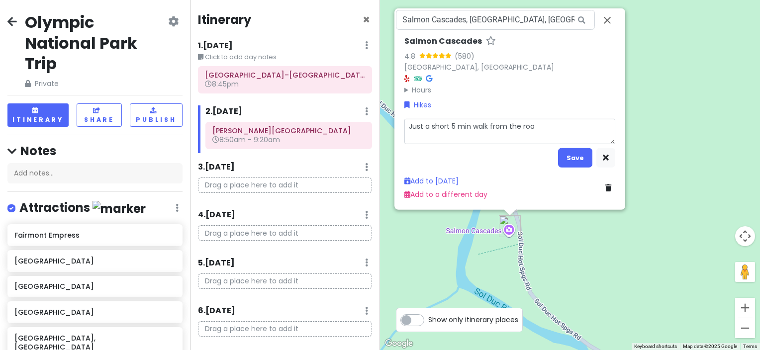
type textarea "x"
type textarea "Just a short 5 min walk from the road"
click at [588, 160] on button "Save" at bounding box center [575, 157] width 34 height 19
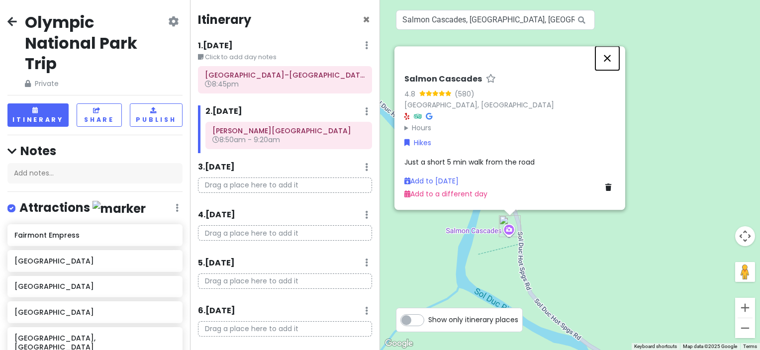
click at [608, 61] on button "Close" at bounding box center [607, 58] width 24 height 24
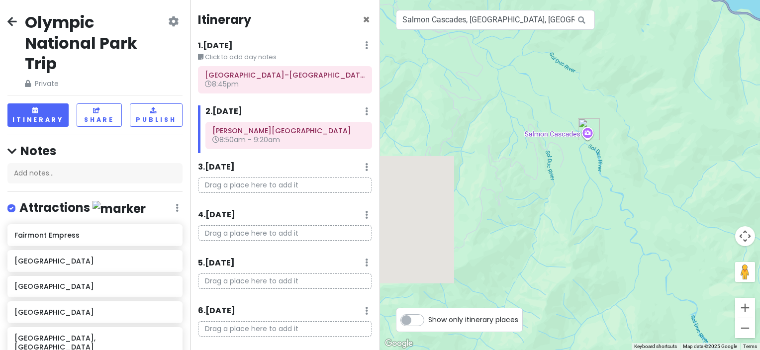
drag, startPoint x: 431, startPoint y: 201, endPoint x: 577, endPoint y: 160, distance: 151.2
click at [575, 161] on div at bounding box center [570, 175] width 380 height 350
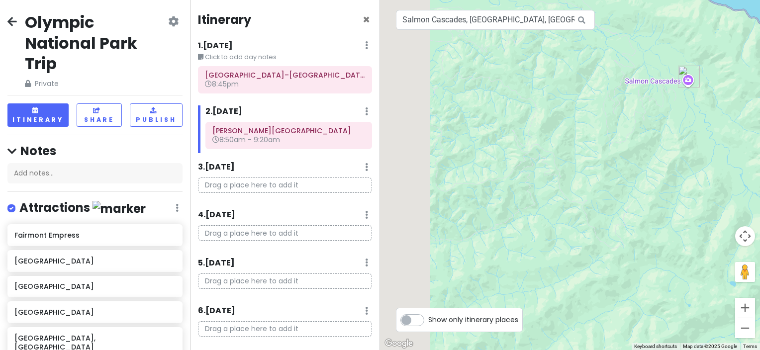
drag, startPoint x: 488, startPoint y: 188, endPoint x: 628, endPoint y: 99, distance: 165.9
click at [621, 98] on div at bounding box center [570, 175] width 380 height 350
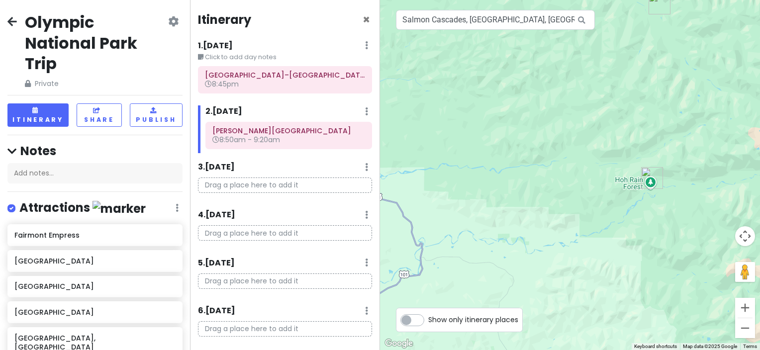
drag, startPoint x: 580, startPoint y: 196, endPoint x: 577, endPoint y: 156, distance: 40.4
click at [570, 135] on div at bounding box center [570, 175] width 380 height 350
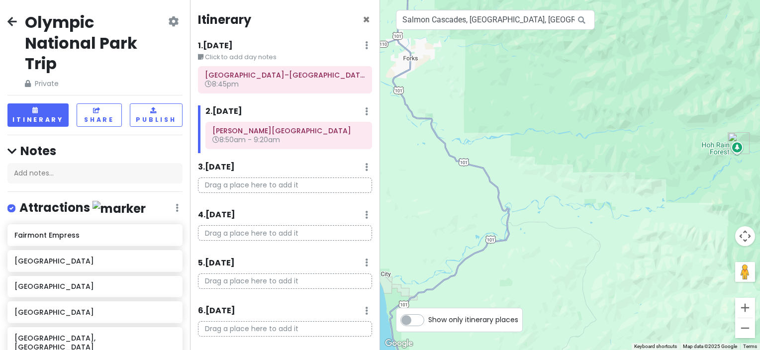
drag, startPoint x: 535, startPoint y: 226, endPoint x: 654, endPoint y: 205, distance: 120.7
click at [654, 205] on div at bounding box center [570, 175] width 380 height 350
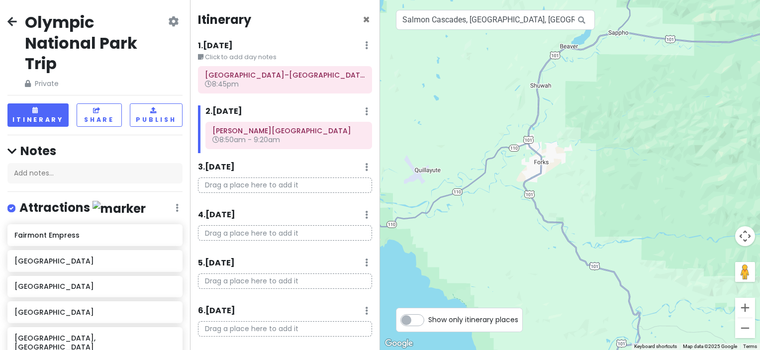
drag, startPoint x: 559, startPoint y: 139, endPoint x: 608, endPoint y: 257, distance: 127.7
click at [608, 257] on div at bounding box center [570, 175] width 380 height 350
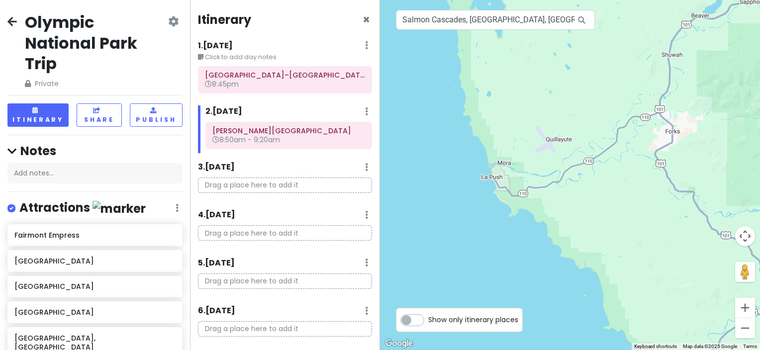
drag, startPoint x: 526, startPoint y: 211, endPoint x: 654, endPoint y: 170, distance: 134.2
click at [654, 170] on div at bounding box center [570, 175] width 380 height 350
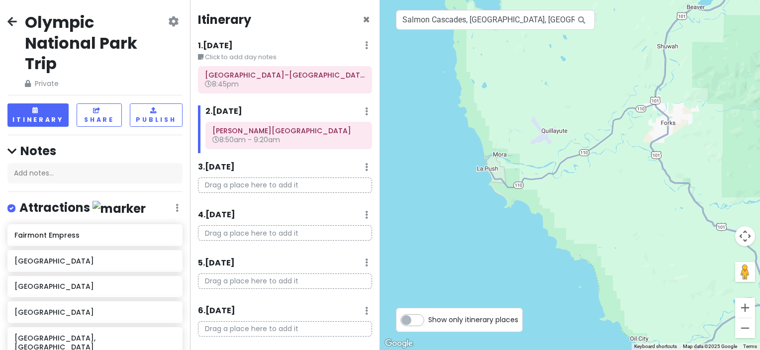
drag, startPoint x: 610, startPoint y: 230, endPoint x: 597, endPoint y: 208, distance: 25.8
click at [597, 208] on div at bounding box center [570, 175] width 380 height 350
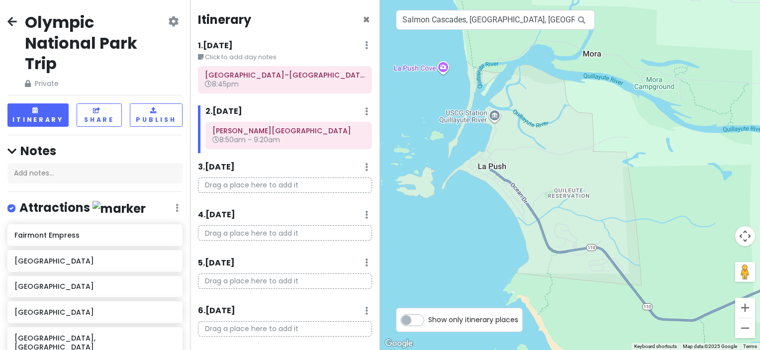
drag, startPoint x: 483, startPoint y: 217, endPoint x: 553, endPoint y: 215, distance: 70.1
click at [553, 215] on div at bounding box center [570, 175] width 380 height 350
click at [485, 26] on input "Salmon Cascades, Port Angeles, WA, USA" at bounding box center [495, 20] width 199 height 20
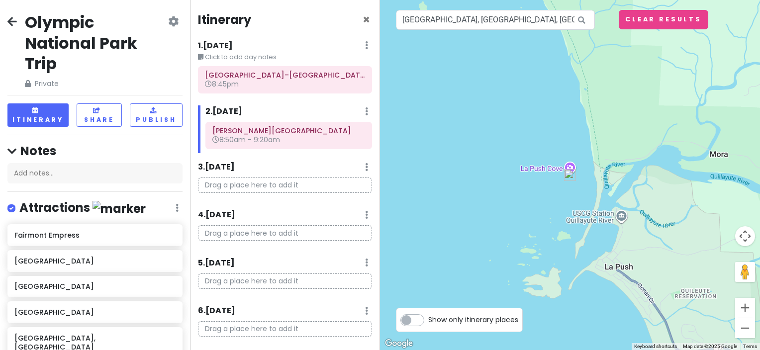
click at [569, 172] on img at bounding box center [570, 175] width 20 height 20
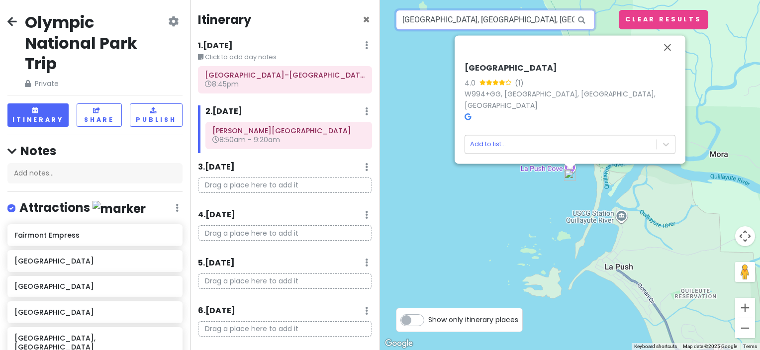
click at [470, 18] on input "La Push Cove, La Push, WA, USA" at bounding box center [495, 20] width 199 height 20
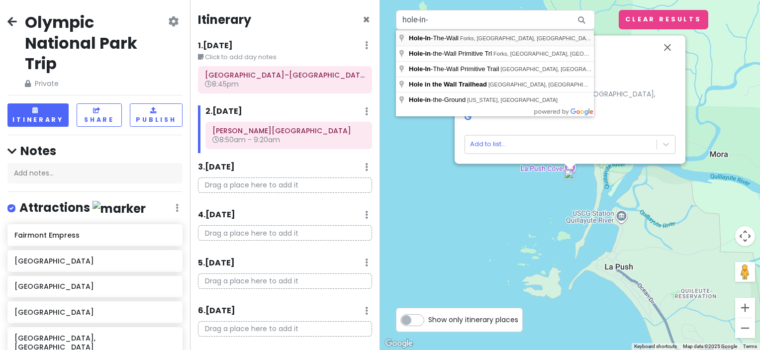
type input "Hole-In-The-Wall, Forks, WA, USA"
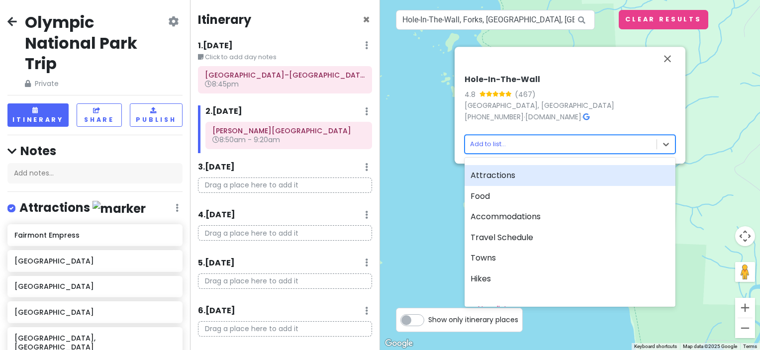
click at [583, 143] on body "Olympic National Park Trip Private Change Dates Make a Copy Delete Trip Go Pro …" at bounding box center [380, 175] width 760 height 350
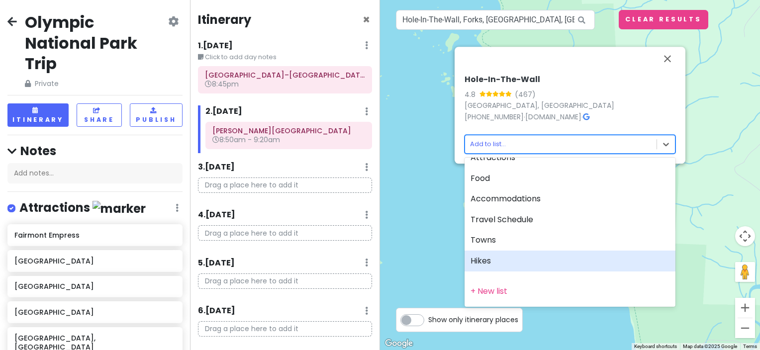
scroll to position [18, 0]
click at [510, 258] on div "Hikes" at bounding box center [569, 260] width 211 height 21
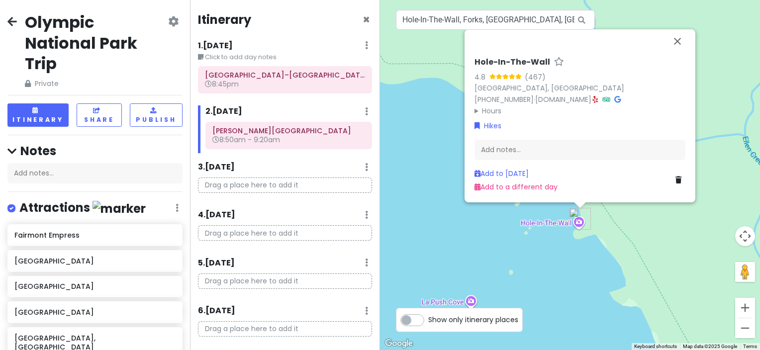
drag, startPoint x: 688, startPoint y: 222, endPoint x: 565, endPoint y: 231, distance: 123.6
click at [565, 231] on div "Hole-In-The-Wall 4.8 (467) Forks, WA 98331, USA (360) 565-3130 · www.nps.gov · …" at bounding box center [570, 175] width 380 height 350
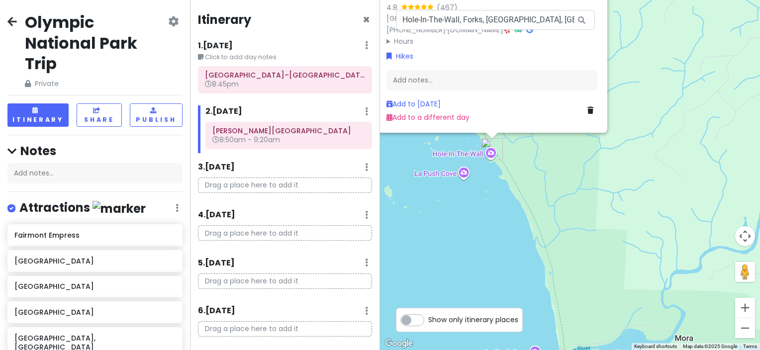
drag, startPoint x: 570, startPoint y: 256, endPoint x: 528, endPoint y: 183, distance: 84.6
click at [528, 183] on div "Hole-In-The-Wall 4.8 (467) Forks, WA 98331, USA (360) 565-3130 · www.nps.gov · …" at bounding box center [570, 175] width 380 height 350
click at [447, 84] on div "Add notes..." at bounding box center [491, 80] width 211 height 21
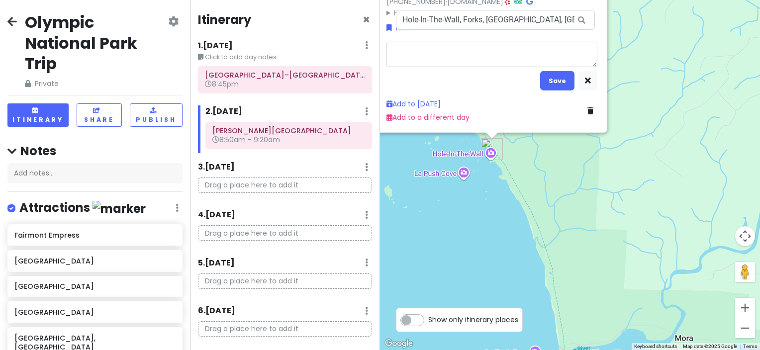
type textarea "x"
type textarea "1"
type textarea "x"
type textarea "1."
type textarea "x"
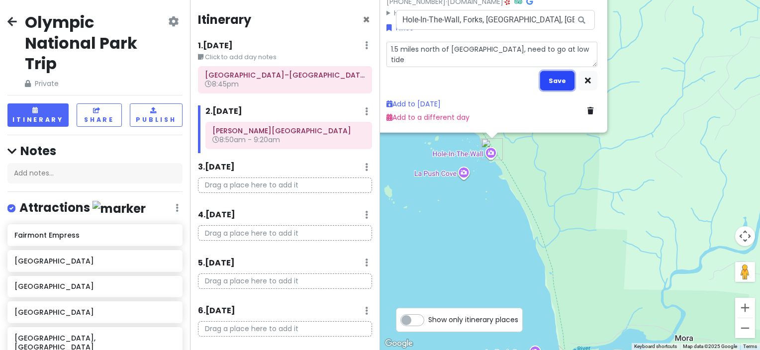
click at [563, 83] on button "Save" at bounding box center [557, 80] width 34 height 19
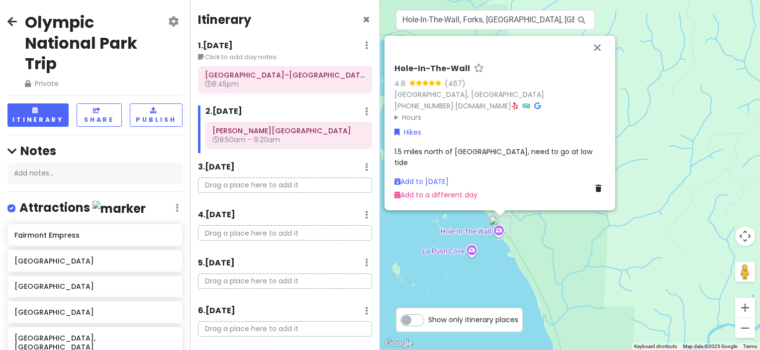
drag, startPoint x: 552, startPoint y: 189, endPoint x: 561, endPoint y: 282, distance: 93.9
click at [561, 282] on div "Hole-In-The-Wall 4.8 (467) Forks, WA 98331, USA (360) 565-3130 · www.nps.gov · …" at bounding box center [570, 175] width 380 height 350
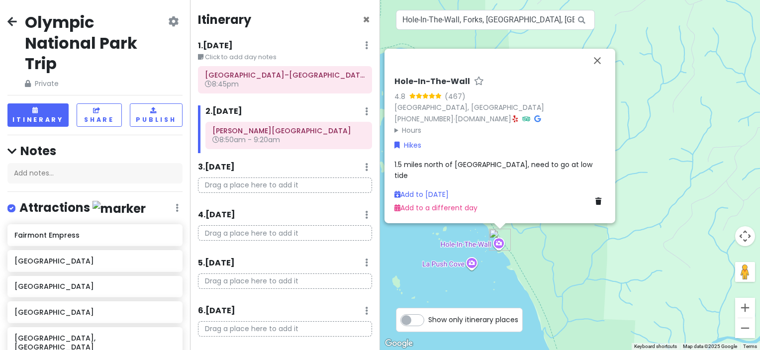
click at [546, 266] on div "Hole-In-The-Wall 4.8 (467) Forks, WA 98331, USA (360) 565-3130 · www.nps.gov · …" at bounding box center [570, 175] width 380 height 350
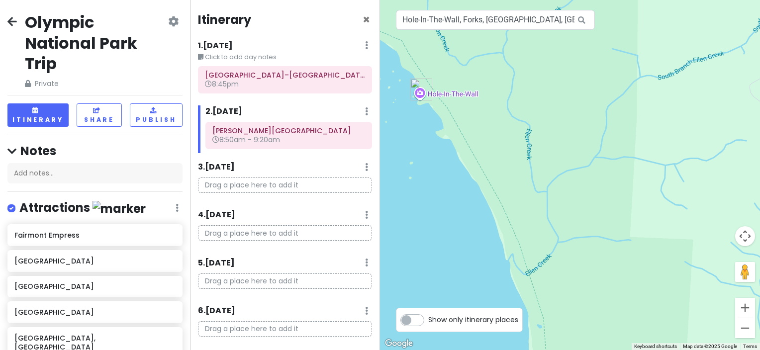
drag, startPoint x: 545, startPoint y: 274, endPoint x: 512, endPoint y: 134, distance: 144.3
click at [512, 134] on div at bounding box center [570, 175] width 380 height 350
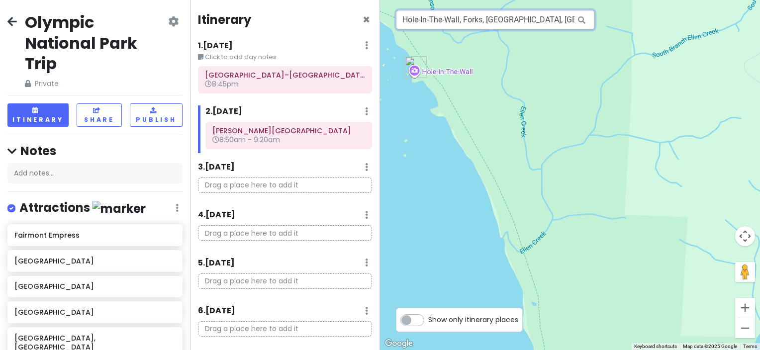
click at [513, 22] on input "Hole-In-The-Wall, Forks, WA, USA" at bounding box center [495, 20] width 199 height 20
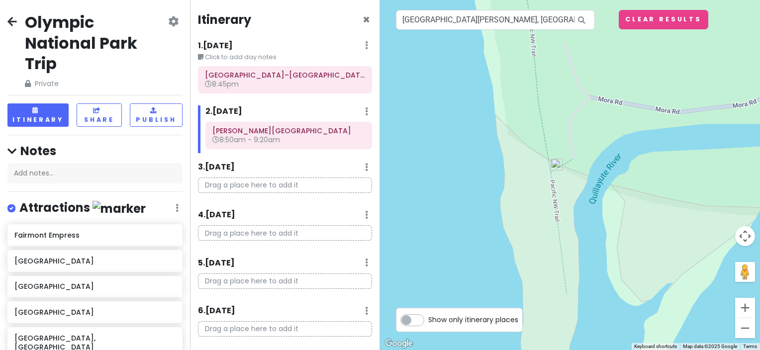
click at [556, 161] on img at bounding box center [556, 165] width 20 height 20
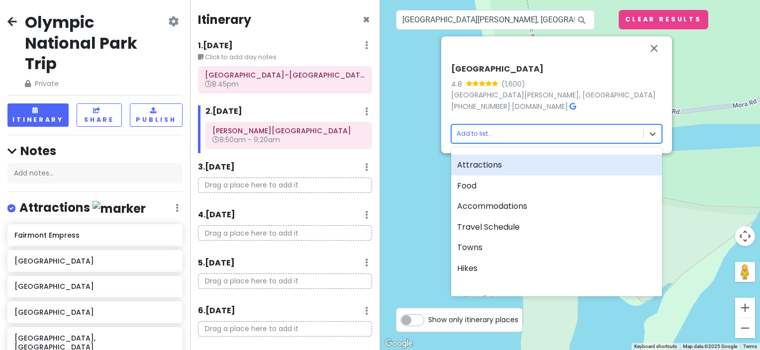
click at [542, 141] on body "Olympic National Park Trip Private Change Dates Make a Copy Delete Trip Go Pro …" at bounding box center [380, 175] width 760 height 350
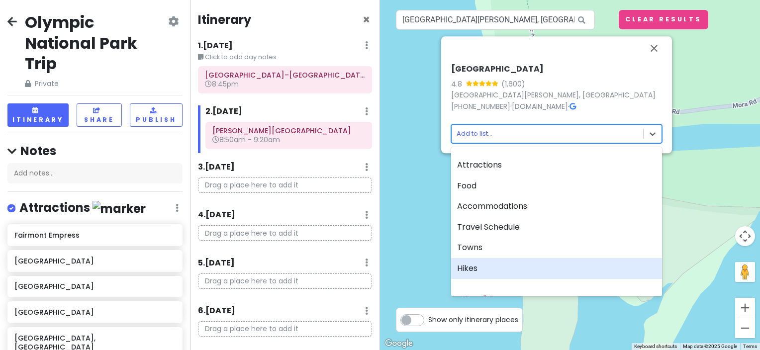
click at [495, 268] on div "Hikes" at bounding box center [556, 268] width 211 height 21
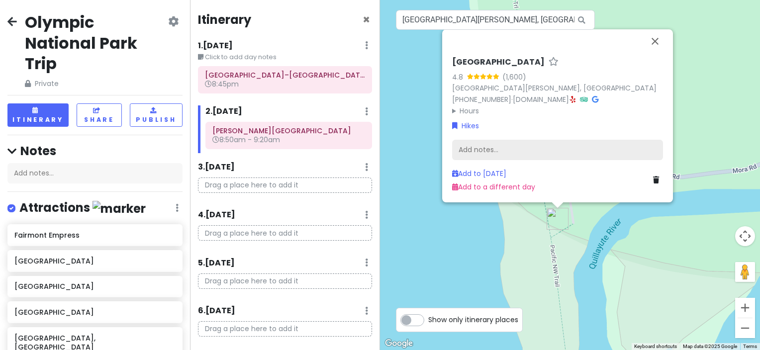
click at [510, 151] on div "Add notes..." at bounding box center [557, 150] width 211 height 21
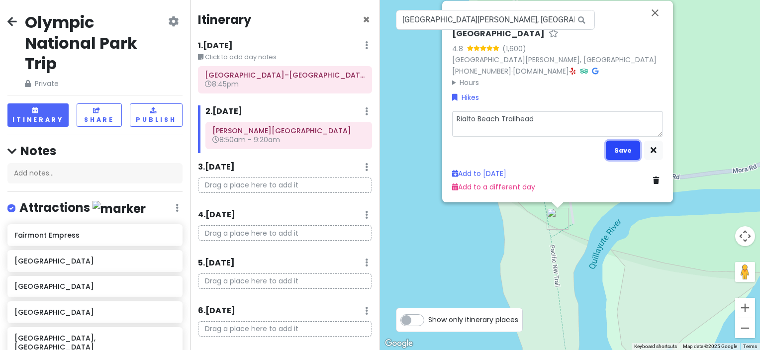
click at [610, 153] on button "Save" at bounding box center [622, 150] width 34 height 19
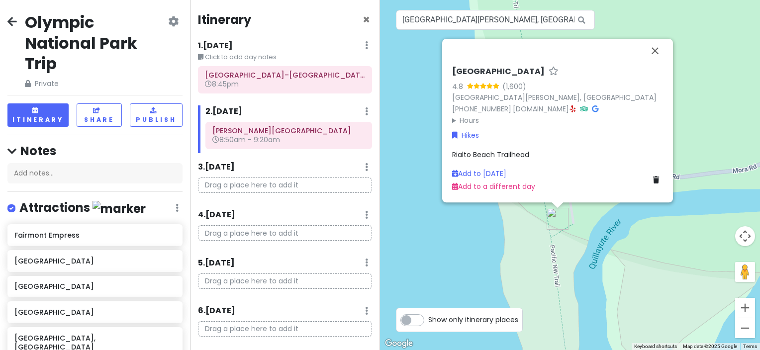
click at [503, 239] on div "Rialto Beach 4.8 (1,600) Rialto Beach, Mora Rd, Forks, WA 98350, USA (360) 565-…" at bounding box center [570, 175] width 380 height 350
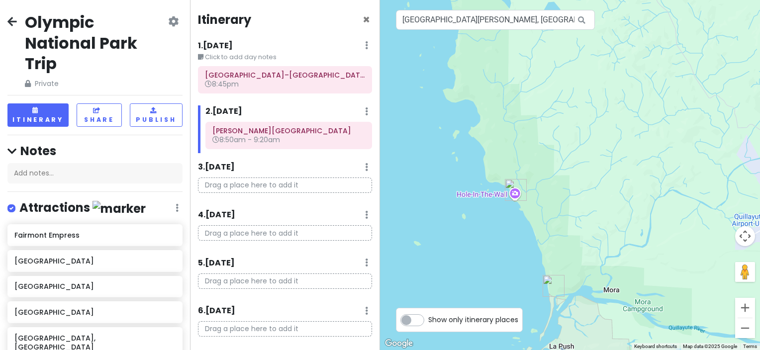
drag, startPoint x: 575, startPoint y: 216, endPoint x: 579, endPoint y: 291, distance: 75.2
click at [579, 291] on div at bounding box center [570, 175] width 380 height 350
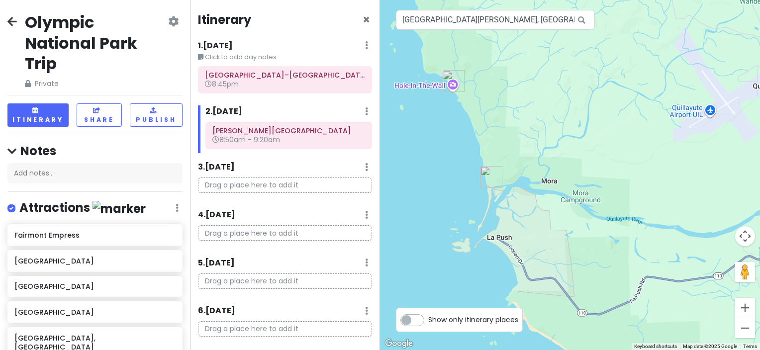
drag, startPoint x: 569, startPoint y: 259, endPoint x: 495, endPoint y: 127, distance: 151.3
click at [495, 128] on div at bounding box center [570, 175] width 380 height 350
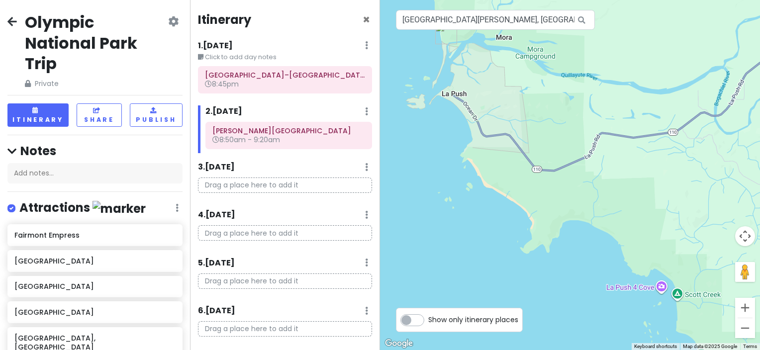
drag, startPoint x: 529, startPoint y: 216, endPoint x: 517, endPoint y: 123, distance: 93.2
click at [519, 126] on div at bounding box center [570, 175] width 380 height 350
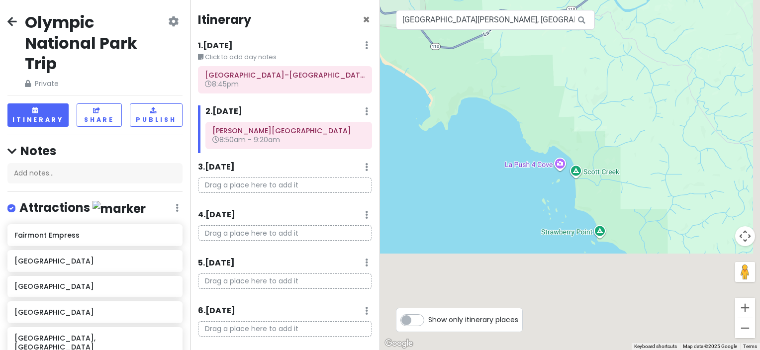
drag, startPoint x: 596, startPoint y: 234, endPoint x: 477, endPoint y: 101, distance: 178.5
click at [477, 102] on div at bounding box center [570, 175] width 380 height 350
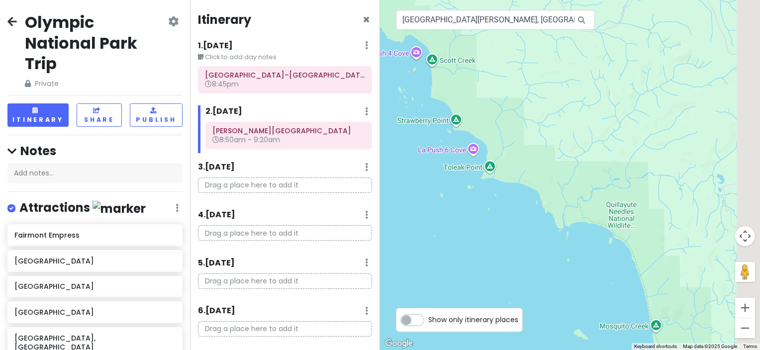
drag, startPoint x: 584, startPoint y: 246, endPoint x: 492, endPoint y: 205, distance: 100.4
click at [488, 191] on div at bounding box center [570, 175] width 380 height 350
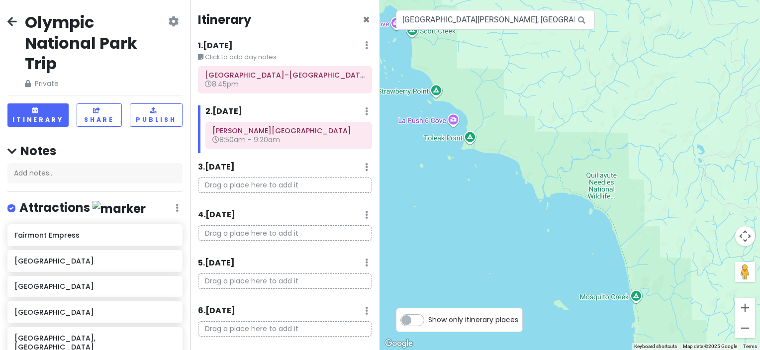
drag, startPoint x: 568, startPoint y: 272, endPoint x: 469, endPoint y: 116, distance: 184.6
click at [469, 117] on div at bounding box center [570, 175] width 380 height 350
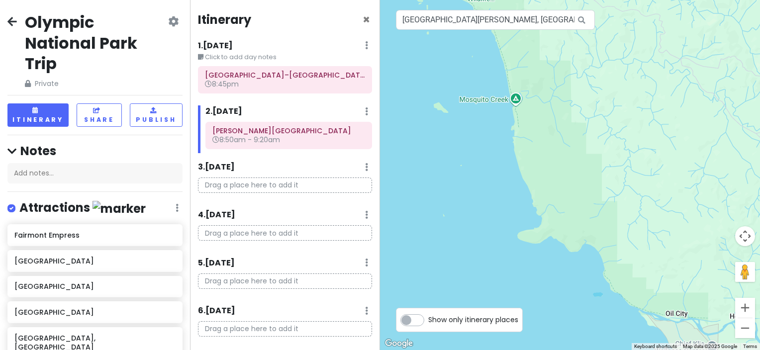
drag, startPoint x: 536, startPoint y: 233, endPoint x: 476, endPoint y: 110, distance: 136.9
click at [477, 111] on div at bounding box center [570, 175] width 380 height 350
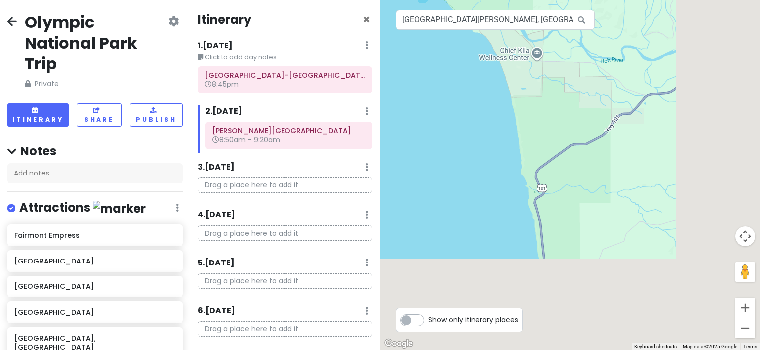
drag, startPoint x: 507, startPoint y: 159, endPoint x: 450, endPoint y: 84, distance: 94.4
click at [452, 86] on div at bounding box center [570, 175] width 380 height 350
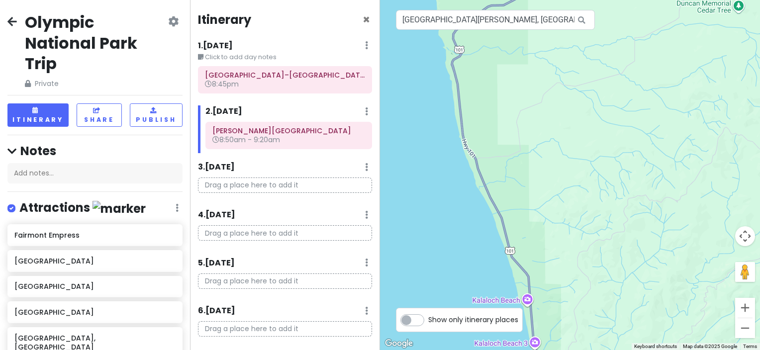
drag, startPoint x: 511, startPoint y: 189, endPoint x: 485, endPoint y: 95, distance: 96.8
click at [485, 95] on div at bounding box center [570, 175] width 380 height 350
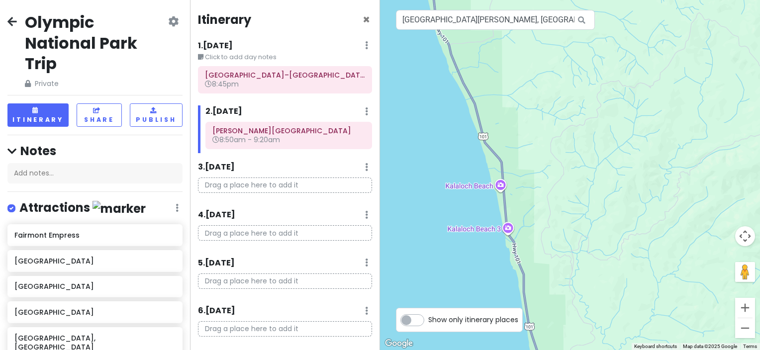
drag, startPoint x: 515, startPoint y: 223, endPoint x: 500, endPoint y: 139, distance: 85.4
click at [500, 139] on div at bounding box center [570, 175] width 380 height 350
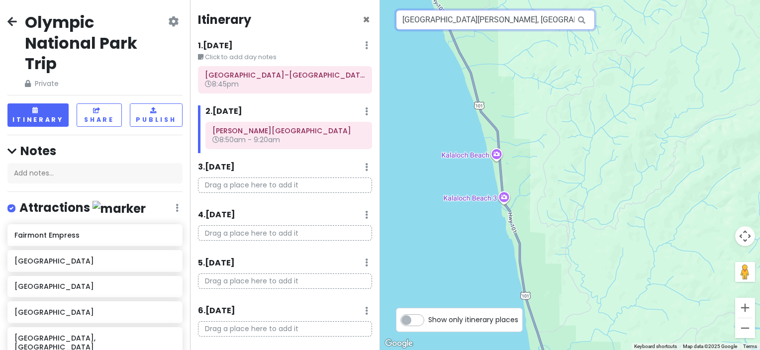
click at [478, 23] on input "Rialto Beach, Mora Road, Forks, WA, USA" at bounding box center [495, 20] width 199 height 20
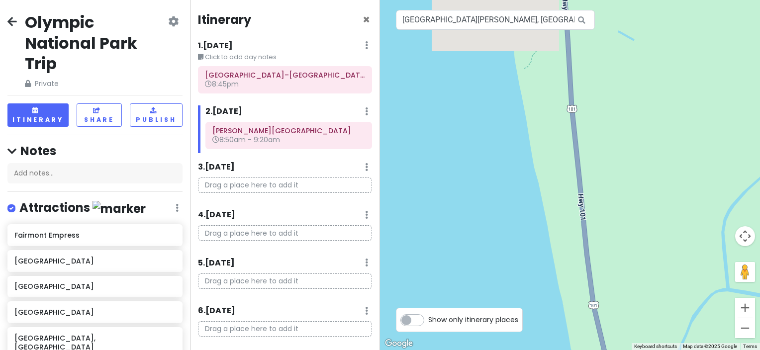
drag, startPoint x: 585, startPoint y: 132, endPoint x: 452, endPoint y: 327, distance: 235.8
click at [452, 327] on div "To navigate the map with touch gestures double-tap and hold your finger on the …" at bounding box center [570, 175] width 380 height 350
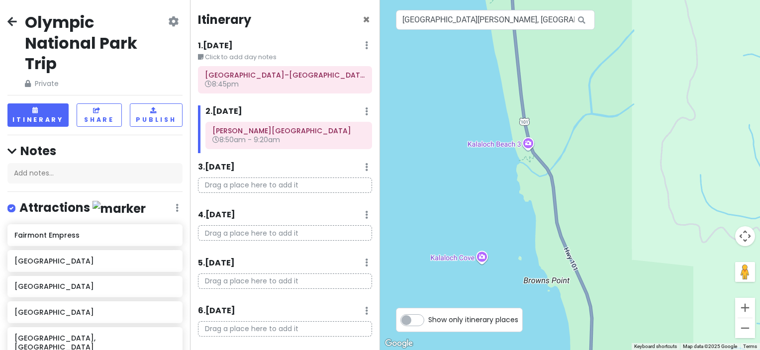
drag, startPoint x: 502, startPoint y: 205, endPoint x: 469, endPoint y: 42, distance: 166.3
click at [469, 42] on div at bounding box center [570, 175] width 380 height 350
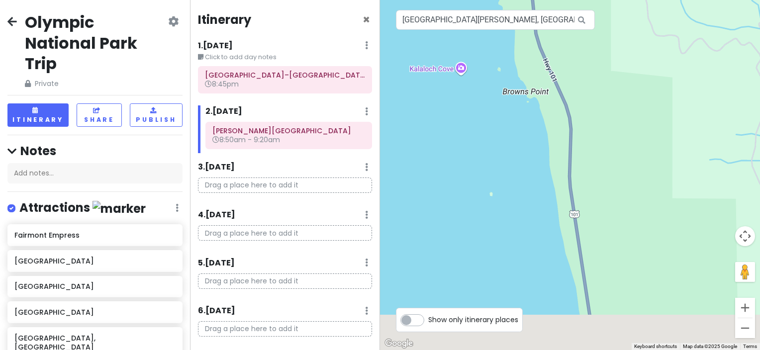
drag, startPoint x: 500, startPoint y: 176, endPoint x: 506, endPoint y: 68, distance: 109.1
click at [503, 72] on div at bounding box center [570, 175] width 380 height 350
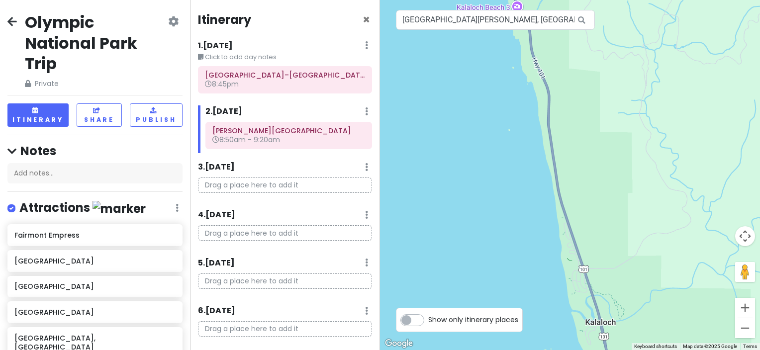
drag, startPoint x: 578, startPoint y: 267, endPoint x: 514, endPoint y: 85, distance: 192.6
click at [514, 85] on div at bounding box center [570, 175] width 380 height 350
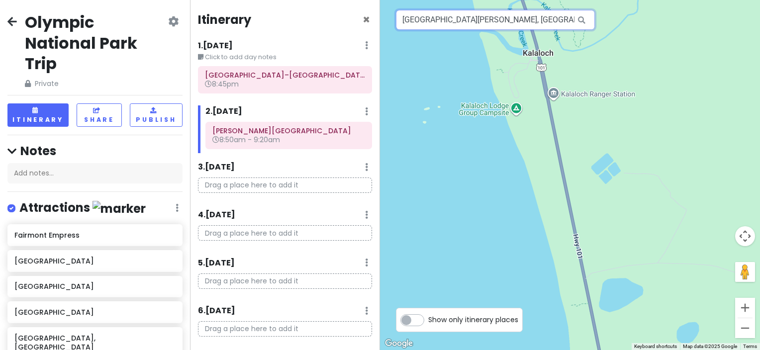
click at [506, 24] on input "Rialto Beach, Mora Road, Forks, WA, USA" at bounding box center [495, 20] width 199 height 20
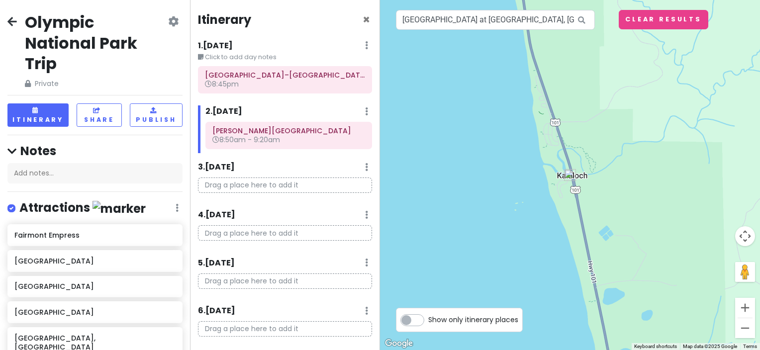
click at [571, 174] on img at bounding box center [570, 175] width 20 height 20
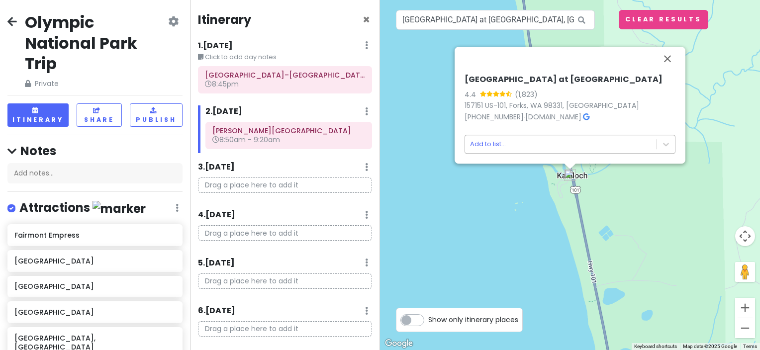
click at [582, 140] on body "Olympic National Park Trip Private Change Dates Make a Copy Delete Trip Go Pro …" at bounding box center [380, 175] width 760 height 350
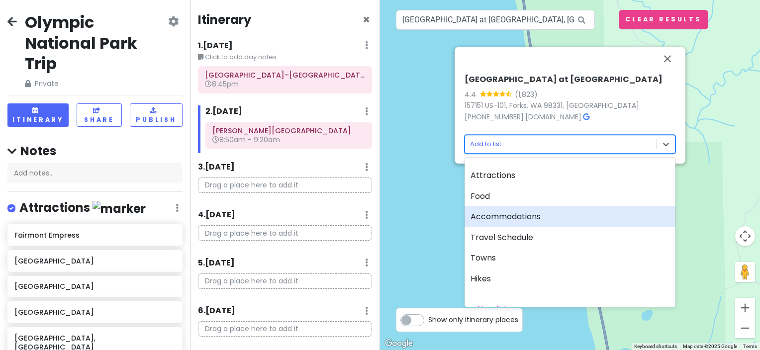
click at [536, 223] on div "Accommodations" at bounding box center [569, 216] width 211 height 21
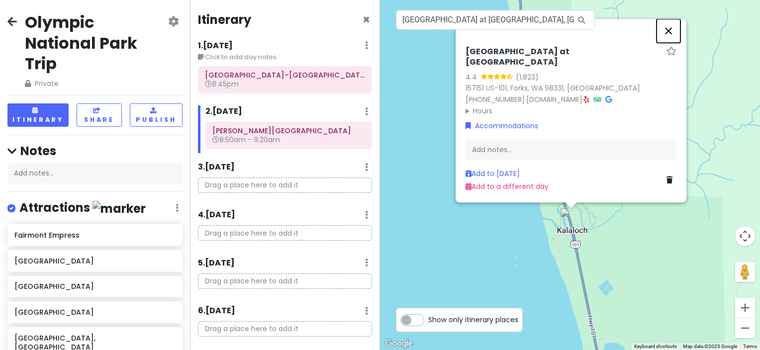
click at [670, 42] on button "Close" at bounding box center [668, 31] width 24 height 24
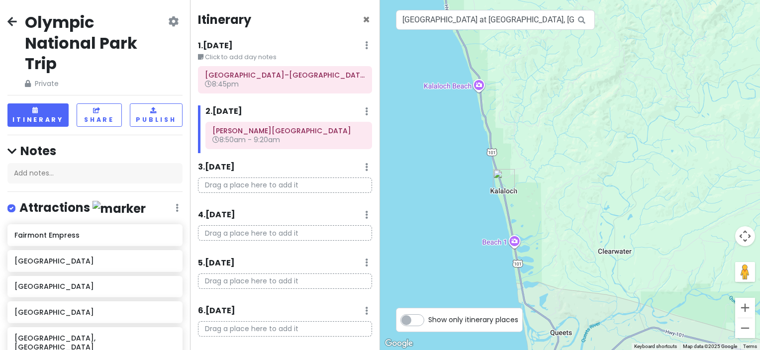
drag, startPoint x: 672, startPoint y: 150, endPoint x: 602, endPoint y: 187, distance: 78.9
click at [602, 187] on div at bounding box center [570, 175] width 380 height 350
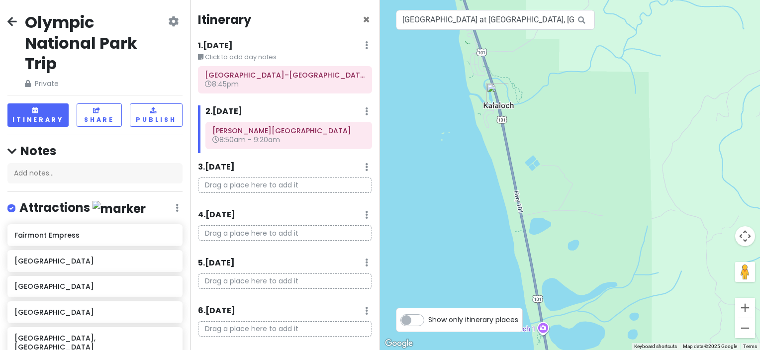
drag, startPoint x: 488, startPoint y: 143, endPoint x: 512, endPoint y: 217, distance: 78.0
click at [512, 217] on div at bounding box center [570, 175] width 380 height 350
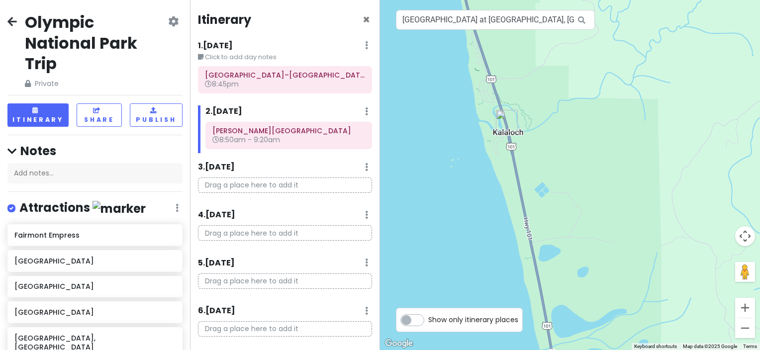
click at [514, 30] on div at bounding box center [570, 175] width 380 height 350
click at [509, 22] on input "Kalaloch Lodge at Olympic National Park, U.S. 101, Forks, WA, USA" at bounding box center [495, 20] width 199 height 20
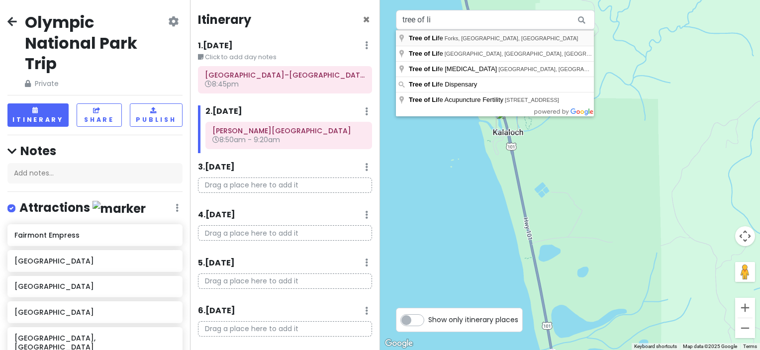
type input "Tree of Life, Forks, [GEOGRAPHIC_DATA], [GEOGRAPHIC_DATA]"
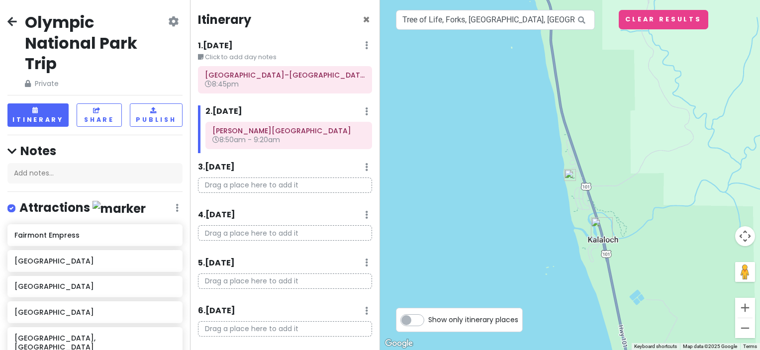
click at [567, 173] on img at bounding box center [570, 175] width 20 height 20
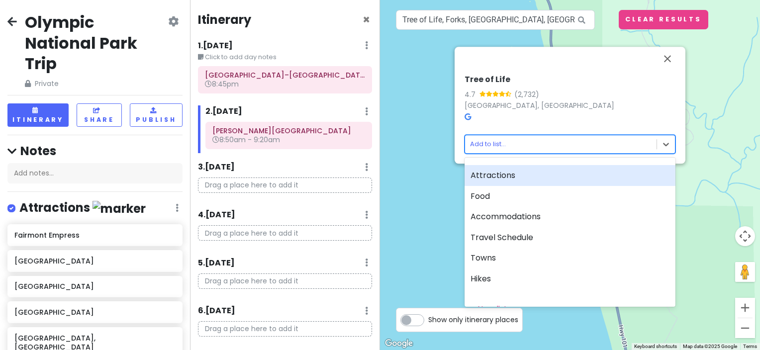
click at [547, 141] on body "Olympic National Park Trip Private Change Dates Make a Copy Delete Trip Go Pro …" at bounding box center [380, 175] width 760 height 350
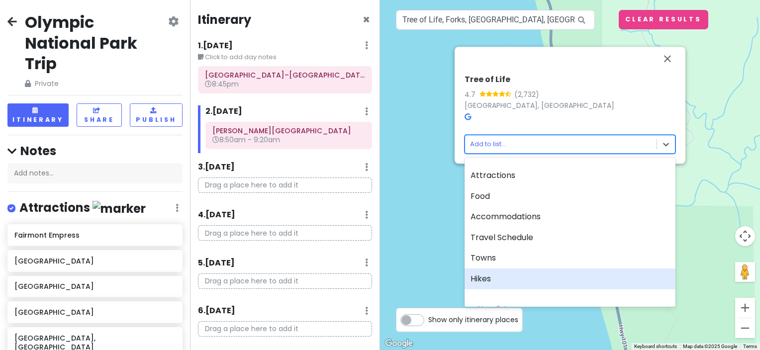
click at [518, 272] on div "Hikes" at bounding box center [569, 278] width 211 height 21
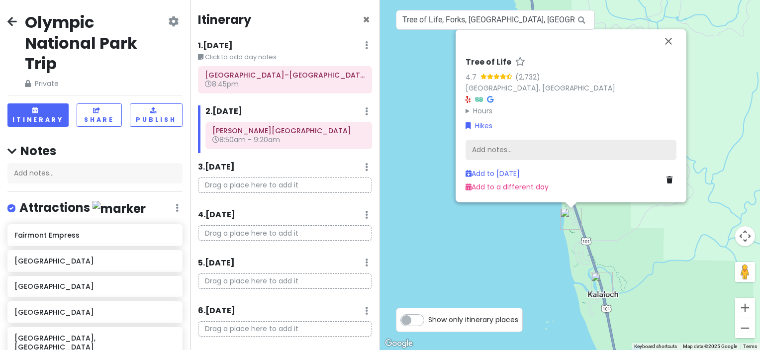
click at [546, 155] on div "Add notes..." at bounding box center [570, 150] width 211 height 21
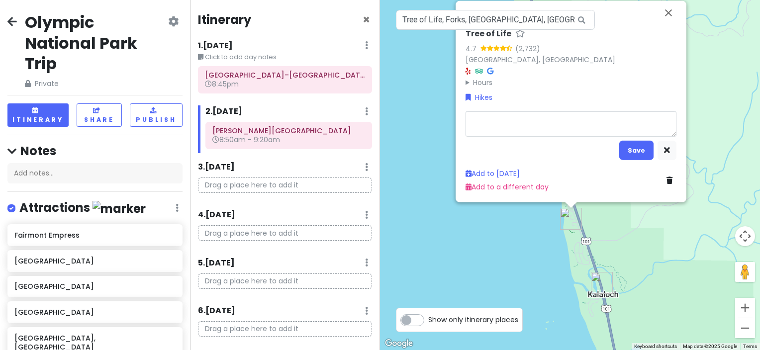
type textarea "x"
type textarea "s"
type textarea "x"
type textarea "sh"
type textarea "x"
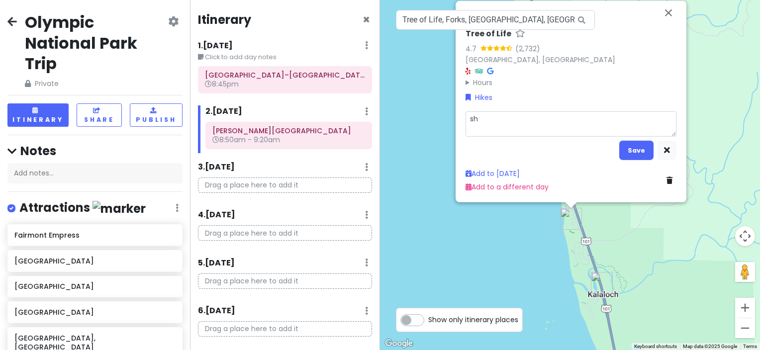
type textarea "sho"
type textarea "x"
type textarea "shor"
type textarea "x"
type textarea "short"
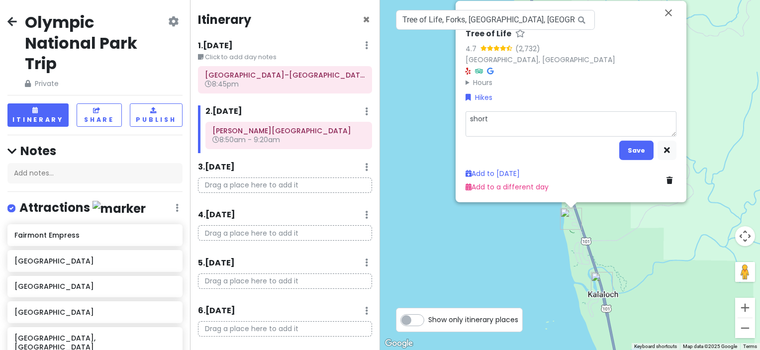
type textarea "x"
type textarea "short"
type textarea "x"
type textarea "short 5"
type textarea "x"
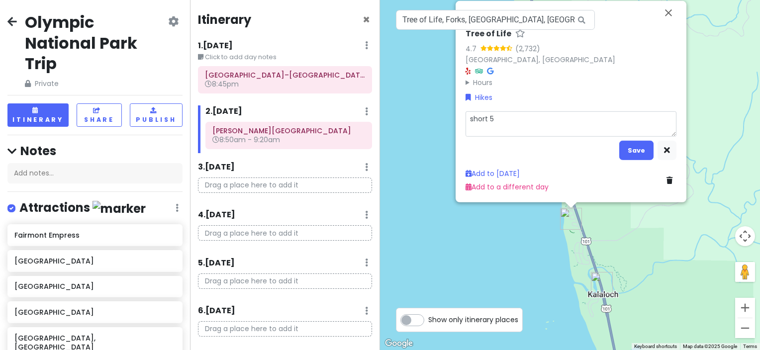
type textarea "short 5"
type textarea "x"
type textarea "short 5 m"
type textarea "x"
type textarea "short 5 mi"
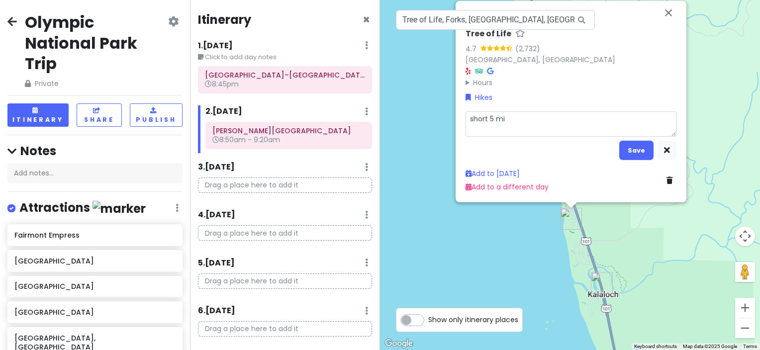
type textarea "x"
type textarea "short 5 min"
type textarea "x"
type textarea "short 5 mi"
type textarea "x"
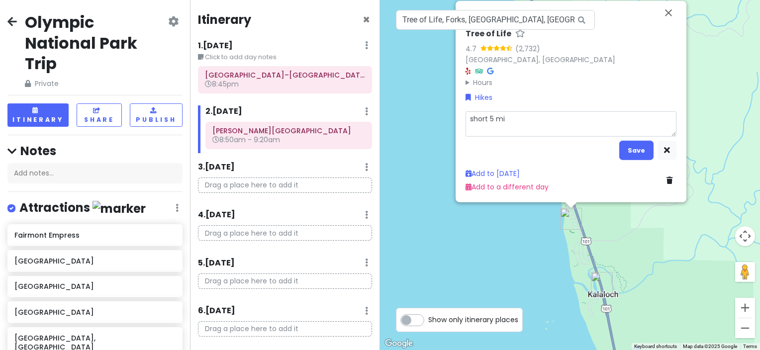
type textarea "short 5 m"
type textarea "x"
type textarea "short 5"
type textarea "x"
type textarea "short 5"
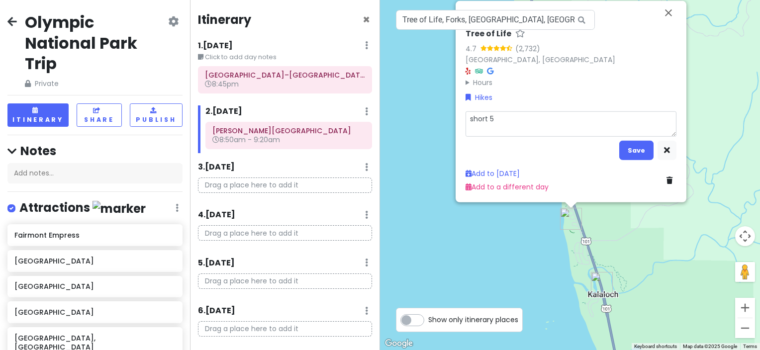
type textarea "x"
type textarea "short"
type textarea "x"
type textarea "short"
type textarea "x"
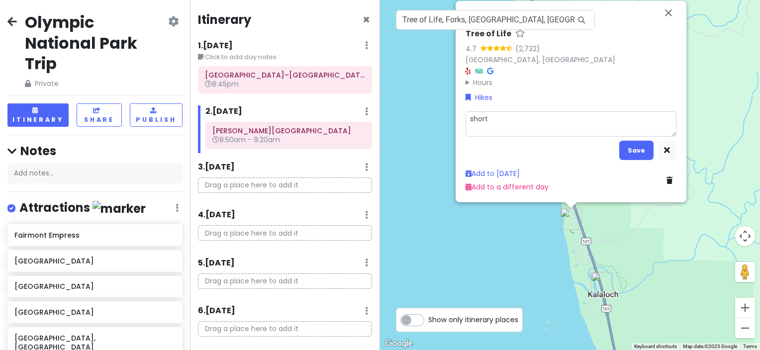
type textarea "shor"
type textarea "x"
type textarea "sho"
type textarea "x"
type textarea "sh"
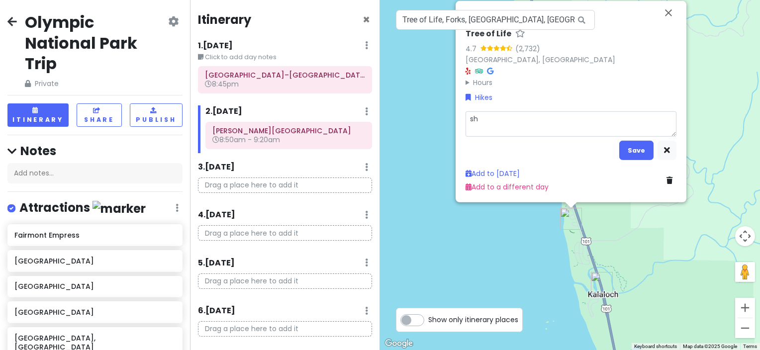
type textarea "x"
type textarea "s"
type textarea "x"
type textarea "5"
type textarea "x"
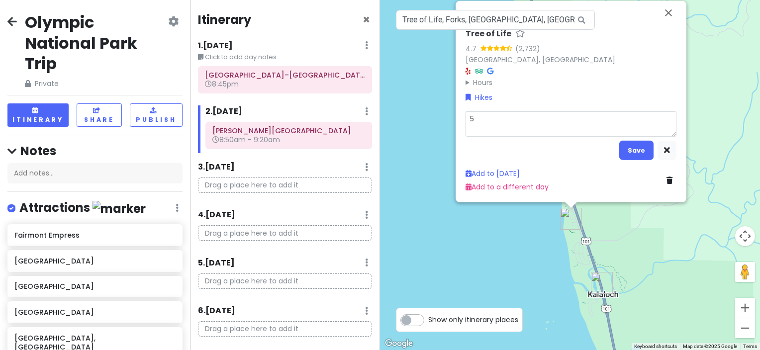
type textarea "5"
type textarea "x"
type textarea "5 m"
type textarea "x"
type textarea "5 mi"
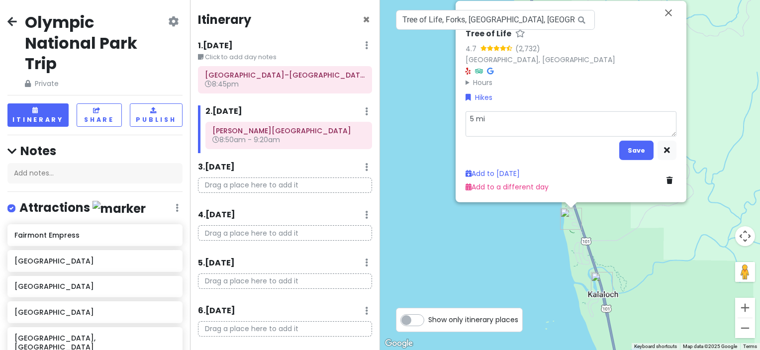
type textarea "x"
type textarea "5 min"
type textarea "x"
type textarea "5 minu"
type textarea "x"
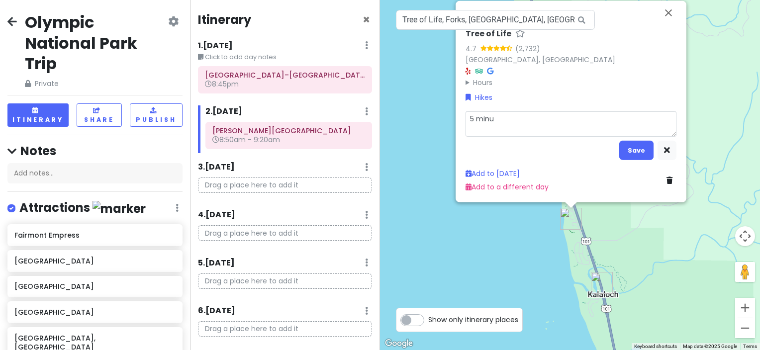
type textarea "5 minut"
type textarea "x"
type textarea "5 minute"
type textarea "x"
type textarea "5 minute w"
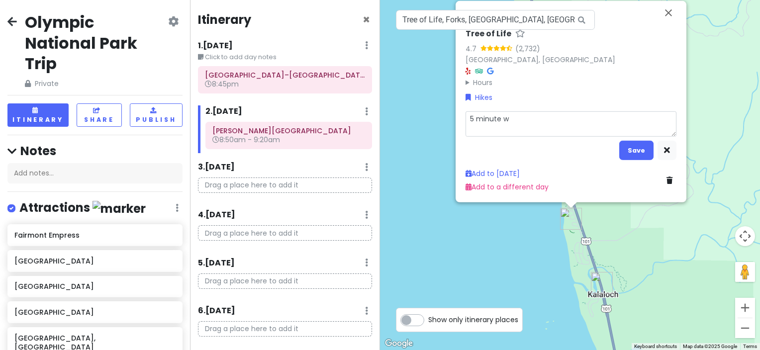
type textarea "x"
type textarea "5 minute wa"
type textarea "x"
type textarea "5 minute wal"
type textarea "x"
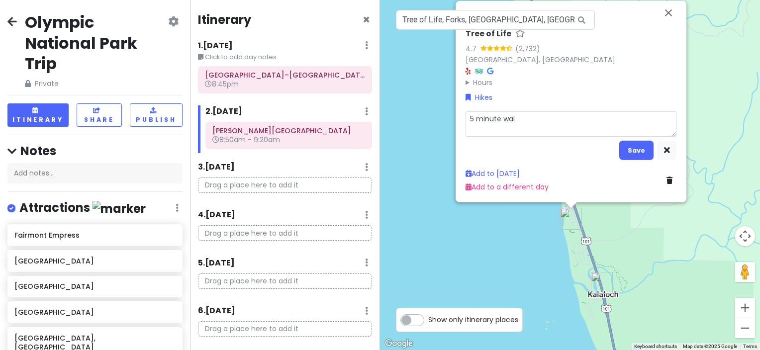
type textarea "5 minute walk"
type textarea "x"
type textarea "5 minute walk"
type textarea "x"
type textarea "5 minute walk d"
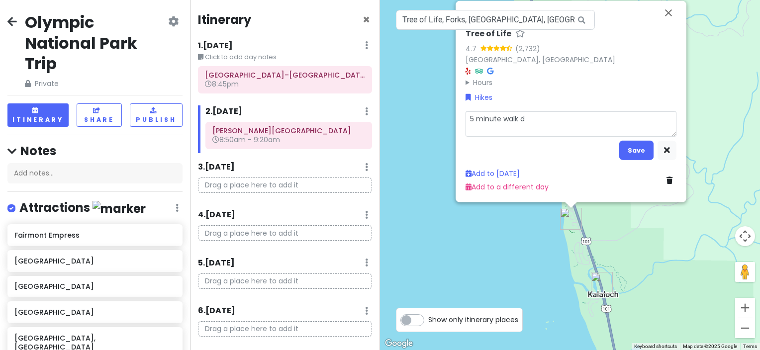
type textarea "x"
type textarea "5 minute walk do"
type textarea "x"
type textarea "5 minute walk dow"
type textarea "x"
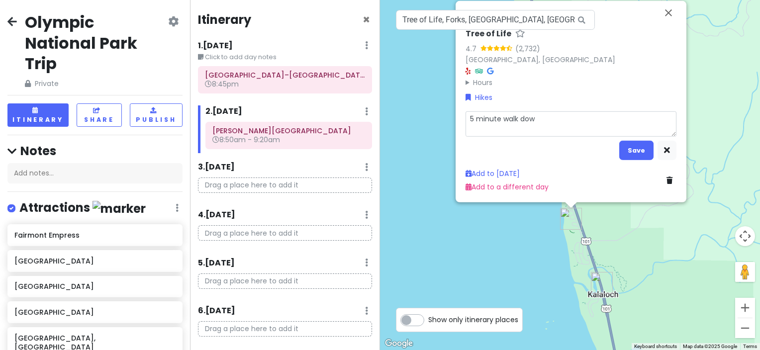
type textarea "5 minute walk down"
type textarea "x"
type textarea "5 minute walk down"
type textarea "x"
type textarea "5 minute walk down f"
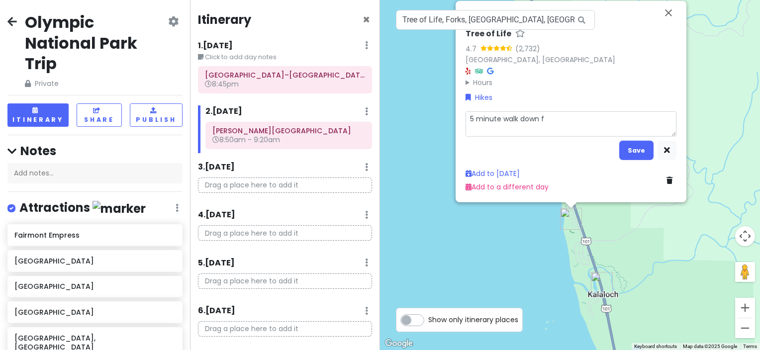
type textarea "x"
type textarea "5 minute walk down fr"
type textarea "x"
type textarea "5 minute walk down fro"
type textarea "x"
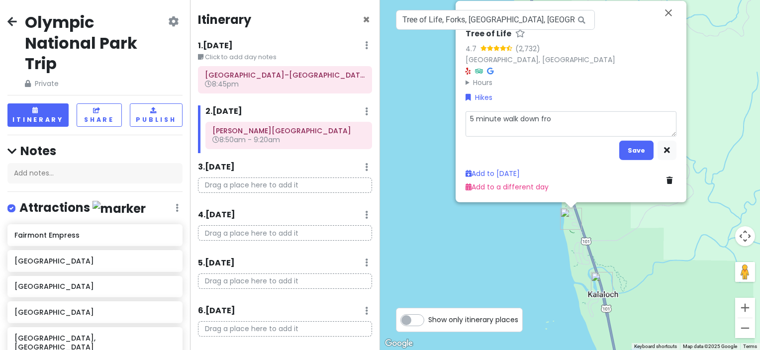
type textarea "5 minute walk down from"
type textarea "x"
type textarea "5 minute walk down from"
type textarea "x"
type textarea "5 minute walk down from c"
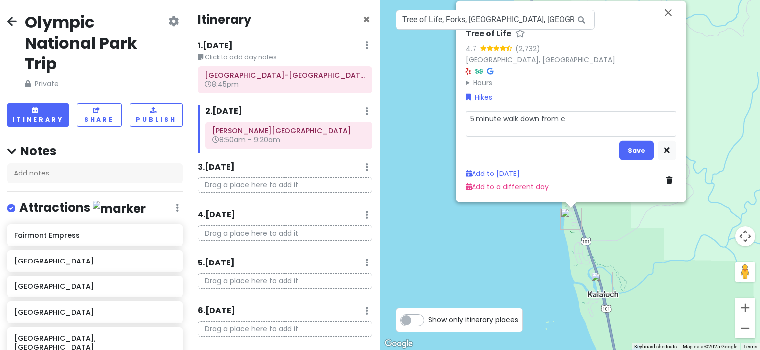
type textarea "x"
type textarea "5 minute walk down from ca"
type textarea "x"
type textarea "5 minute walk down from cam"
type textarea "x"
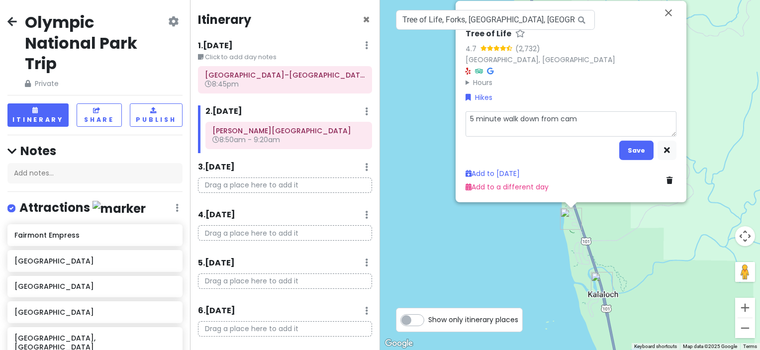
type textarea "5 minute walk down from camp"
type textarea "x"
type textarea "5 minute walk down from cam"
type textarea "x"
type textarea "5 minute walk down from ca"
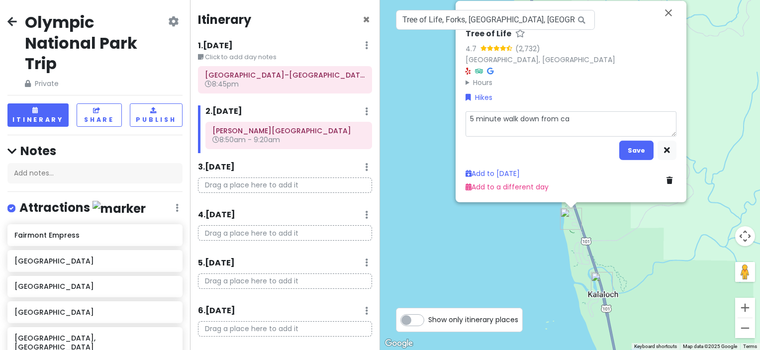
type textarea "x"
type textarea "5 minute walk down from c"
type textarea "x"
type textarea "5 minute walk down from"
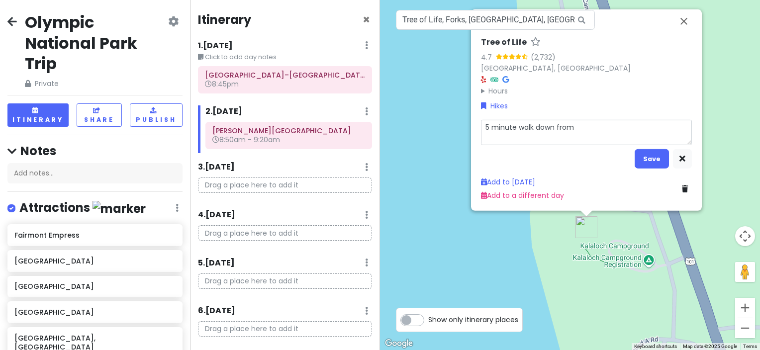
type textarea "x"
type textarea "5 minute walk down from K"
type textarea "x"
type textarea "5 minute walk down from [GEOGRAPHIC_DATA]"
type textarea "x"
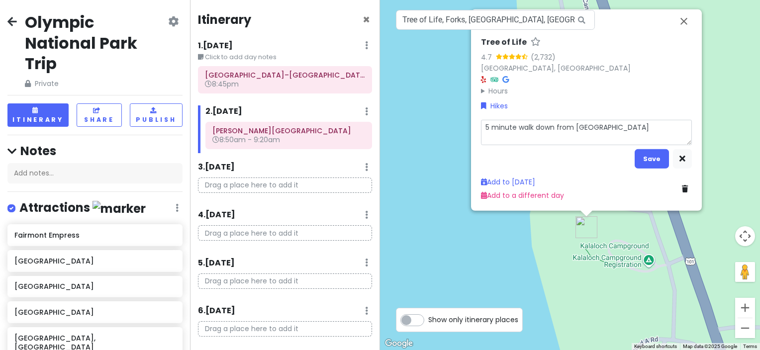
type textarea "5 minute walk down from [GEOGRAPHIC_DATA]"
type textarea "x"
type textarea "5 minute walk down from [GEOGRAPHIC_DATA]"
type textarea "x"
type textarea "5 minute walk down from [GEOGRAPHIC_DATA]"
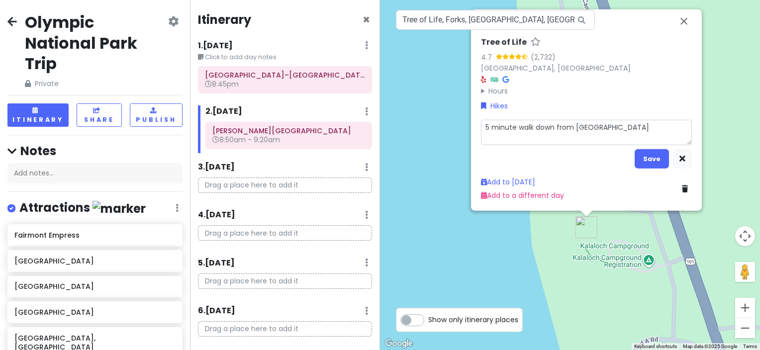
type textarea "x"
type textarea "5 minute walk down from [GEOGRAPHIC_DATA]"
type textarea "x"
type textarea "5 minute walk down from [GEOGRAPHIC_DATA]"
type textarea "x"
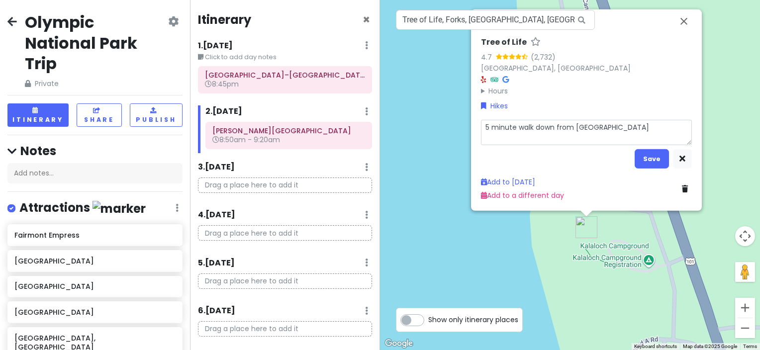
type textarea "5 minute walk down from [GEOGRAPHIC_DATA]"
type textarea "x"
type textarea "5 minute walk down from [GEOGRAPHIC_DATA]"
type textarea "x"
type textarea "5 minute walk down from [GEOGRAPHIC_DATA]"
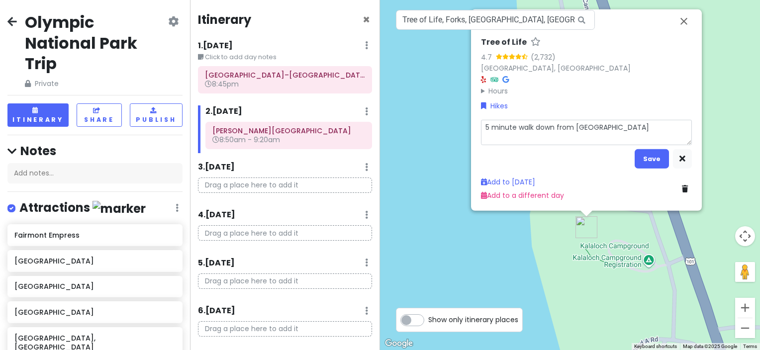
type textarea "x"
type textarea "5 minute walk down from [GEOGRAPHIC_DATA]"
type textarea "x"
type textarea "5 minute walk down from [GEOGRAPHIC_DATA]"
type textarea "x"
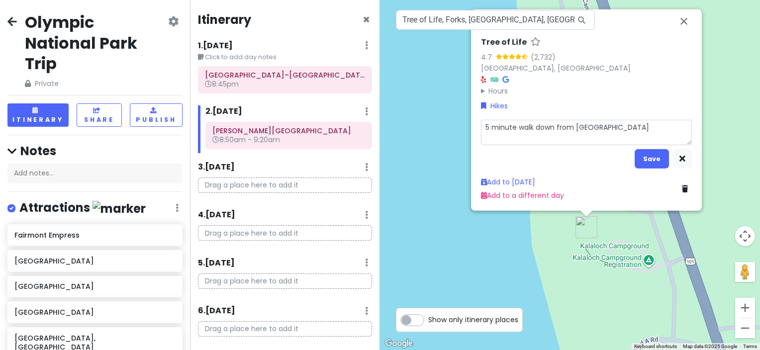
type textarea "5 minute walk down from [GEOGRAPHIC_DATA]"
type textarea "x"
type textarea "5 minute walk down from [GEOGRAPHIC_DATA]"
type textarea "x"
type textarea "5 minute walk down from [GEOGRAPHIC_DATA]"
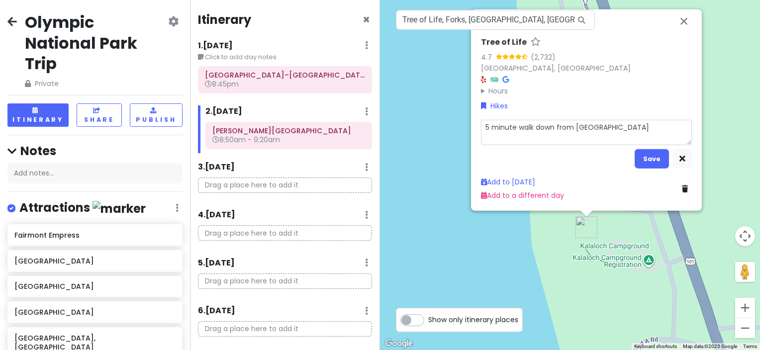
type textarea "x"
type textarea "5 minute walk down from [GEOGRAPHIC_DATA]"
type textarea "x"
type textarea "5 minute walk down from [GEOGRAPHIC_DATA]"
type textarea "x"
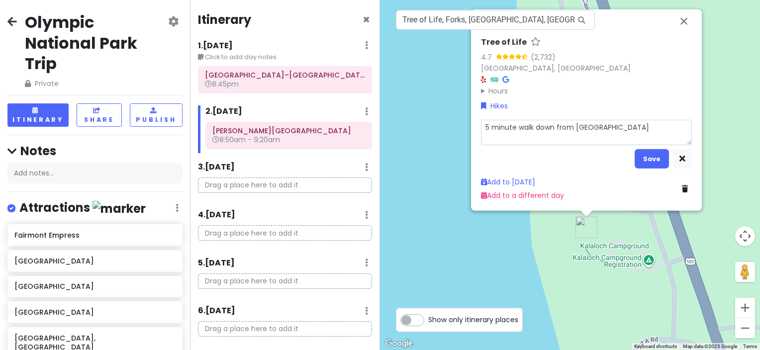
type textarea "5 minute walk down from [GEOGRAPHIC_DATA]"
type textarea "x"
type textarea "5 minute walk down from [GEOGRAPHIC_DATA]"
click at [654, 160] on button "Save" at bounding box center [651, 158] width 34 height 19
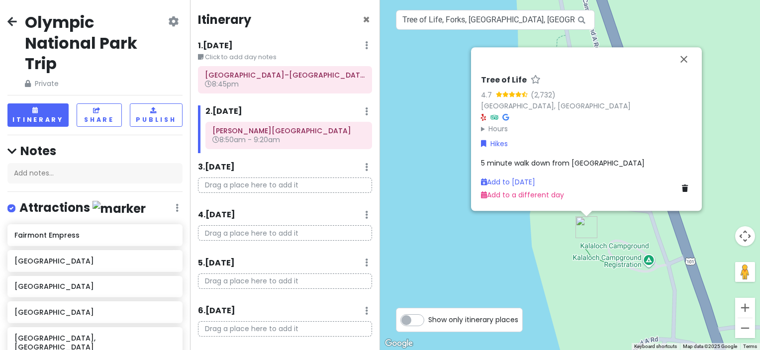
click at [715, 214] on div "Tree of Life 4.7 (2,732) [GEOGRAPHIC_DATA] Hours [DATE] Open 24 hours [DATE] Op…" at bounding box center [570, 175] width 380 height 350
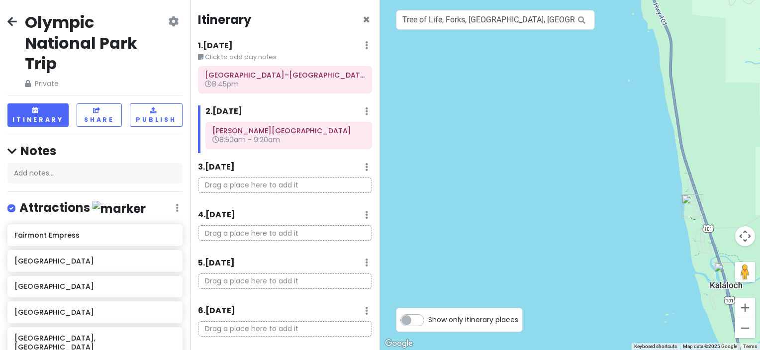
drag, startPoint x: 695, startPoint y: 211, endPoint x: 476, endPoint y: 173, distance: 222.9
click at [677, 190] on img "Tree of Life" at bounding box center [692, 205] width 30 height 30
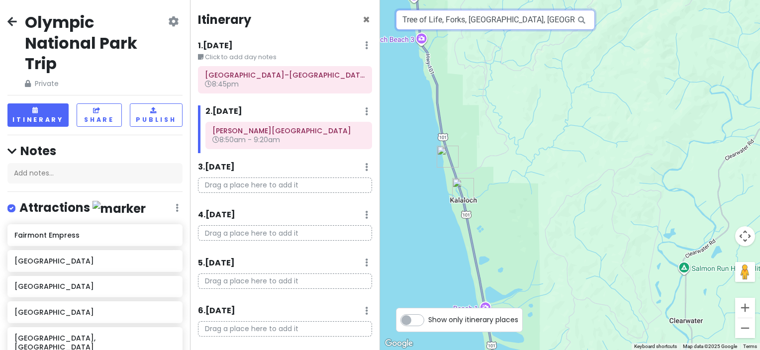
click at [497, 24] on input "Tree of Life, Forks, [GEOGRAPHIC_DATA], [GEOGRAPHIC_DATA]" at bounding box center [495, 20] width 199 height 20
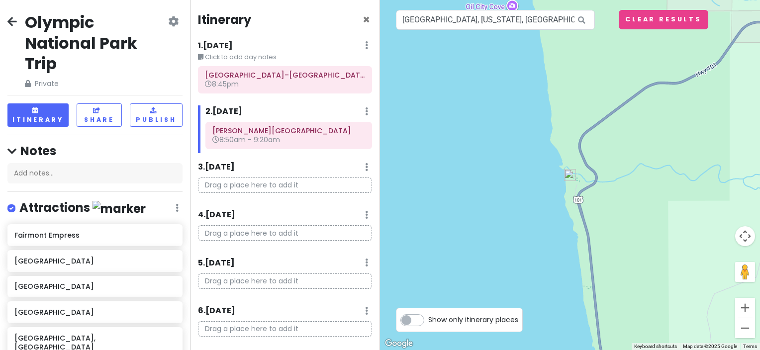
click at [572, 179] on img at bounding box center [570, 175] width 20 height 20
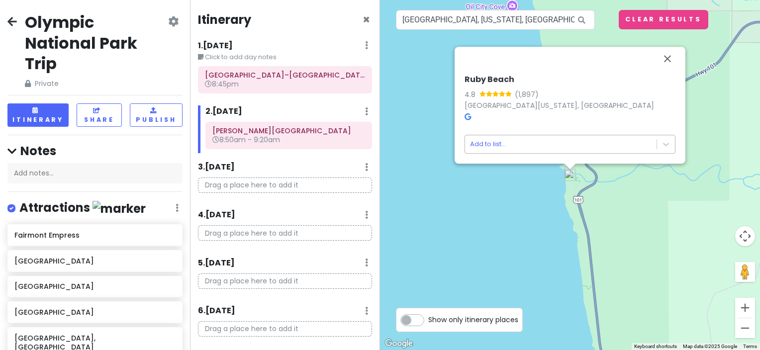
click at [557, 143] on body "Olympic National Park Trip Private Change Dates Make a Copy Delete Trip Go Pro …" at bounding box center [380, 175] width 760 height 350
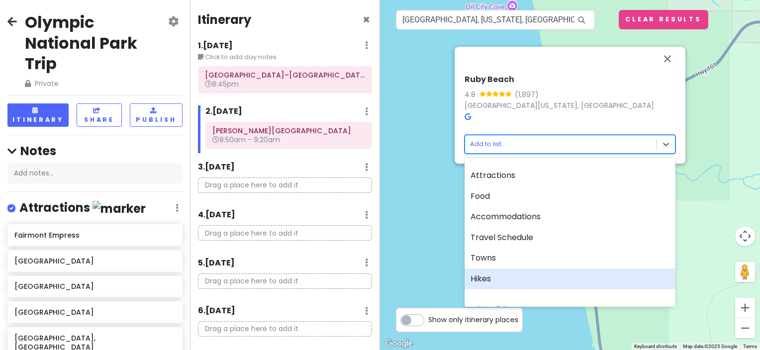
click at [530, 273] on div "Hikes" at bounding box center [569, 278] width 211 height 21
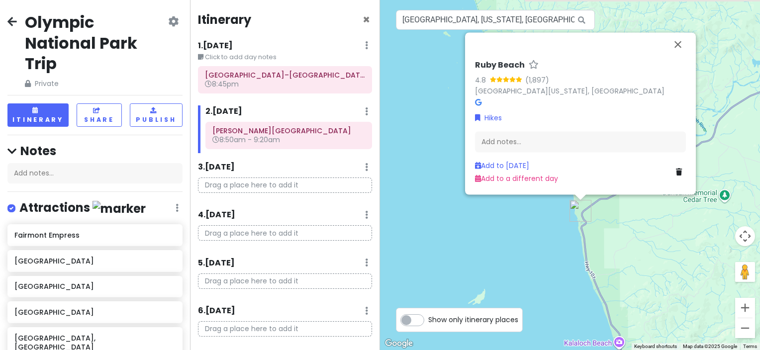
drag, startPoint x: 601, startPoint y: 230, endPoint x: 595, endPoint y: 245, distance: 16.3
click at [595, 245] on div "Ruby Beach 4.8 (1,897) [GEOGRAPHIC_DATA][US_STATE], [GEOGRAPHIC_DATA] Hikes Add…" at bounding box center [570, 175] width 380 height 350
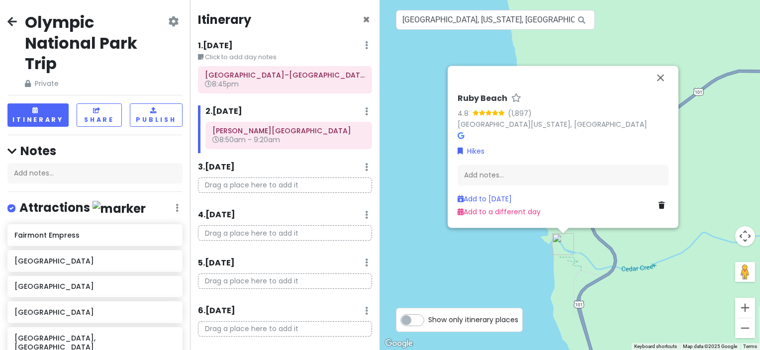
drag, startPoint x: 570, startPoint y: 292, endPoint x: 569, endPoint y: 266, distance: 25.4
click at [569, 266] on div "Ruby Beach 4.8 (1,897) [GEOGRAPHIC_DATA][US_STATE], [GEOGRAPHIC_DATA] Hikes Add…" at bounding box center [570, 175] width 380 height 350
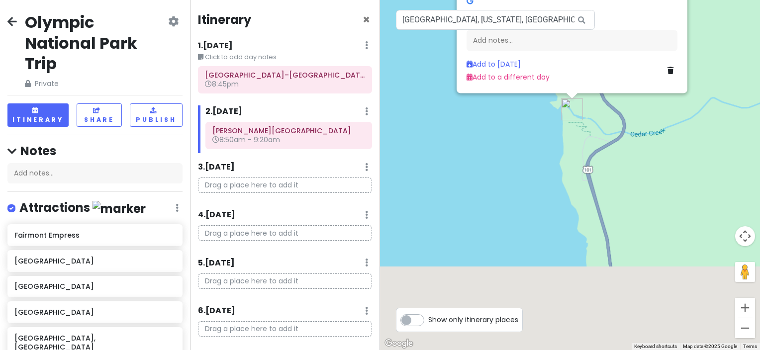
drag, startPoint x: 677, startPoint y: 282, endPoint x: 630, endPoint y: 154, distance: 136.7
click at [630, 154] on div "Ruby Beach 4.8 (1,897) [GEOGRAPHIC_DATA][US_STATE], [GEOGRAPHIC_DATA] Hikes Add…" at bounding box center [570, 175] width 380 height 350
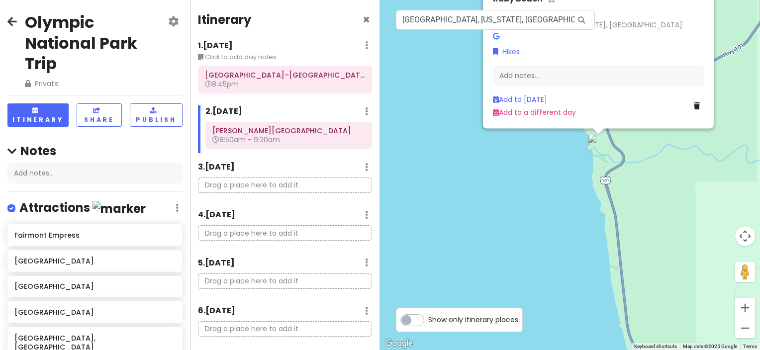
click at [679, 198] on div "Ruby Beach 4.8 (1,897) [GEOGRAPHIC_DATA][US_STATE], [GEOGRAPHIC_DATA] Hikes Add…" at bounding box center [570, 175] width 380 height 350
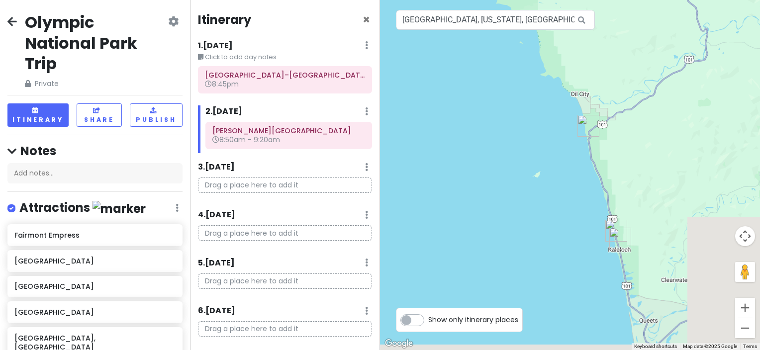
drag, startPoint x: 690, startPoint y: 227, endPoint x: 605, endPoint y: 161, distance: 107.3
click at [606, 164] on div at bounding box center [570, 175] width 380 height 350
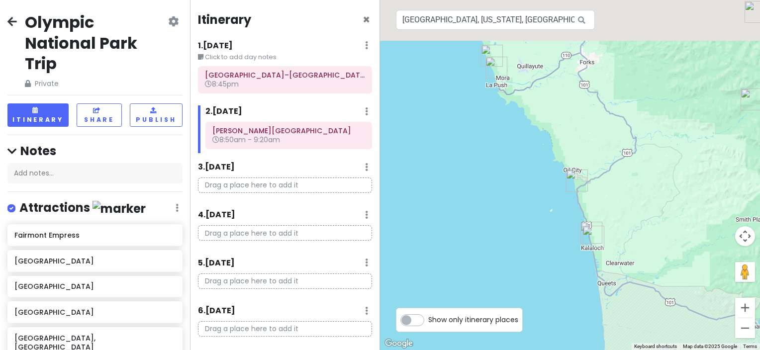
drag, startPoint x: 674, startPoint y: 169, endPoint x: 644, endPoint y: 264, distance: 100.1
click at [644, 264] on div at bounding box center [570, 175] width 380 height 350
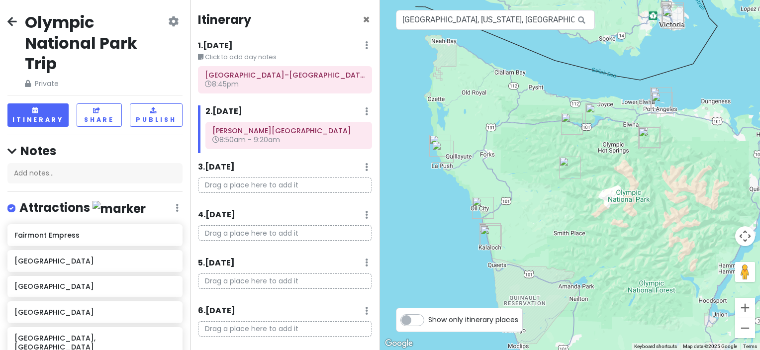
drag, startPoint x: 643, startPoint y: 249, endPoint x: 519, endPoint y: 216, distance: 127.9
click at [519, 216] on div at bounding box center [570, 175] width 380 height 350
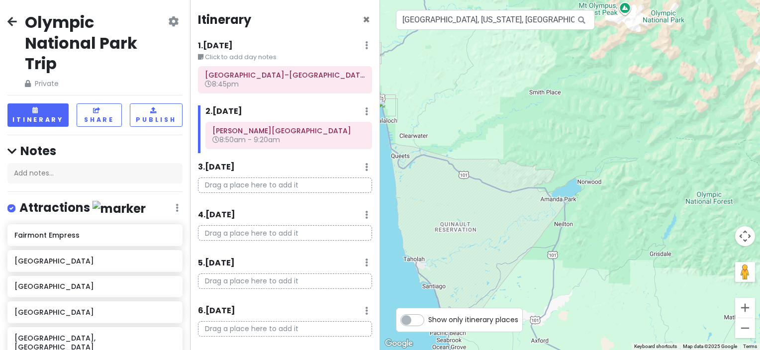
drag, startPoint x: 585, startPoint y: 223, endPoint x: 564, endPoint y: 79, distance: 145.7
click at [564, 79] on div at bounding box center [570, 175] width 380 height 350
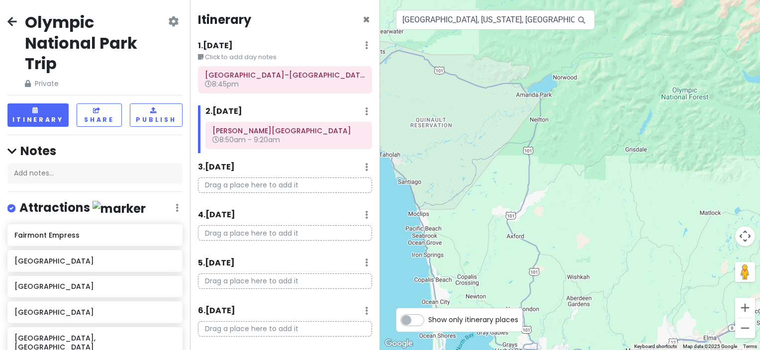
drag, startPoint x: 593, startPoint y: 202, endPoint x: 571, endPoint y: 99, distance: 105.2
click at [571, 99] on div at bounding box center [570, 175] width 380 height 350
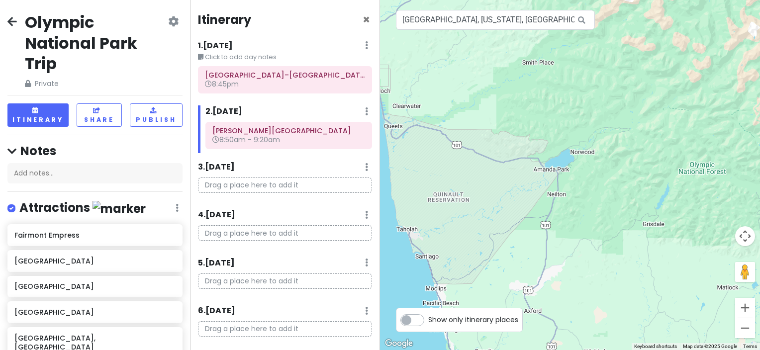
drag, startPoint x: 442, startPoint y: 153, endPoint x: 453, endPoint y: 208, distance: 56.2
click at [453, 208] on div at bounding box center [570, 175] width 380 height 350
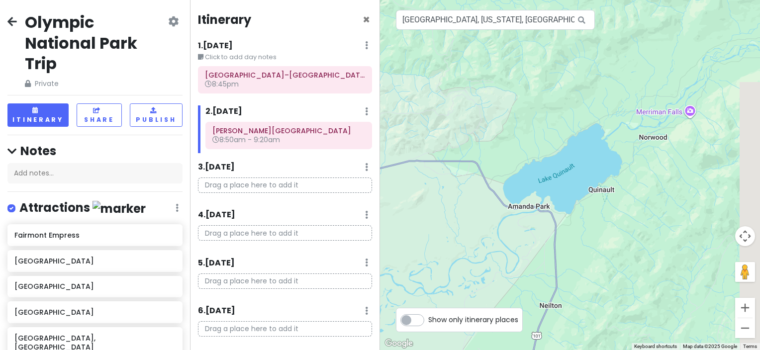
drag, startPoint x: 581, startPoint y: 162, endPoint x: 419, endPoint y: 229, distance: 175.2
click at [419, 229] on div at bounding box center [570, 175] width 380 height 350
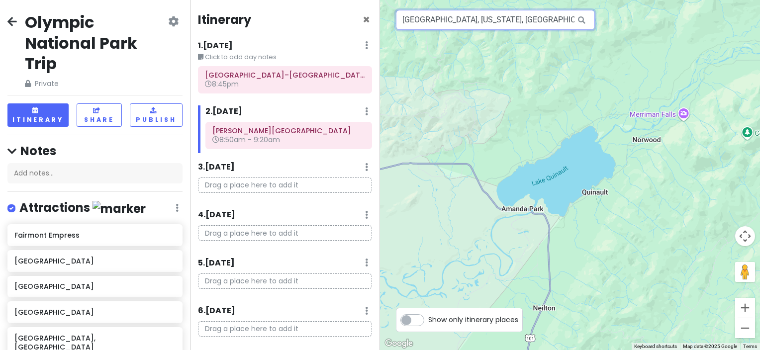
click at [463, 22] on input "[GEOGRAPHIC_DATA], [US_STATE], [GEOGRAPHIC_DATA]" at bounding box center [495, 20] width 199 height 20
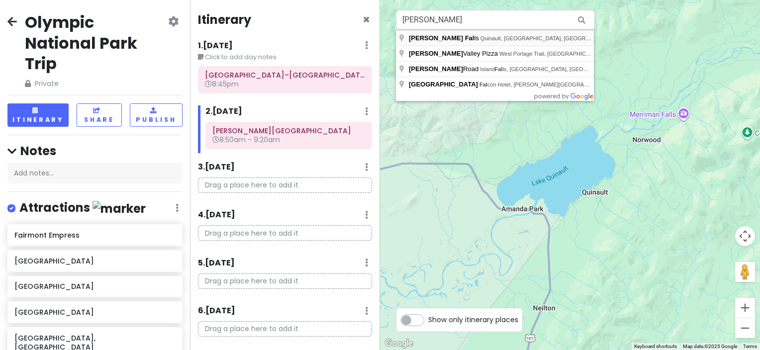
type input "[PERSON_NAME][GEOGRAPHIC_DATA], [GEOGRAPHIC_DATA], [GEOGRAPHIC_DATA], [GEOGRAPH…"
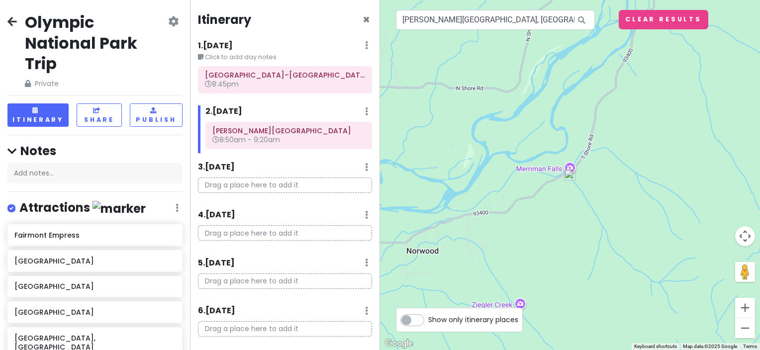
click at [567, 175] on img at bounding box center [570, 175] width 20 height 20
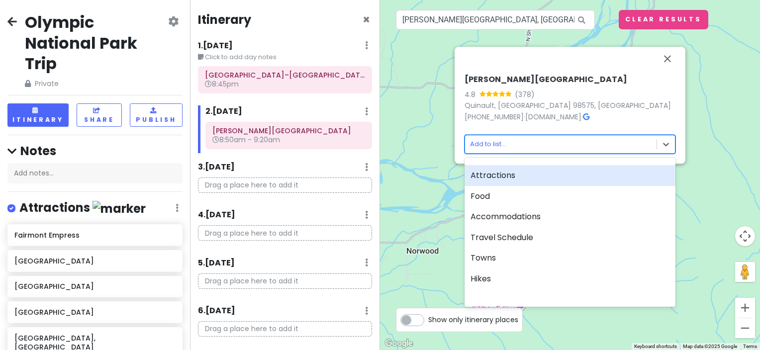
click at [543, 147] on body "Olympic National Park Trip Private Change Dates Make a Copy Delete Trip Go Pro …" at bounding box center [380, 175] width 760 height 350
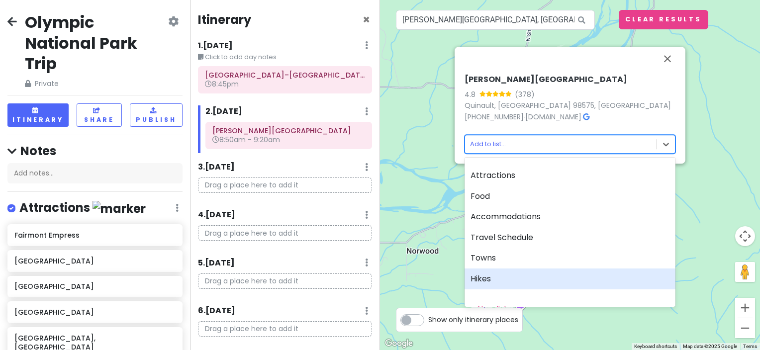
click at [541, 277] on div "Hikes" at bounding box center [569, 278] width 211 height 21
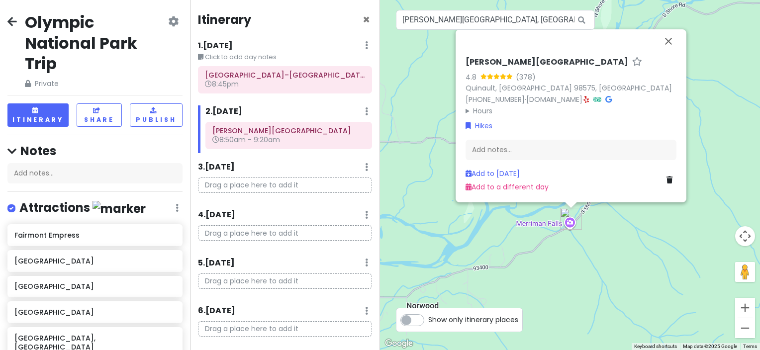
click at [501, 260] on div "[PERSON_NAME][GEOGRAPHIC_DATA] 4.8 (378) [GEOGRAPHIC_DATA], [GEOGRAPHIC_DATA] 9…" at bounding box center [570, 175] width 380 height 350
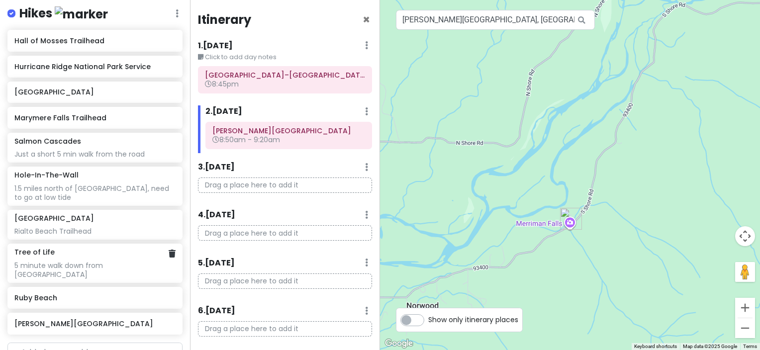
scroll to position [775, 0]
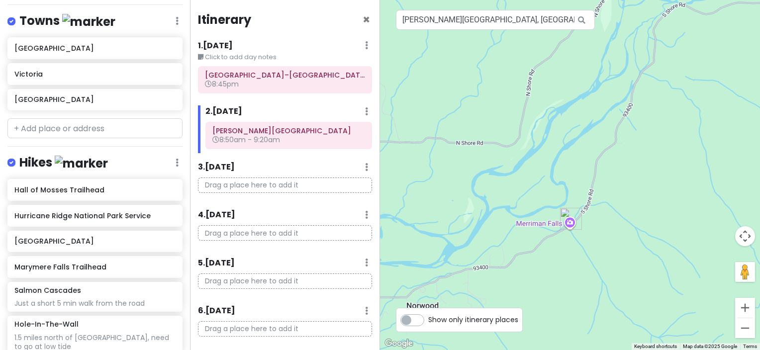
click at [165, 155] on div "Hikes Edit Reorder Delete List" at bounding box center [94, 165] width 175 height 20
click at [175, 159] on icon at bounding box center [176, 163] width 3 height 8
click at [58, 156] on img at bounding box center [81, 163] width 53 height 15
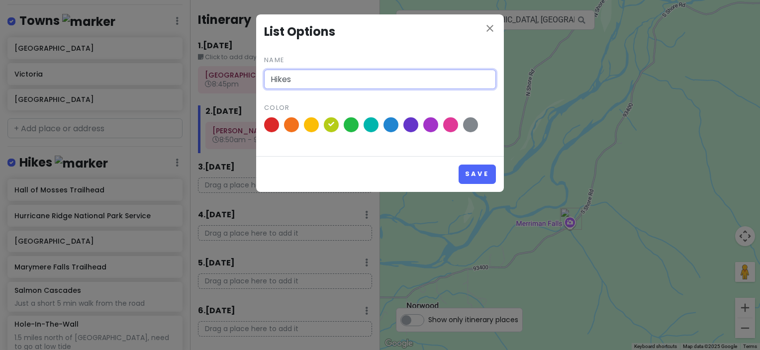
click at [294, 79] on input "Hikes" at bounding box center [380, 80] width 232 height 20
type input "Hikes/Nature"
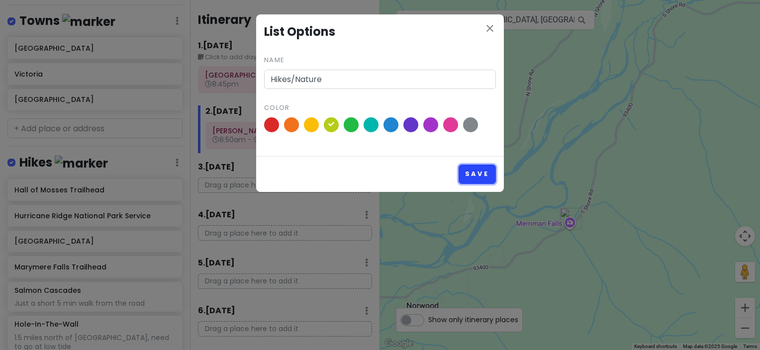
click at [478, 170] on button "Save" at bounding box center [476, 174] width 37 height 19
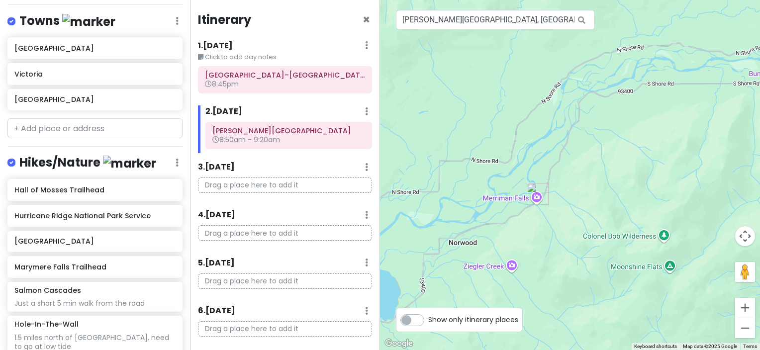
drag, startPoint x: 546, startPoint y: 239, endPoint x: 507, endPoint y: 243, distance: 40.0
click at [507, 245] on div at bounding box center [570, 175] width 380 height 350
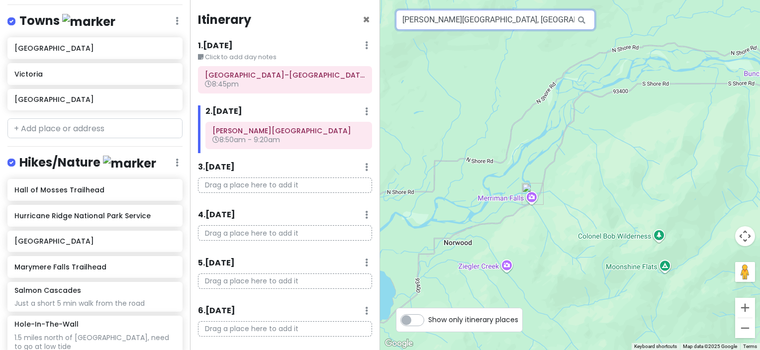
click at [469, 29] on input "[PERSON_NAME][GEOGRAPHIC_DATA], [GEOGRAPHIC_DATA], [GEOGRAPHIC_DATA], [GEOGRAPH…" at bounding box center [495, 20] width 199 height 20
click at [469, 27] on input "[PERSON_NAME][GEOGRAPHIC_DATA], [GEOGRAPHIC_DATA], [GEOGRAPHIC_DATA], [GEOGRAPH…" at bounding box center [495, 20] width 199 height 20
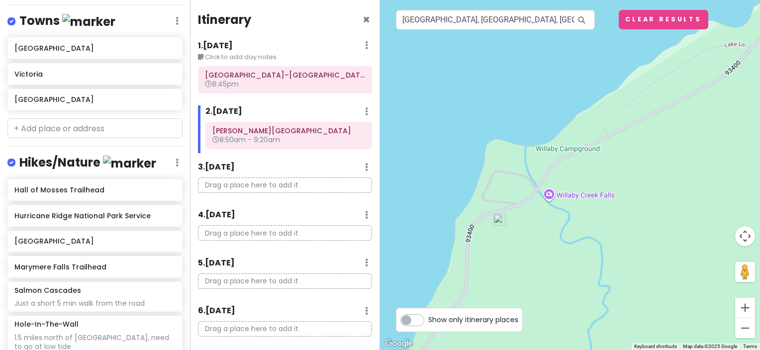
drag, startPoint x: 596, startPoint y: 185, endPoint x: 556, endPoint y: 226, distance: 57.6
click at [556, 226] on div at bounding box center [570, 175] width 380 height 350
click at [500, 222] on img at bounding box center [499, 220] width 20 height 20
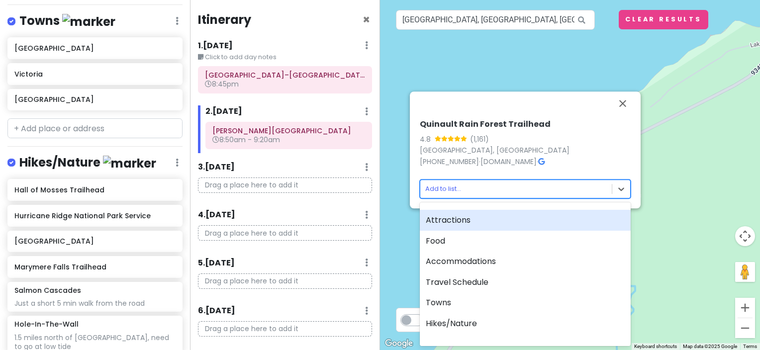
click at [487, 192] on body "Olympic National Park Trip Private Change Dates Make a Copy Delete Trip Go Pro …" at bounding box center [380, 175] width 760 height 350
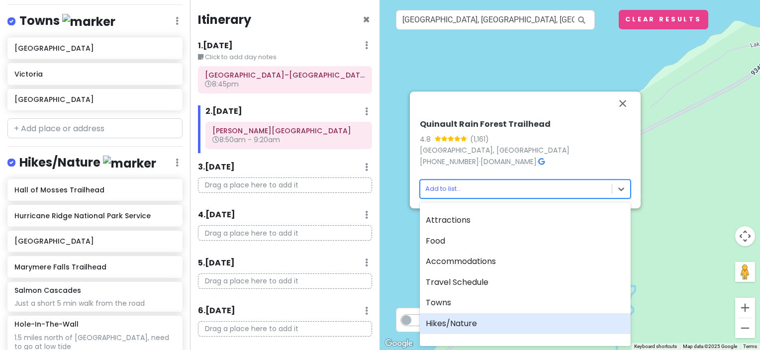
click at [494, 327] on div "Hikes/Nature" at bounding box center [525, 323] width 211 height 21
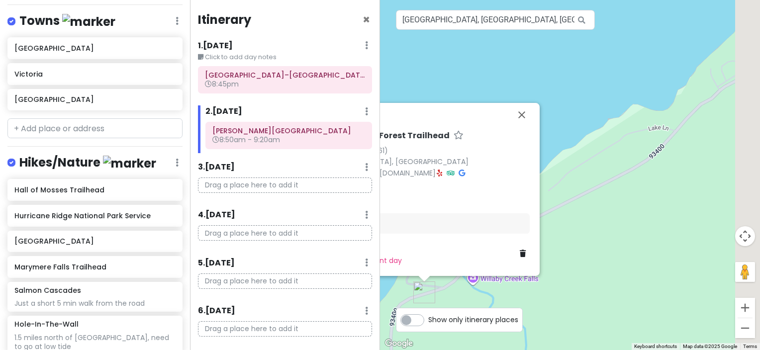
drag, startPoint x: 653, startPoint y: 188, endPoint x: 537, endPoint y: 274, distance: 144.3
click at [537, 274] on div "Quinault Rain Forest Trailhead 4.8 (1,161) [STREET_ADDRESS] [PHONE_NUMBER] · [D…" at bounding box center [570, 175] width 380 height 350
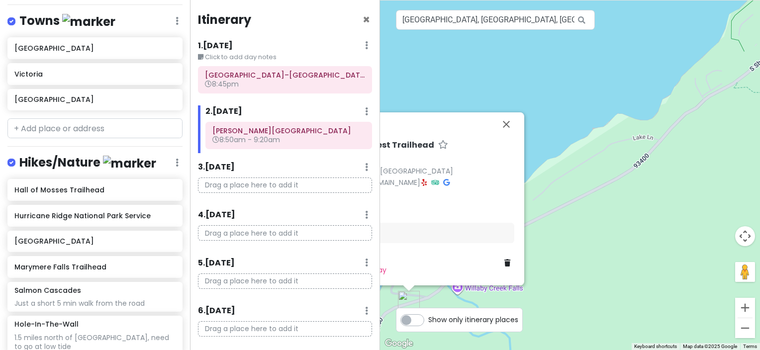
click at [601, 213] on div "Quinault Rain Forest Trailhead 4.8 (1,161) [STREET_ADDRESS] [PHONE_NUMBER] · [D…" at bounding box center [570, 175] width 380 height 350
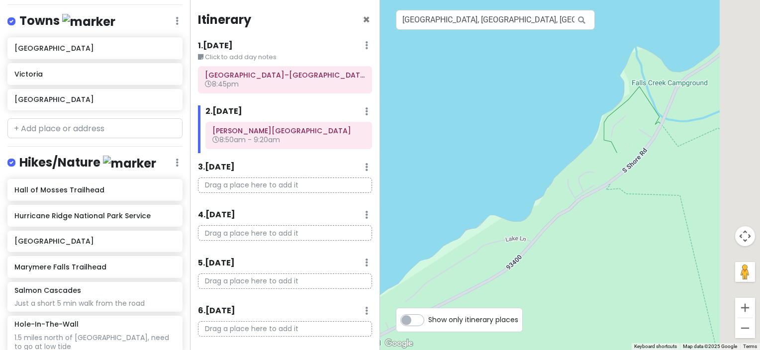
drag, startPoint x: 678, startPoint y: 186, endPoint x: 510, endPoint y: 310, distance: 208.7
click at [511, 314] on div "To navigate the map with touch gestures double-tap and hold your finger on the …" at bounding box center [570, 175] width 380 height 350
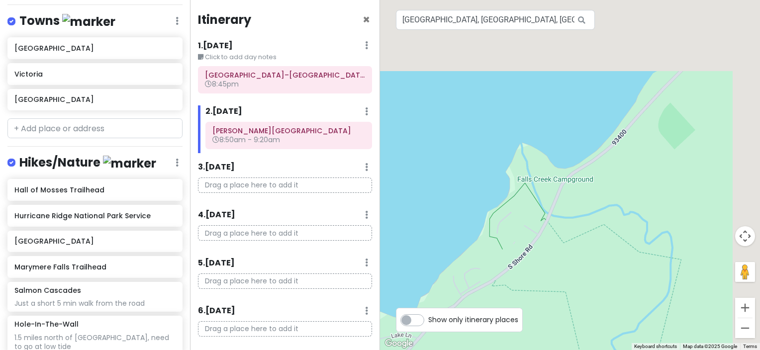
drag, startPoint x: 609, startPoint y: 208, endPoint x: 514, endPoint y: 284, distance: 121.6
click at [517, 293] on div at bounding box center [570, 175] width 380 height 350
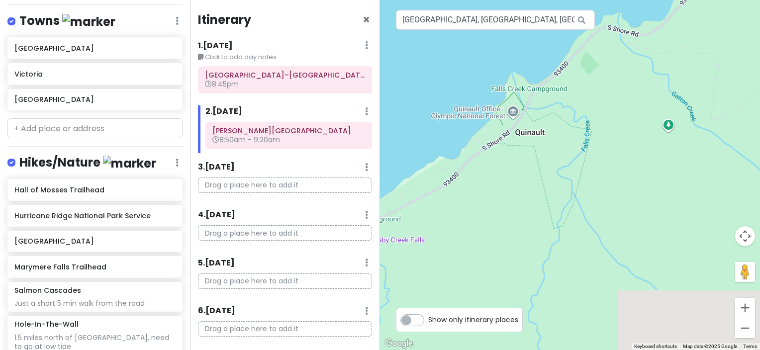
drag, startPoint x: 538, startPoint y: 287, endPoint x: 528, endPoint y: 130, distance: 156.9
click at [528, 126] on div at bounding box center [570, 175] width 380 height 350
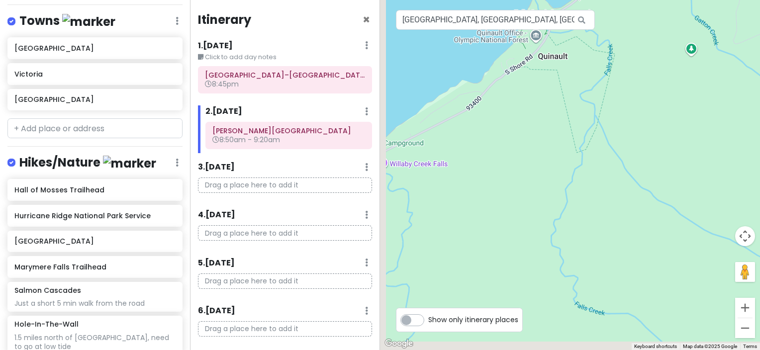
drag, startPoint x: 523, startPoint y: 142, endPoint x: 645, endPoint y: 62, distance: 146.0
click at [645, 62] on div at bounding box center [570, 175] width 380 height 350
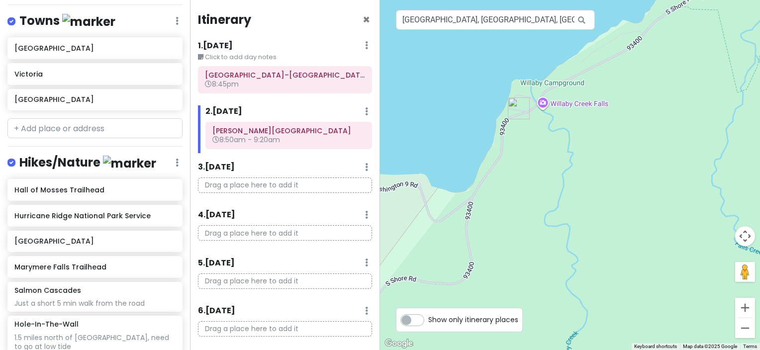
drag, startPoint x: 555, startPoint y: 100, endPoint x: 584, endPoint y: 126, distance: 38.4
click at [584, 126] on div at bounding box center [570, 175] width 380 height 350
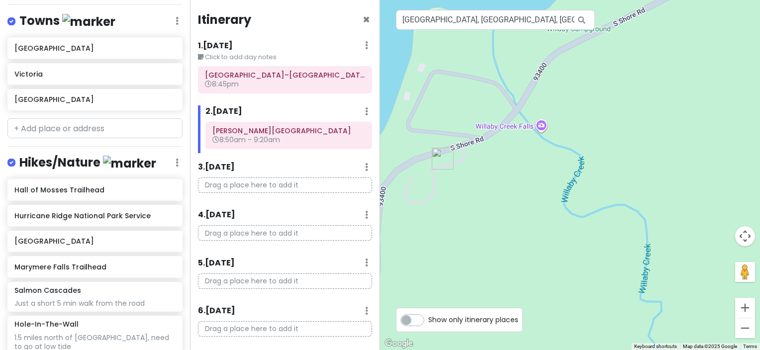
drag, startPoint x: 465, startPoint y: 151, endPoint x: 474, endPoint y: 171, distance: 22.5
click at [474, 171] on div at bounding box center [570, 175] width 380 height 350
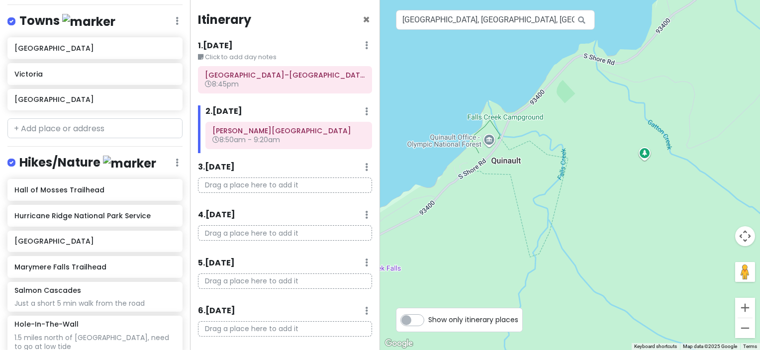
drag, startPoint x: 583, startPoint y: 105, endPoint x: 440, endPoint y: 213, distance: 179.2
click at [440, 213] on div at bounding box center [570, 175] width 380 height 350
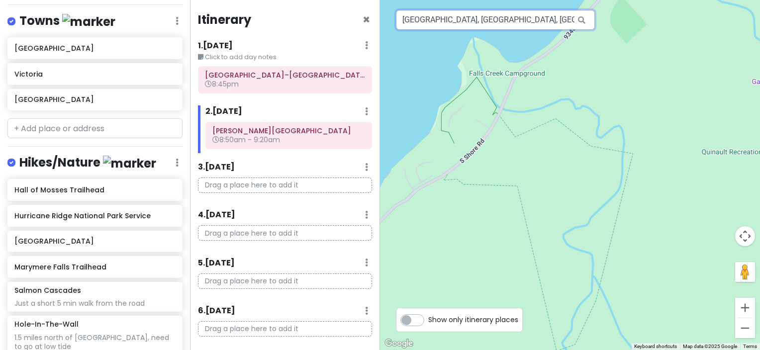
click at [421, 16] on input "[GEOGRAPHIC_DATA], [GEOGRAPHIC_DATA], [GEOGRAPHIC_DATA], [GEOGRAPHIC_DATA], [GE…" at bounding box center [495, 20] width 199 height 20
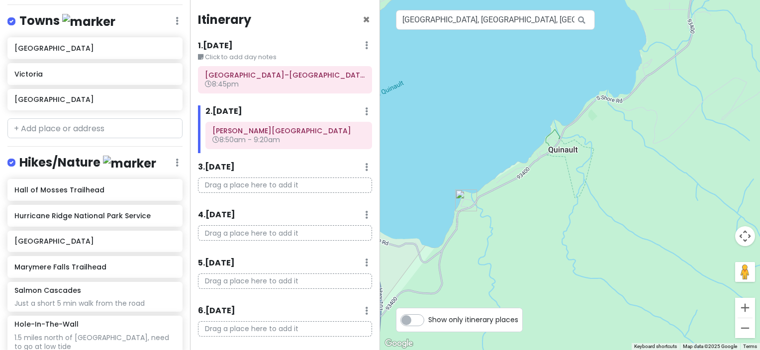
drag, startPoint x: 487, startPoint y: 196, endPoint x: 547, endPoint y: 183, distance: 61.6
click at [547, 183] on div at bounding box center [570, 175] width 380 height 350
click at [465, 199] on img "Quinault Rain Forest Trailhead" at bounding box center [469, 198] width 30 height 30
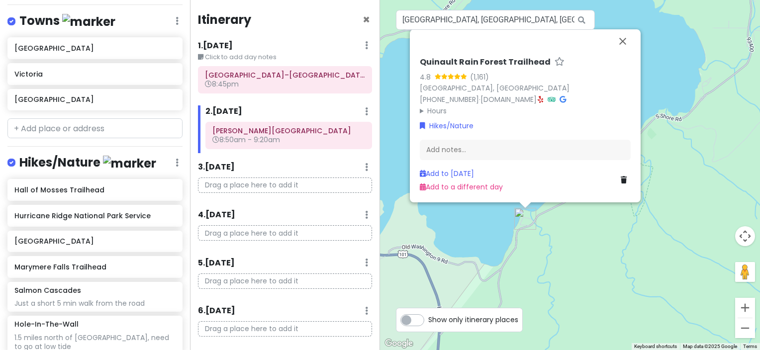
click at [620, 177] on div "Add to [DATE] Add to a different day" at bounding box center [525, 180] width 211 height 24
click at [625, 179] on icon at bounding box center [623, 179] width 6 height 7
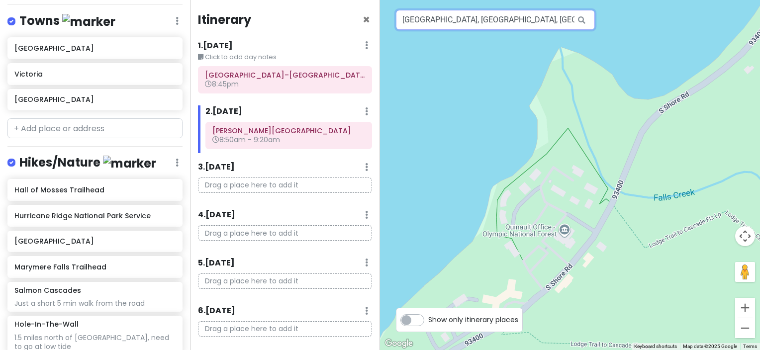
click at [491, 26] on input "[GEOGRAPHIC_DATA], [GEOGRAPHIC_DATA], [GEOGRAPHIC_DATA], [GEOGRAPHIC_DATA], [GE…" at bounding box center [495, 20] width 199 height 20
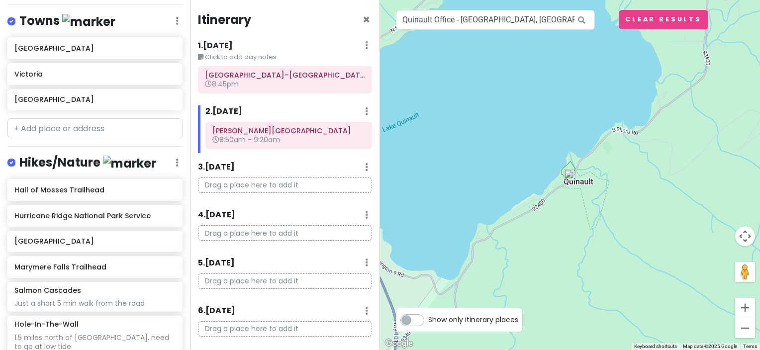
click at [568, 173] on img at bounding box center [570, 175] width 20 height 20
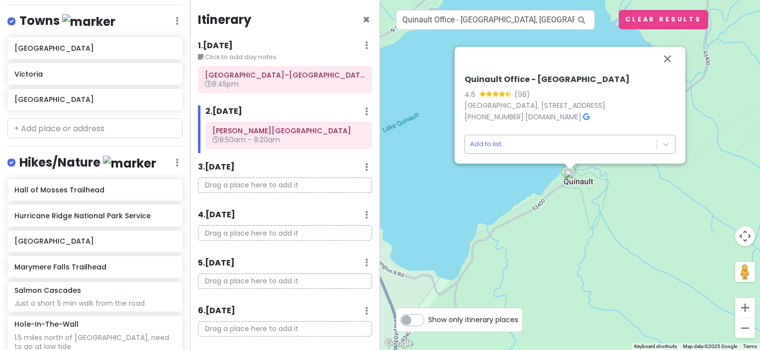
click at [598, 149] on body "Olympic National Park Trip Private Change Dates Make a Copy Delete Trip Go Pro …" at bounding box center [380, 175] width 760 height 350
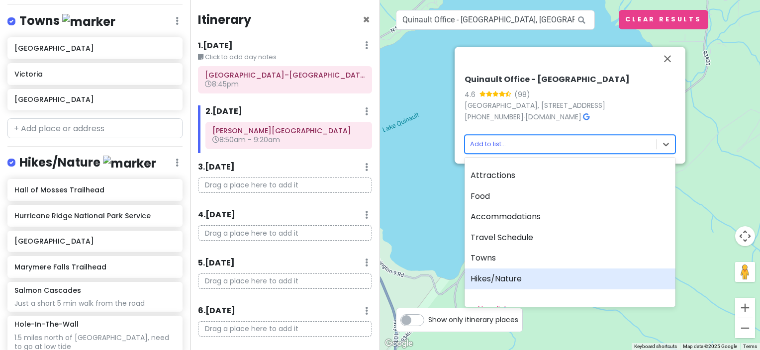
click at [557, 274] on div "Hikes/Nature" at bounding box center [569, 278] width 211 height 21
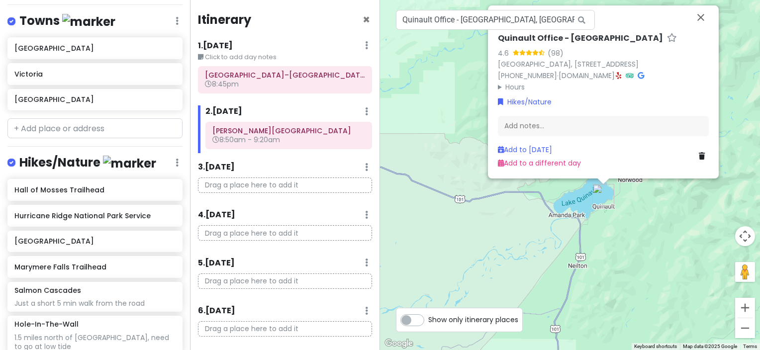
click at [628, 234] on div "Quinault Office - [GEOGRAPHIC_DATA] 4.6 (98) [GEOGRAPHIC_DATA], [STREET_ADDRESS…" at bounding box center [570, 175] width 380 height 350
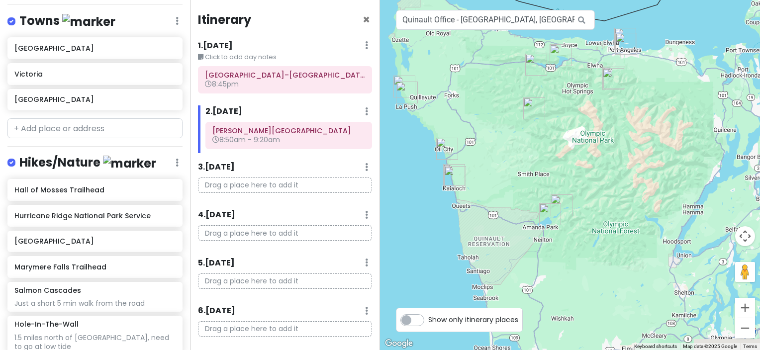
drag, startPoint x: 630, startPoint y: 235, endPoint x: 554, endPoint y: 232, distance: 76.1
click at [555, 232] on div at bounding box center [570, 175] width 380 height 350
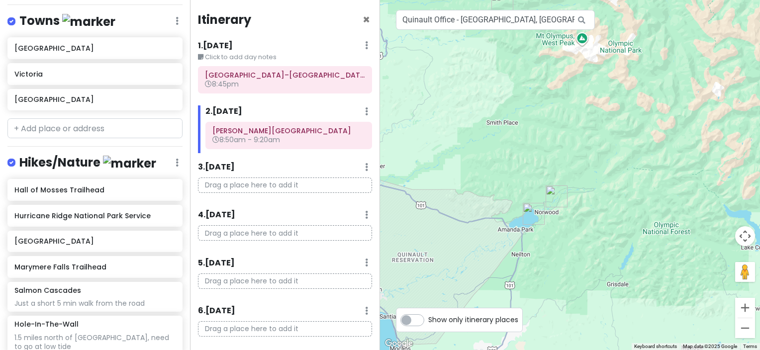
drag, startPoint x: 605, startPoint y: 234, endPoint x: 621, endPoint y: 233, distance: 16.5
click at [621, 233] on div at bounding box center [570, 175] width 380 height 350
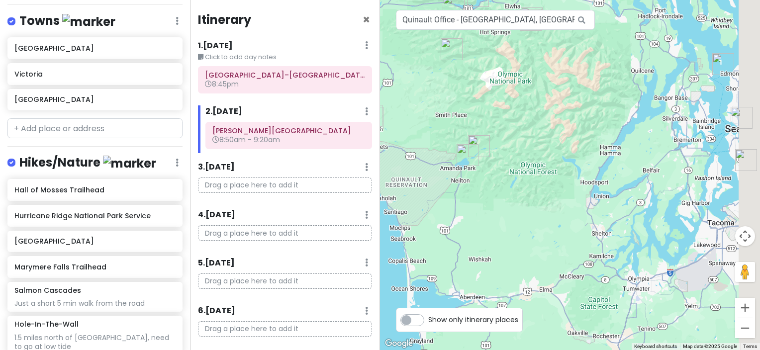
drag, startPoint x: 615, startPoint y: 233, endPoint x: 524, endPoint y: 170, distance: 110.6
click at [524, 170] on div at bounding box center [570, 175] width 380 height 350
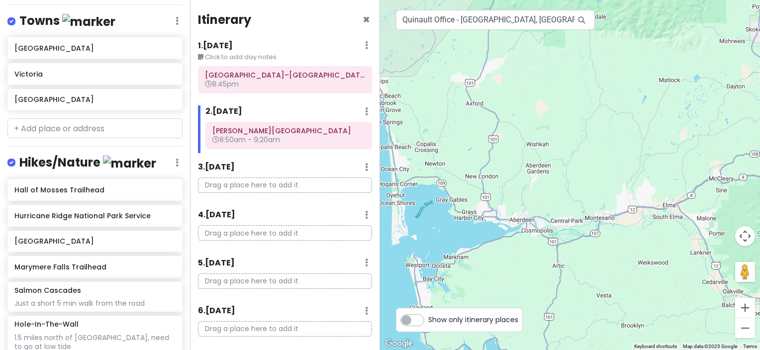
drag, startPoint x: 537, startPoint y: 236, endPoint x: 680, endPoint y: 26, distance: 254.0
click at [680, 26] on div at bounding box center [570, 175] width 380 height 350
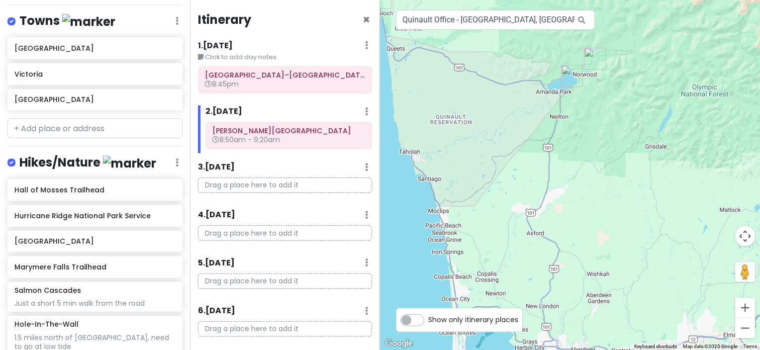
drag, startPoint x: 563, startPoint y: 174, endPoint x: 637, endPoint y: 347, distance: 188.8
click at [637, 347] on div "1 Quinault Office - [GEOGRAPHIC_DATA], [GEOGRAPHIC_DATA], [STREET_ADDRESS] Keyb…" at bounding box center [570, 175] width 380 height 350
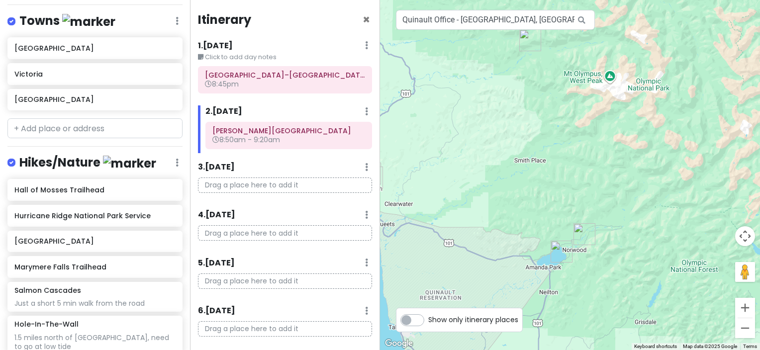
drag, startPoint x: 565, startPoint y: 180, endPoint x: 535, endPoint y: 316, distance: 139.5
click at [535, 316] on div at bounding box center [570, 175] width 380 height 350
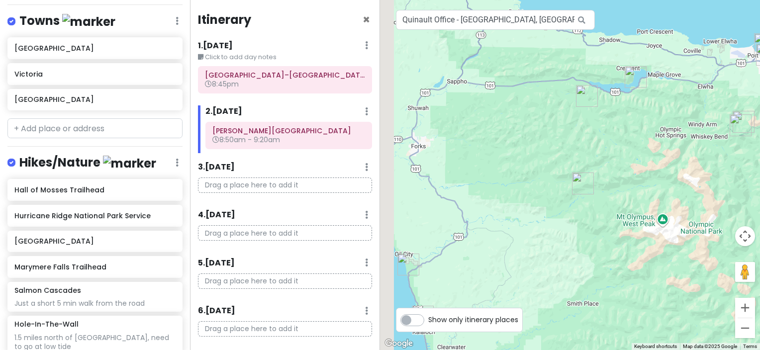
drag, startPoint x: 529, startPoint y: 168, endPoint x: 582, endPoint y: 298, distance: 140.2
click at [587, 304] on div at bounding box center [570, 175] width 380 height 350
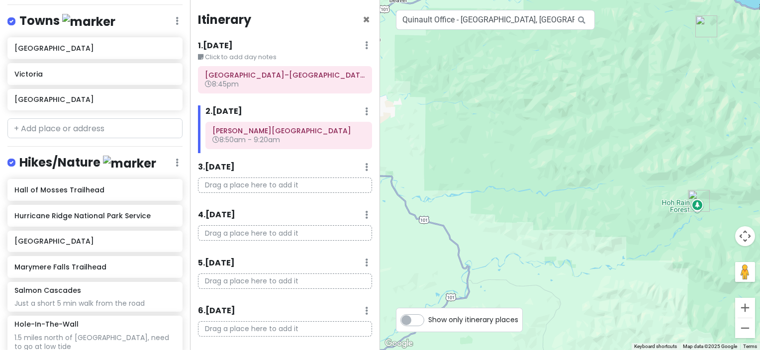
drag, startPoint x: 433, startPoint y: 184, endPoint x: 458, endPoint y: 146, distance: 46.1
click at [458, 146] on div at bounding box center [570, 175] width 380 height 350
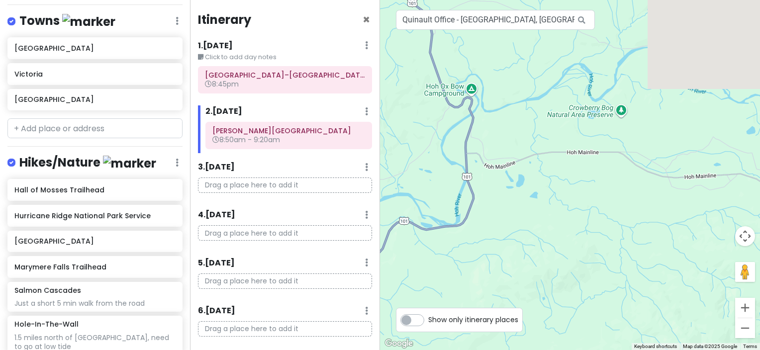
drag, startPoint x: 508, startPoint y: 50, endPoint x: 515, endPoint y: 172, distance: 122.5
click at [515, 172] on div at bounding box center [570, 175] width 380 height 350
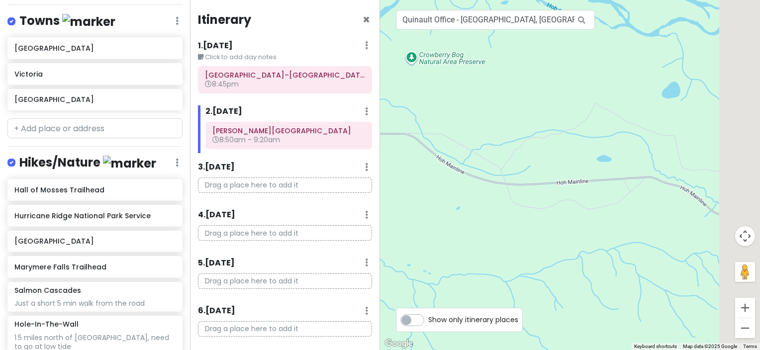
drag, startPoint x: 633, startPoint y: 191, endPoint x: 418, endPoint y: 173, distance: 216.0
click at [418, 173] on div at bounding box center [570, 175] width 380 height 350
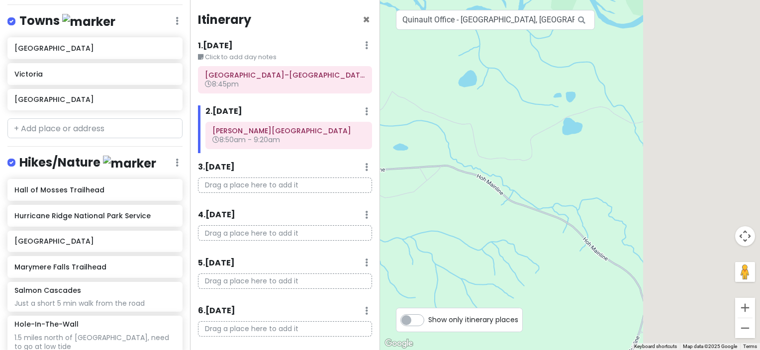
drag, startPoint x: 567, startPoint y: 198, endPoint x: 367, endPoint y: 186, distance: 200.2
click at [367, 186] on div "Olympic National Park Trip Private Change Dates Make a Copy Delete Trip Go Pro …" at bounding box center [380, 175] width 760 height 350
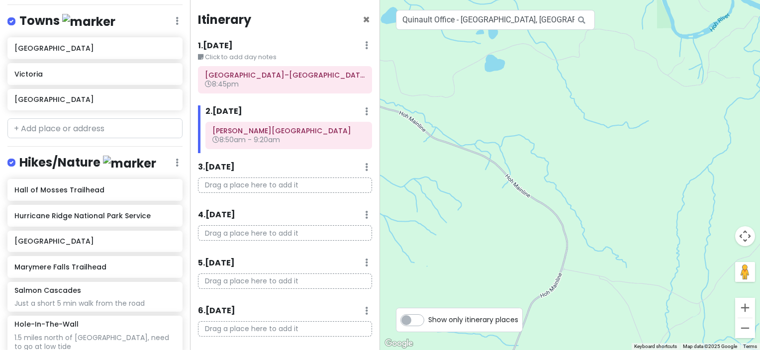
drag, startPoint x: 534, startPoint y: 229, endPoint x: 691, endPoint y: 228, distance: 157.1
click at [691, 228] on div at bounding box center [570, 175] width 380 height 350
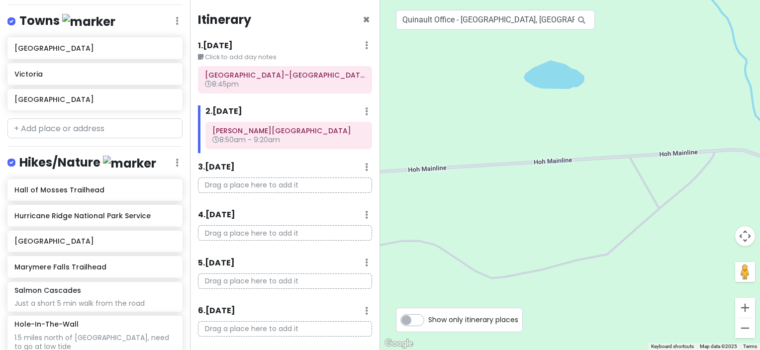
drag, startPoint x: 448, startPoint y: 170, endPoint x: 699, endPoint y: 195, distance: 252.3
click at [696, 196] on div at bounding box center [570, 175] width 380 height 350
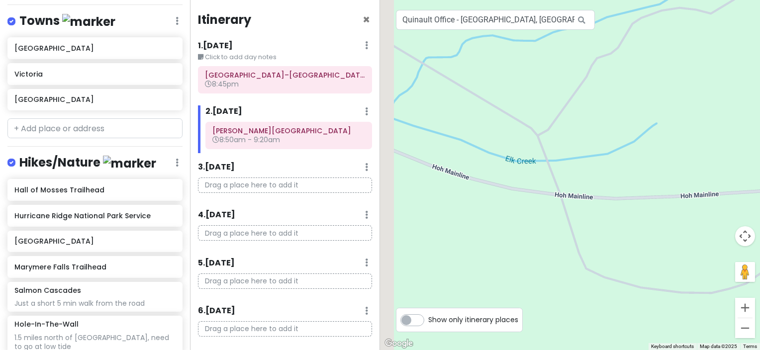
drag, startPoint x: 519, startPoint y: 189, endPoint x: 679, endPoint y: 243, distance: 168.5
click at [679, 243] on div at bounding box center [570, 175] width 380 height 350
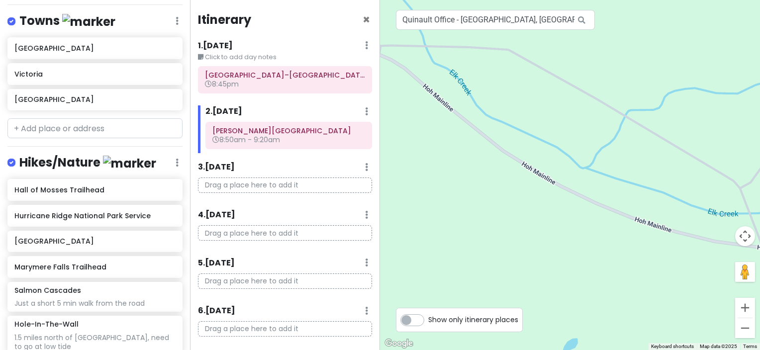
drag, startPoint x: 451, startPoint y: 155, endPoint x: 626, endPoint y: 283, distance: 217.2
click at [625, 283] on div at bounding box center [570, 175] width 380 height 350
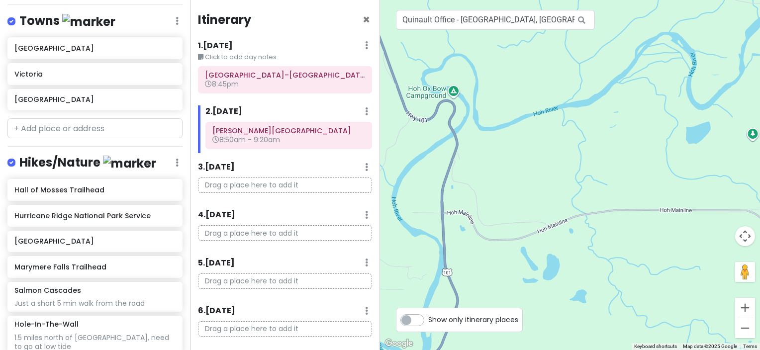
drag, startPoint x: 479, startPoint y: 210, endPoint x: 677, endPoint y: 184, distance: 199.0
click at [677, 184] on div at bounding box center [570, 175] width 380 height 350
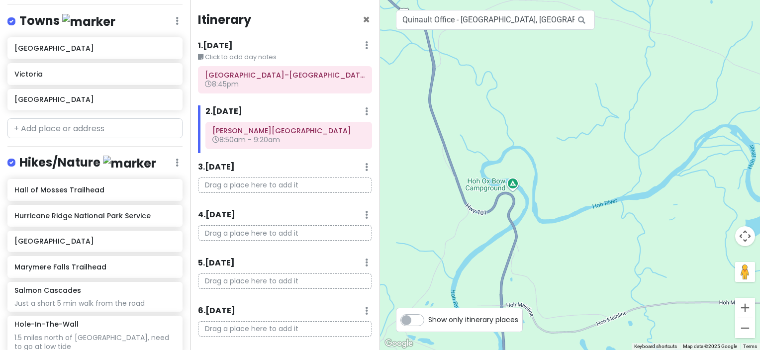
drag, startPoint x: 450, startPoint y: 121, endPoint x: 511, endPoint y: 216, distance: 112.0
click at [511, 216] on div at bounding box center [570, 175] width 380 height 350
click at [512, 24] on input "Quinault Office - [GEOGRAPHIC_DATA], [GEOGRAPHIC_DATA], [GEOGRAPHIC_DATA], [GEO…" at bounding box center [495, 20] width 199 height 20
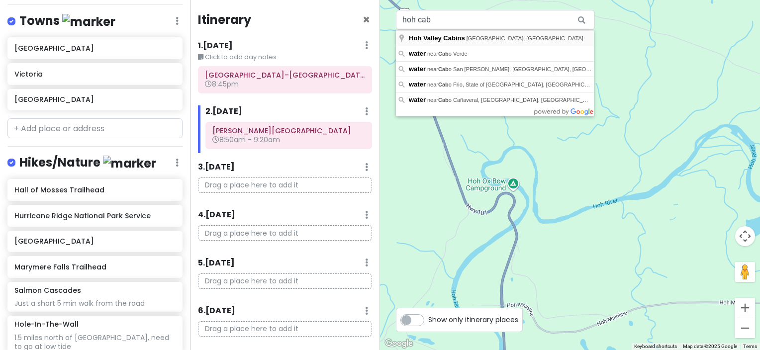
type input "[GEOGRAPHIC_DATA], [GEOGRAPHIC_DATA], Forks, [GEOGRAPHIC_DATA], [GEOGRAPHIC_DAT…"
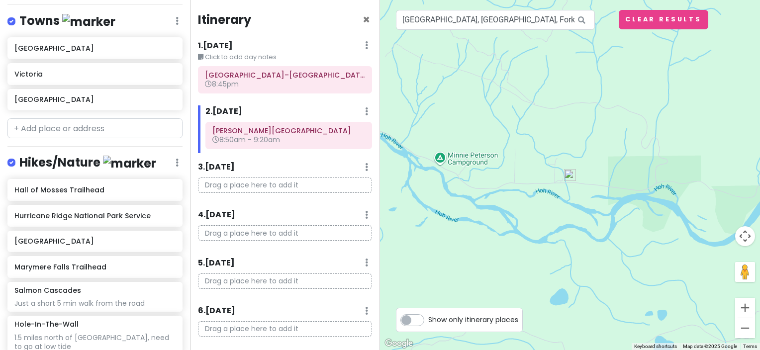
click at [569, 173] on img at bounding box center [570, 175] width 20 height 20
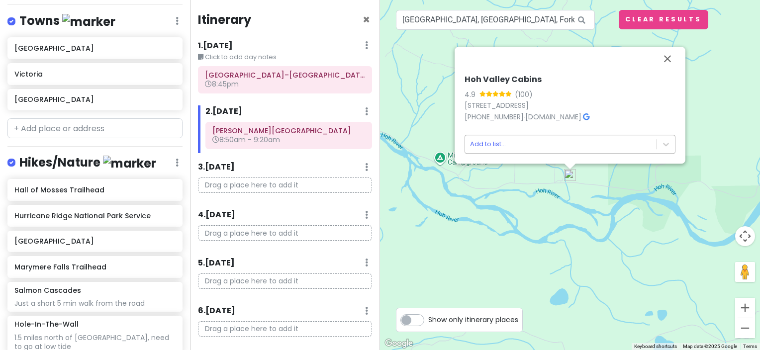
click at [563, 150] on body "Olympic National Park Trip Private Change Dates Make a Copy Delete Trip Go Pro …" at bounding box center [380, 175] width 760 height 350
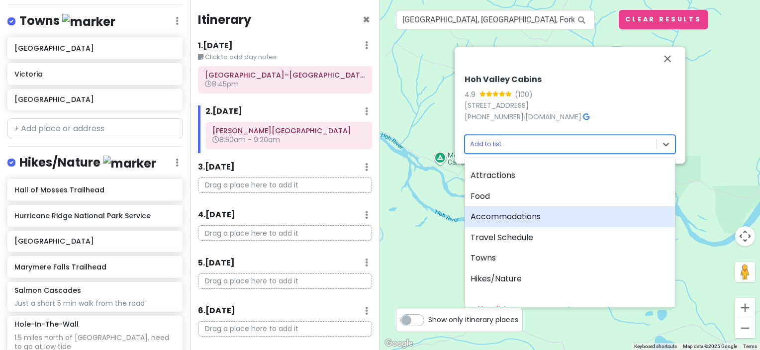
click at [522, 214] on div "Accommodations" at bounding box center [569, 216] width 211 height 21
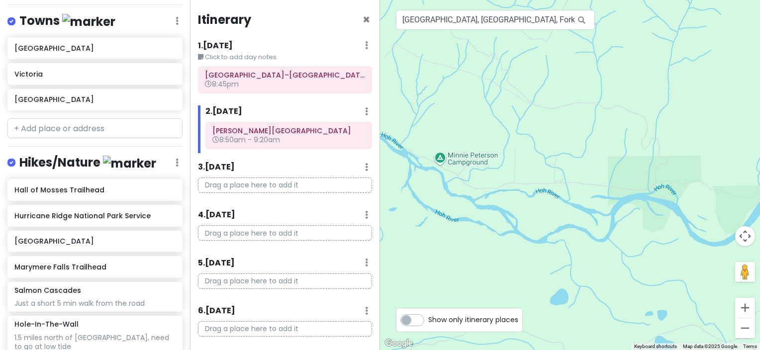
scroll to position [801, 0]
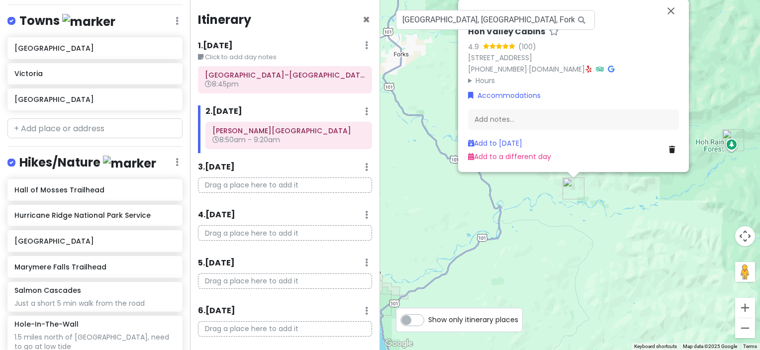
click at [595, 221] on div "[GEOGRAPHIC_DATA] Cabins 4.9 (100) [STREET_ADDRESS] [PHONE_NUMBER] · [DOMAIN_NA…" at bounding box center [570, 175] width 380 height 350
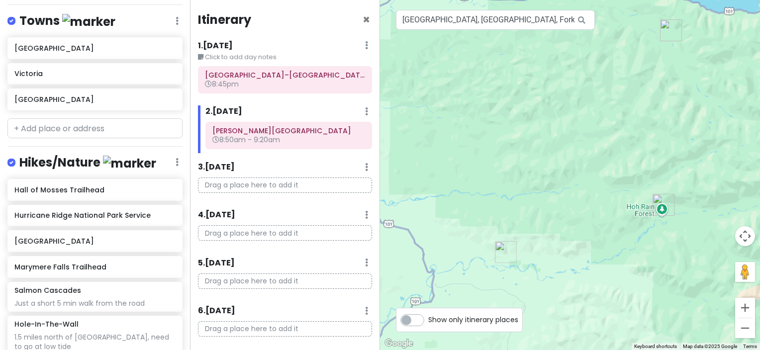
drag, startPoint x: 659, startPoint y: 154, endPoint x: 508, endPoint y: 275, distance: 193.7
click at [508, 275] on div at bounding box center [570, 175] width 380 height 350
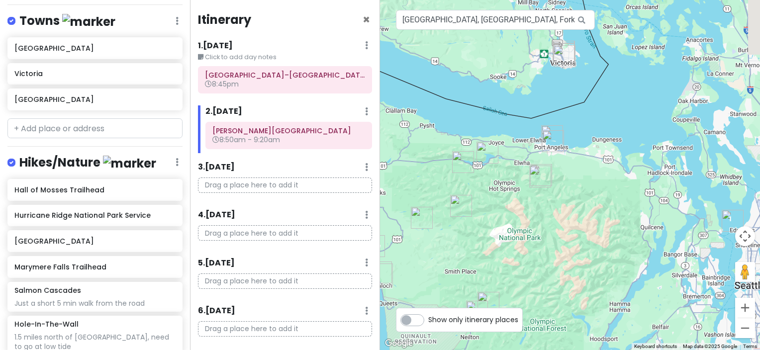
drag, startPoint x: 565, startPoint y: 218, endPoint x: 490, endPoint y: 96, distance: 142.4
click at [491, 101] on div at bounding box center [570, 175] width 380 height 350
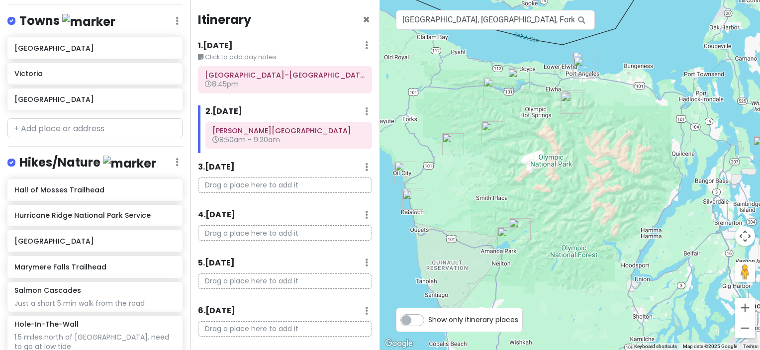
drag, startPoint x: 539, startPoint y: 148, endPoint x: 558, endPoint y: 266, distance: 120.4
click at [561, 268] on div at bounding box center [570, 175] width 380 height 350
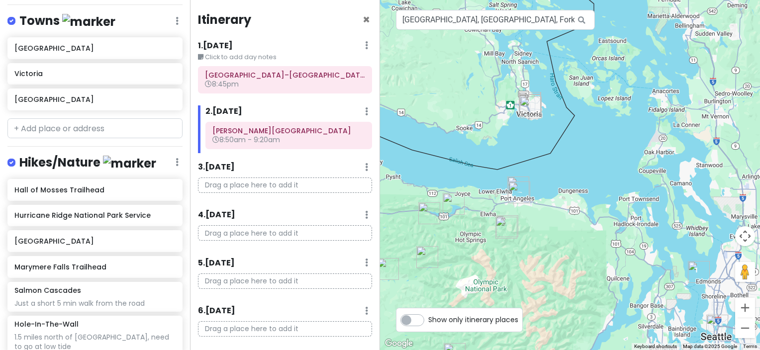
drag, startPoint x: 547, startPoint y: 59, endPoint x: 550, endPoint y: 149, distance: 90.0
click at [550, 149] on div at bounding box center [570, 175] width 380 height 350
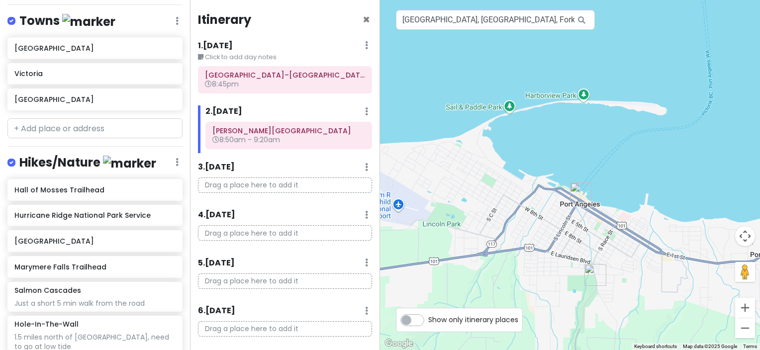
drag, startPoint x: 555, startPoint y: 247, endPoint x: 545, endPoint y: 217, distance: 30.8
click at [545, 217] on div at bounding box center [570, 175] width 380 height 350
click at [498, 24] on input "[GEOGRAPHIC_DATA], [GEOGRAPHIC_DATA], Forks, [GEOGRAPHIC_DATA], [GEOGRAPHIC_DAT…" at bounding box center [495, 20] width 199 height 20
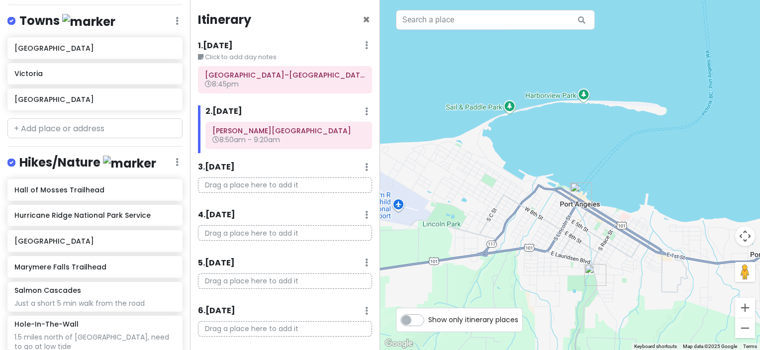
click at [652, 121] on div at bounding box center [570, 175] width 380 height 350
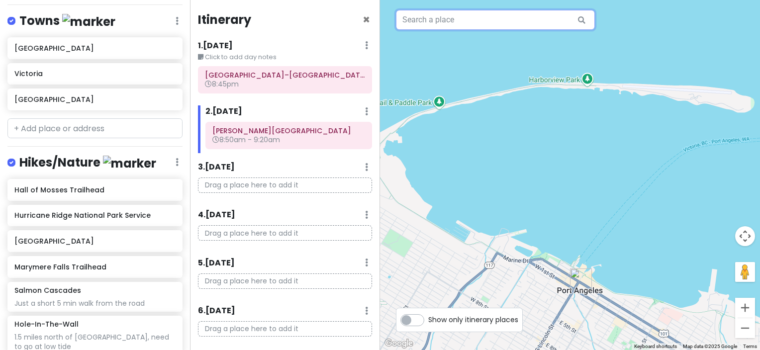
click at [497, 20] on input "text" at bounding box center [495, 20] width 199 height 20
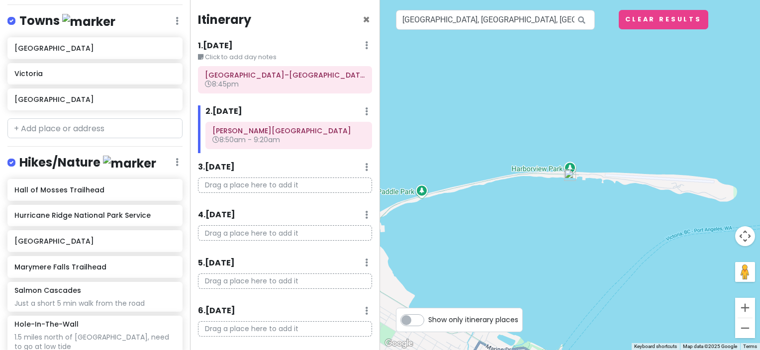
click at [565, 169] on img at bounding box center [570, 175] width 20 height 20
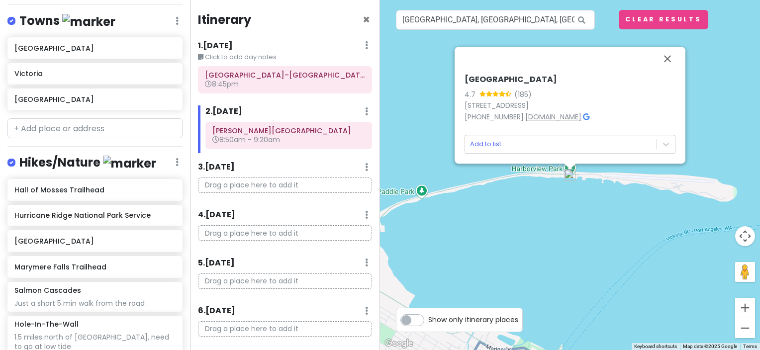
click at [555, 115] on link "[DOMAIN_NAME]" at bounding box center [553, 117] width 56 height 10
click at [586, 227] on div "[GEOGRAPHIC_DATA] 4.7 (185) [STREET_ADDRESS] [PHONE_NUMBER] · [DOMAIN_NAME] · A…" at bounding box center [570, 175] width 380 height 350
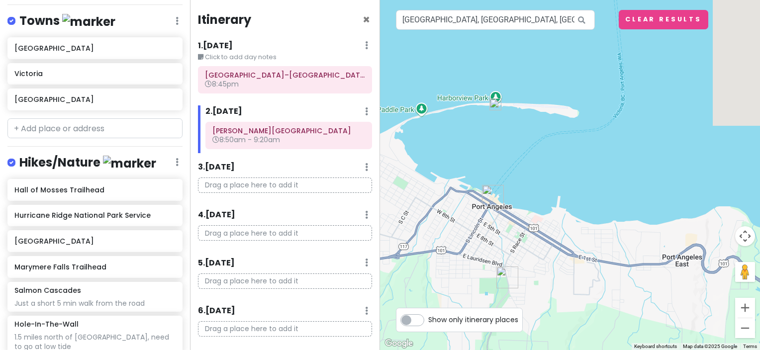
drag, startPoint x: 610, startPoint y: 273, endPoint x: 519, endPoint y: 158, distance: 147.2
click at [519, 158] on div at bounding box center [570, 175] width 380 height 350
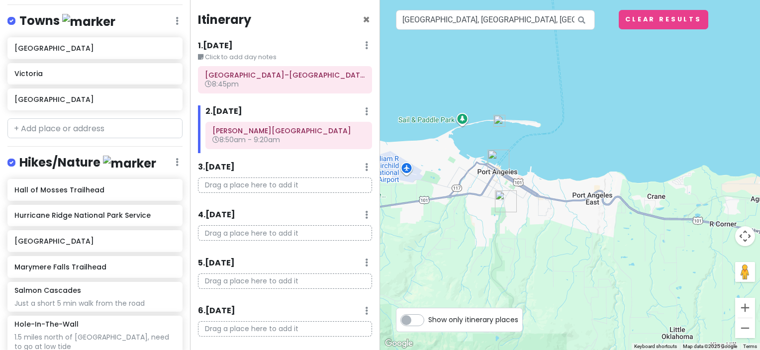
drag, startPoint x: 607, startPoint y: 229, endPoint x: 582, endPoint y: 217, distance: 28.3
click at [582, 217] on div at bounding box center [570, 175] width 380 height 350
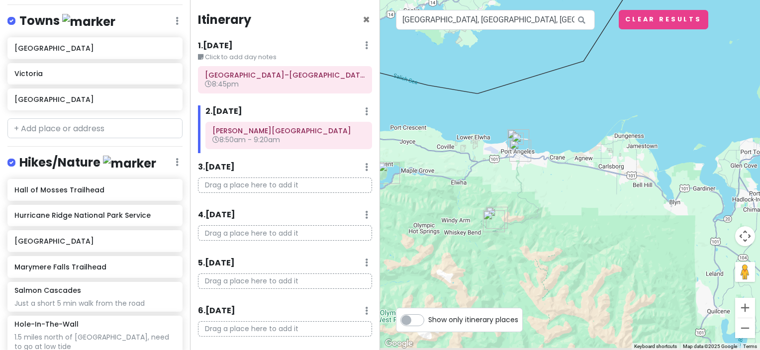
drag, startPoint x: 608, startPoint y: 251, endPoint x: 495, endPoint y: 105, distance: 184.5
click at [498, 107] on div at bounding box center [570, 175] width 380 height 350
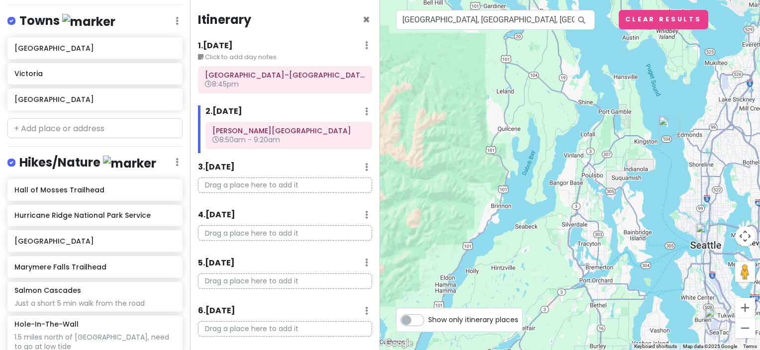
drag, startPoint x: 606, startPoint y: 193, endPoint x: 492, endPoint y: 148, distance: 122.8
click at [494, 148] on div at bounding box center [570, 175] width 380 height 350
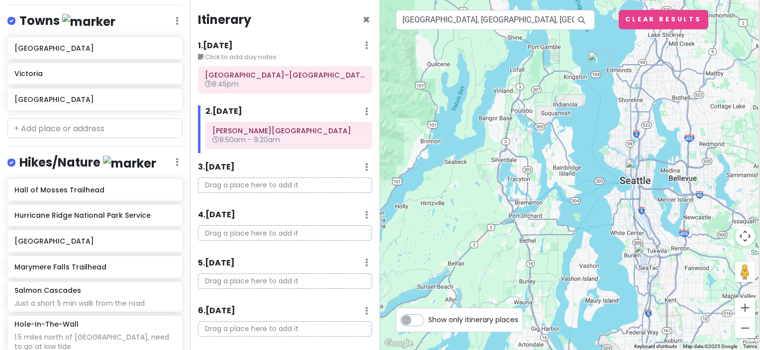
drag, startPoint x: 621, startPoint y: 201, endPoint x: 508, endPoint y: 106, distance: 147.5
click at [509, 102] on div at bounding box center [570, 175] width 380 height 350
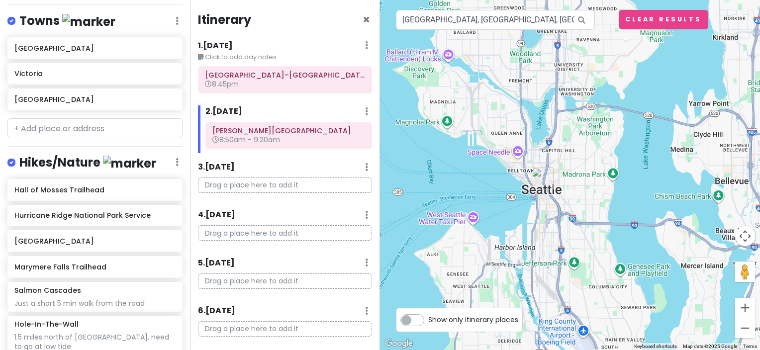
drag, startPoint x: 536, startPoint y: 129, endPoint x: 513, endPoint y: 287, distance: 160.3
click at [513, 287] on div at bounding box center [570, 175] width 380 height 350
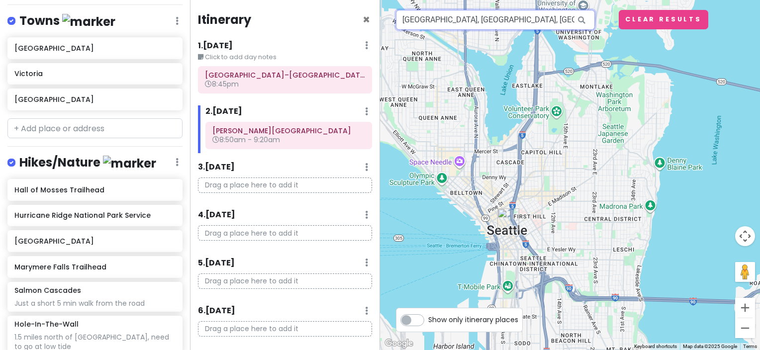
click at [452, 26] on input "[GEOGRAPHIC_DATA], [GEOGRAPHIC_DATA], [GEOGRAPHIC_DATA], [GEOGRAPHIC_DATA]" at bounding box center [495, 20] width 199 height 20
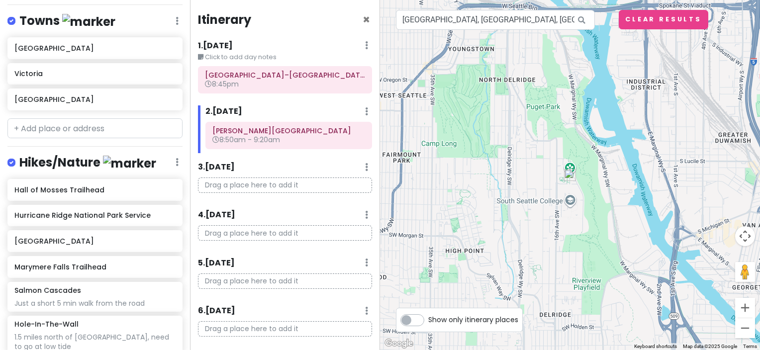
click at [568, 172] on img at bounding box center [570, 175] width 20 height 20
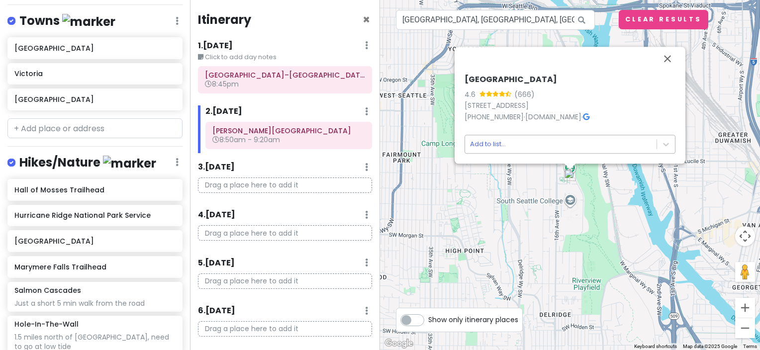
click at [551, 148] on body "Olympic National Park Trip Private Change Dates Make a Copy Delete Trip Go Pro …" at bounding box center [380, 175] width 760 height 350
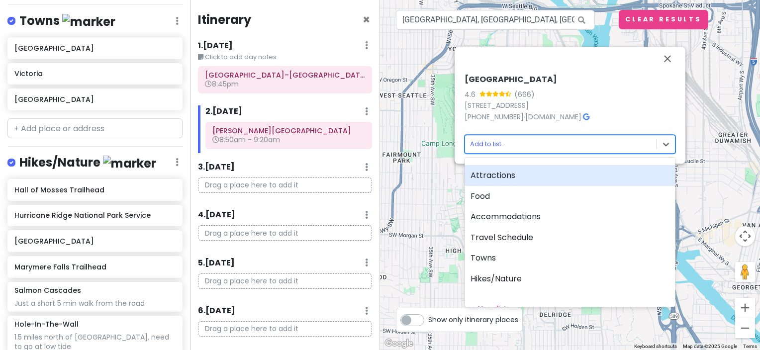
click at [529, 173] on div "Attractions" at bounding box center [569, 175] width 211 height 21
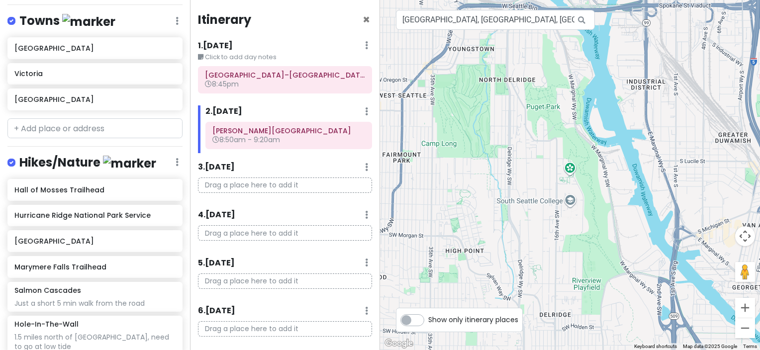
scroll to position [827, 0]
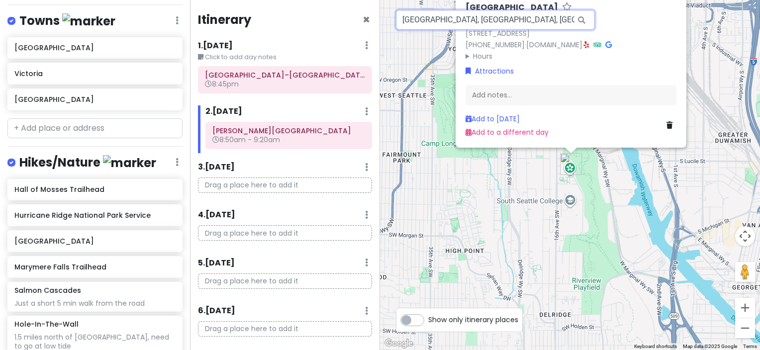
click at [483, 20] on input "[GEOGRAPHIC_DATA], [GEOGRAPHIC_DATA], [GEOGRAPHIC_DATA], [GEOGRAPHIC_DATA], [GE…" at bounding box center [495, 20] width 199 height 20
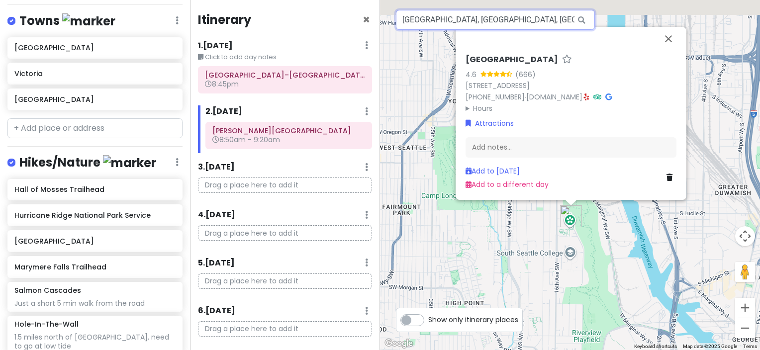
click at [483, 20] on input "[GEOGRAPHIC_DATA], [GEOGRAPHIC_DATA], [GEOGRAPHIC_DATA], [GEOGRAPHIC_DATA], [GE…" at bounding box center [495, 20] width 199 height 20
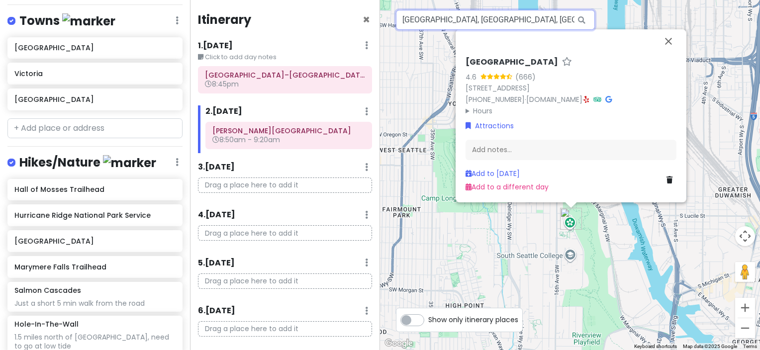
click at [483, 20] on input "[GEOGRAPHIC_DATA], [GEOGRAPHIC_DATA], [GEOGRAPHIC_DATA], [GEOGRAPHIC_DATA], [GE…" at bounding box center [495, 20] width 199 height 20
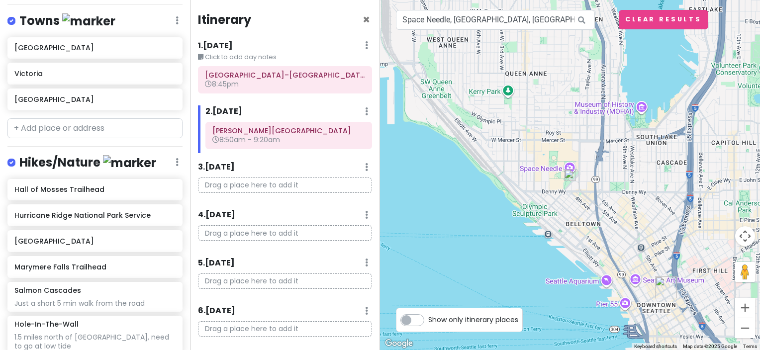
click at [571, 173] on img at bounding box center [570, 175] width 20 height 20
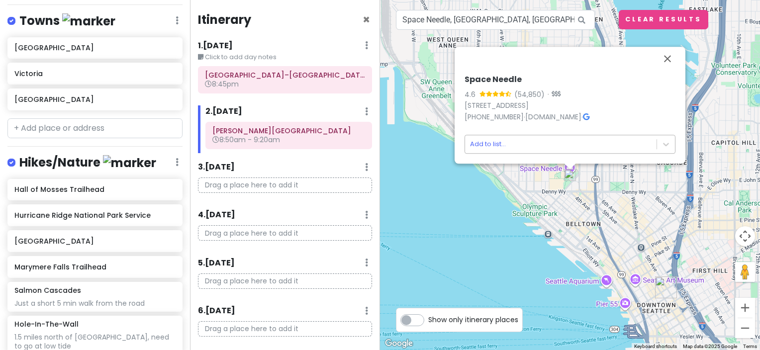
click at [563, 152] on body "Olympic National Park Trip Private Change Dates Make a Copy Delete Trip Go Pro …" at bounding box center [380, 175] width 760 height 350
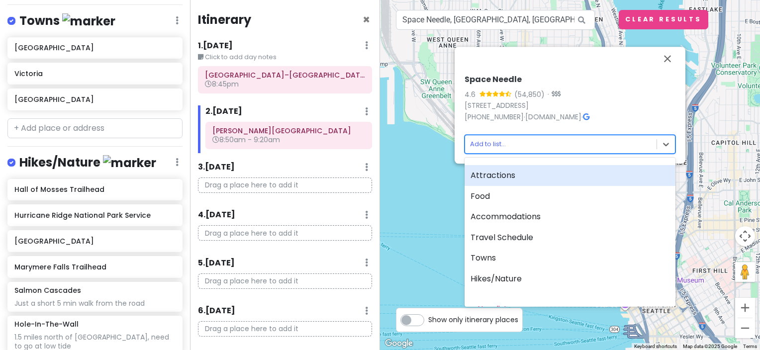
click at [507, 172] on div "Attractions" at bounding box center [569, 175] width 211 height 21
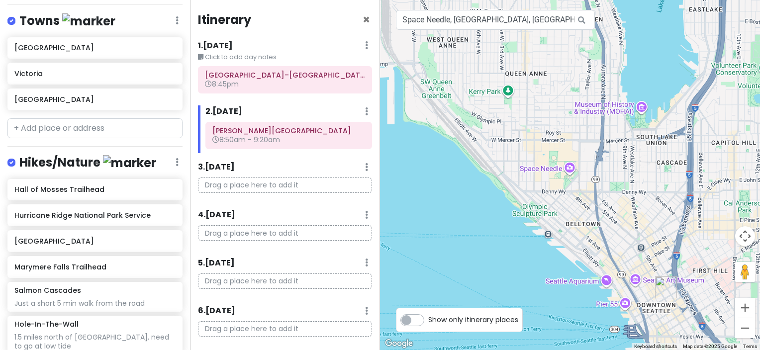
scroll to position [853, 0]
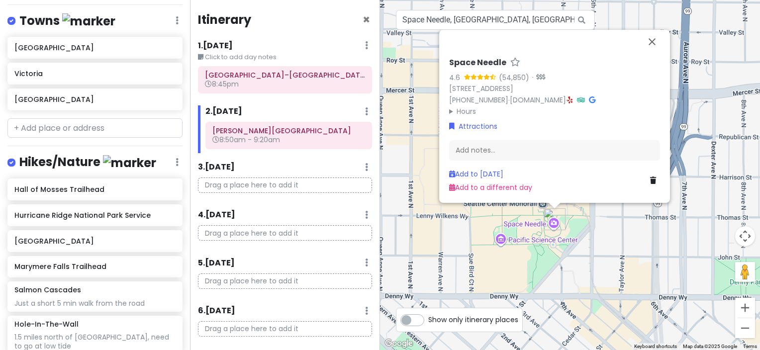
drag, startPoint x: 580, startPoint y: 258, endPoint x: 514, endPoint y: 257, distance: 65.6
click at [515, 258] on div "Space Needle 4.6 (54,850) · [STREET_ADDRESS] [PHONE_NUMBER] · [DOMAIN_NAME] · H…" at bounding box center [570, 175] width 380 height 350
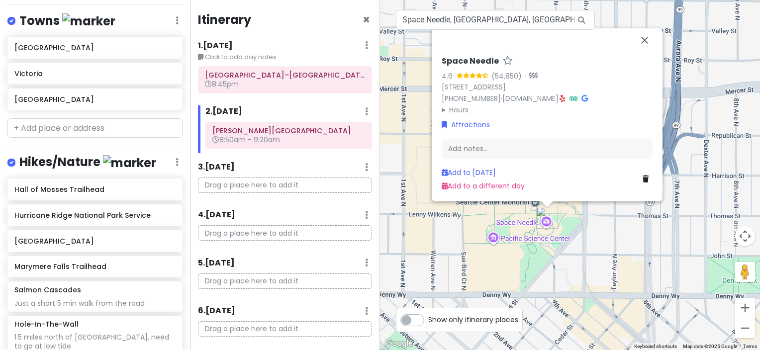
click at [514, 256] on div "Space Needle 4.6 (54,850) · [STREET_ADDRESS] [PHONE_NUMBER] · [DOMAIN_NAME] · H…" at bounding box center [570, 175] width 380 height 350
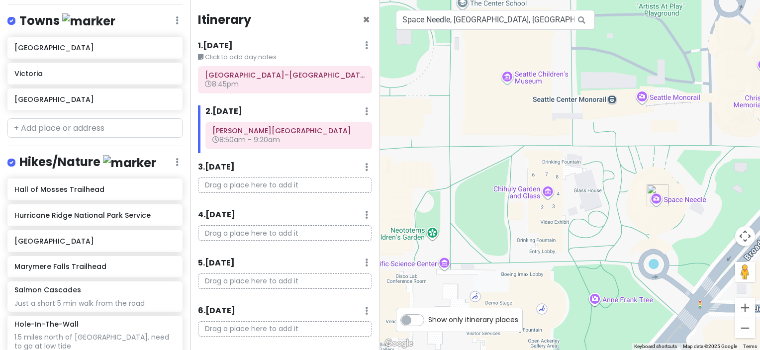
drag, startPoint x: 589, startPoint y: 251, endPoint x: 566, endPoint y: 214, distance: 43.7
click at [566, 214] on div at bounding box center [570, 175] width 380 height 350
click at [545, 190] on div at bounding box center [570, 175] width 380 height 350
click at [545, 193] on div at bounding box center [570, 175] width 380 height 350
click at [468, 19] on input "Space Needle, [GEOGRAPHIC_DATA], [GEOGRAPHIC_DATA], [GEOGRAPHIC_DATA]" at bounding box center [495, 20] width 199 height 20
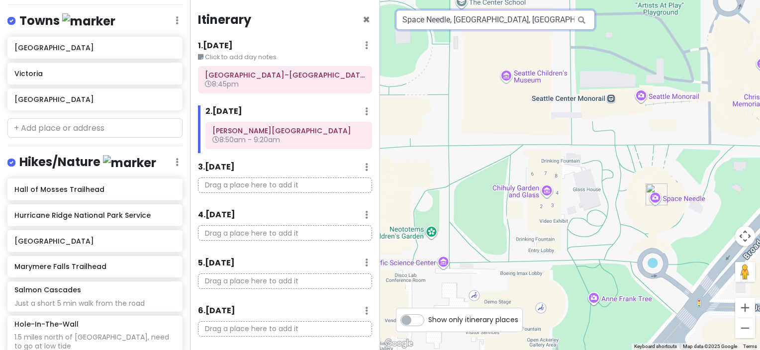
click at [468, 19] on input "Space Needle, [GEOGRAPHIC_DATA], [GEOGRAPHIC_DATA], [GEOGRAPHIC_DATA]" at bounding box center [495, 20] width 199 height 20
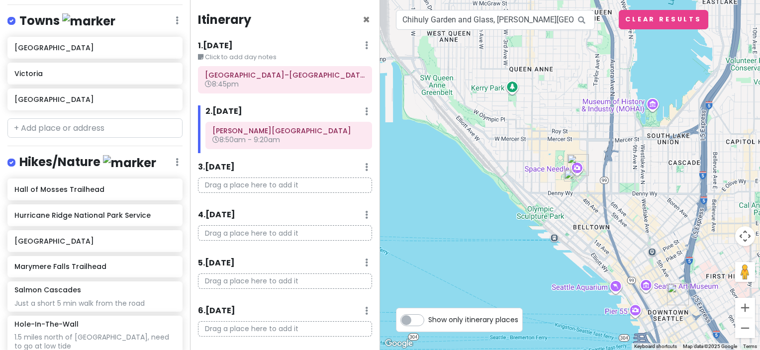
click at [566, 178] on img at bounding box center [570, 176] width 20 height 20
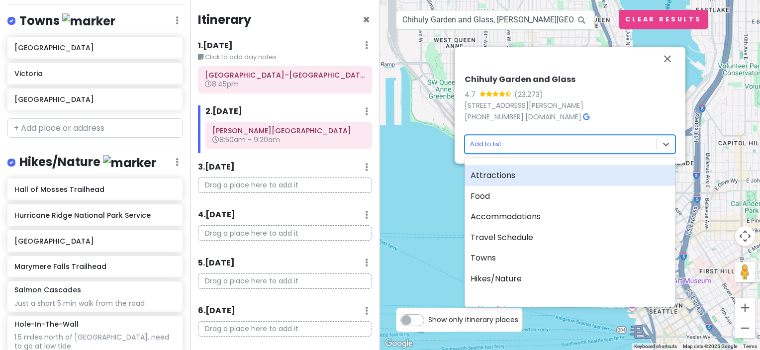
click at [553, 144] on body "Olympic National Park Trip Private Change Dates Make a Copy Delete Trip Go Pro …" at bounding box center [380, 175] width 760 height 350
click at [540, 185] on div "Attractions" at bounding box center [569, 175] width 211 height 21
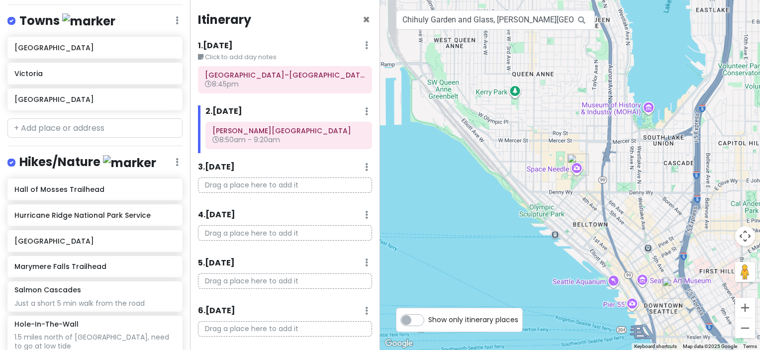
scroll to position [879, 0]
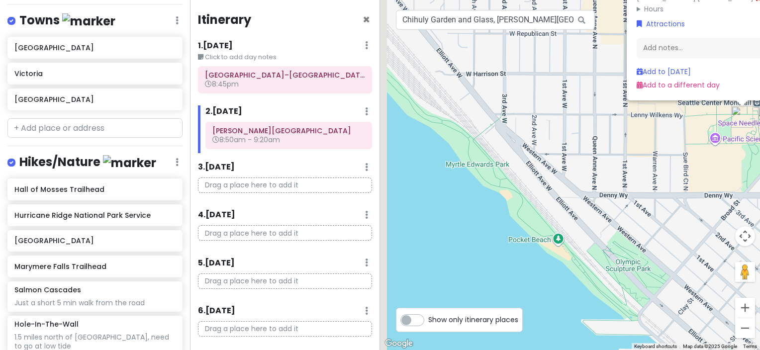
drag, startPoint x: 509, startPoint y: 257, endPoint x: 658, endPoint y: 222, distance: 153.8
click at [658, 222] on div "Chihuly Garden and Glass 4.7 (23,273) [STREET_ADDRESS][PERSON_NAME] [PHONE_NUMB…" at bounding box center [570, 175] width 380 height 350
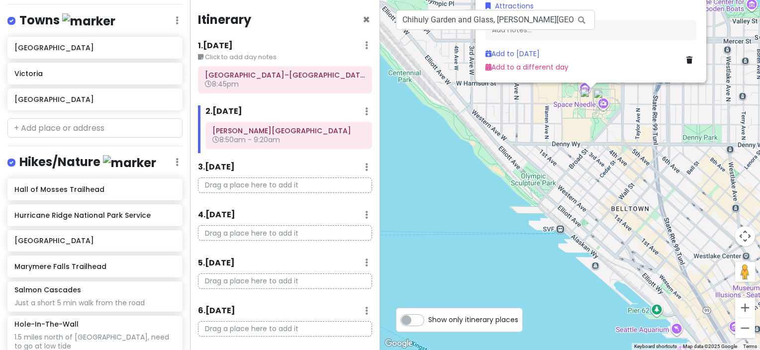
drag, startPoint x: 674, startPoint y: 249, endPoint x: 539, endPoint y: 164, distance: 159.6
click at [526, 156] on div "Chihuly Garden and Glass 4.7 (23,273) [STREET_ADDRESS][PERSON_NAME] [PHONE_NUMB…" at bounding box center [570, 175] width 380 height 350
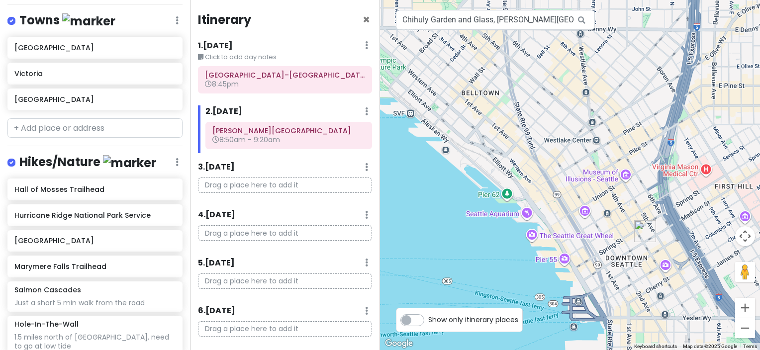
drag, startPoint x: 595, startPoint y: 213, endPoint x: 526, endPoint y: 159, distance: 87.3
click at [526, 159] on div "Chihuly Garden and Glass 4.7 (23,273) [STREET_ADDRESS][PERSON_NAME] [PHONE_NUMB…" at bounding box center [570, 175] width 380 height 350
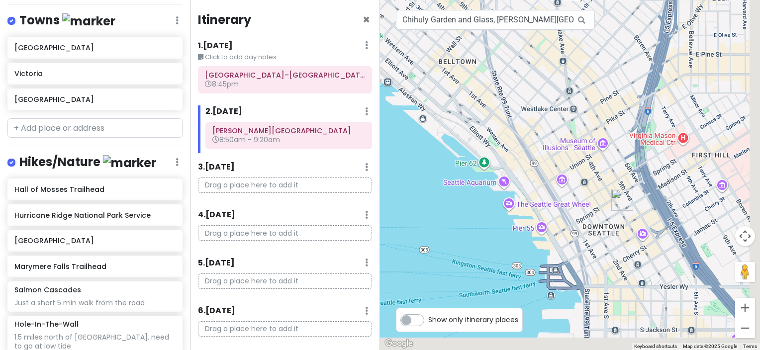
drag, startPoint x: 601, startPoint y: 293, endPoint x: 560, endPoint y: 239, distance: 68.2
click at [578, 259] on div "Chihuly Garden and Glass 4.7 (23,273) [STREET_ADDRESS][PERSON_NAME] [PHONE_NUMB…" at bounding box center [570, 175] width 380 height 350
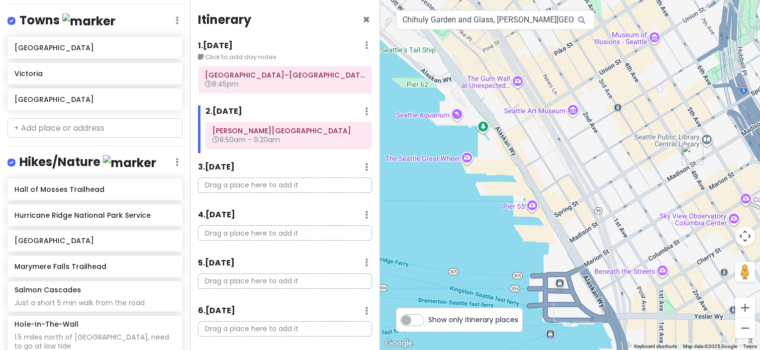
drag, startPoint x: 460, startPoint y: 153, endPoint x: 462, endPoint y: 129, distance: 24.5
click at [463, 131] on div "Chihuly Garden and Glass 4.7 (23,273) [STREET_ADDRESS][PERSON_NAME] [PHONE_NUMB…" at bounding box center [570, 175] width 380 height 350
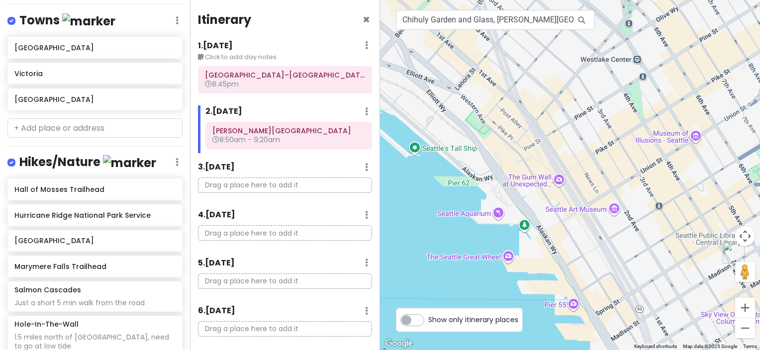
drag, startPoint x: 518, startPoint y: 95, endPoint x: 570, endPoint y: 220, distance: 134.9
click at [570, 220] on div "Chihuly Garden and Glass 4.7 (23,273) [STREET_ADDRESS][PERSON_NAME] [PHONE_NUMB…" at bounding box center [570, 175] width 380 height 350
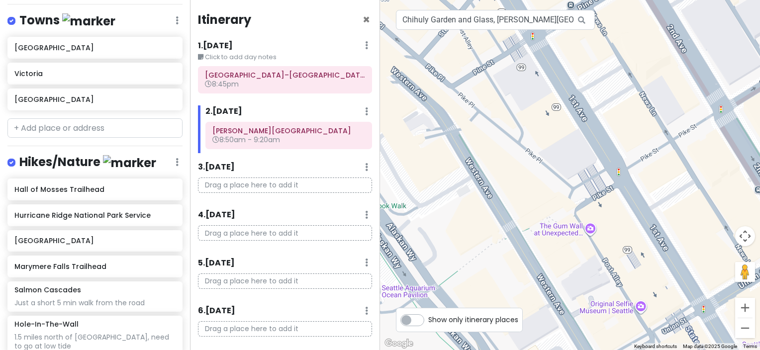
drag, startPoint x: 507, startPoint y: 131, endPoint x: 513, endPoint y: 209, distance: 77.8
click at [513, 209] on div "Chihuly Garden and Glass 4.7 (23,273) [STREET_ADDRESS][PERSON_NAME] [PHONE_NUMB…" at bounding box center [570, 175] width 380 height 350
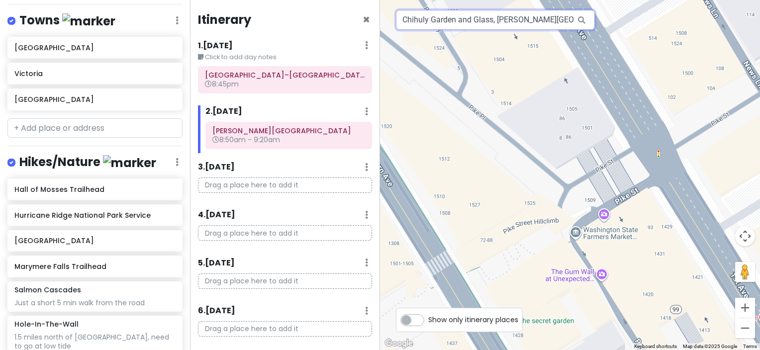
click at [489, 23] on input "Chihuly Garden and Glass, [PERSON_NAME][GEOGRAPHIC_DATA], [GEOGRAPHIC_DATA], [G…" at bounding box center [495, 20] width 199 height 20
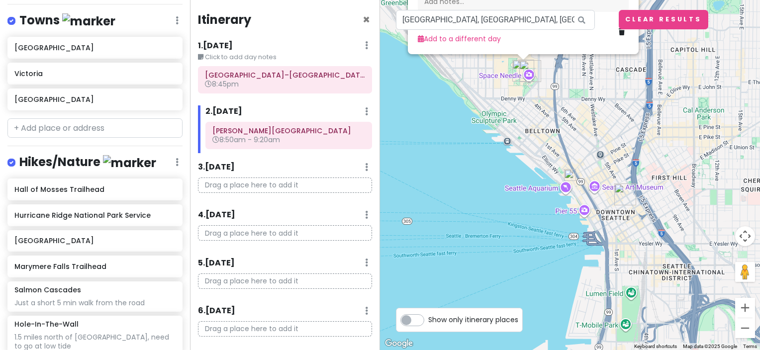
click at [569, 174] on img at bounding box center [570, 175] width 20 height 20
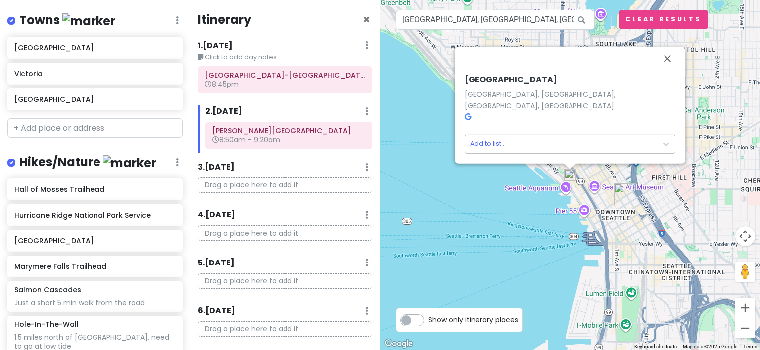
click at [580, 143] on body "Olympic National Park Trip Private Change Dates Make a Copy Delete Trip Go Pro …" at bounding box center [380, 175] width 760 height 350
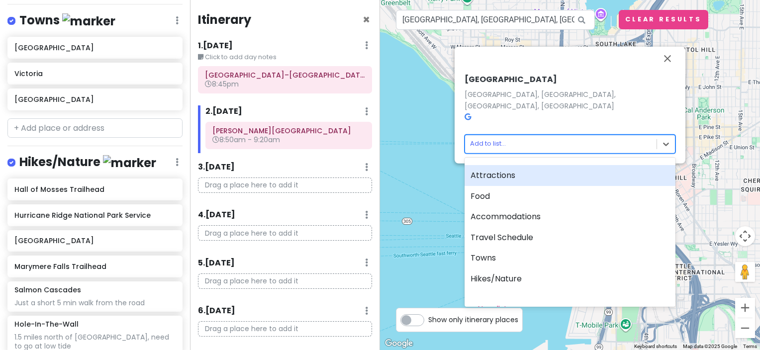
click at [562, 177] on div "Attractions" at bounding box center [569, 175] width 211 height 21
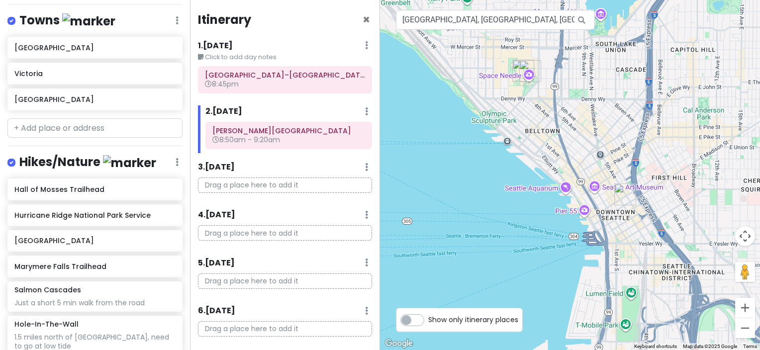
scroll to position [904, 0]
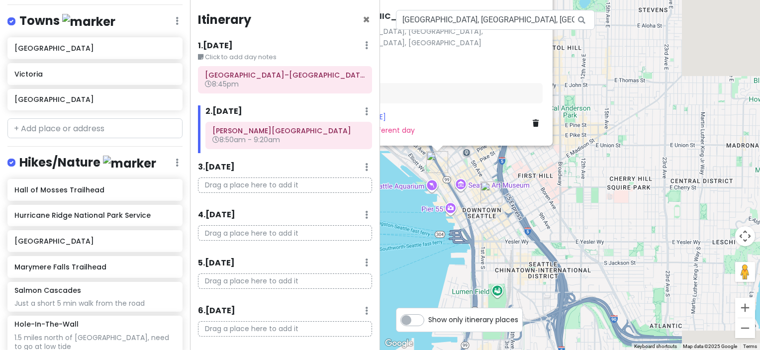
drag, startPoint x: 641, startPoint y: 167, endPoint x: 505, endPoint y: 134, distance: 139.5
click at [505, 134] on div "[GEOGRAPHIC_DATA], [GEOGRAPHIC_DATA] Attractions Add notes... Add to [DATE] Add…" at bounding box center [570, 175] width 380 height 350
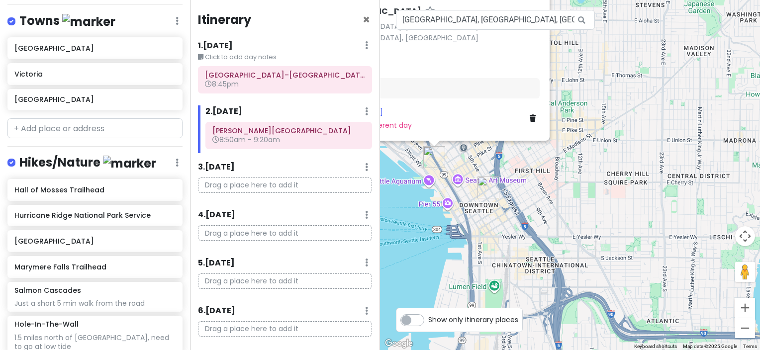
click at [557, 174] on div "[GEOGRAPHIC_DATA], [GEOGRAPHIC_DATA] Attractions Add notes... Add to [DATE] Add…" at bounding box center [570, 175] width 380 height 350
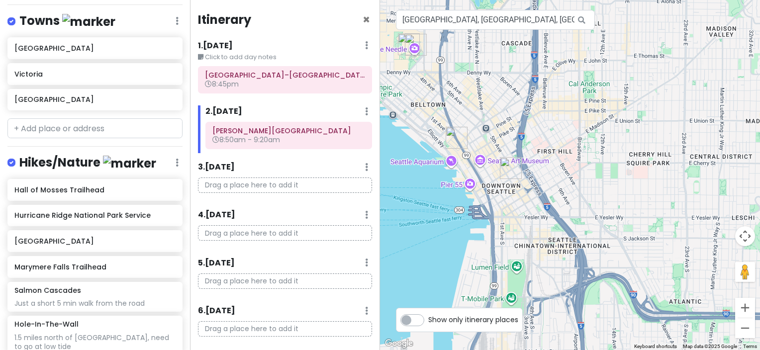
drag, startPoint x: 458, startPoint y: 158, endPoint x: 473, endPoint y: 137, distance: 25.7
click at [473, 137] on div at bounding box center [570, 175] width 380 height 350
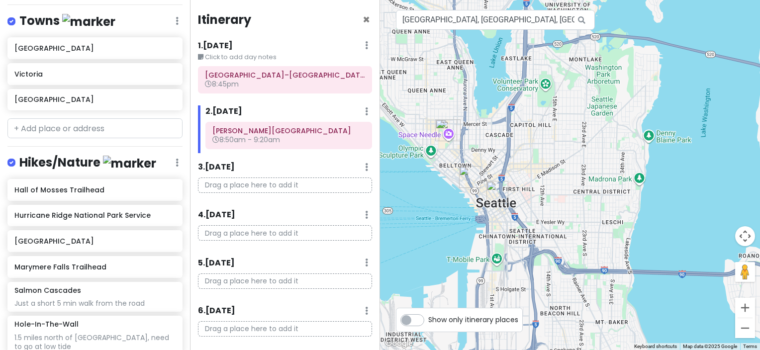
drag, startPoint x: 589, startPoint y: 194, endPoint x: 531, endPoint y: 250, distance: 80.2
click at [531, 250] on div at bounding box center [570, 175] width 380 height 350
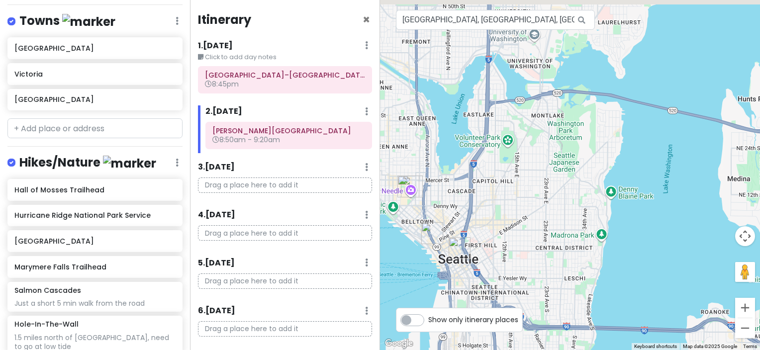
drag, startPoint x: 595, startPoint y: 117, endPoint x: 553, endPoint y: 159, distance: 59.1
click at [553, 159] on div at bounding box center [570, 175] width 380 height 350
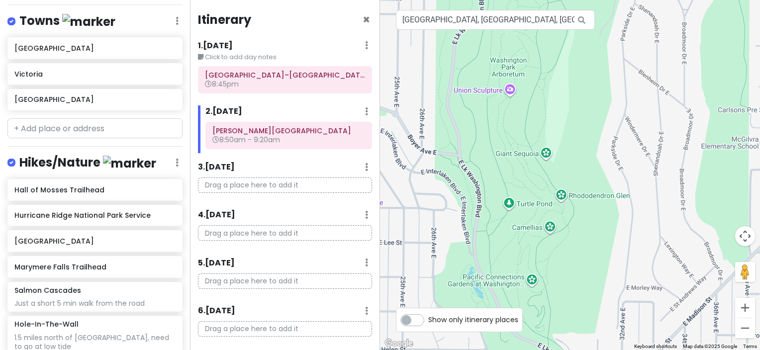
drag, startPoint x: 526, startPoint y: 117, endPoint x: 537, endPoint y: 188, distance: 71.8
click at [537, 188] on div at bounding box center [570, 175] width 380 height 350
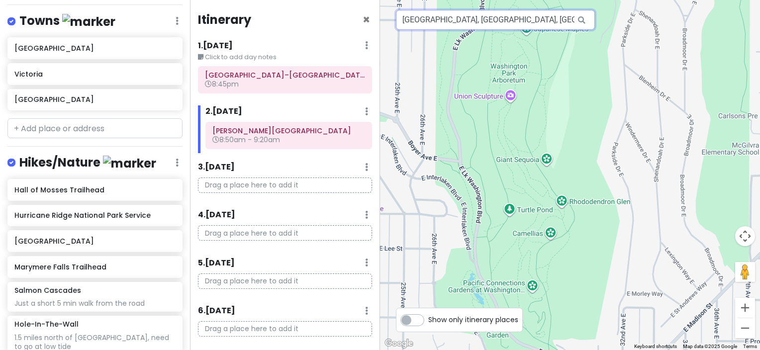
click at [490, 22] on input "[GEOGRAPHIC_DATA], [GEOGRAPHIC_DATA], [GEOGRAPHIC_DATA], [GEOGRAPHIC_DATA]" at bounding box center [495, 20] width 199 height 20
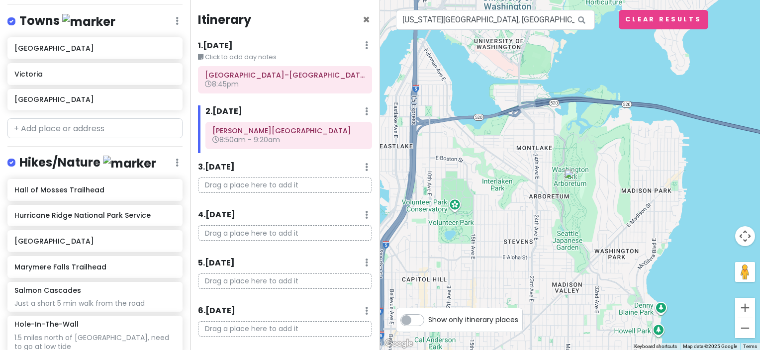
click at [571, 176] on img at bounding box center [570, 175] width 20 height 20
click at [570, 175] on img at bounding box center [570, 175] width 20 height 20
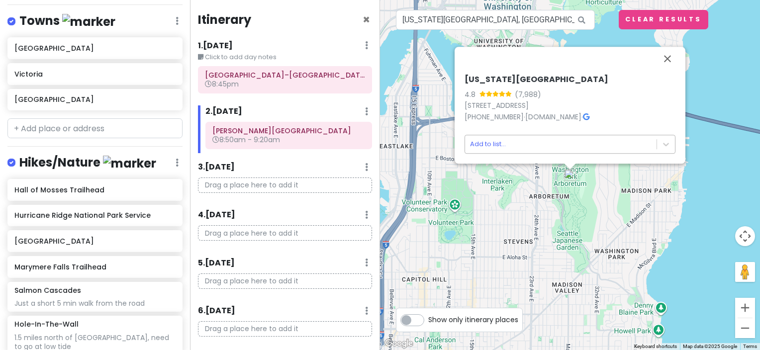
click at [525, 152] on body "Olympic National Park Trip Private Change Dates Make a Copy Delete Trip Go Pro …" at bounding box center [380, 175] width 760 height 350
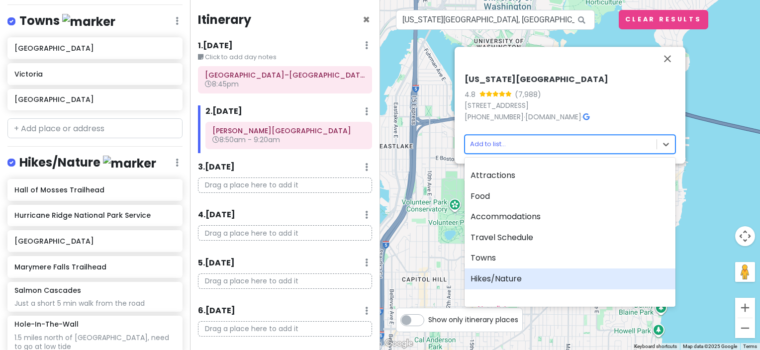
click at [535, 281] on div "Hikes/Nature" at bounding box center [569, 278] width 211 height 21
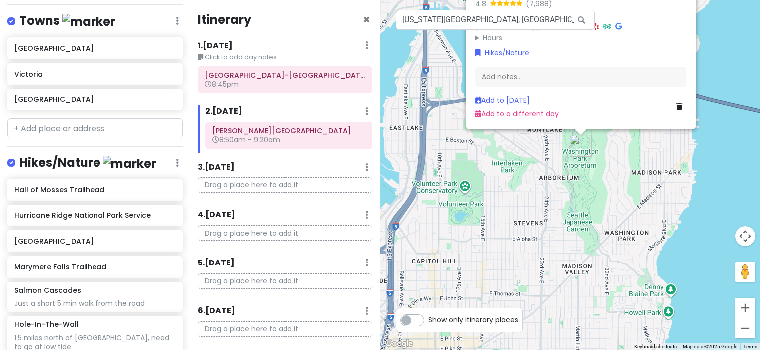
drag, startPoint x: 516, startPoint y: 251, endPoint x: 526, endPoint y: 175, distance: 76.2
click at [526, 175] on div "[US_STATE][GEOGRAPHIC_DATA] 4.8 (7,988) [STREET_ADDRESS] [PHONE_NUMBER] · [DOMA…" at bounding box center [570, 175] width 380 height 350
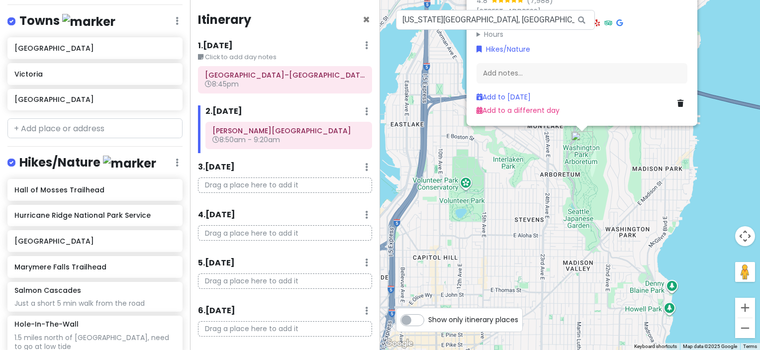
click at [463, 185] on div "[US_STATE][GEOGRAPHIC_DATA] 4.8 (7,988) [STREET_ADDRESS] [PHONE_NUMBER] · [DOMA…" at bounding box center [570, 175] width 380 height 350
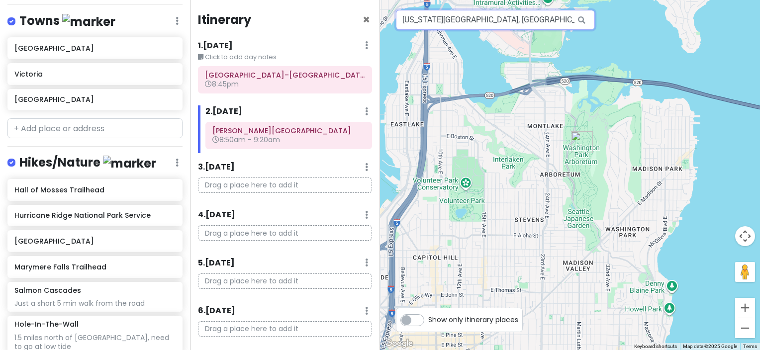
click at [472, 22] on input "[US_STATE][GEOGRAPHIC_DATA], [GEOGRAPHIC_DATA]" at bounding box center [495, 20] width 199 height 20
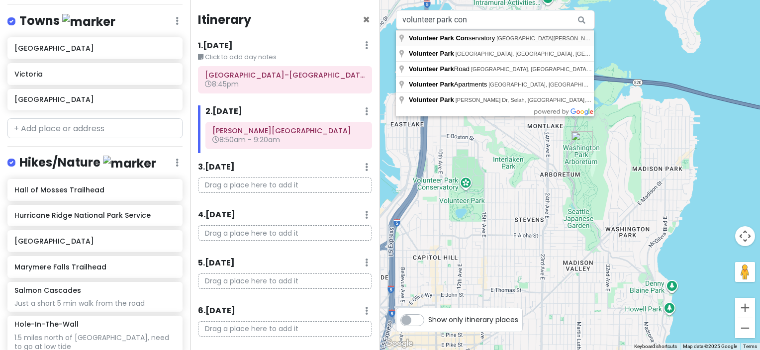
type input "[GEOGRAPHIC_DATA], [GEOGRAPHIC_DATA][PERSON_NAME], [GEOGRAPHIC_DATA], [GEOGRAPH…"
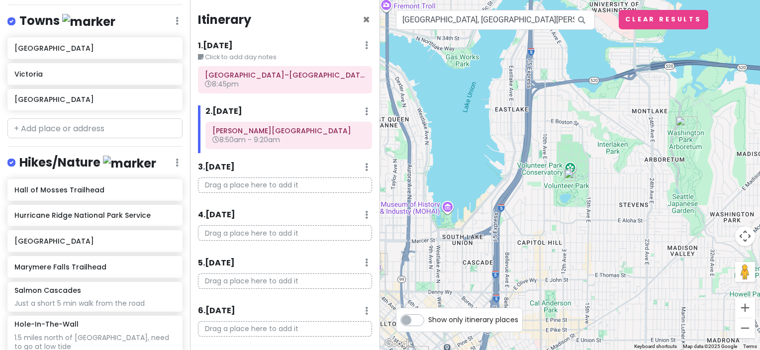
click at [570, 175] on img at bounding box center [570, 175] width 20 height 20
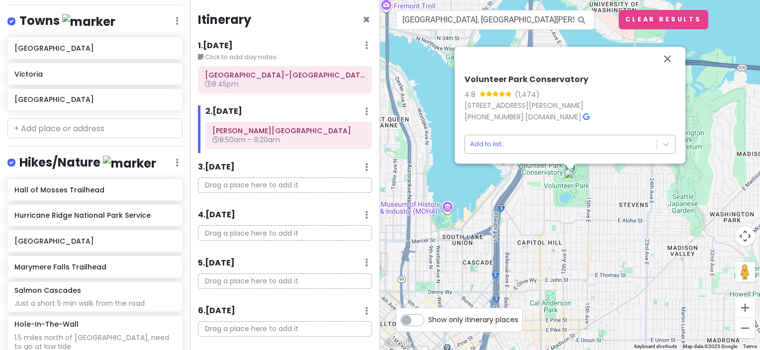
click at [556, 152] on body "Olympic National Park Trip Private Change Dates Make a Copy Delete Trip Go Pro …" at bounding box center [380, 175] width 760 height 350
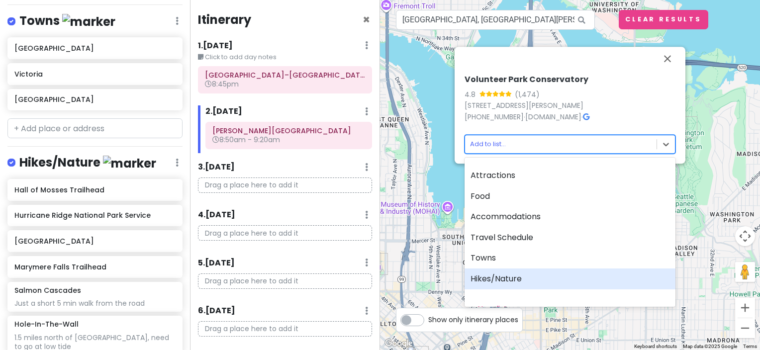
click at [541, 274] on div "Hikes/Nature" at bounding box center [569, 278] width 211 height 21
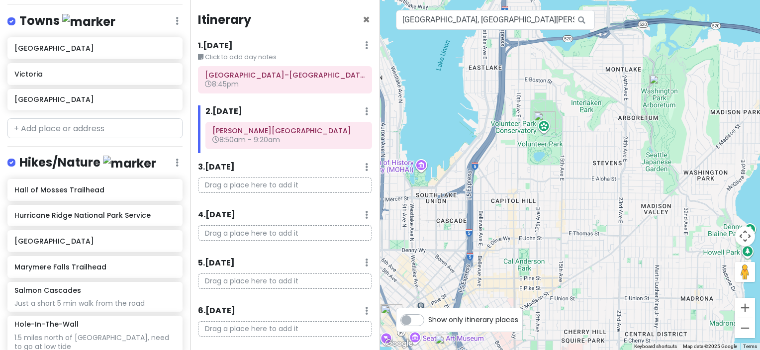
drag, startPoint x: 592, startPoint y: 279, endPoint x: 481, endPoint y: 104, distance: 207.0
click at [481, 104] on div at bounding box center [570, 175] width 380 height 350
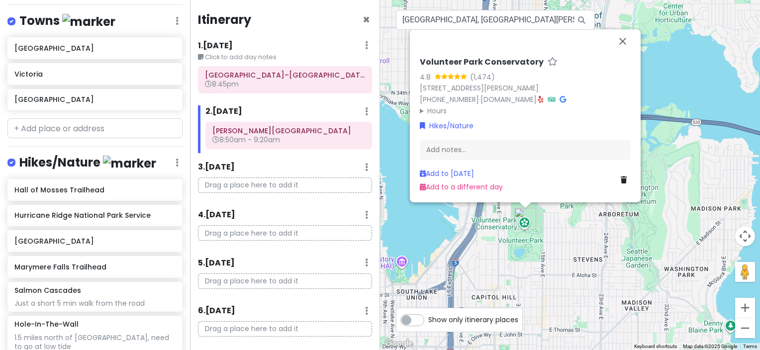
click at [522, 249] on div "[GEOGRAPHIC_DATA] 4.8 (1,474) [STREET_ADDRESS][PERSON_NAME] [PHONE_NUMBER] · [D…" at bounding box center [570, 175] width 380 height 350
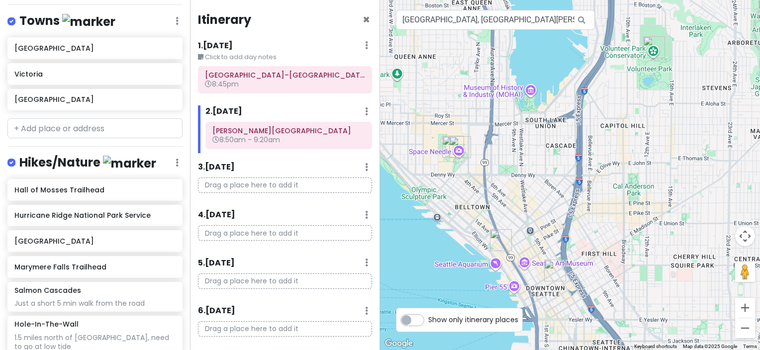
drag, startPoint x: 517, startPoint y: 272, endPoint x: 646, endPoint y: 98, distance: 216.4
click at [646, 98] on div at bounding box center [570, 175] width 380 height 350
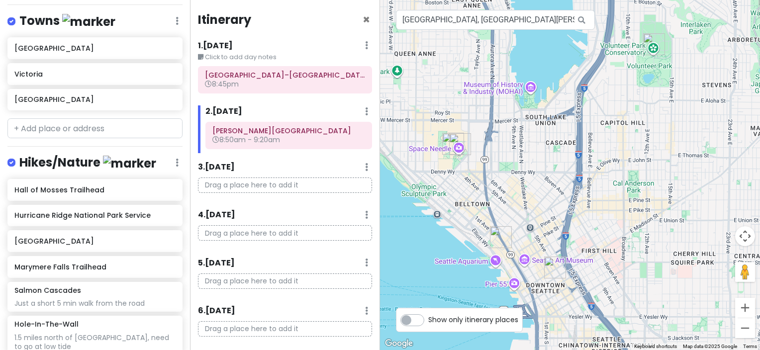
drag, startPoint x: 675, startPoint y: 224, endPoint x: 482, endPoint y: 50, distance: 259.7
click at [482, 50] on div at bounding box center [570, 175] width 380 height 350
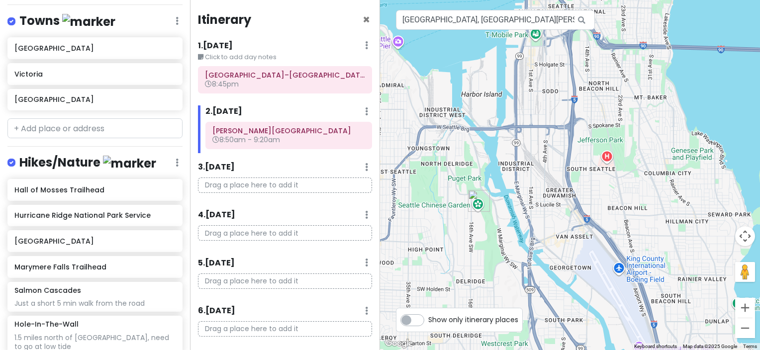
drag, startPoint x: 519, startPoint y: 179, endPoint x: 654, endPoint y: 116, distance: 148.8
click at [654, 116] on div at bounding box center [570, 175] width 380 height 350
click at [473, 201] on img "Seattle Chinese Garden" at bounding box center [479, 201] width 30 height 30
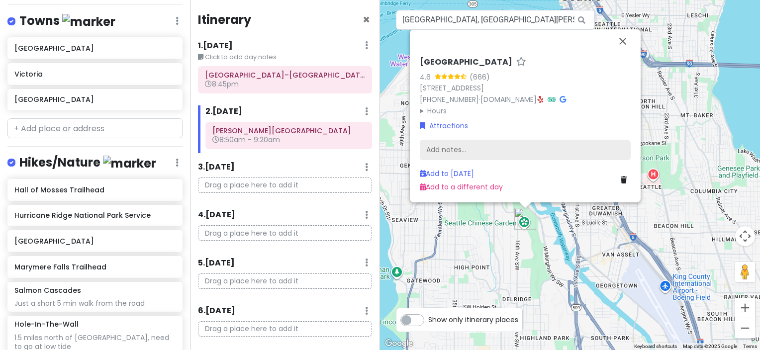
click at [469, 152] on div "Add notes..." at bounding box center [525, 150] width 211 height 21
click at [449, 147] on div "Add notes..." at bounding box center [525, 150] width 211 height 21
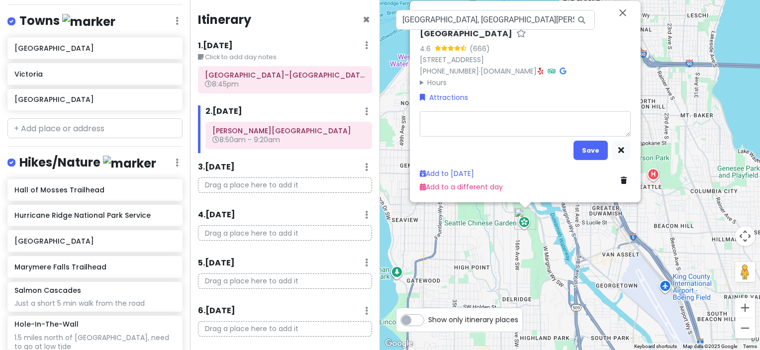
type textarea "x"
type textarea "E"
type textarea "x"
type textarea "Ev"
type textarea "x"
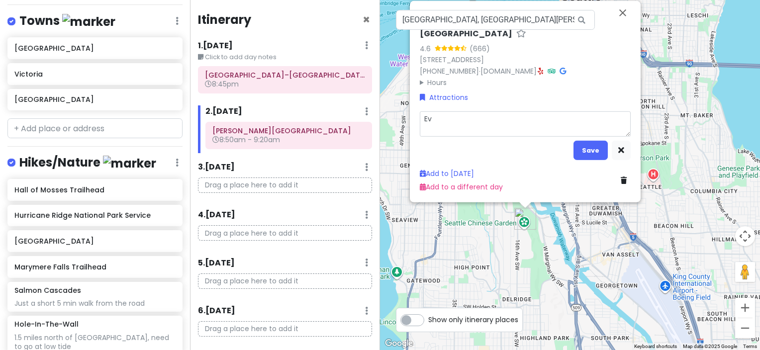
type textarea "Eve"
type textarea "x"
type textarea "Even"
type textarea "x"
type textarea "Event"
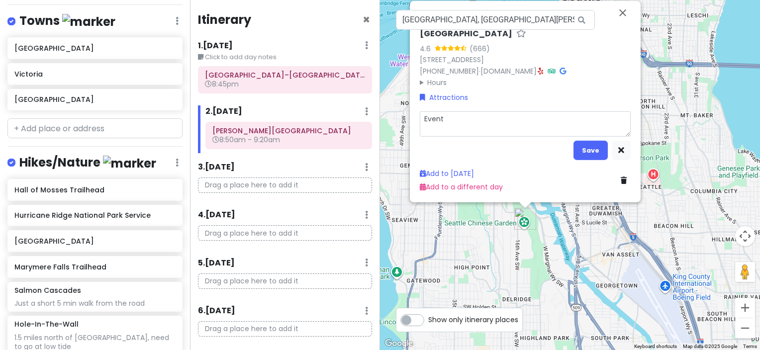
type textarea "x"
type textarea "Even"
type textarea "x"
type textarea "Eve"
type textarea "x"
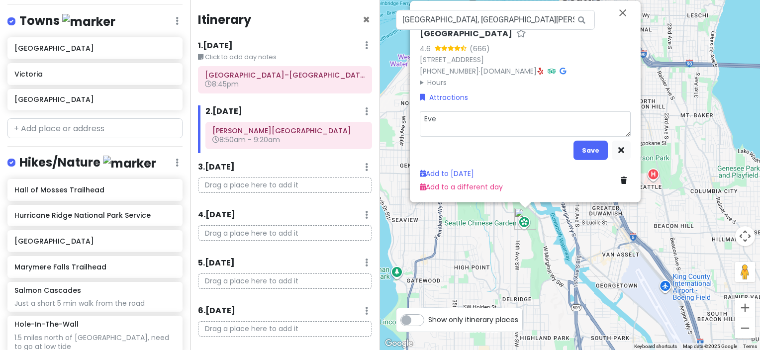
type textarea "Ev"
type textarea "x"
type textarea "E"
type textarea "x"
type textarea "L"
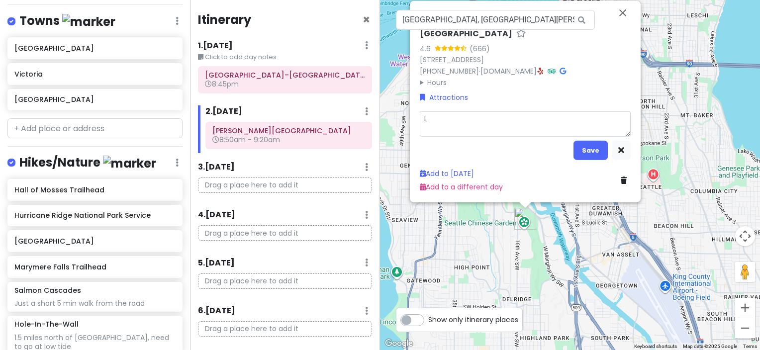
type textarea "x"
type textarea "Li"
type textarea "x"
type textarea "Lig"
type textarea "x"
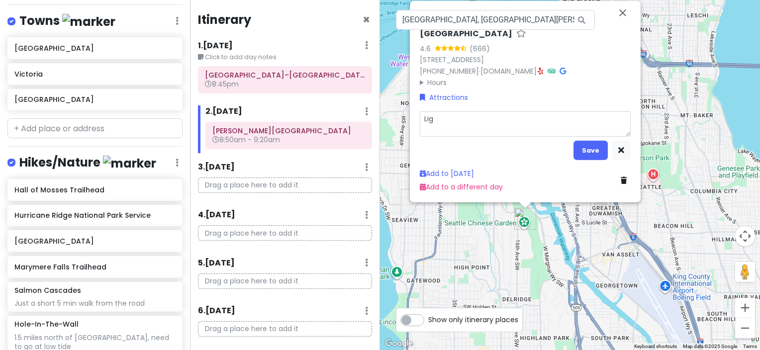
type textarea "Ligh"
type textarea "x"
type textarea "Light"
type textarea "x"
type textarea "Lights"
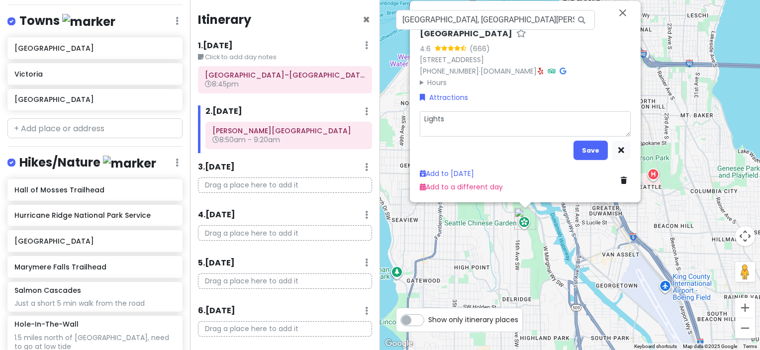
type textarea "x"
type textarea "Lights"
type textarea "x"
type textarea "Lights i"
type textarea "x"
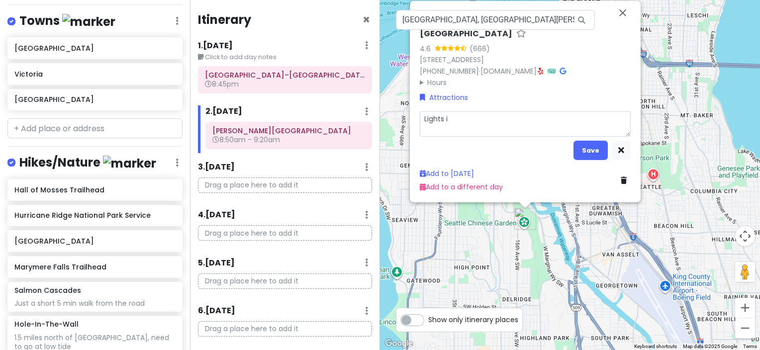
type textarea "Lights in"
type textarea "x"
type textarea "Lights in"
type textarea "x"
type textarea "Lights in t"
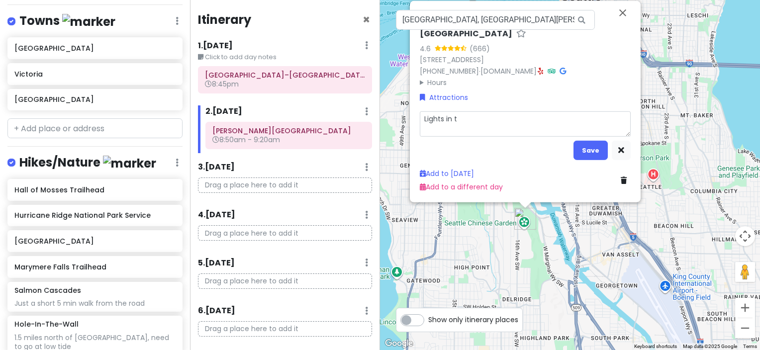
type textarea "x"
type textarea "Lights in th"
type textarea "x"
type textarea "Lights in the"
type textarea "x"
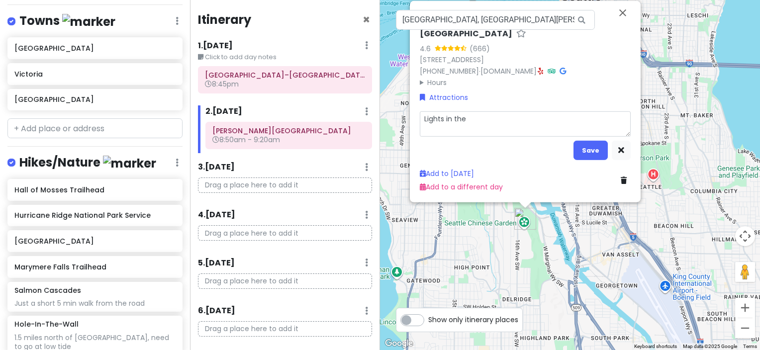
type textarea "Lights in the"
type textarea "x"
type textarea "Lights in the G"
type textarea "x"
type textarea "Lights in the Ga"
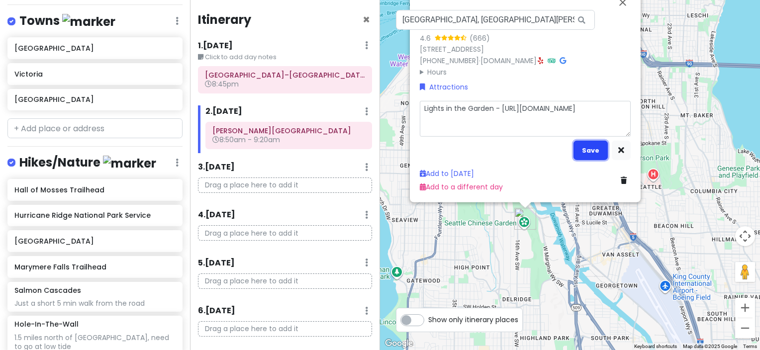
click at [587, 144] on button "Save" at bounding box center [590, 150] width 34 height 19
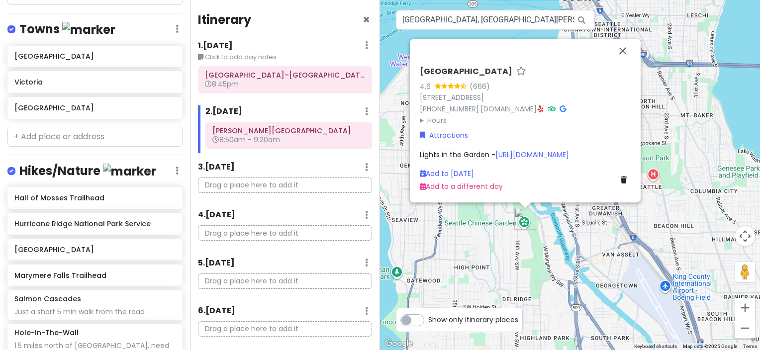
scroll to position [939, 0]
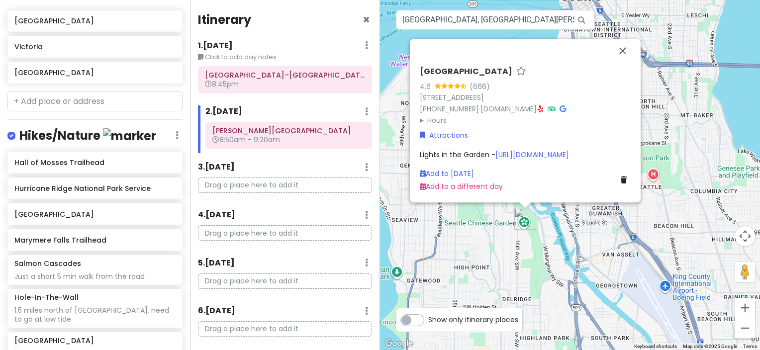
click at [672, 122] on div "[GEOGRAPHIC_DATA] 4.6 (666) [STREET_ADDRESS] [PHONE_NUMBER] · [DOMAIN_NAME] · H…" at bounding box center [570, 175] width 380 height 350
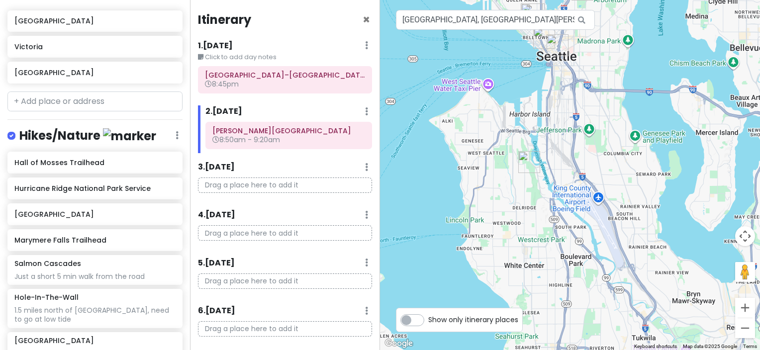
drag, startPoint x: 643, startPoint y: 204, endPoint x: 610, endPoint y: 158, distance: 56.4
click at [610, 158] on div at bounding box center [570, 175] width 380 height 350
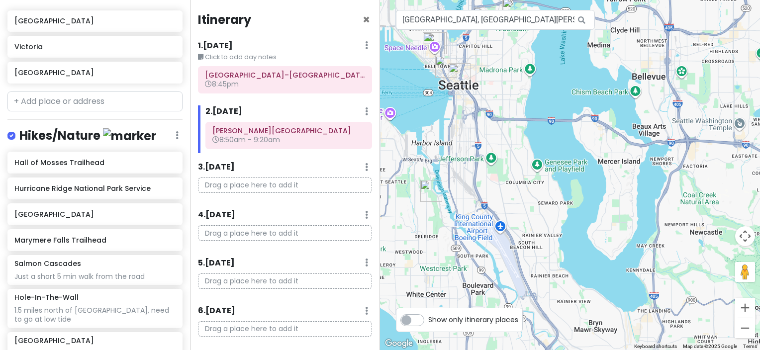
drag, startPoint x: 630, startPoint y: 173, endPoint x: 525, endPoint y: 172, distance: 104.9
click at [527, 201] on div at bounding box center [570, 175] width 380 height 350
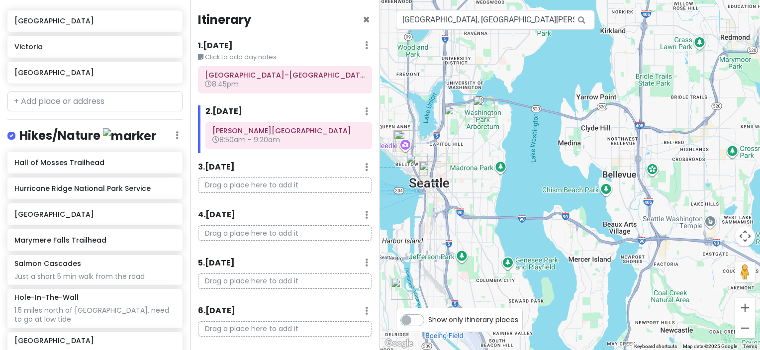
drag, startPoint x: 528, startPoint y: 100, endPoint x: 497, endPoint y: 202, distance: 106.0
click at [499, 207] on div at bounding box center [570, 175] width 380 height 350
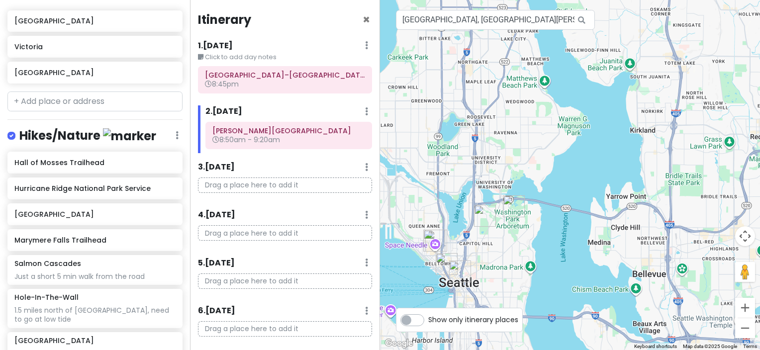
drag, startPoint x: 511, startPoint y: 120, endPoint x: 544, endPoint y: 197, distance: 84.2
click at [544, 197] on div at bounding box center [570, 175] width 380 height 350
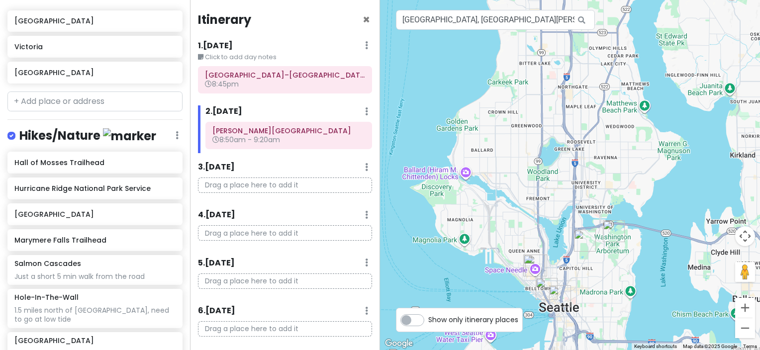
drag, startPoint x: 488, startPoint y: 165, endPoint x: 589, endPoint y: 189, distance: 103.8
click at [589, 189] on div at bounding box center [570, 175] width 380 height 350
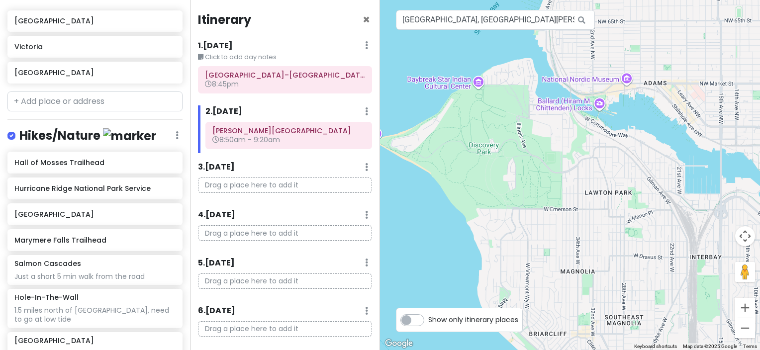
drag, startPoint x: 441, startPoint y: 192, endPoint x: 507, endPoint y: 194, distance: 66.1
click at [507, 194] on div at bounding box center [570, 175] width 380 height 350
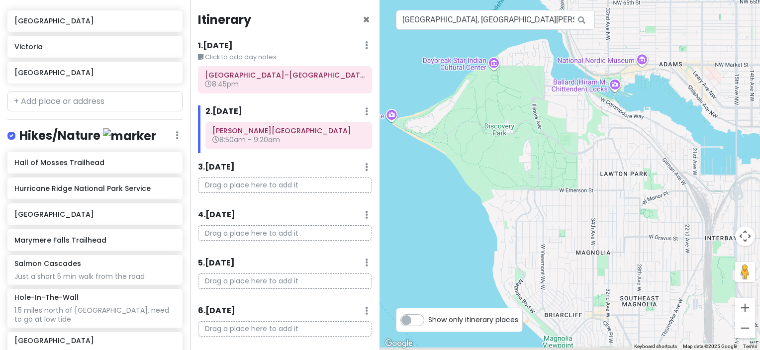
drag, startPoint x: 482, startPoint y: 172, endPoint x: 499, endPoint y: 153, distance: 25.7
click at [499, 153] on div at bounding box center [570, 175] width 380 height 350
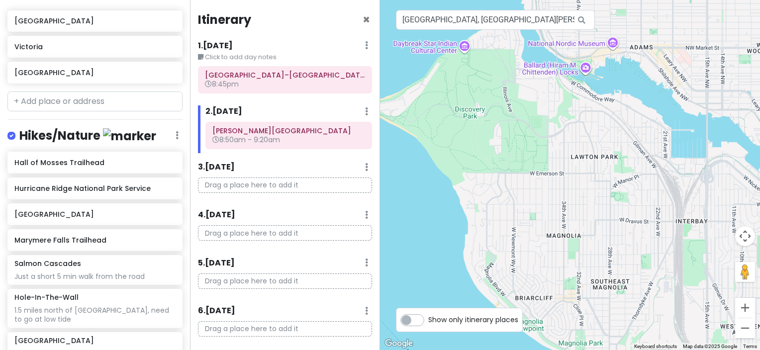
drag, startPoint x: 652, startPoint y: 209, endPoint x: 489, endPoint y: 90, distance: 202.1
click at [492, 93] on div at bounding box center [570, 175] width 380 height 350
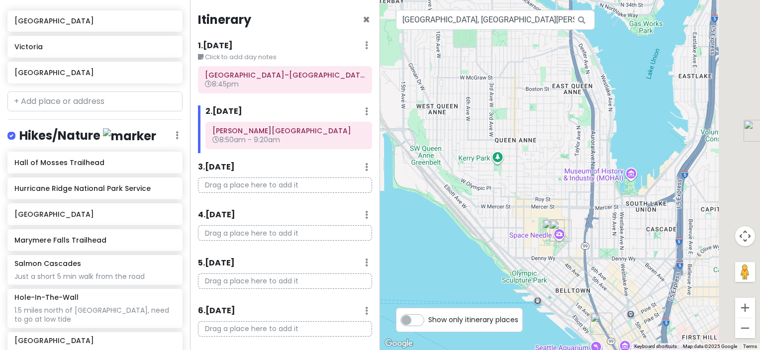
drag, startPoint x: 581, startPoint y: 201, endPoint x: 425, endPoint y: 107, distance: 182.4
click at [426, 107] on div at bounding box center [570, 175] width 380 height 350
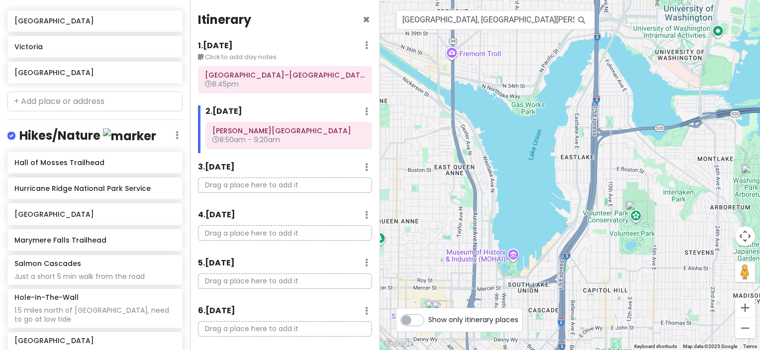
drag, startPoint x: 541, startPoint y: 147, endPoint x: 490, endPoint y: 294, distance: 155.8
click at [490, 294] on div at bounding box center [570, 175] width 380 height 350
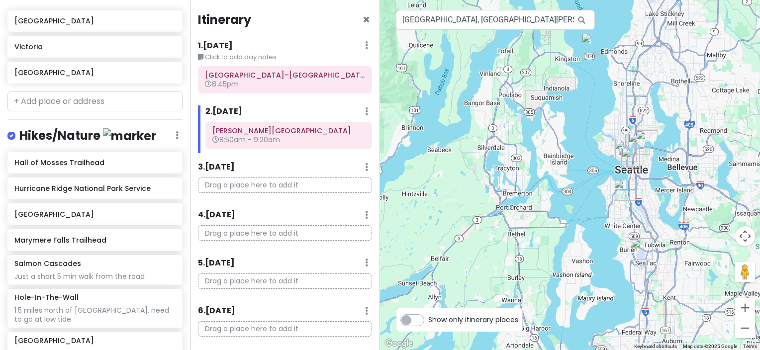
drag, startPoint x: 435, startPoint y: 213, endPoint x: 613, endPoint y: 188, distance: 179.1
click at [613, 188] on div at bounding box center [570, 175] width 380 height 350
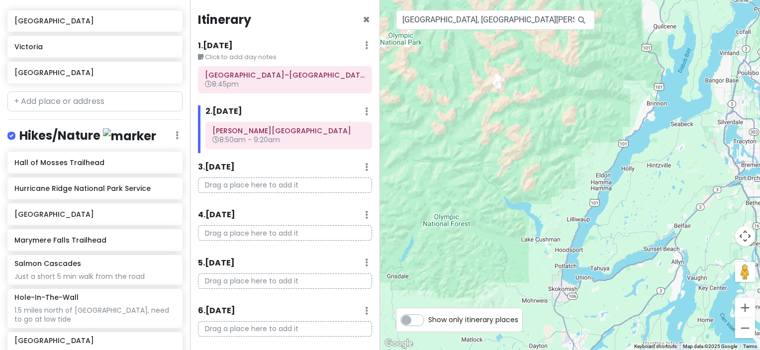
drag, startPoint x: 496, startPoint y: 170, endPoint x: 670, endPoint y: 156, distance: 174.5
click at [670, 156] on div at bounding box center [570, 175] width 380 height 350
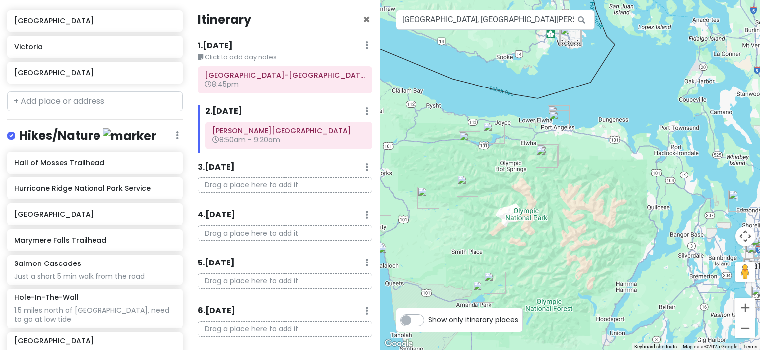
drag, startPoint x: 506, startPoint y: 104, endPoint x: 473, endPoint y: 180, distance: 82.8
click at [513, 227] on div at bounding box center [570, 175] width 380 height 350
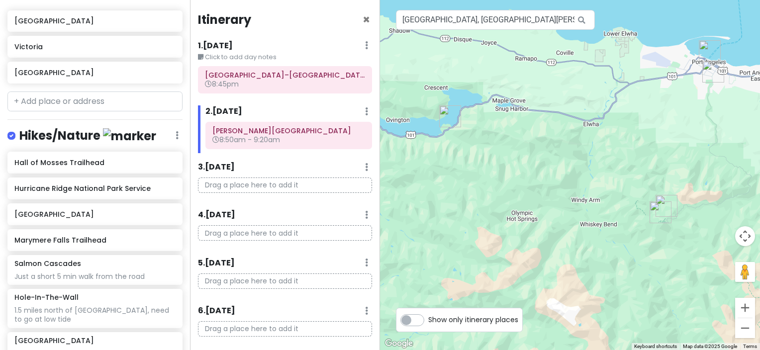
drag, startPoint x: 609, startPoint y: 177, endPoint x: 485, endPoint y: 117, distance: 138.5
click at [486, 120] on div at bounding box center [570, 175] width 380 height 350
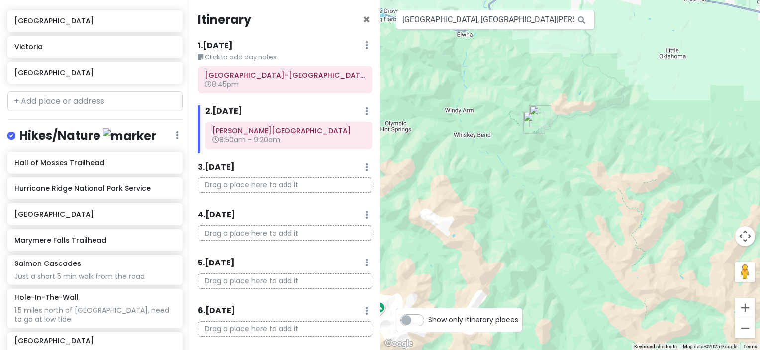
drag, startPoint x: 607, startPoint y: 185, endPoint x: 515, endPoint y: 144, distance: 101.2
click at [515, 144] on div at bounding box center [570, 175] width 380 height 350
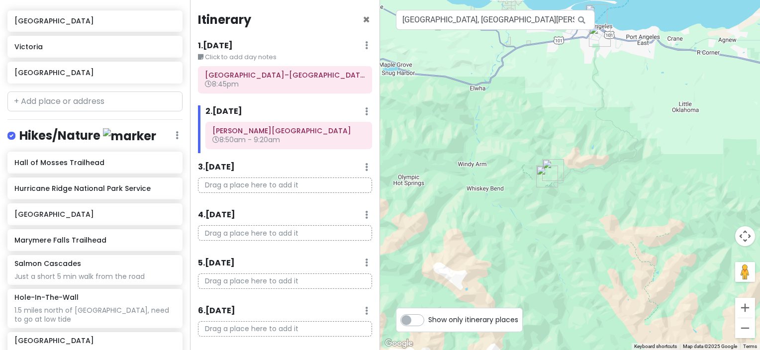
drag, startPoint x: 475, startPoint y: 111, endPoint x: 488, endPoint y: 168, distance: 58.1
click at [488, 168] on div at bounding box center [570, 175] width 380 height 350
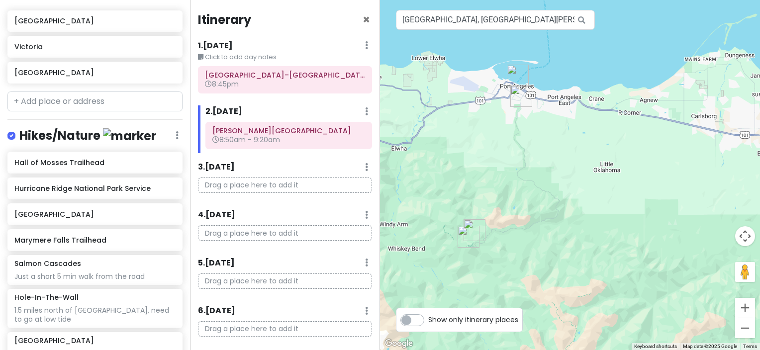
drag, startPoint x: 583, startPoint y: 120, endPoint x: 499, endPoint y: 189, distance: 108.5
click at [500, 189] on div at bounding box center [570, 175] width 380 height 350
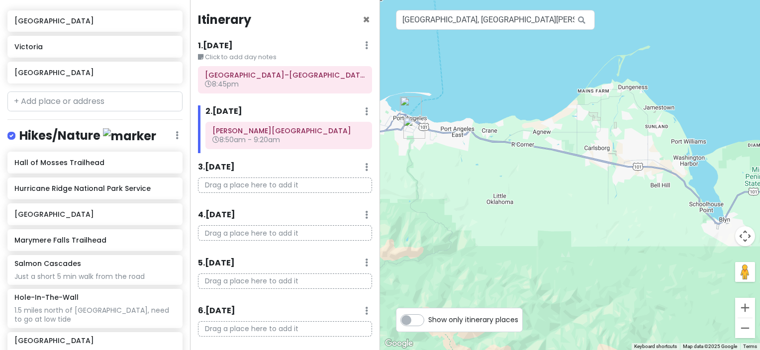
drag, startPoint x: 618, startPoint y: 131, endPoint x: 442, endPoint y: 109, distance: 177.4
click at [446, 113] on div at bounding box center [570, 175] width 380 height 350
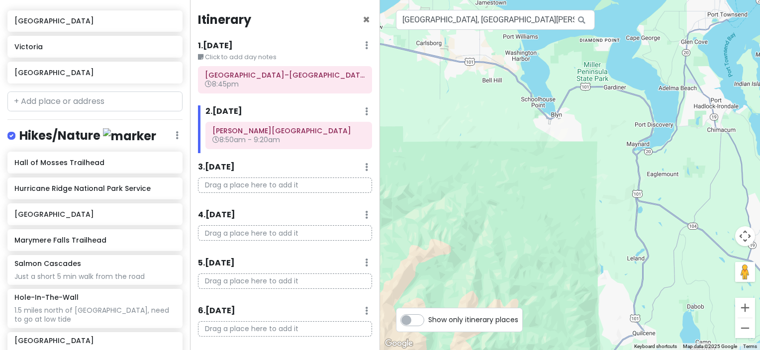
drag, startPoint x: 607, startPoint y: 179, endPoint x: 551, endPoint y: 151, distance: 63.1
click at [551, 151] on div at bounding box center [570, 175] width 380 height 350
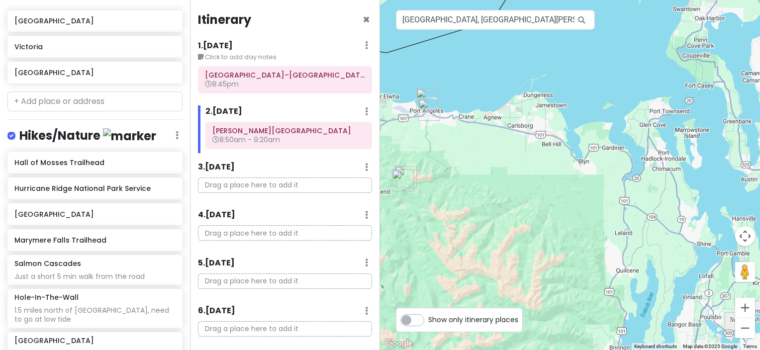
drag, startPoint x: 656, startPoint y: 237, endPoint x: 665, endPoint y: 268, distance: 32.1
click at [665, 268] on div at bounding box center [570, 175] width 380 height 350
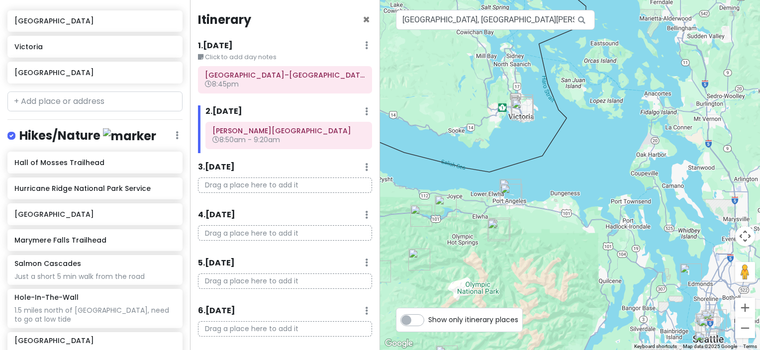
drag, startPoint x: 664, startPoint y: 261, endPoint x: 628, endPoint y: 285, distance: 43.3
click at [628, 285] on div at bounding box center [570, 175] width 380 height 350
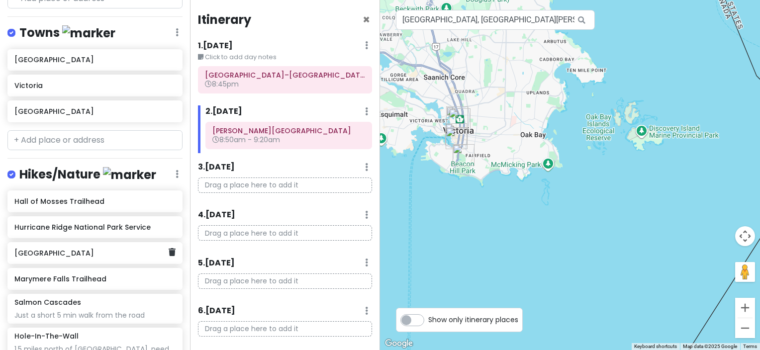
scroll to position [840, 0]
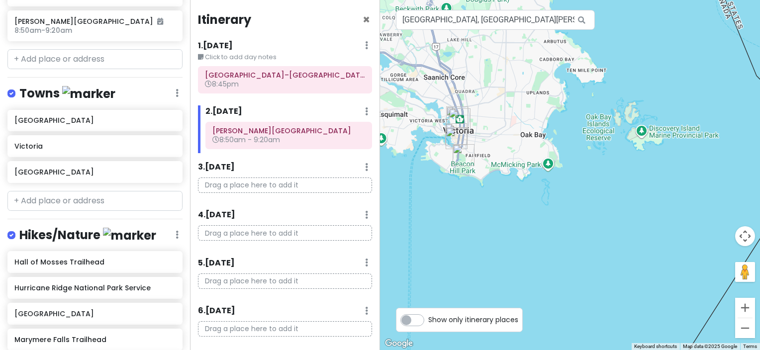
drag, startPoint x: 477, startPoint y: 238, endPoint x: 489, endPoint y: 91, distance: 147.6
click at [489, 91] on div at bounding box center [570, 175] width 380 height 350
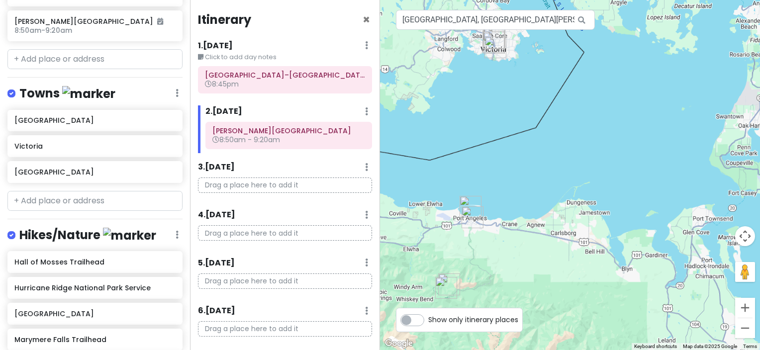
drag, startPoint x: 517, startPoint y: 276, endPoint x: 494, endPoint y: 135, distance: 143.2
click at [494, 135] on div at bounding box center [570, 175] width 380 height 350
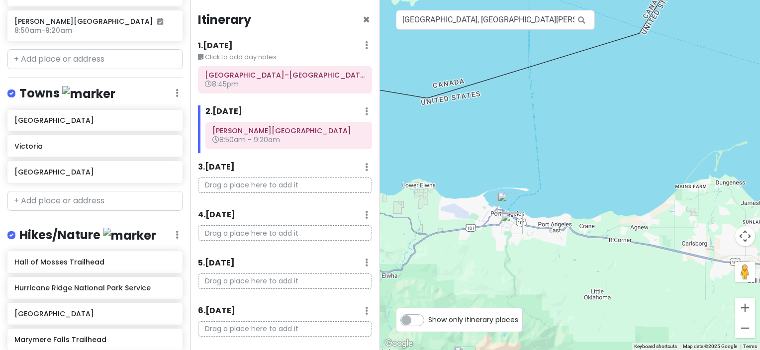
drag, startPoint x: 482, startPoint y: 180, endPoint x: 527, endPoint y: 233, distance: 68.7
click at [527, 233] on div "To navigate, press the arrow keys." at bounding box center [570, 175] width 380 height 350
click at [442, 17] on input "[GEOGRAPHIC_DATA], [GEOGRAPHIC_DATA][PERSON_NAME], [GEOGRAPHIC_DATA], [GEOGRAPH…" at bounding box center [495, 20] width 199 height 20
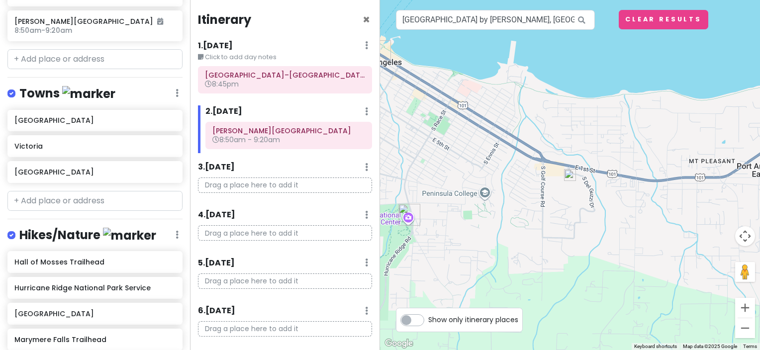
click at [569, 178] on img at bounding box center [570, 175] width 20 height 20
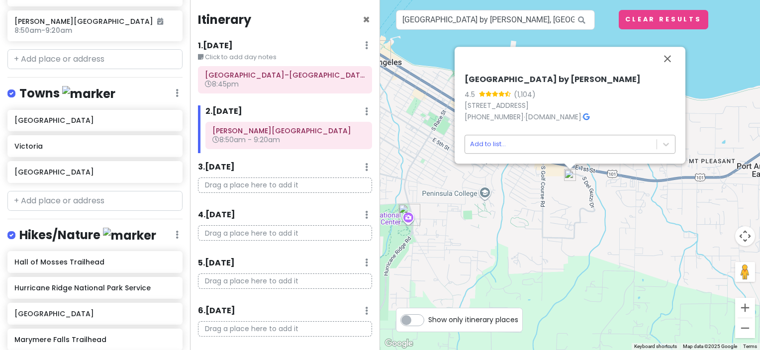
click at [552, 147] on body "Olympic National Park Trip Private Change Dates Make a Copy Delete Trip Go Pro …" at bounding box center [380, 175] width 760 height 350
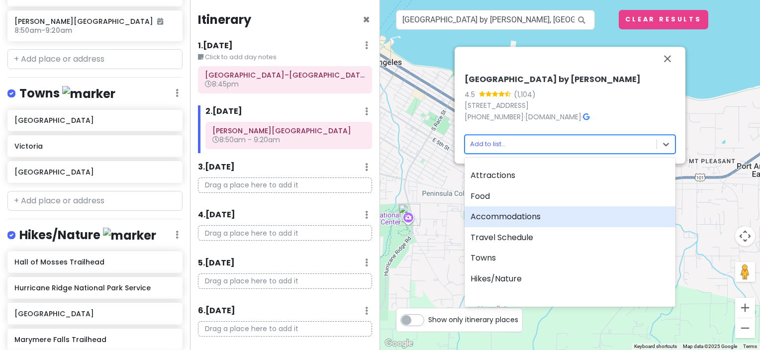
click at [524, 213] on div "Accommodations" at bounding box center [569, 216] width 211 height 21
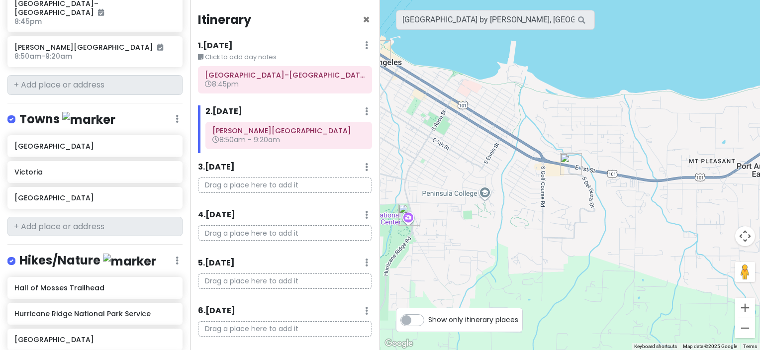
scroll to position [865, 0]
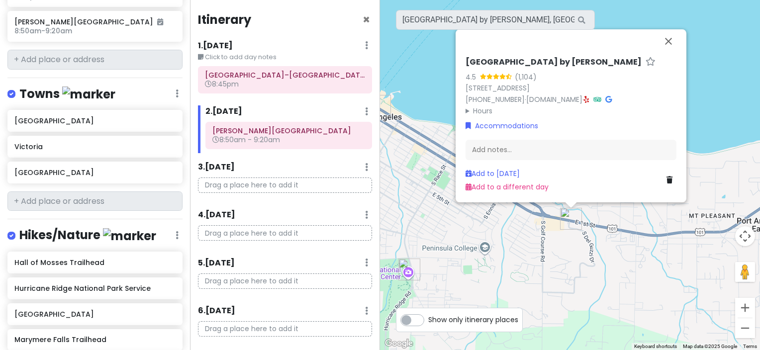
click at [592, 247] on div "[GEOGRAPHIC_DATA] by [PERSON_NAME] 4.5 (1,104) [STREET_ADDRESS] [PHONE_NUMBER] …" at bounding box center [570, 175] width 380 height 350
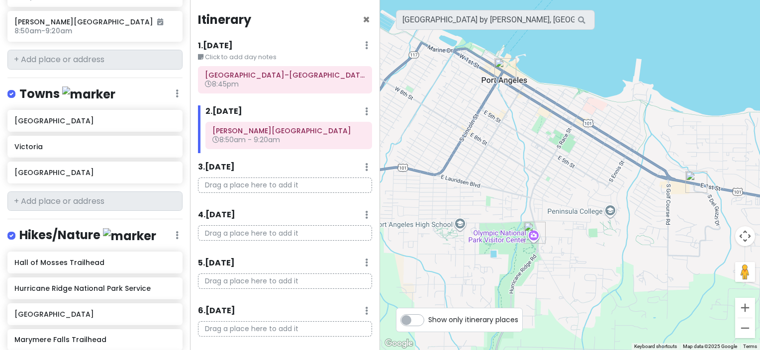
drag, startPoint x: 496, startPoint y: 246, endPoint x: 621, endPoint y: 208, distance: 131.5
click at [621, 208] on div at bounding box center [570, 175] width 380 height 350
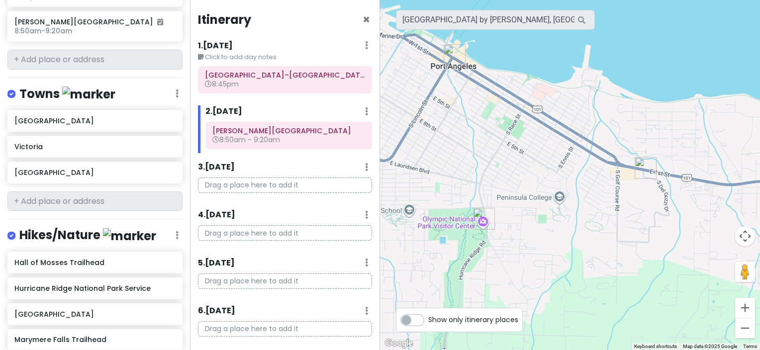
drag, startPoint x: 529, startPoint y: 232, endPoint x: 477, endPoint y: 218, distance: 54.0
click at [477, 218] on img "Olympic National Park, Wilderness Information Center" at bounding box center [484, 219] width 30 height 30
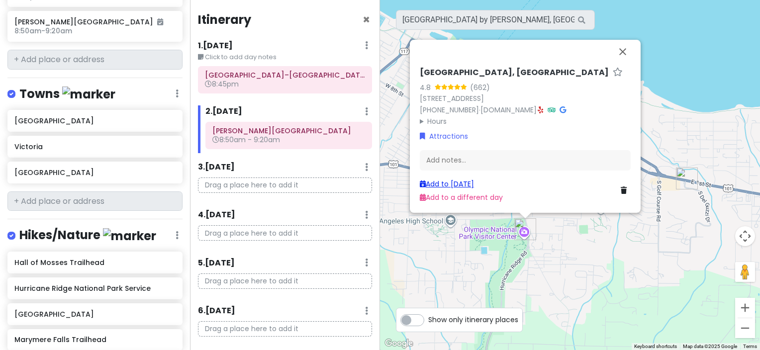
click at [471, 186] on link "Add to [DATE]" at bounding box center [447, 184] width 54 height 10
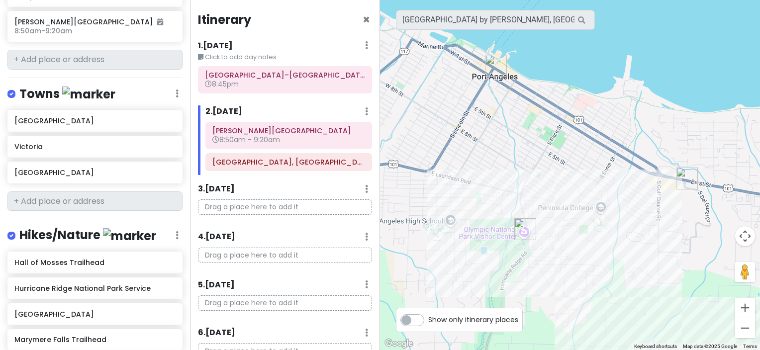
click at [495, 63] on img "Port Angeles" at bounding box center [496, 66] width 30 height 30
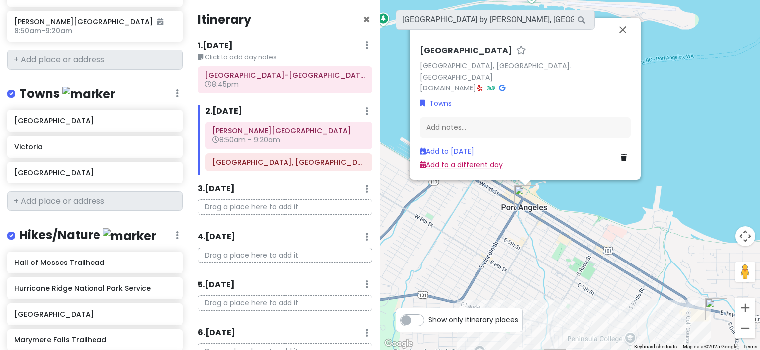
click at [447, 167] on link "Add to a different day" at bounding box center [461, 165] width 83 height 10
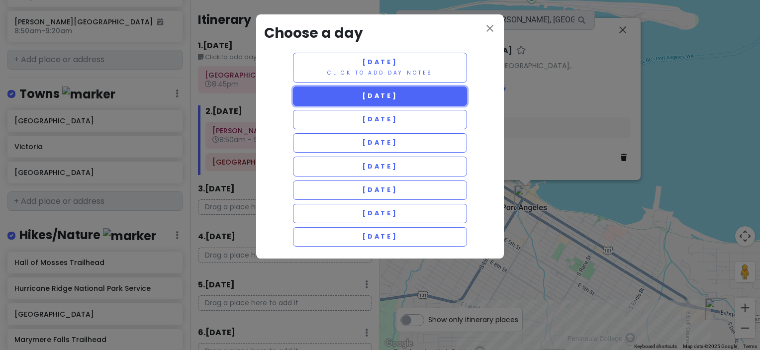
click at [390, 99] on span "[DATE]" at bounding box center [380, 95] width 36 height 8
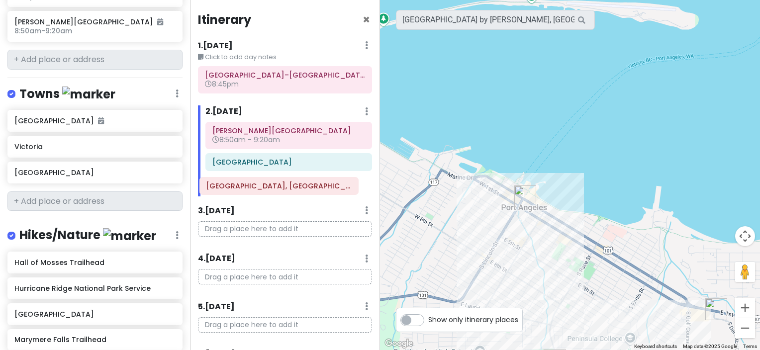
drag, startPoint x: 294, startPoint y: 165, endPoint x: 290, endPoint y: 186, distance: 22.3
click at [290, 186] on div "[PERSON_NAME][GEOGRAPHIC_DATA] 8:50am - 9:[GEOGRAPHIC_DATA], [GEOGRAPHIC_DATA] …" at bounding box center [288, 159] width 181 height 75
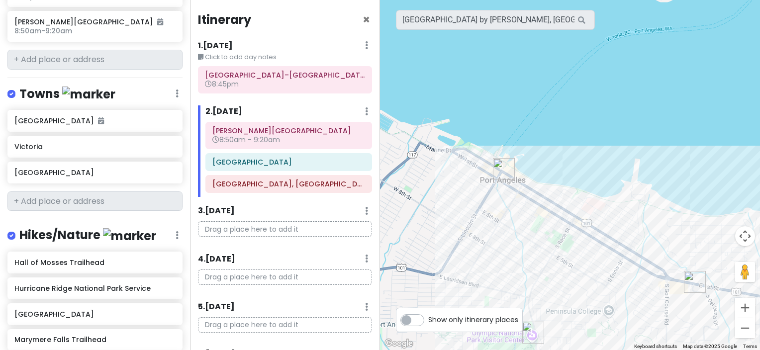
drag, startPoint x: 551, startPoint y: 250, endPoint x: 453, endPoint y: 119, distance: 163.3
click at [453, 119] on div at bounding box center [570, 175] width 380 height 350
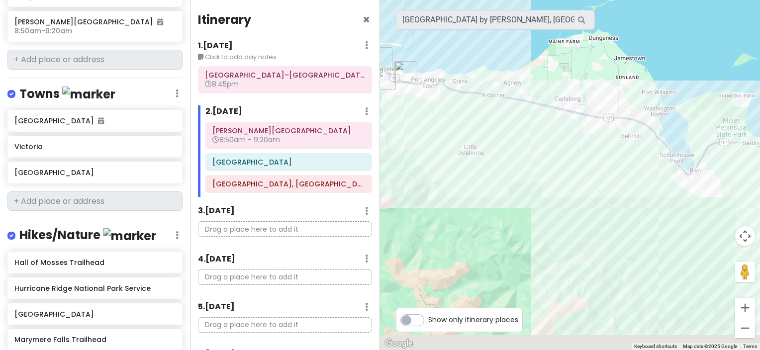
drag, startPoint x: 569, startPoint y: 235, endPoint x: 417, endPoint y: 141, distance: 178.1
click at [419, 142] on div at bounding box center [570, 175] width 380 height 350
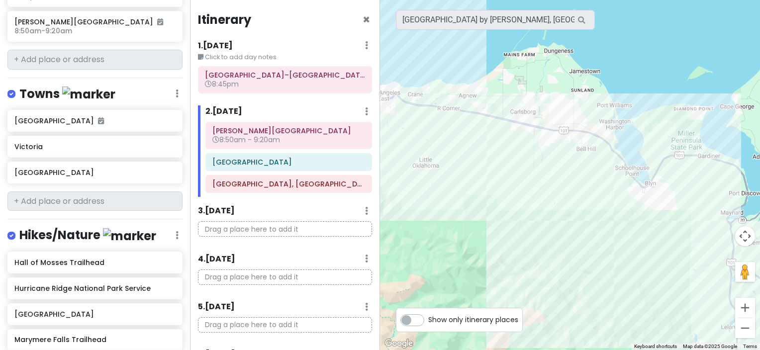
drag, startPoint x: 509, startPoint y: 157, endPoint x: 521, endPoint y: 210, distance: 54.7
click at [521, 210] on div at bounding box center [570, 175] width 380 height 350
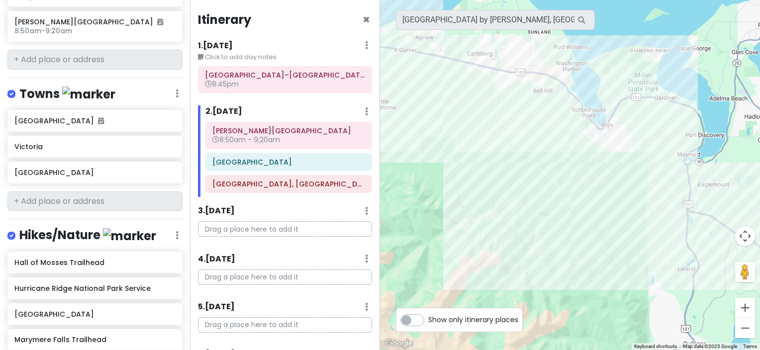
drag, startPoint x: 449, startPoint y: 207, endPoint x: 381, endPoint y: 103, distance: 124.9
click at [381, 103] on div at bounding box center [570, 175] width 380 height 350
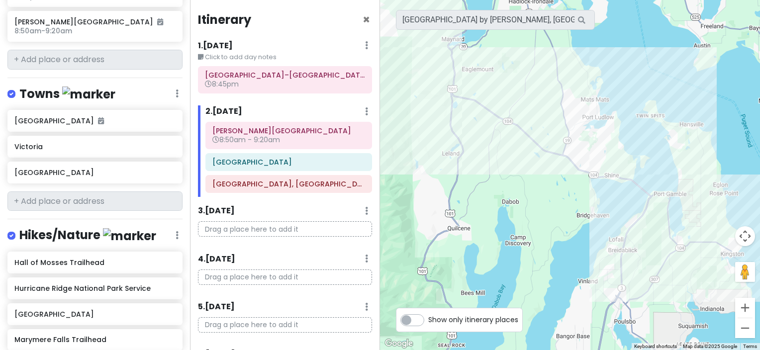
drag, startPoint x: 587, startPoint y: 179, endPoint x: 392, endPoint y: 145, distance: 197.8
click at [392, 145] on div at bounding box center [570, 175] width 380 height 350
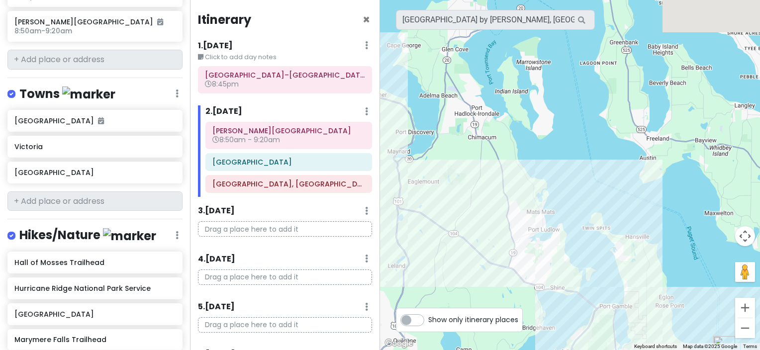
drag, startPoint x: 502, startPoint y: 156, endPoint x: 587, endPoint y: 285, distance: 155.1
click at [587, 285] on div at bounding box center [570, 175] width 380 height 350
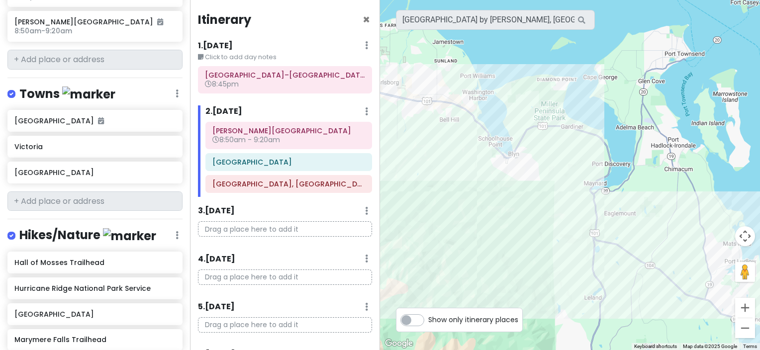
drag, startPoint x: 428, startPoint y: 175, endPoint x: 558, endPoint y: 197, distance: 131.7
click at [614, 199] on div at bounding box center [570, 175] width 380 height 350
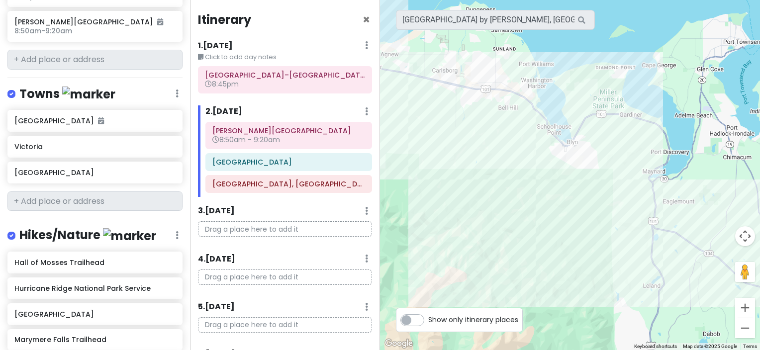
drag, startPoint x: 493, startPoint y: 242, endPoint x: 550, endPoint y: 229, distance: 58.6
click at [550, 229] on div at bounding box center [570, 175] width 380 height 350
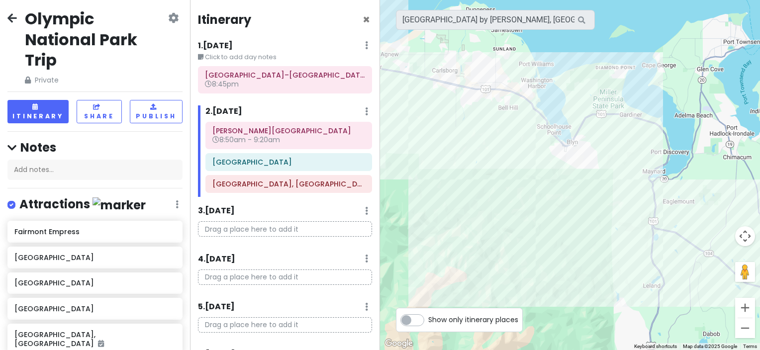
scroll to position [0, 0]
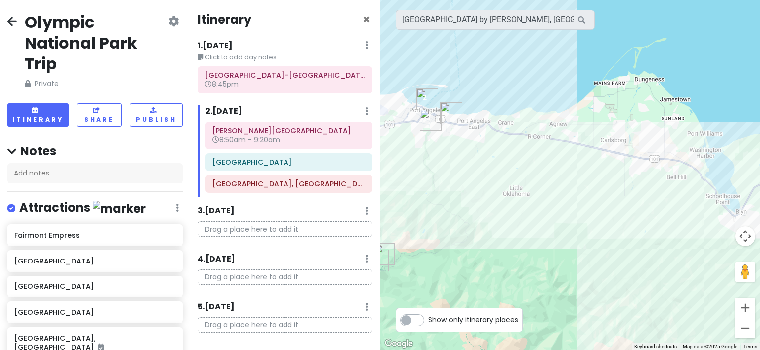
drag, startPoint x: 529, startPoint y: 216, endPoint x: 710, endPoint y: 288, distance: 194.9
click at [710, 288] on div at bounding box center [570, 175] width 380 height 350
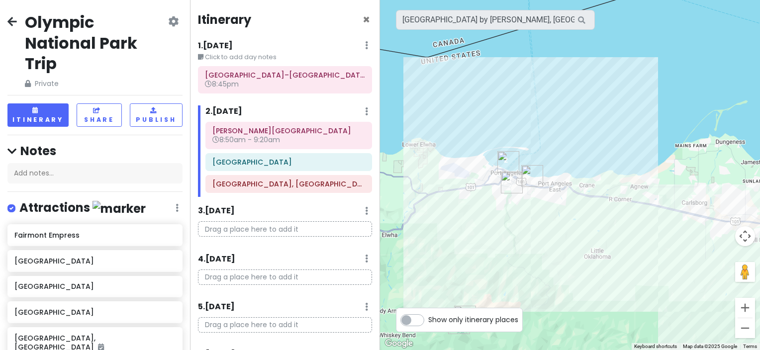
drag, startPoint x: 531, startPoint y: 217, endPoint x: 583, endPoint y: 276, distance: 78.6
click at [583, 276] on div at bounding box center [570, 175] width 380 height 350
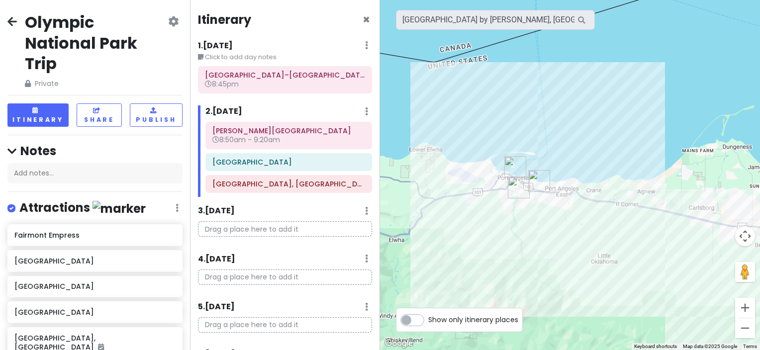
click at [365, 115] on icon at bounding box center [366, 111] width 3 height 8
click at [322, 105] on div "2 . [DATE] Add Day Notes Delete Day" at bounding box center [288, 113] width 167 height 17
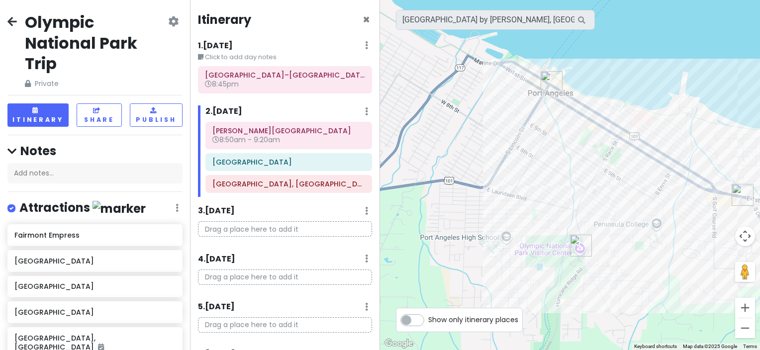
drag, startPoint x: 505, startPoint y: 123, endPoint x: 530, endPoint y: 191, distance: 72.7
click at [530, 191] on div at bounding box center [570, 175] width 380 height 350
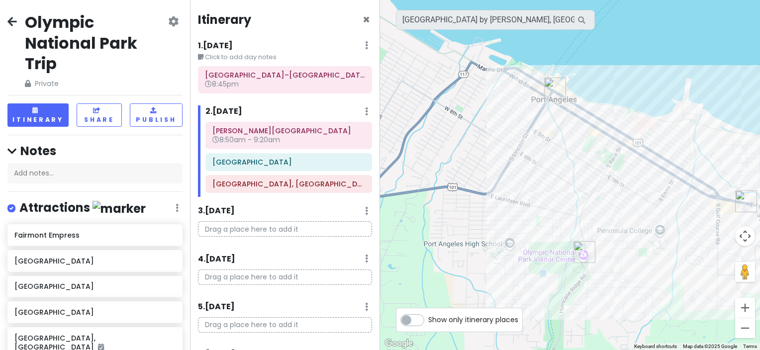
click at [284, 228] on p "Drag a place here to add it" at bounding box center [285, 228] width 174 height 15
click at [477, 26] on input "[GEOGRAPHIC_DATA] by [PERSON_NAME], [GEOGRAPHIC_DATA], [GEOGRAPHIC_DATA], [GEOG…" at bounding box center [495, 20] width 199 height 20
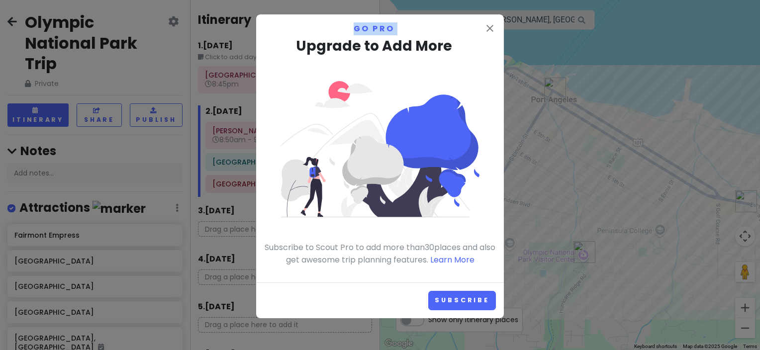
click at [477, 26] on p "Go Pro" at bounding box center [380, 28] width 232 height 13
drag, startPoint x: 477, startPoint y: 26, endPoint x: 555, endPoint y: 175, distance: 168.5
click at [579, 200] on div "close Go Pro Upgrade to Add More Subscribe to Scout Pro to add more than 30 pla…" at bounding box center [380, 175] width 760 height 350
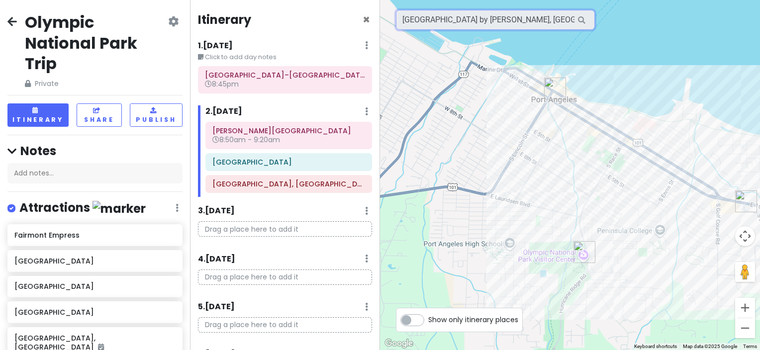
click at [530, 21] on input "[GEOGRAPHIC_DATA] by [PERSON_NAME], [GEOGRAPHIC_DATA], [GEOGRAPHIC_DATA], [GEOG…" at bounding box center [495, 20] width 199 height 20
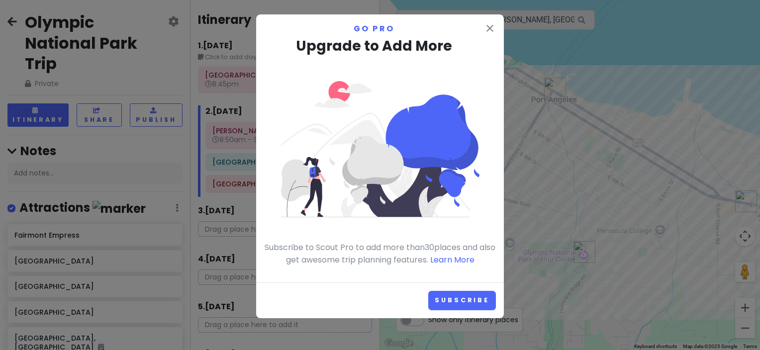
click at [530, 21] on div "close Go Pro Upgrade to Add More Subscribe to Scout Pro to add more than 30 pla…" at bounding box center [380, 175] width 760 height 350
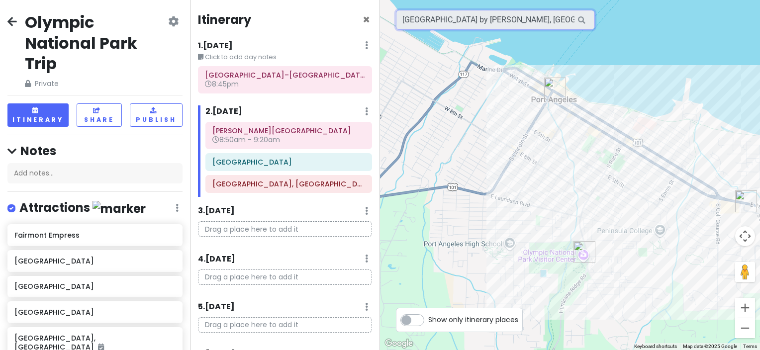
scroll to position [0, 74]
drag, startPoint x: 402, startPoint y: 18, endPoint x: 732, endPoint y: 16, distance: 330.1
click at [732, 16] on div "3 2 1 [GEOGRAPHIC_DATA] by [PERSON_NAME], [STREET_ADDRESS] Keyboard shortcuts M…" at bounding box center [570, 175] width 380 height 350
click at [591, 39] on div at bounding box center [570, 175] width 380 height 350
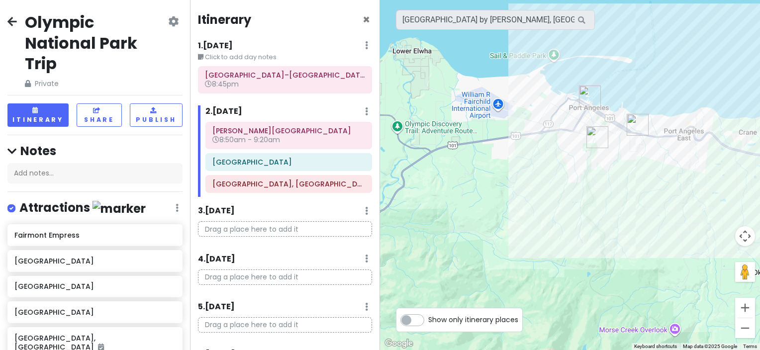
click at [606, 163] on div at bounding box center [570, 175] width 380 height 350
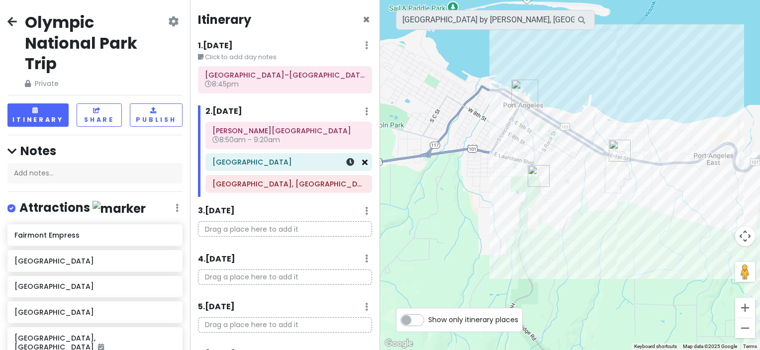
click at [362, 167] on link at bounding box center [364, 162] width 5 height 11
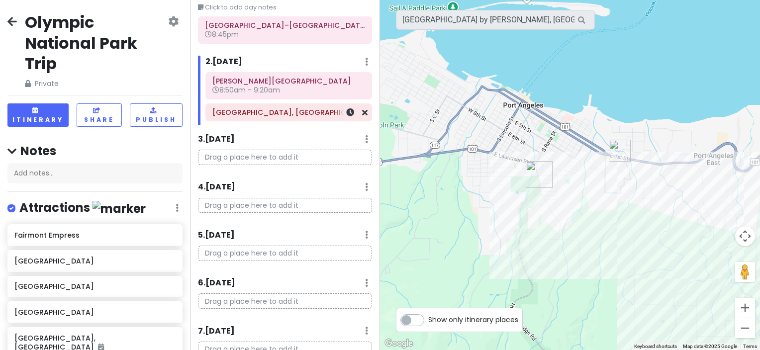
click at [361, 111] on div "[GEOGRAPHIC_DATA], [GEOGRAPHIC_DATA]" at bounding box center [289, 112] width 166 height 17
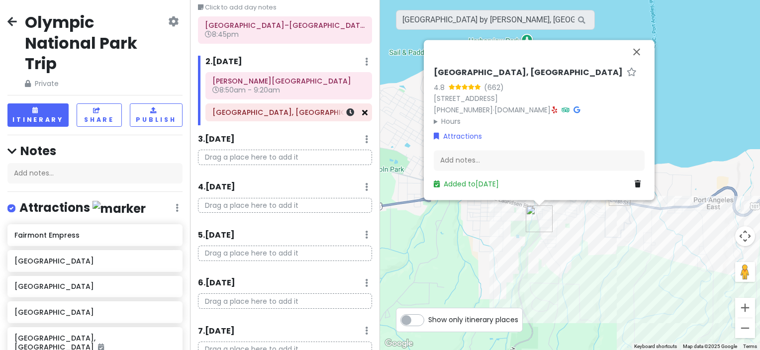
click at [362, 112] on icon at bounding box center [364, 112] width 5 height 8
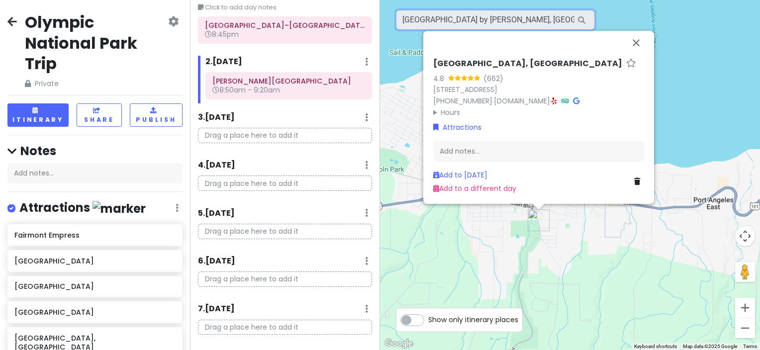
click at [463, 18] on input "[GEOGRAPHIC_DATA] by [PERSON_NAME], [GEOGRAPHIC_DATA], [GEOGRAPHIC_DATA], [GEOG…" at bounding box center [495, 20] width 199 height 20
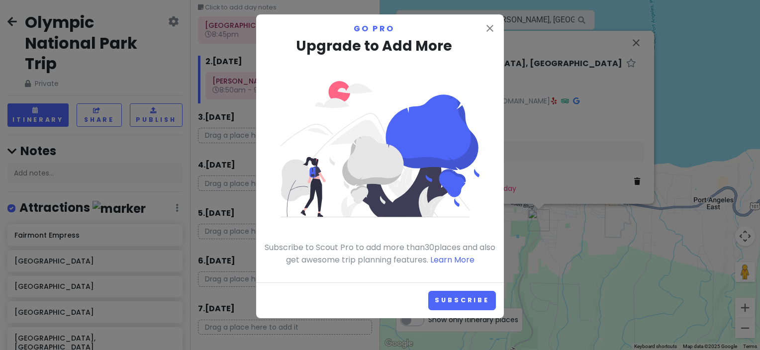
click at [463, 22] on p "Go Pro" at bounding box center [380, 28] width 232 height 13
click at [544, 274] on div "close Go Pro Upgrade to Add More Subscribe to Scout Pro to add more than 30 pla…" at bounding box center [380, 175] width 760 height 350
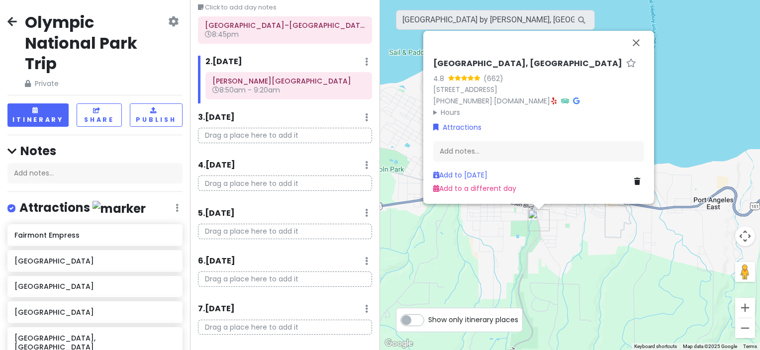
click at [690, 78] on div "[GEOGRAPHIC_DATA] 4.8 (662) [STREET_ADDRESS] [PHONE_NUMBER] · [DOMAIN_NAME] · H…" at bounding box center [570, 175] width 380 height 350
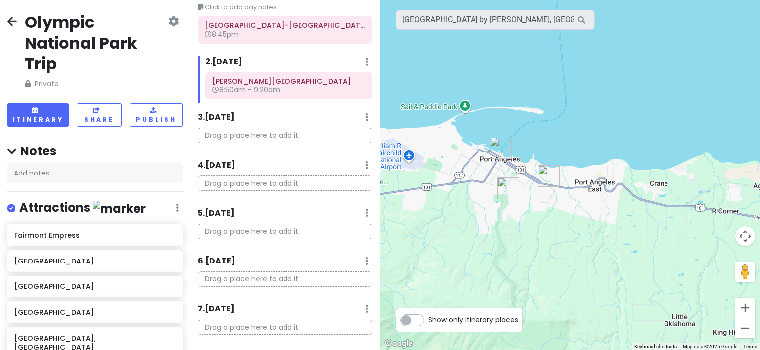
drag, startPoint x: 659, startPoint y: 231, endPoint x: 587, endPoint y: 229, distance: 72.6
click at [587, 229] on div at bounding box center [570, 175] width 380 height 350
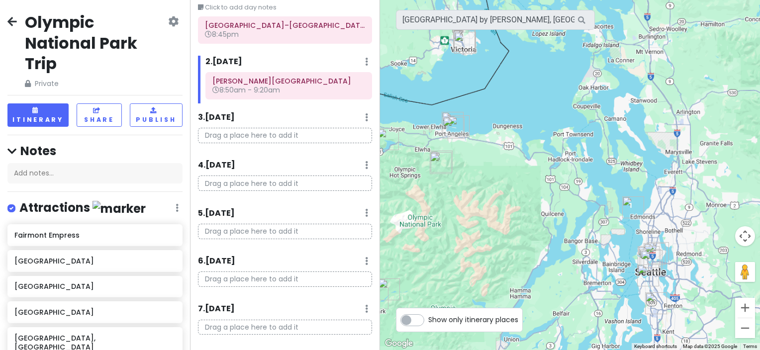
drag, startPoint x: 598, startPoint y: 247, endPoint x: 486, endPoint y: 172, distance: 134.8
click at [486, 172] on div at bounding box center [570, 175] width 380 height 350
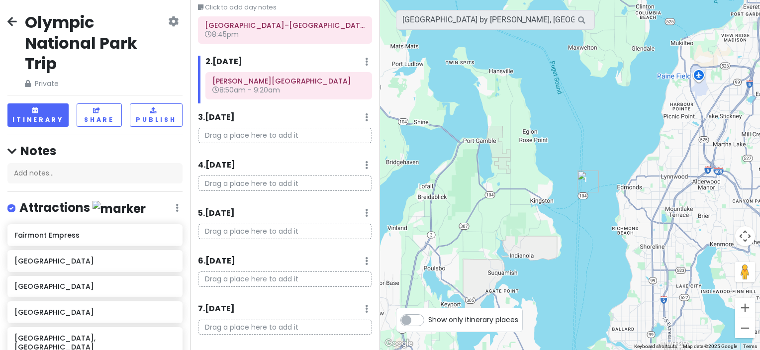
scroll to position [0, 0]
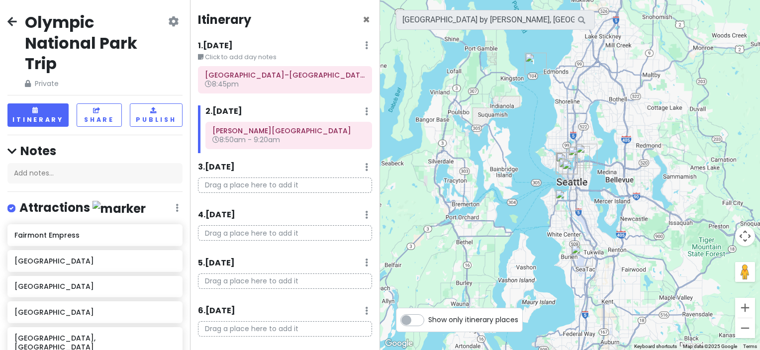
drag, startPoint x: 600, startPoint y: 251, endPoint x: 554, endPoint y: 120, distance: 138.4
click at [554, 120] on div at bounding box center [570, 175] width 380 height 350
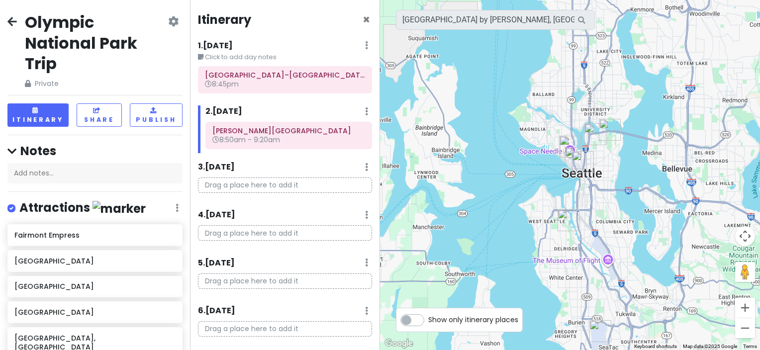
drag, startPoint x: 447, startPoint y: 101, endPoint x: 543, endPoint y: 263, distance: 189.0
click at [543, 263] on div at bounding box center [570, 175] width 380 height 350
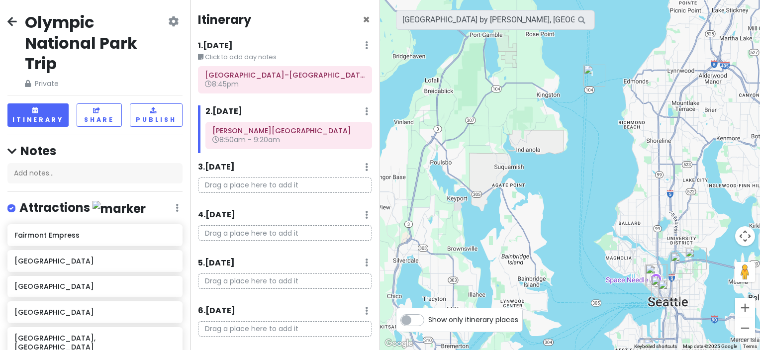
drag, startPoint x: 470, startPoint y: 123, endPoint x: 563, endPoint y: 263, distance: 167.9
click at [563, 263] on div at bounding box center [570, 175] width 380 height 350
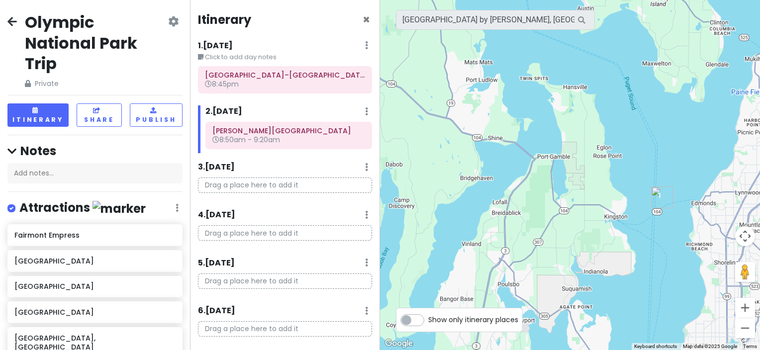
drag, startPoint x: 453, startPoint y: 68, endPoint x: 515, endPoint y: 175, distance: 124.1
click at [516, 175] on div at bounding box center [570, 175] width 380 height 350
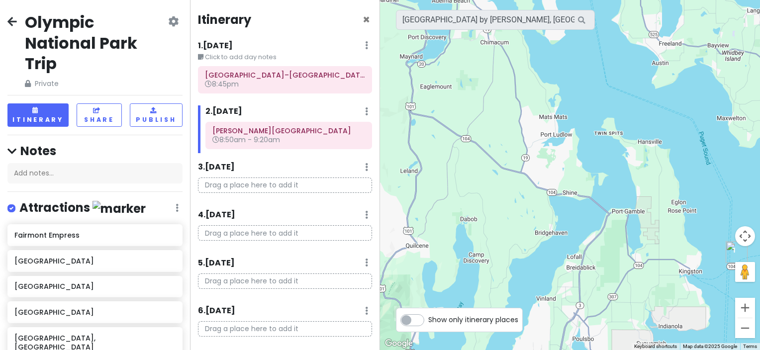
drag, startPoint x: 523, startPoint y: 177, endPoint x: 600, endPoint y: 233, distance: 94.7
click at [600, 233] on div at bounding box center [570, 175] width 380 height 350
click at [499, 18] on input "[GEOGRAPHIC_DATA] by [PERSON_NAME], [GEOGRAPHIC_DATA], [GEOGRAPHIC_DATA], [GEOG…" at bounding box center [495, 20] width 199 height 20
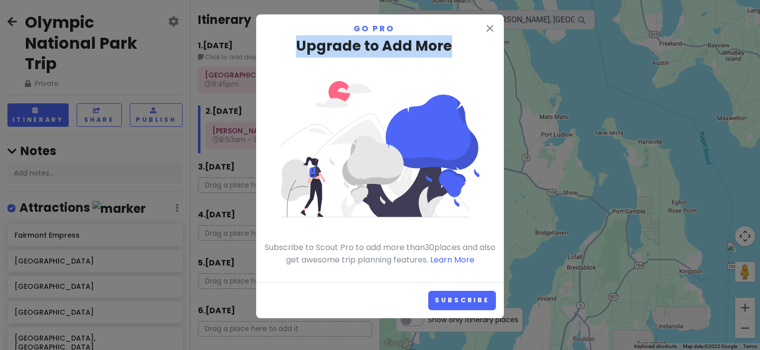
click at [499, 18] on div "close Go Pro Upgrade to Add More Subscribe to Scout Pro to add more than 30 pla…" at bounding box center [380, 148] width 248 height 268
click at [492, 28] on icon "close" at bounding box center [490, 28] width 12 height 12
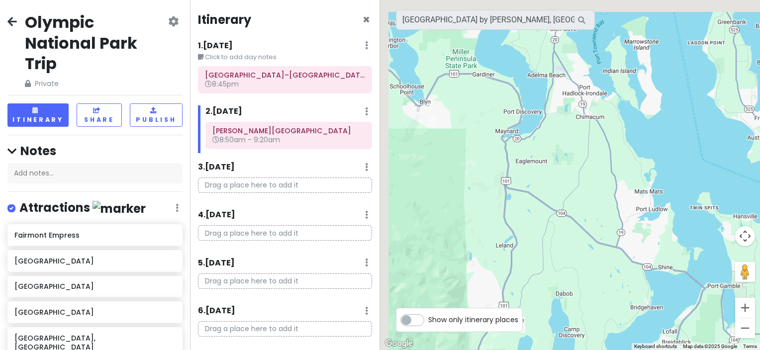
drag, startPoint x: 452, startPoint y: 93, endPoint x: 652, endPoint y: 236, distance: 245.1
click at [652, 236] on div at bounding box center [570, 175] width 380 height 350
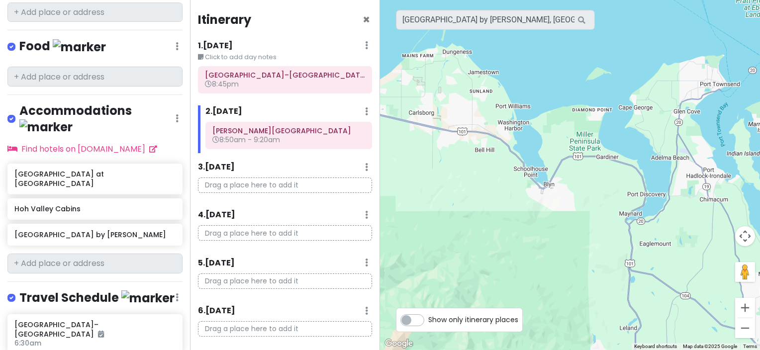
scroll to position [497, 0]
